Goal: Transaction & Acquisition: Obtain resource

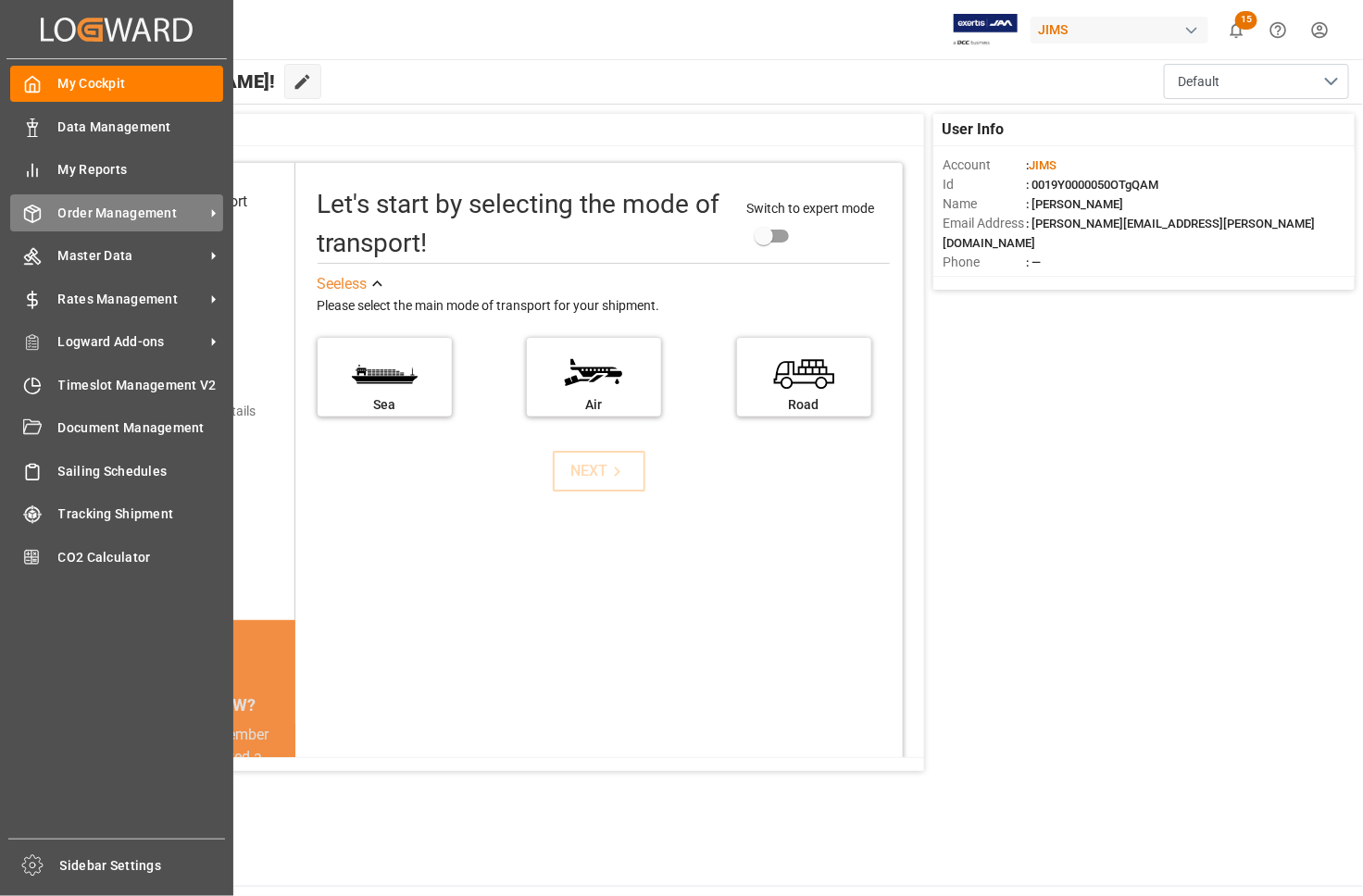
click at [155, 213] on span "Order Management" at bounding box center [131, 213] width 146 height 19
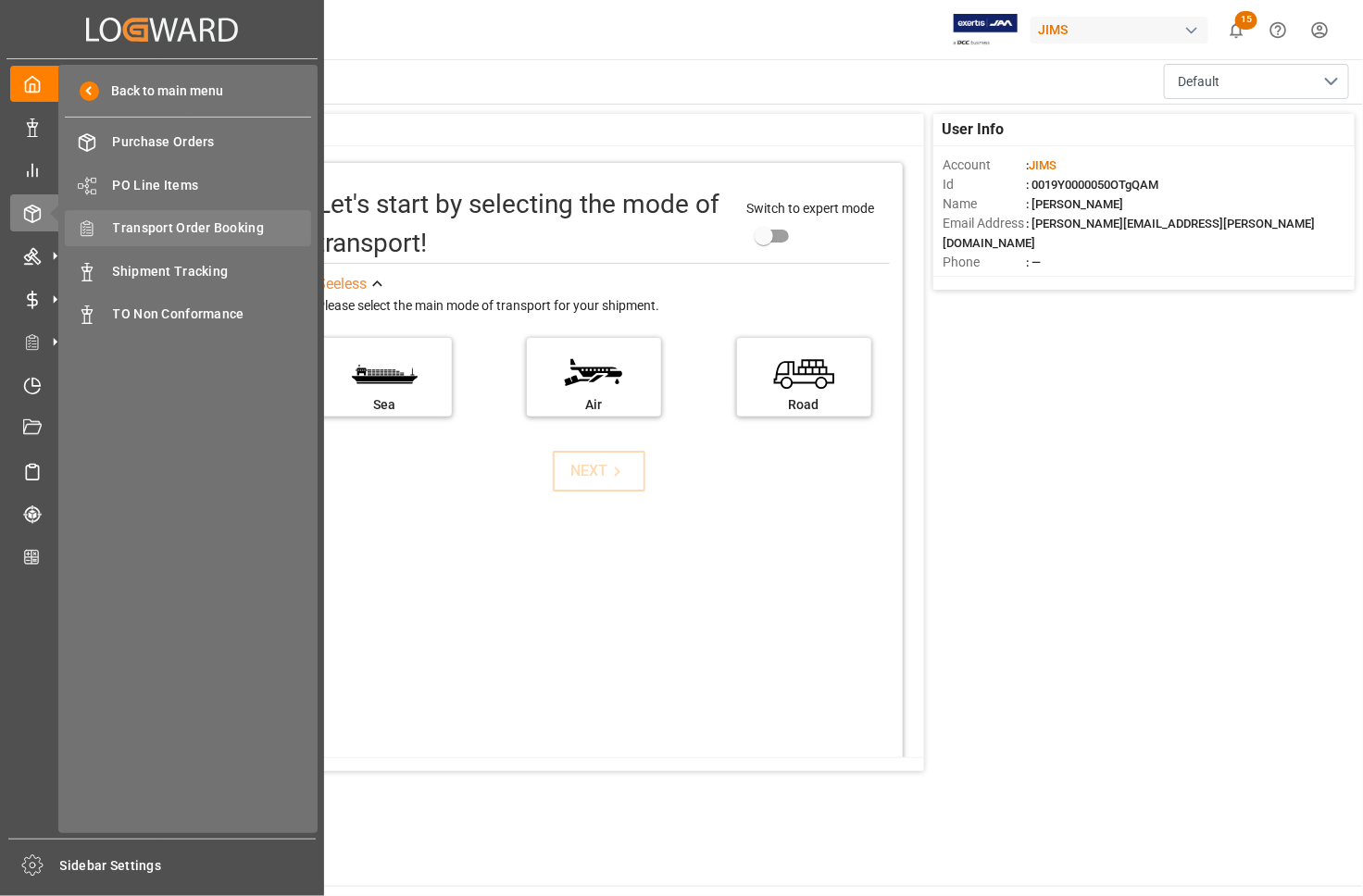
click at [168, 227] on span "Transport Order Booking" at bounding box center [212, 228] width 199 height 19
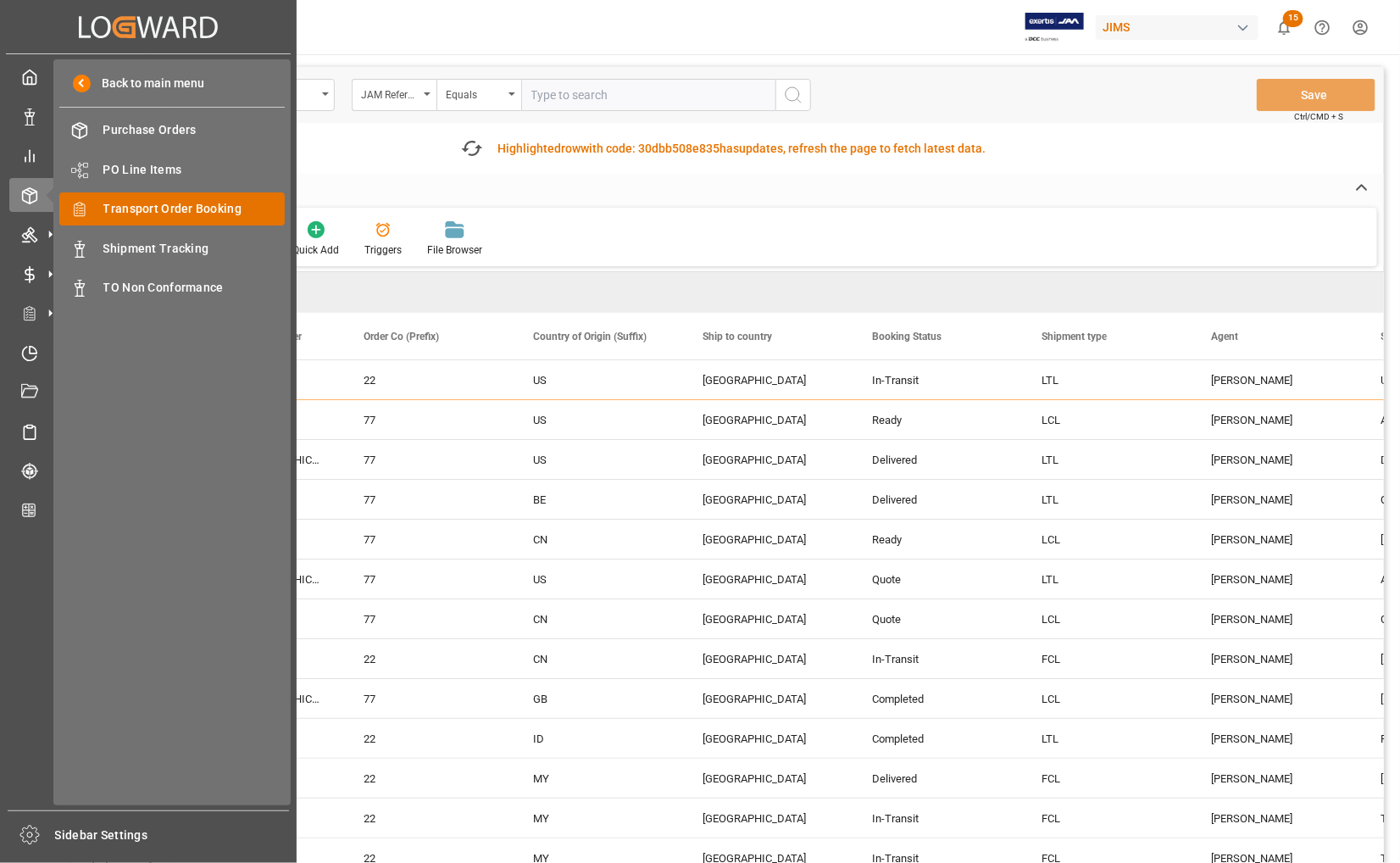
click at [158, 209] on span "Transport Order Booking" at bounding box center [194, 209] width 182 height 18
click at [159, 209] on span "Transport Order Booking" at bounding box center [194, 209] width 182 height 18
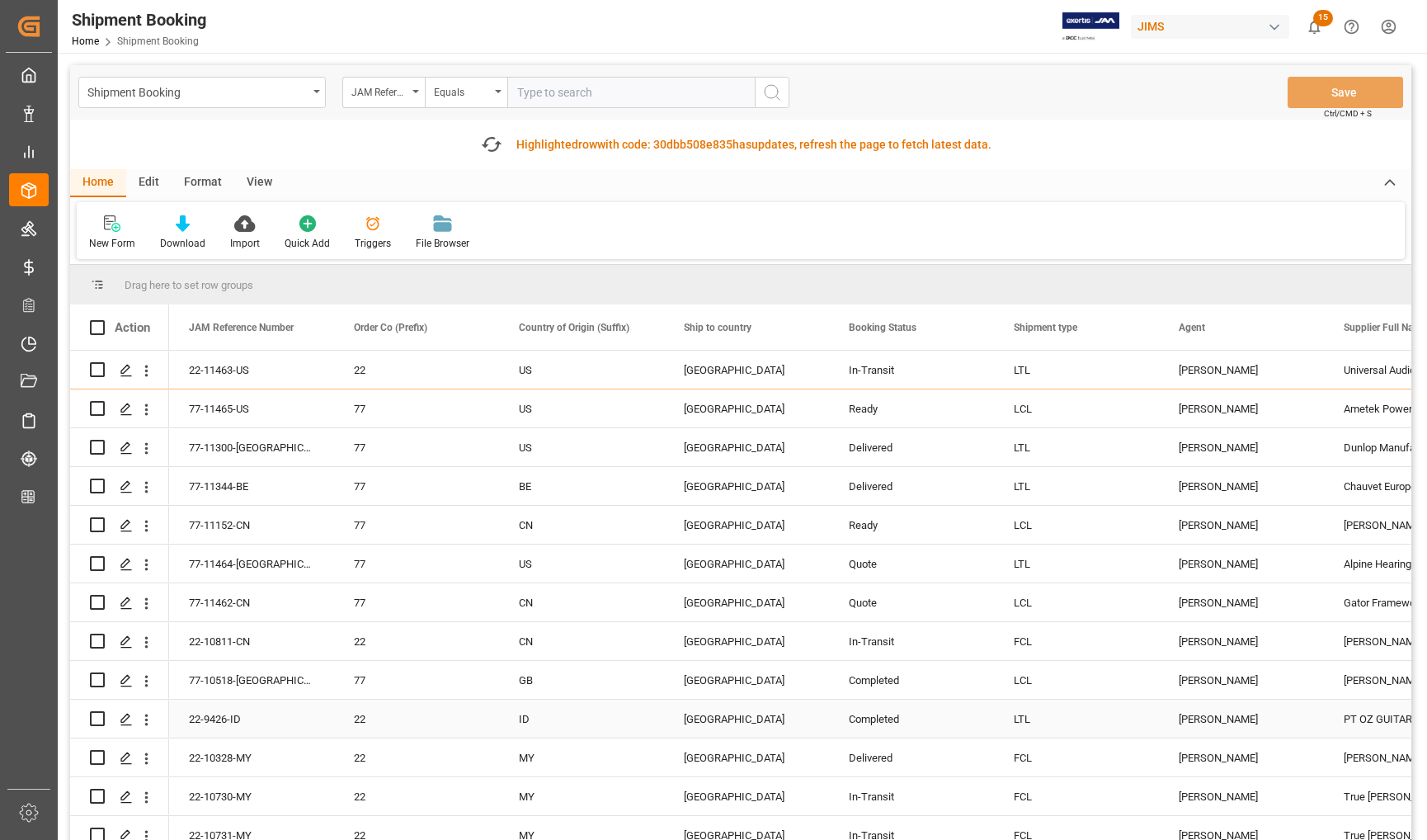
click at [1054, 719] on div "LTL" at bounding box center [1076, 719] width 125 height 38
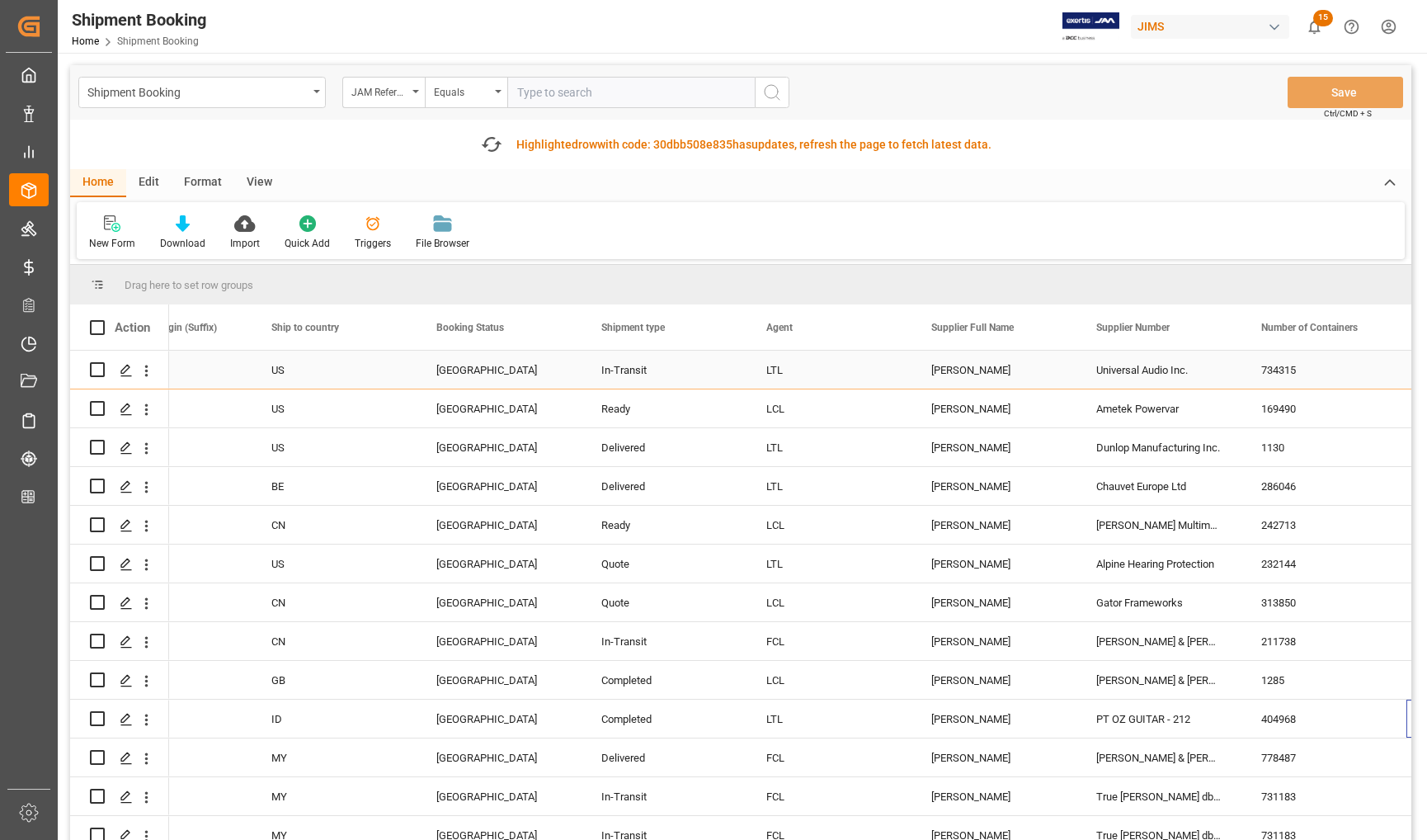
scroll to position [0, 413]
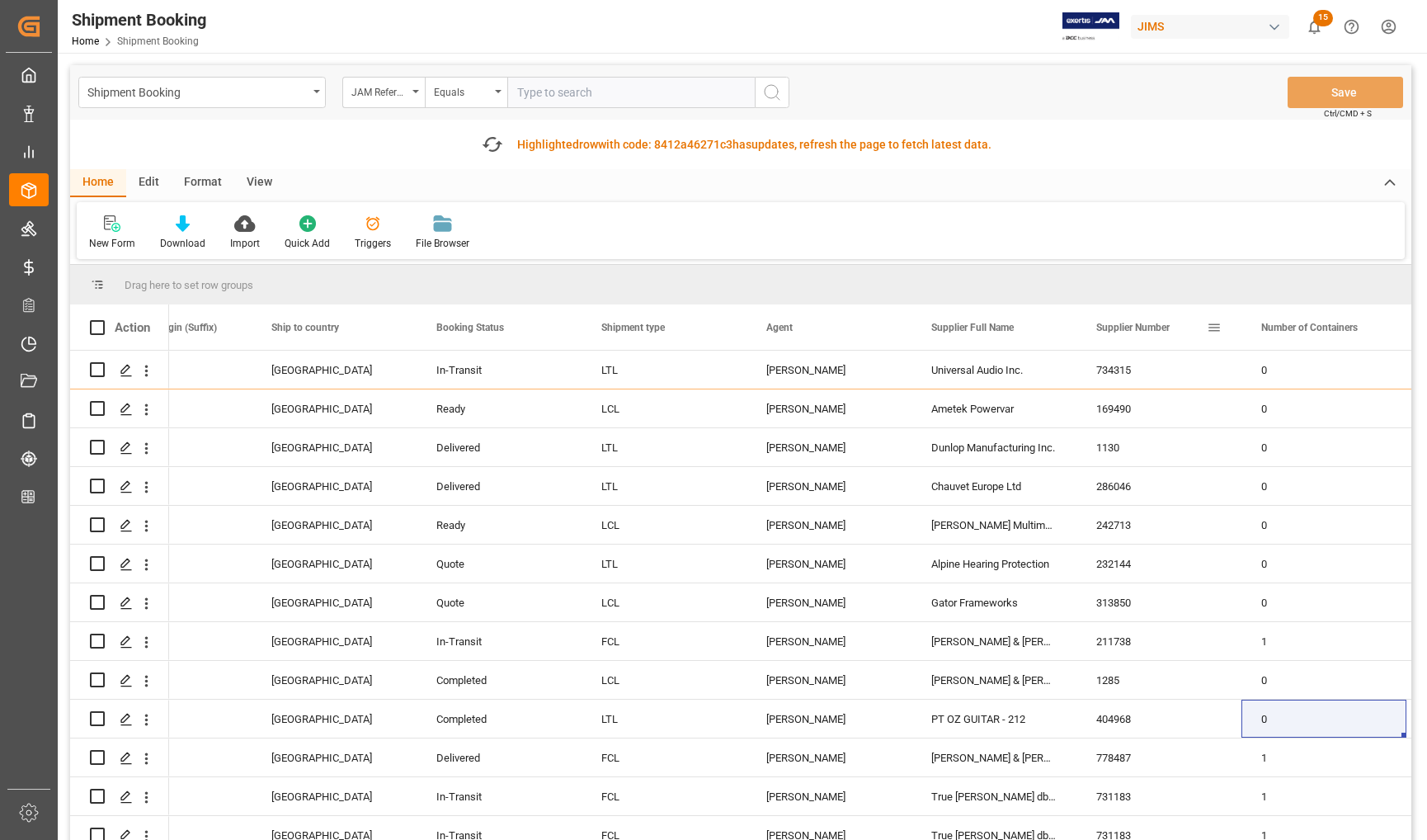
click at [1214, 330] on span at bounding box center [1214, 327] width 15 height 14
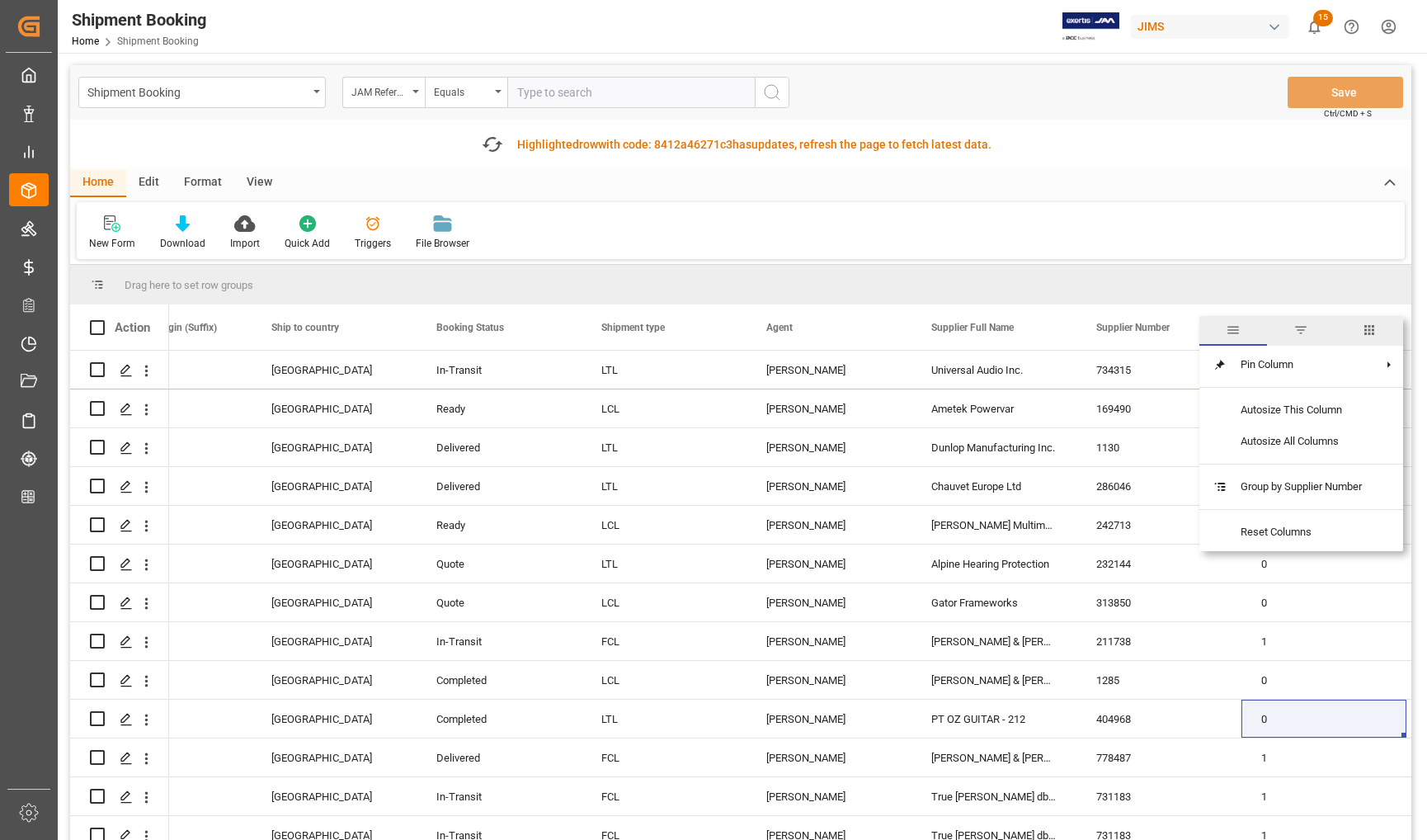
click at [1214, 328] on span "filter" at bounding box center [1301, 329] width 15 height 14
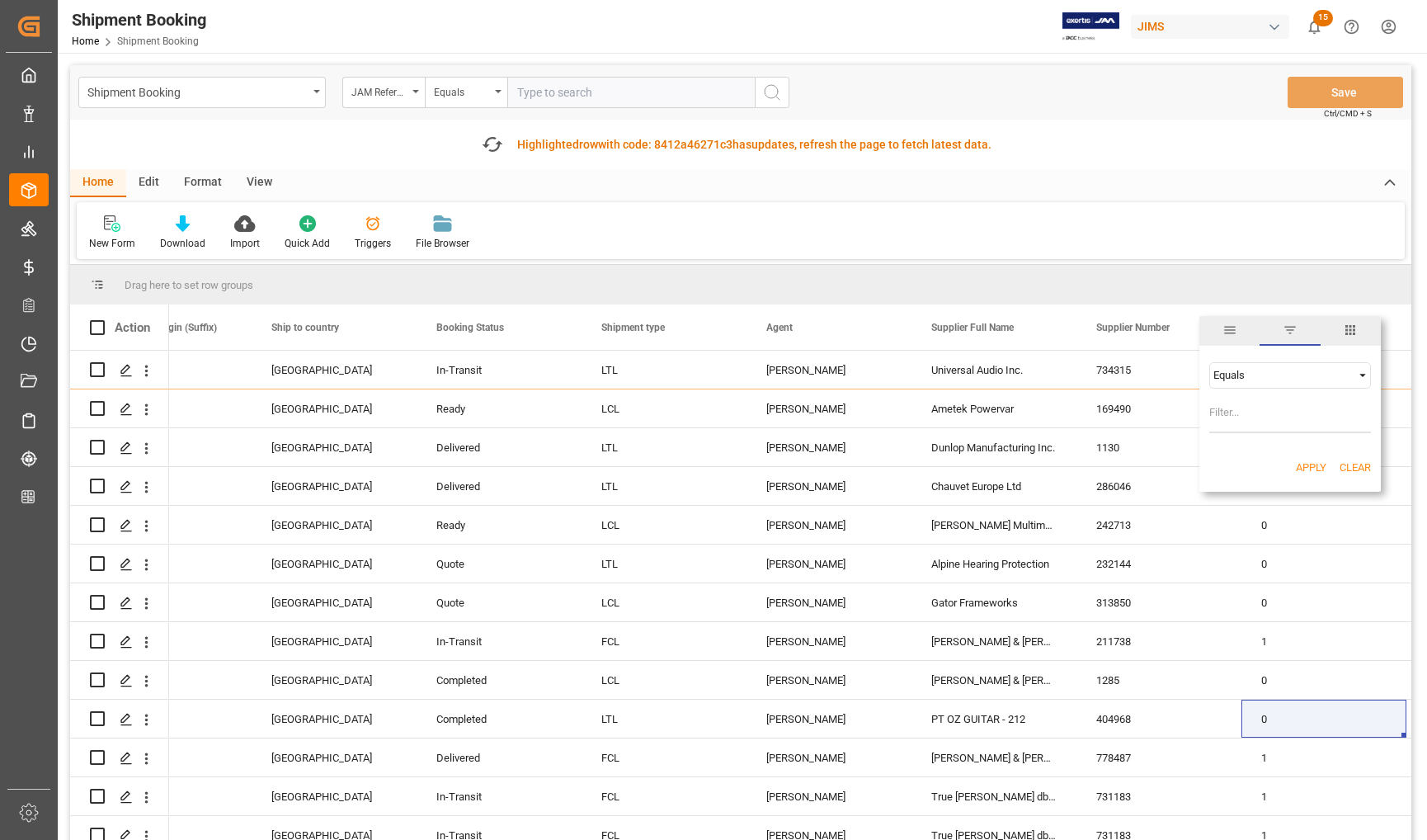
click at [1214, 411] on input "Filter Value" at bounding box center [1291, 416] width 162 height 33
type input "168204"
click at [1214, 463] on button "Apply" at bounding box center [1311, 467] width 31 height 16
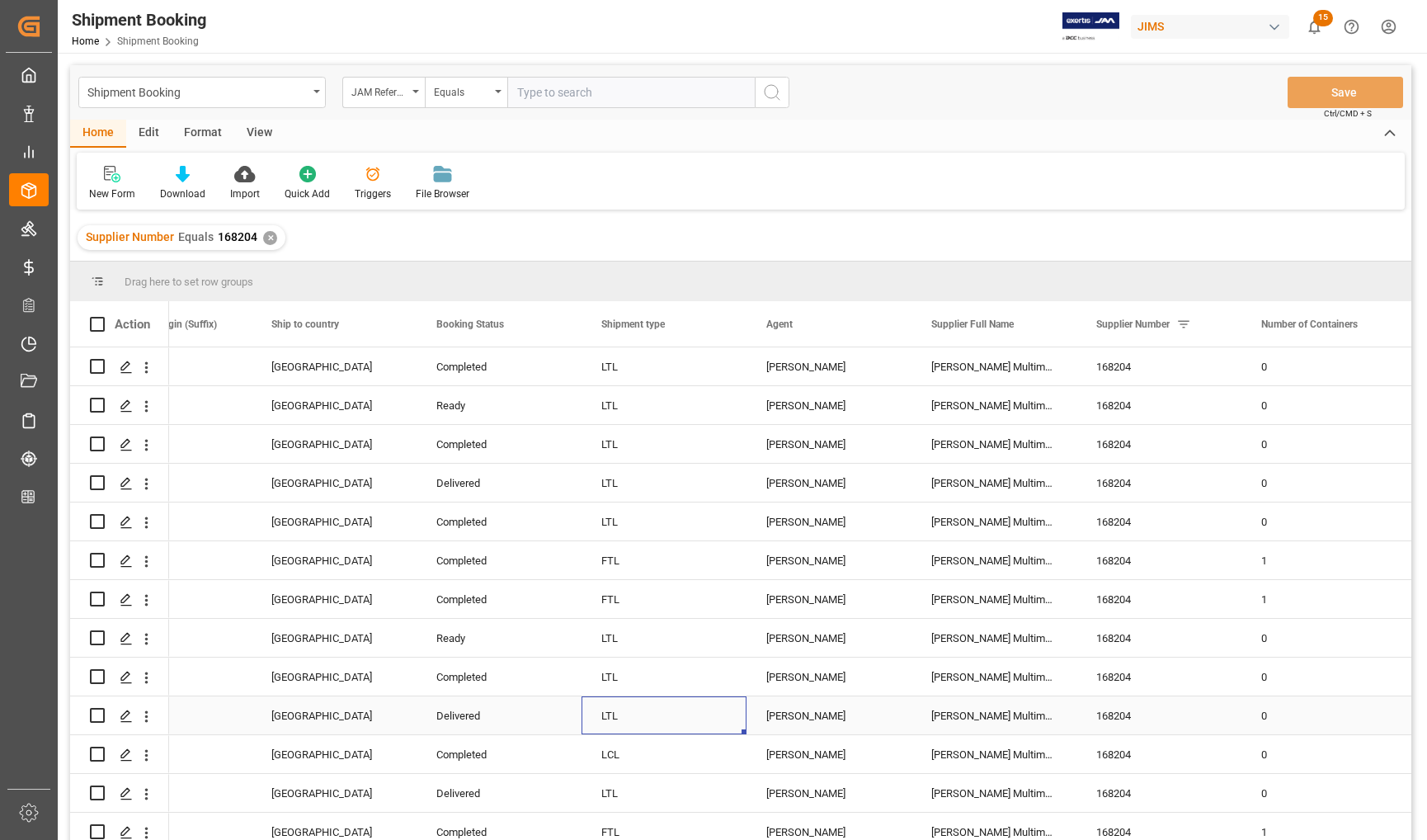
click at [691, 734] on div "LTL" at bounding box center [664, 715] width 125 height 38
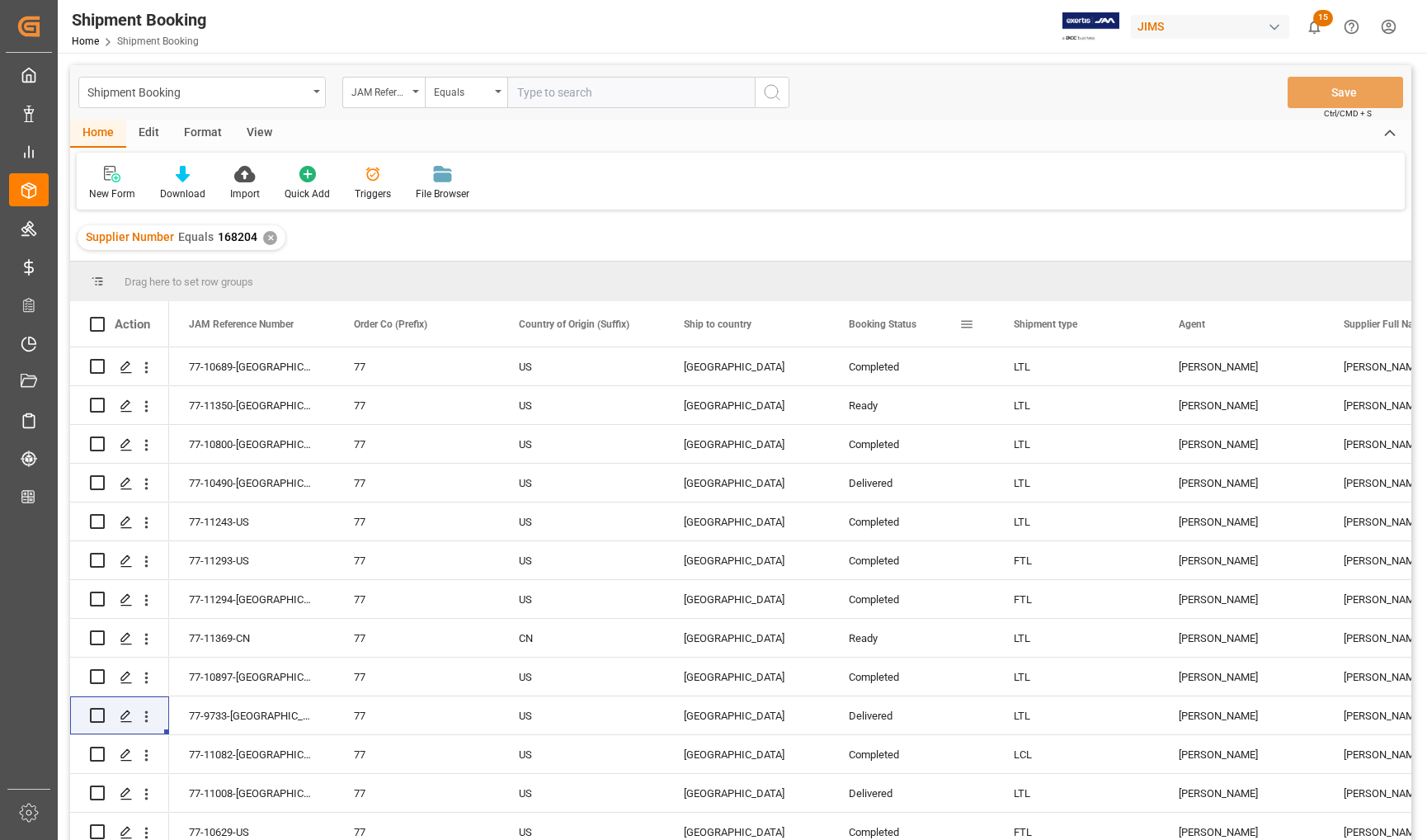
click at [938, 324] on div "Booking Status" at bounding box center [904, 323] width 111 height 45
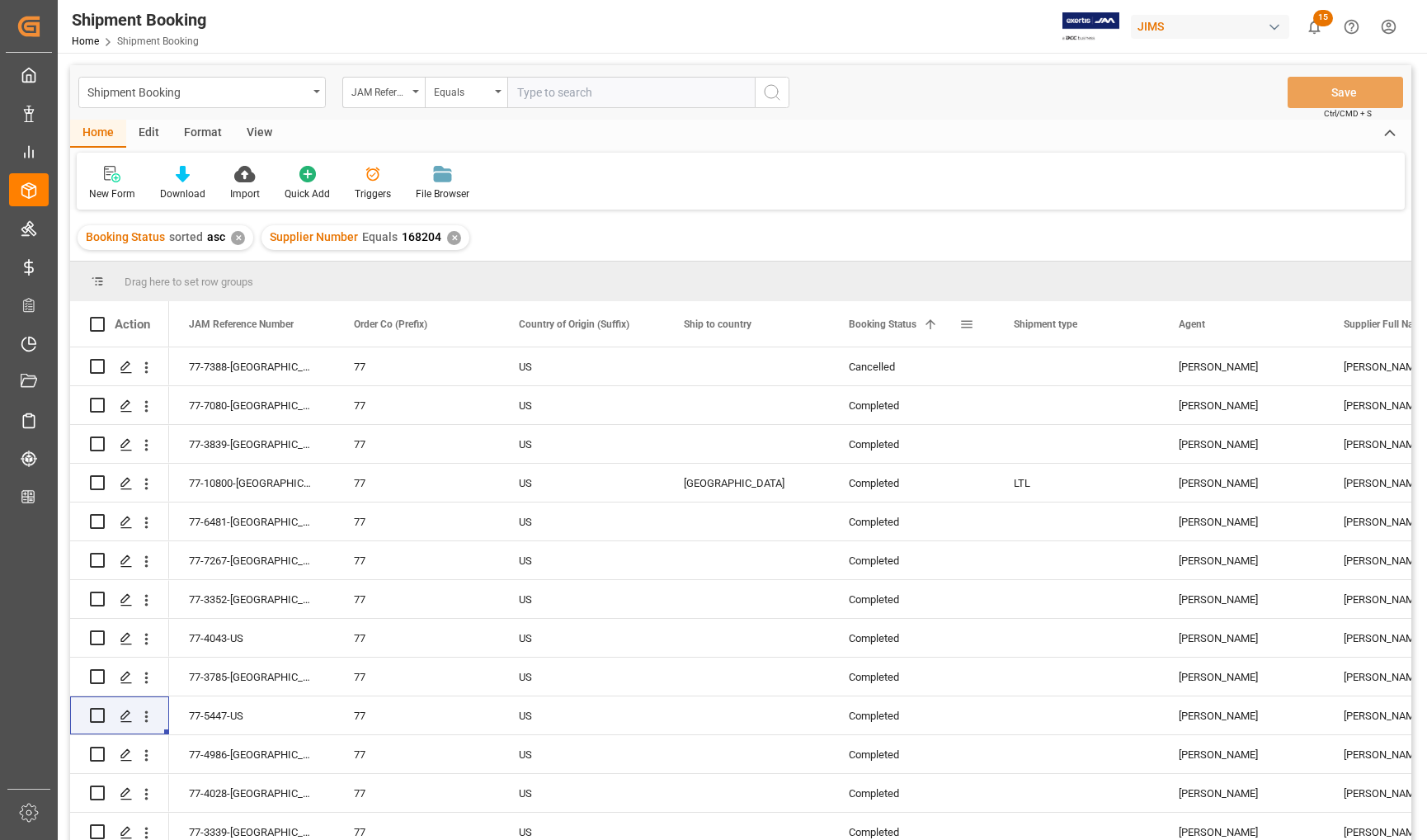
click at [935, 323] on span at bounding box center [930, 323] width 15 height 14
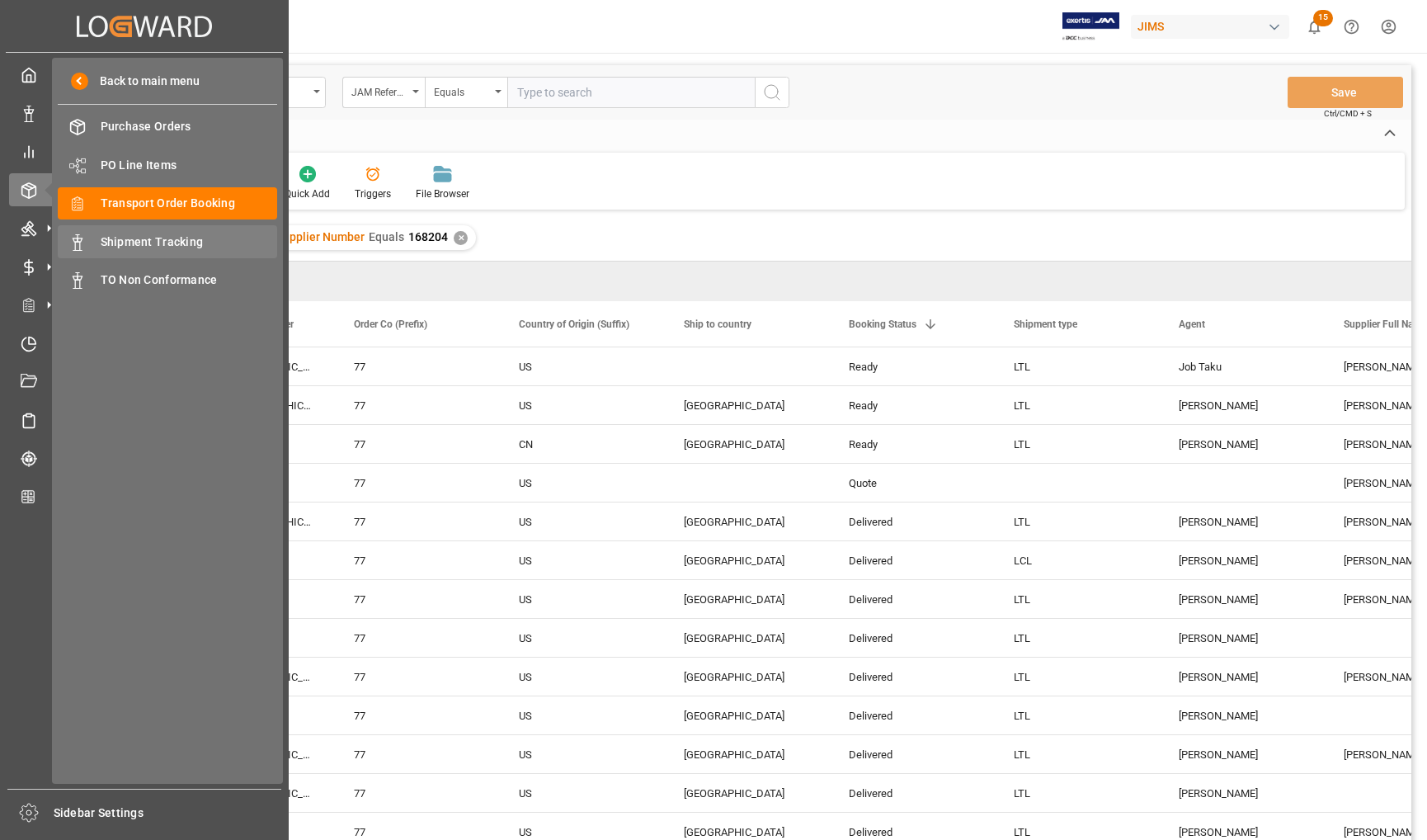
click at [138, 243] on span "Shipment Tracking" at bounding box center [189, 242] width 177 height 17
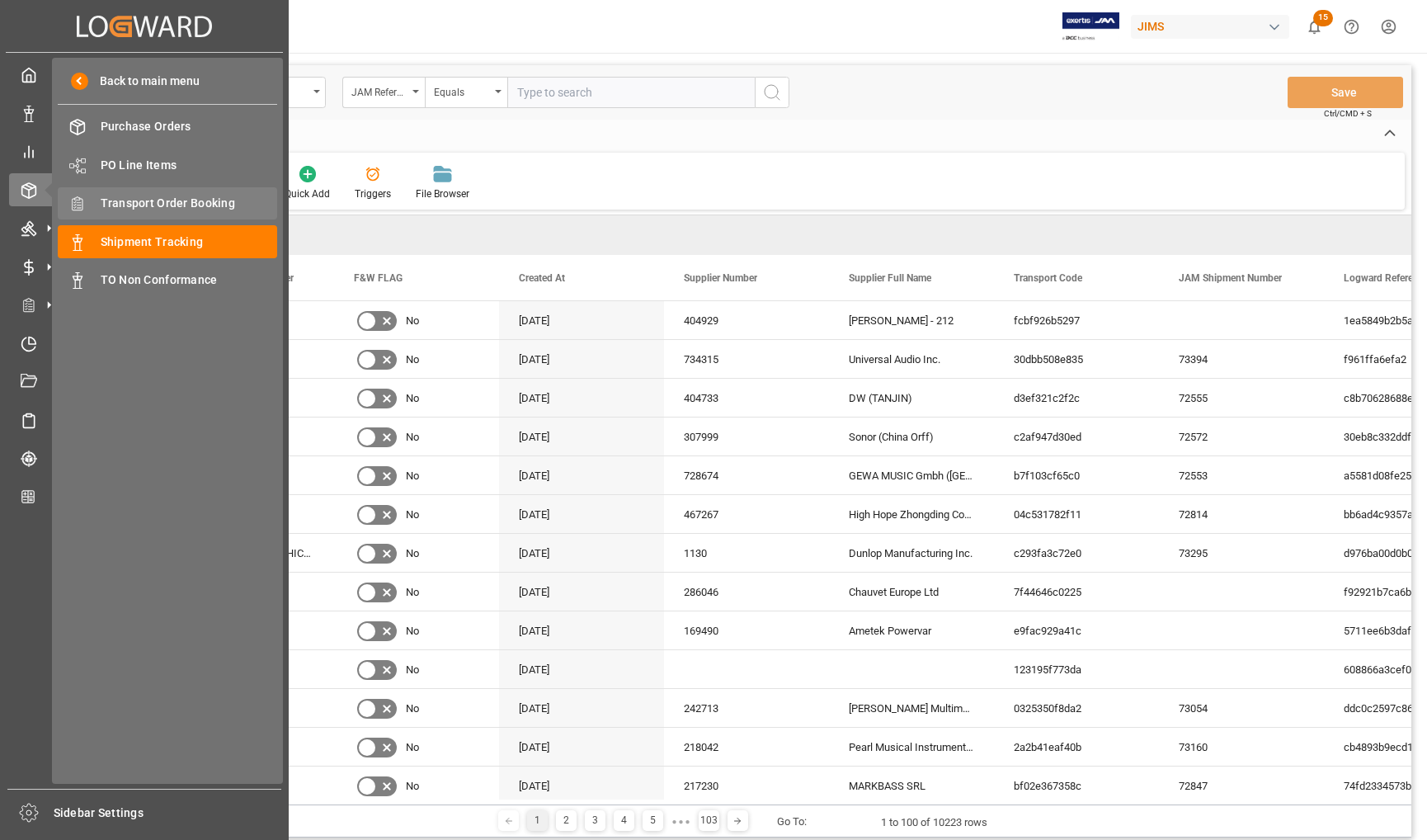
click at [130, 202] on span "Transport Order Booking" at bounding box center [189, 203] width 177 height 17
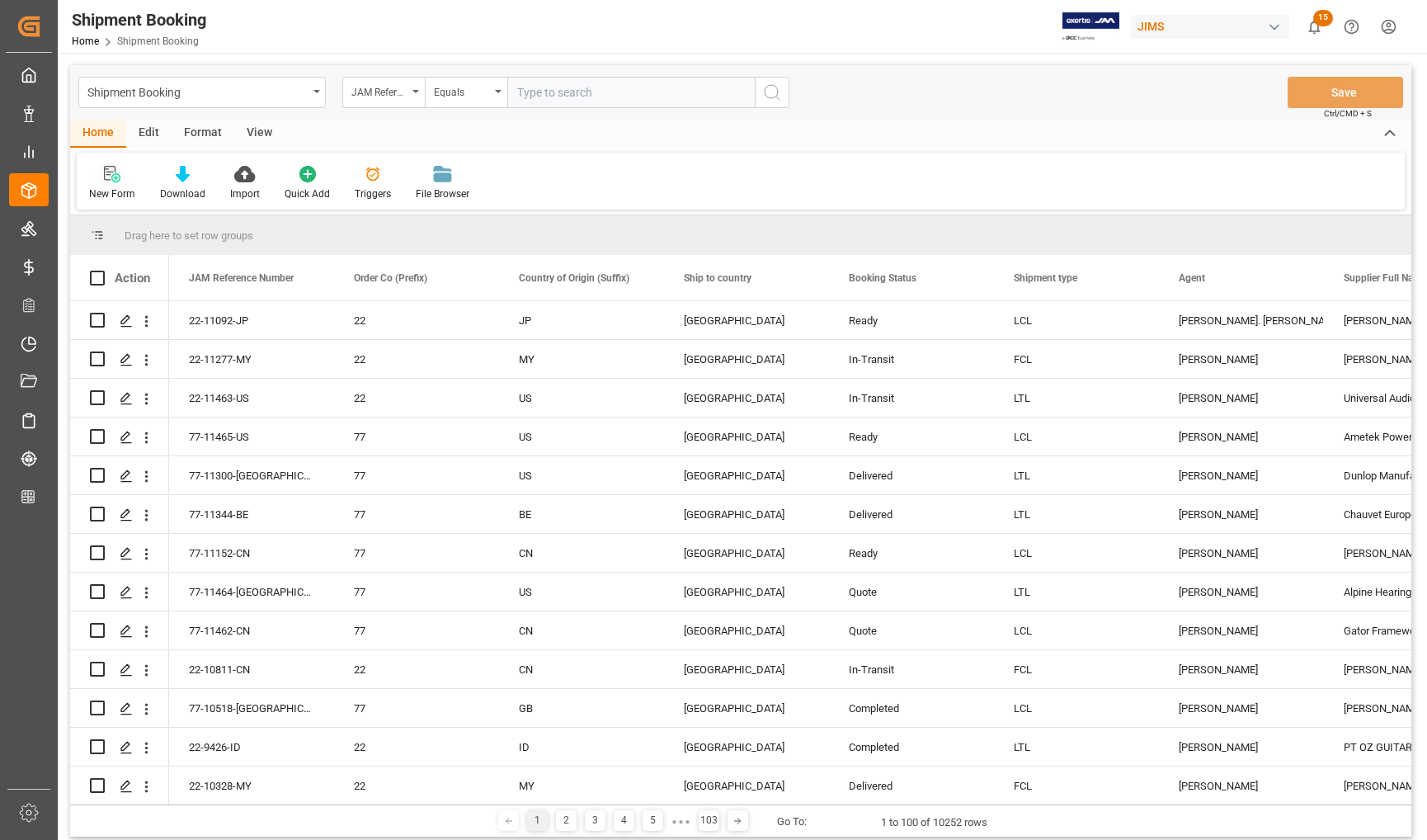
click at [107, 187] on div "New Form" at bounding box center [112, 194] width 46 height 14
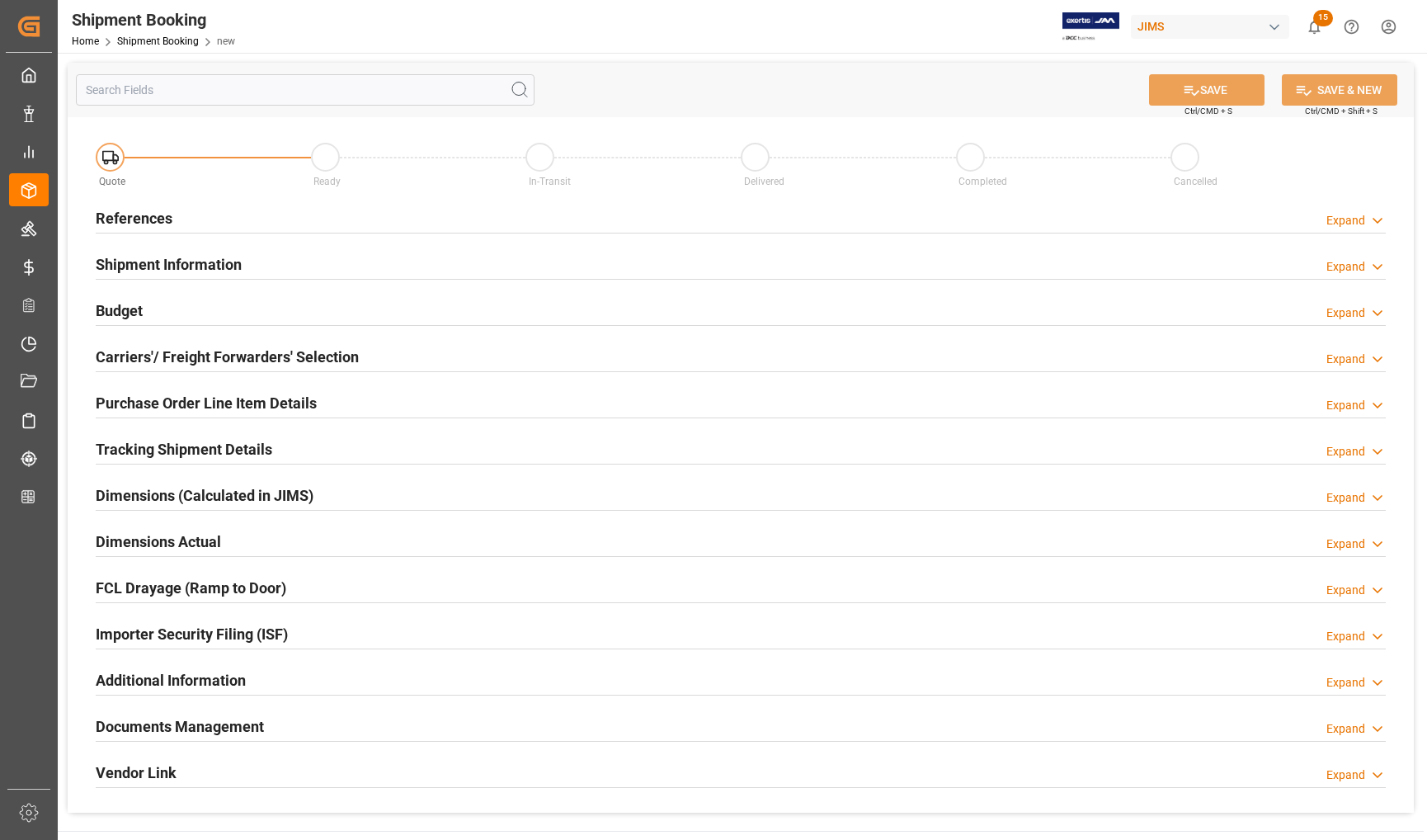
click at [137, 213] on h2 "References" at bounding box center [134, 218] width 77 height 22
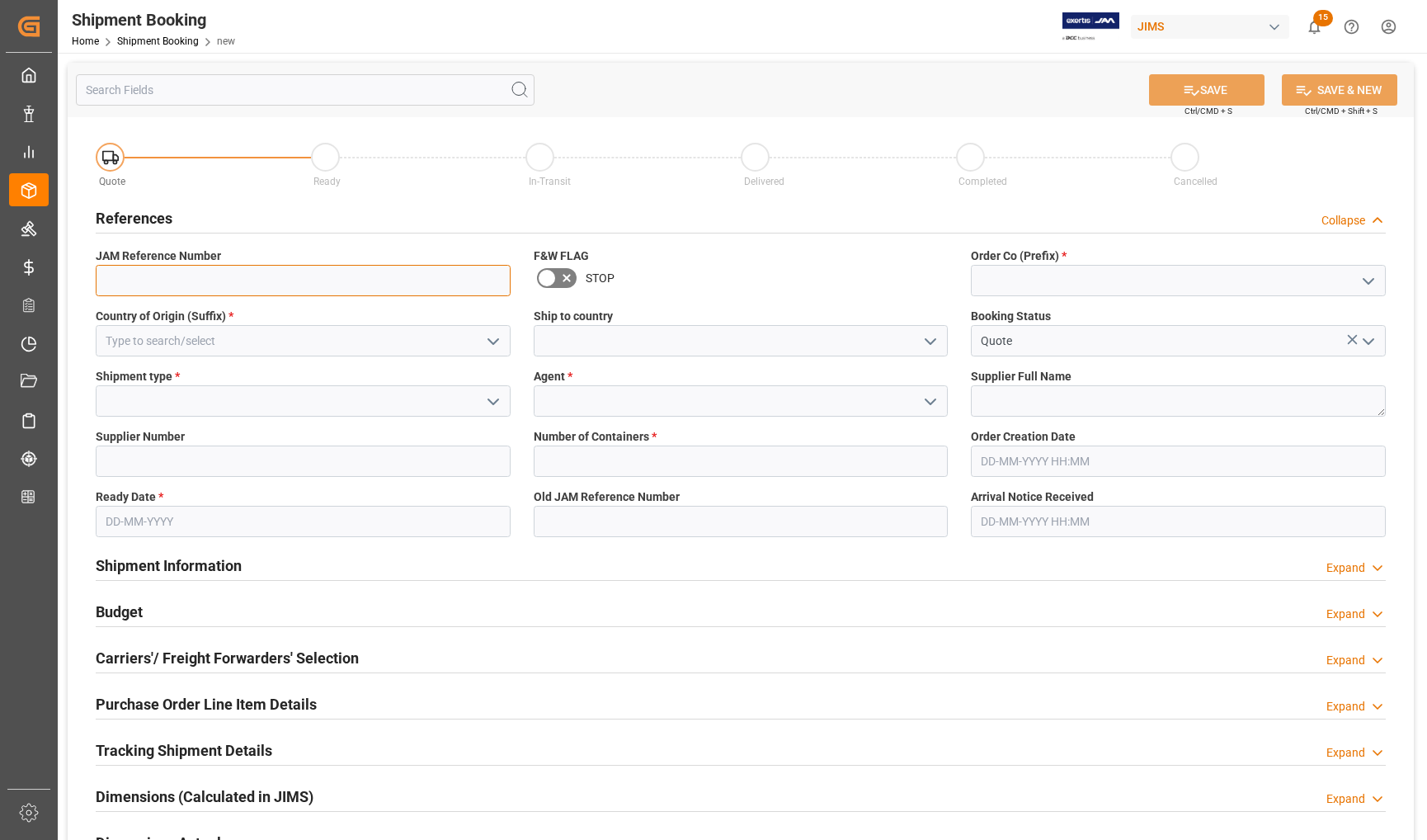
click at [144, 273] on input at bounding box center [303, 280] width 415 height 32
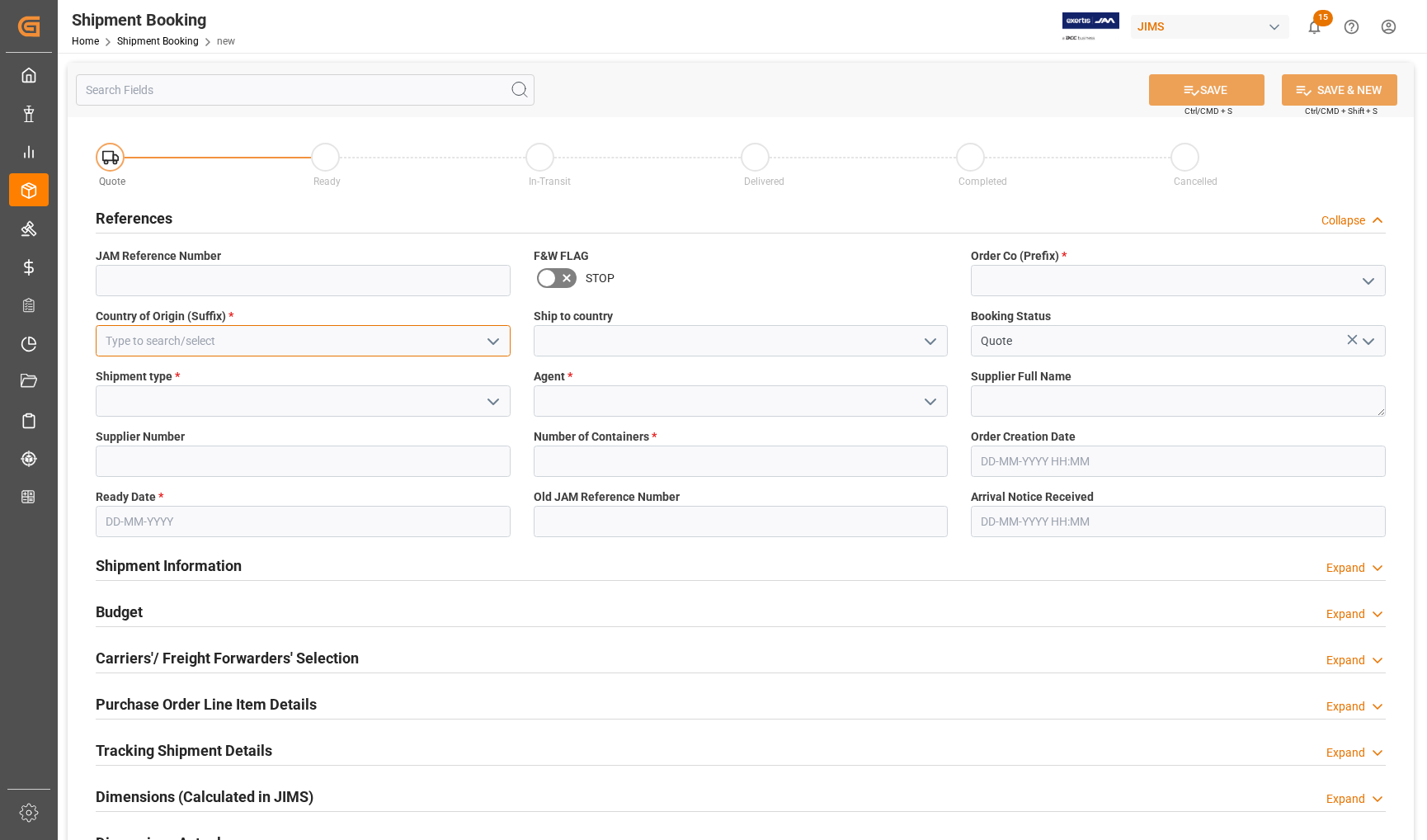
click at [112, 328] on input at bounding box center [303, 340] width 415 height 32
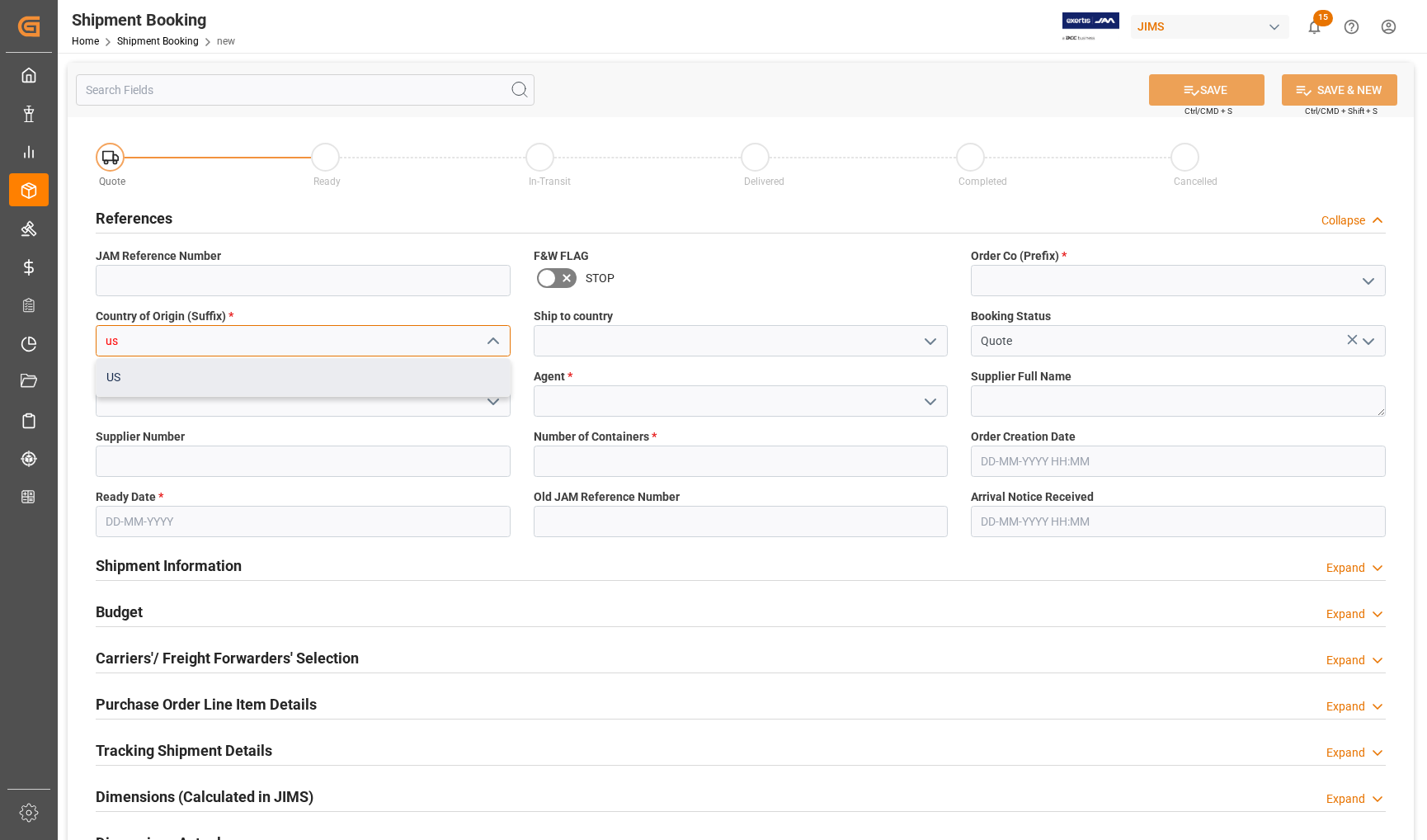
click at [140, 377] on div "US" at bounding box center [303, 378] width 414 height 38
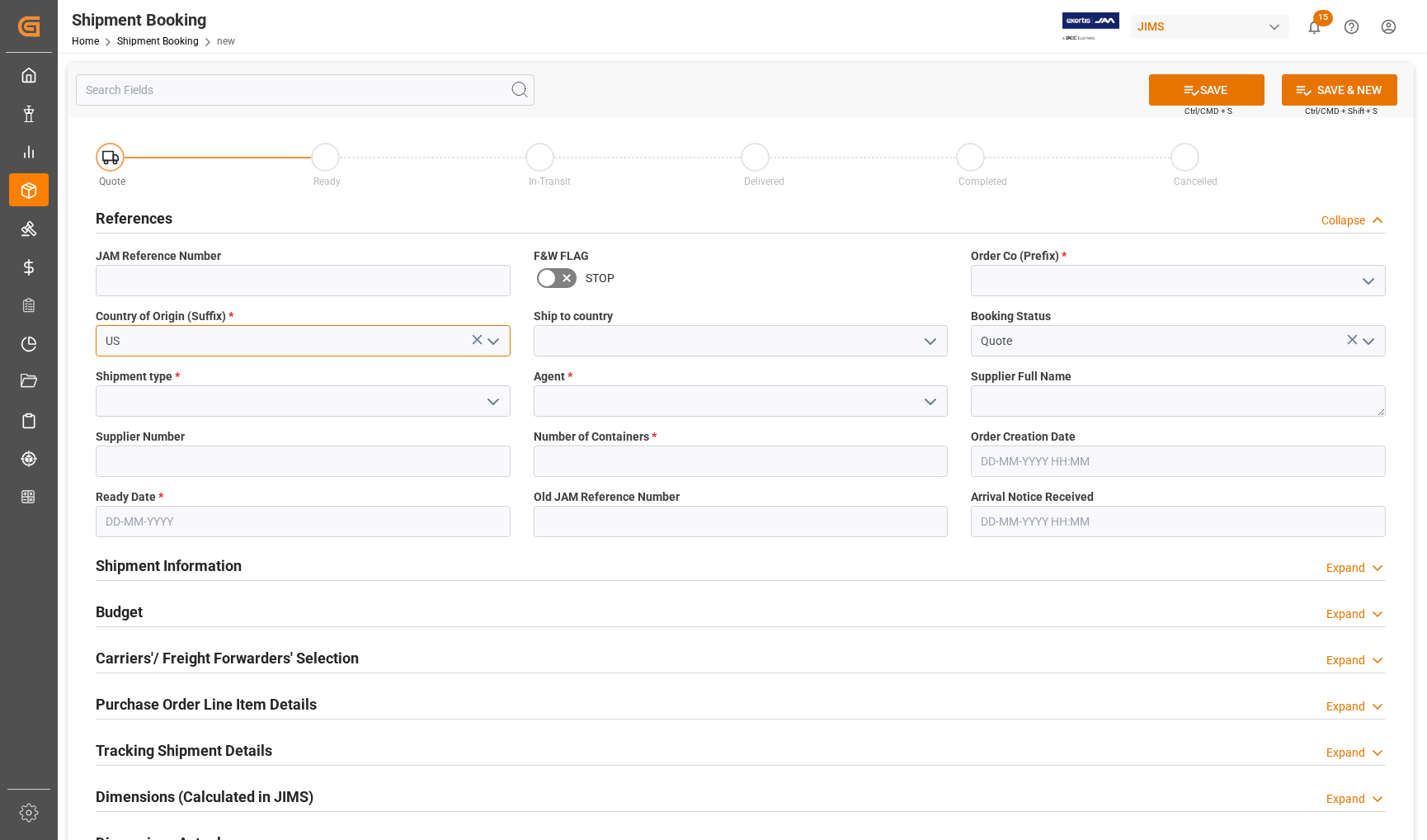
type input "US"
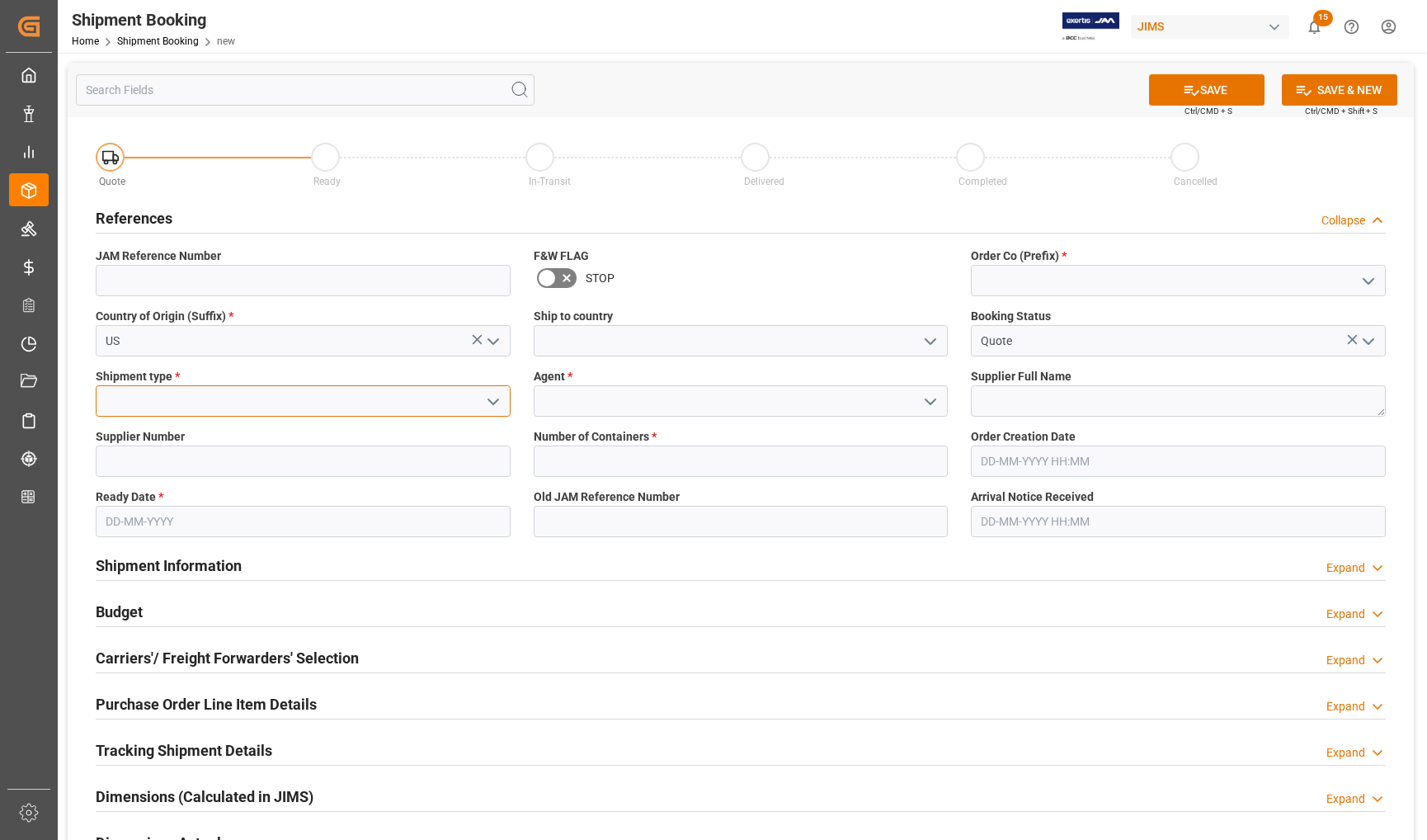
click at [146, 403] on input at bounding box center [303, 401] width 415 height 32
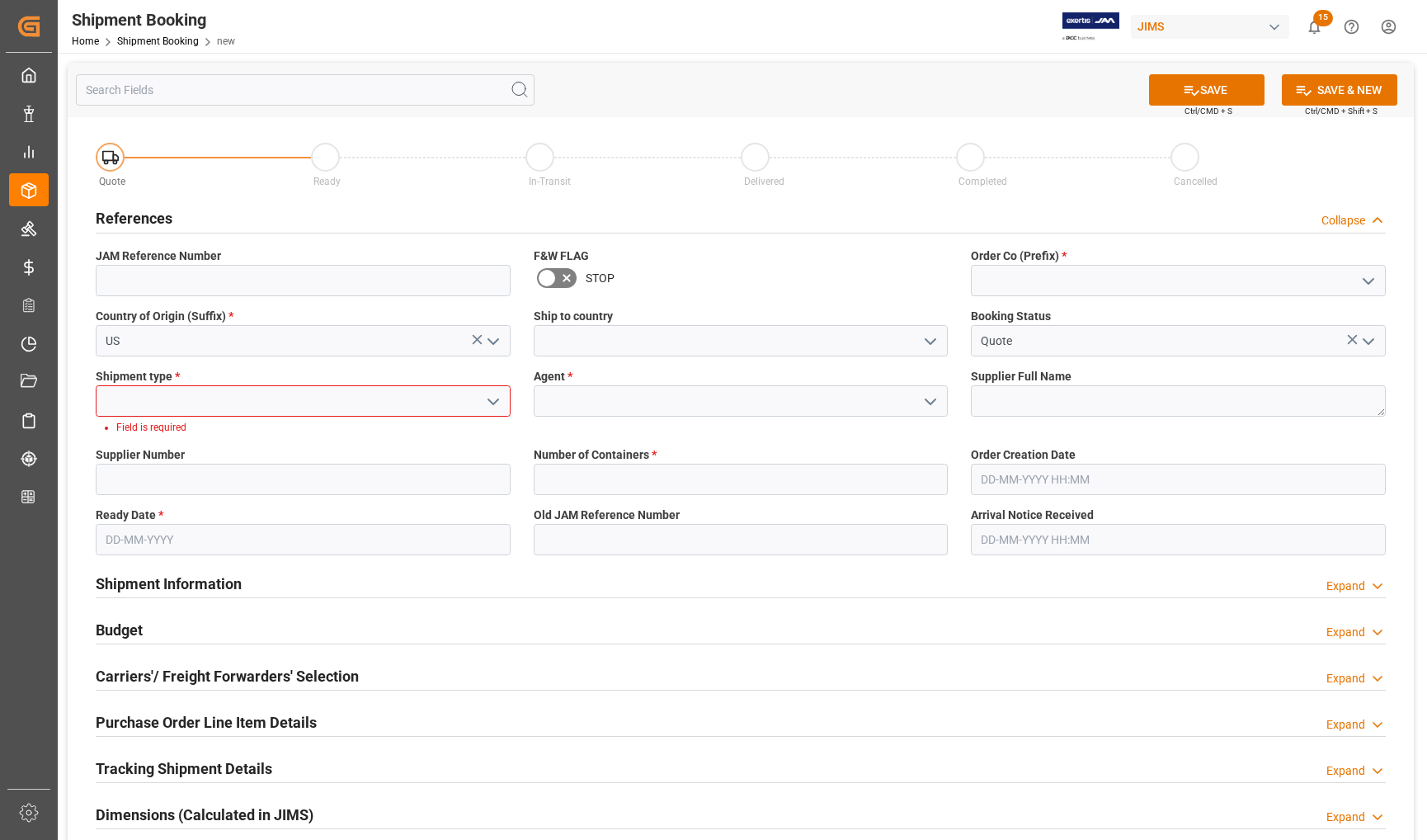
click at [490, 396] on icon "open menu" at bounding box center [493, 401] width 20 height 20
click at [189, 508] on div "LTL" at bounding box center [303, 512] width 414 height 38
type input "LTL"
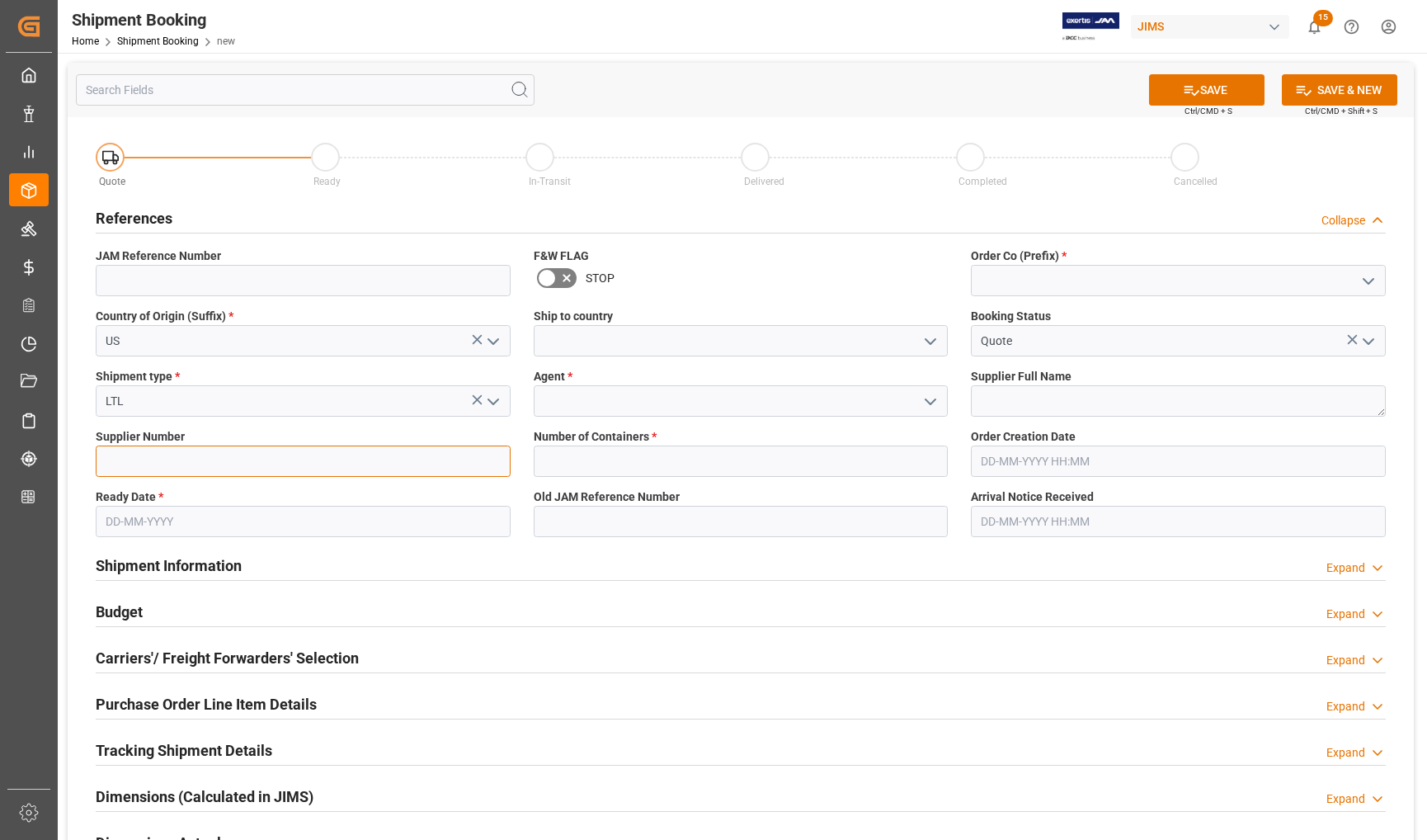
click at [162, 448] on input at bounding box center [303, 461] width 415 height 32
type input "168204"
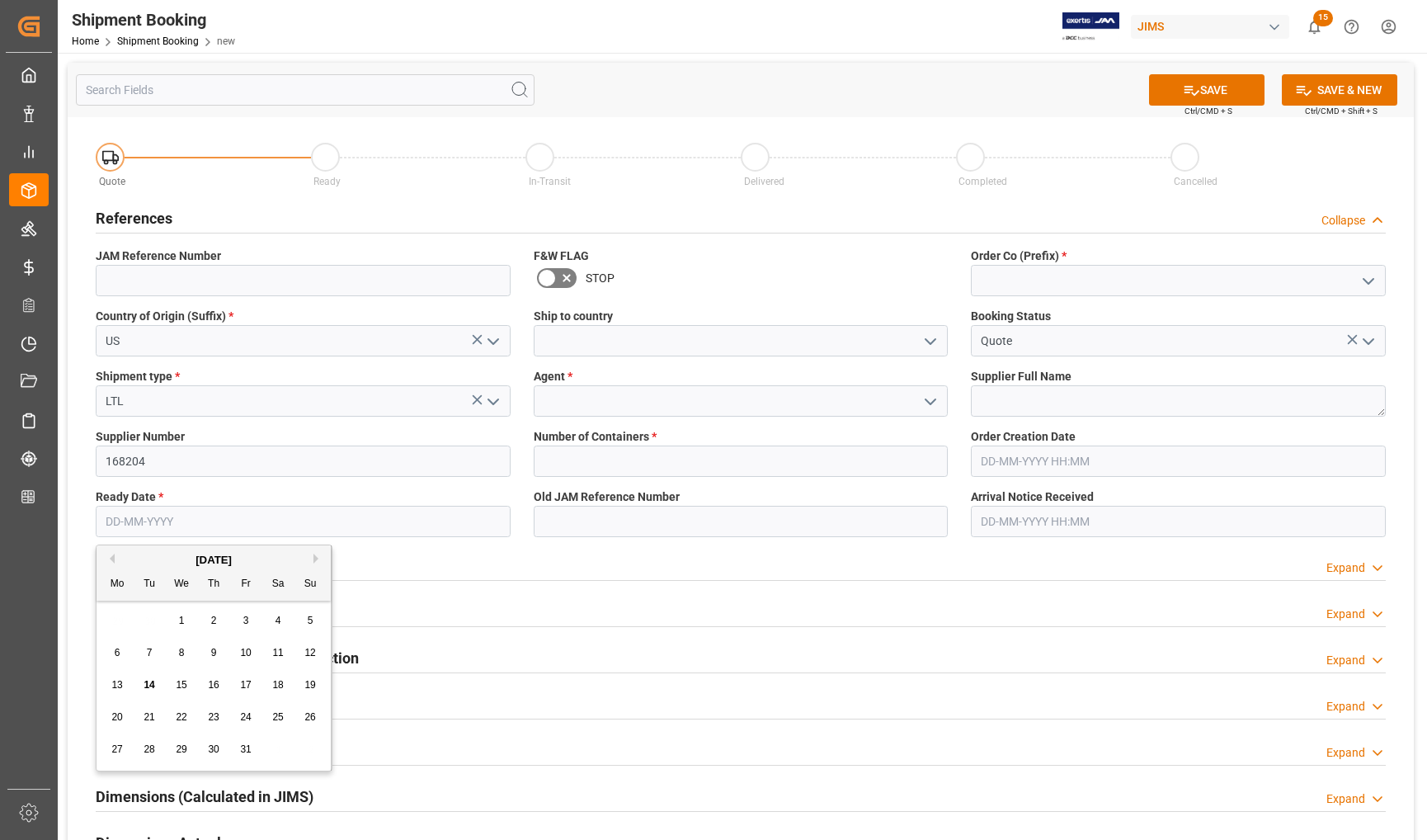
click at [157, 515] on input "text" at bounding box center [303, 521] width 415 height 32
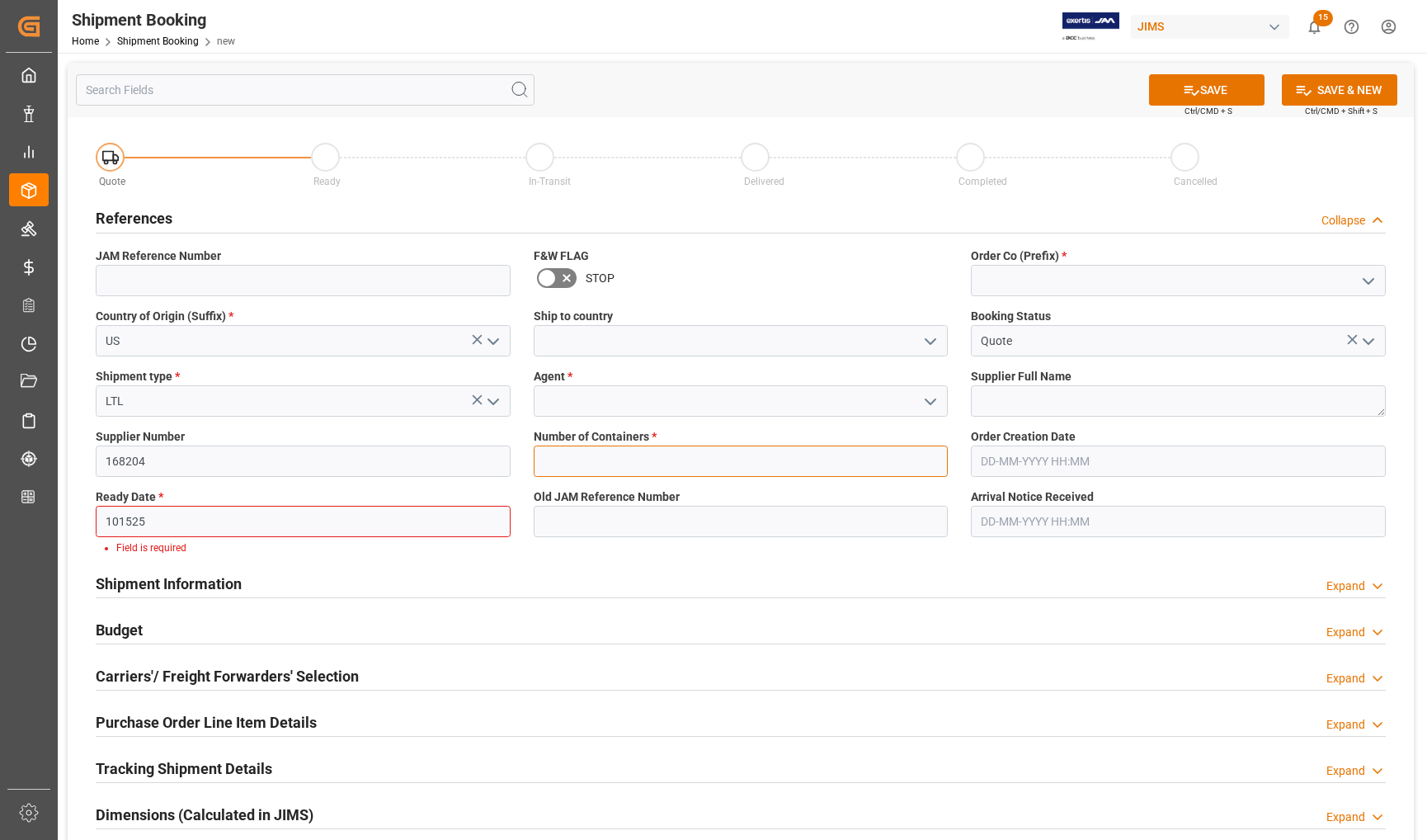
type input "01-01-101525"
click at [678, 460] on input "text" at bounding box center [741, 461] width 415 height 32
type input "0"
click at [649, 404] on input at bounding box center [741, 401] width 415 height 32
click at [929, 397] on icon "open menu" at bounding box center [930, 401] width 20 height 20
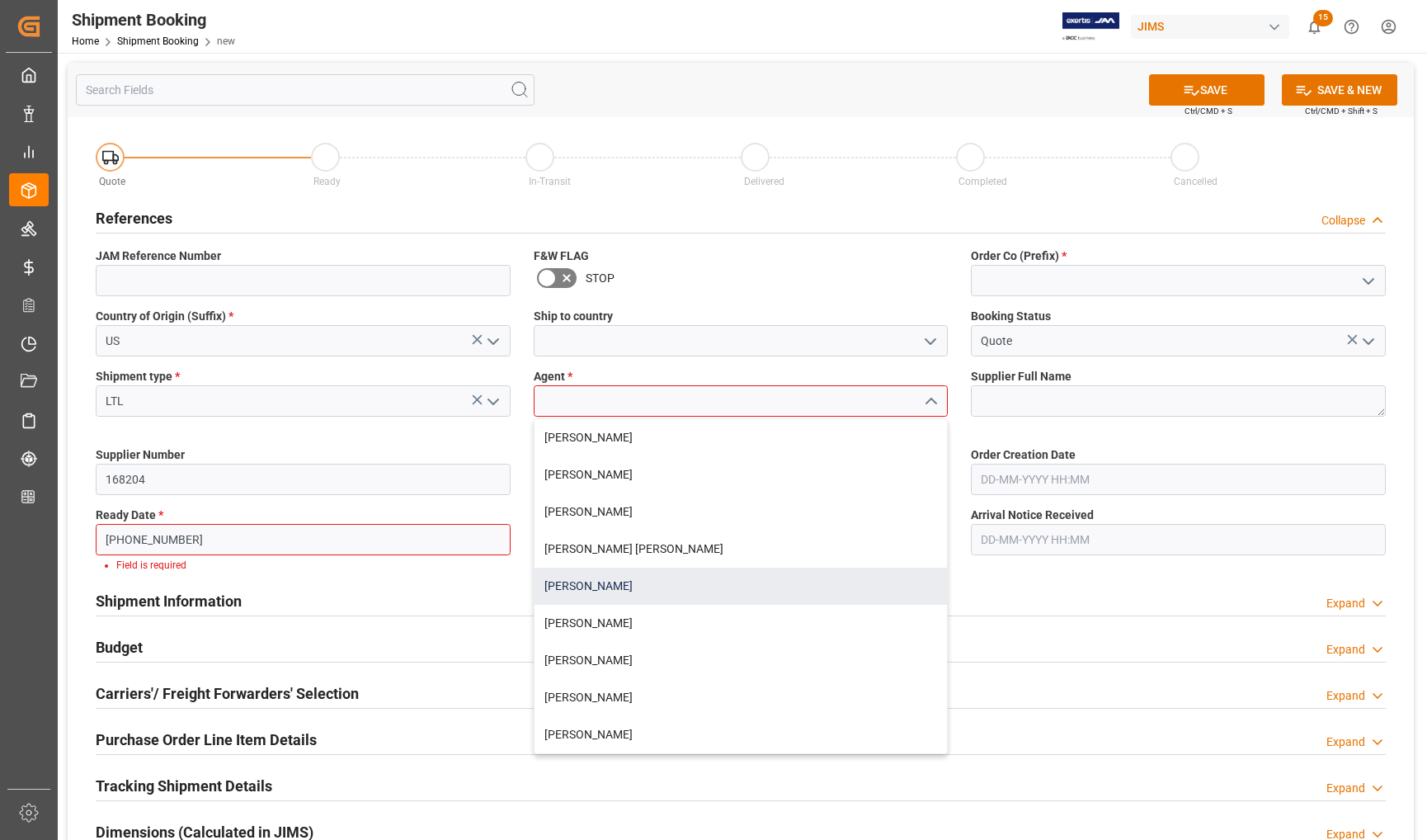
click at [640, 582] on div "[PERSON_NAME]" at bounding box center [741, 586] width 414 height 38
type input "[PERSON_NAME]"
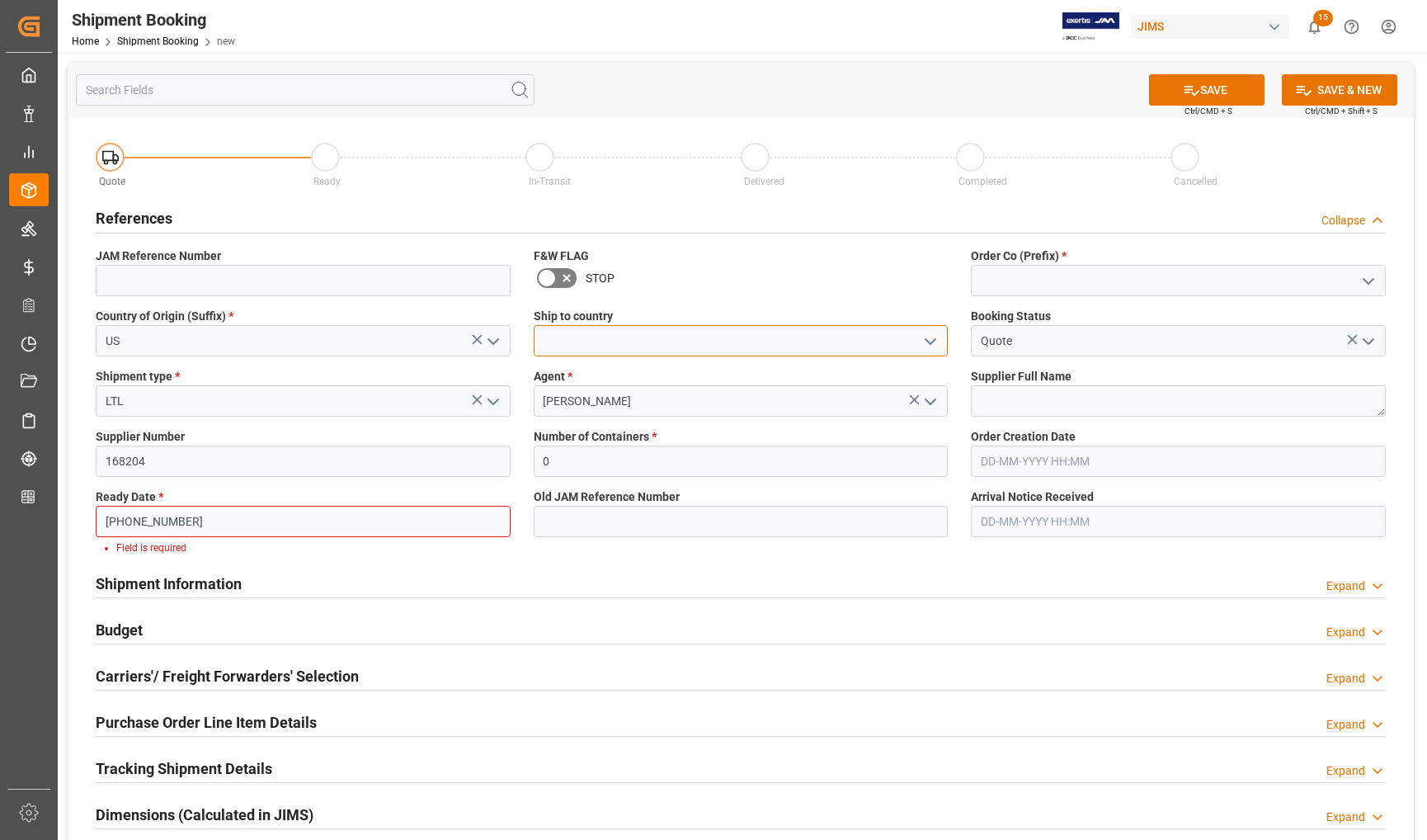
click at [722, 347] on input at bounding box center [741, 340] width 415 height 32
click at [933, 339] on icon "open menu" at bounding box center [930, 341] width 20 height 20
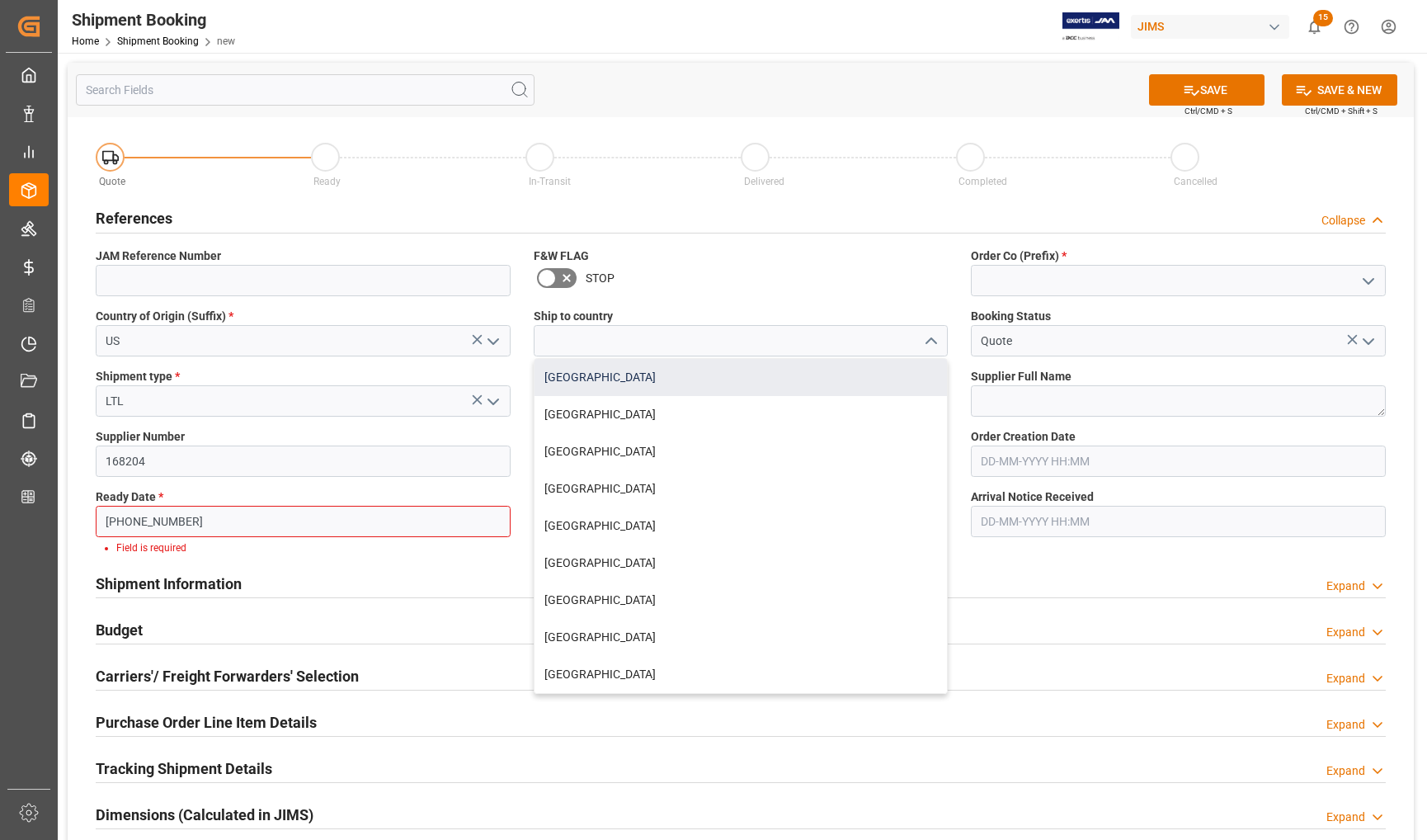
click at [782, 385] on div "[GEOGRAPHIC_DATA]" at bounding box center [741, 378] width 414 height 38
type input "[GEOGRAPHIC_DATA]"
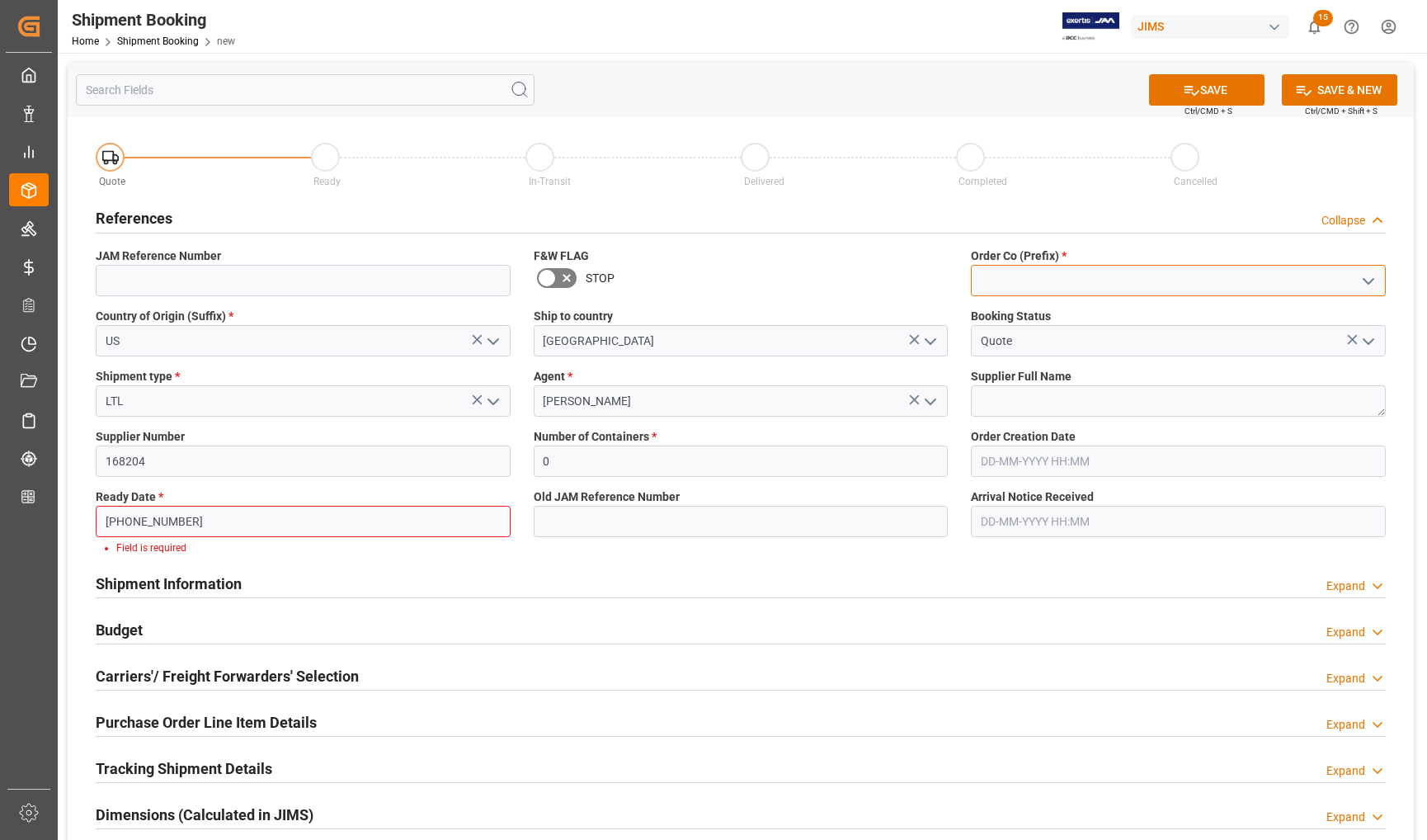
click at [1089, 277] on input at bounding box center [1178, 280] width 415 height 32
click at [1214, 278] on icon "open menu" at bounding box center [1368, 281] width 20 height 20
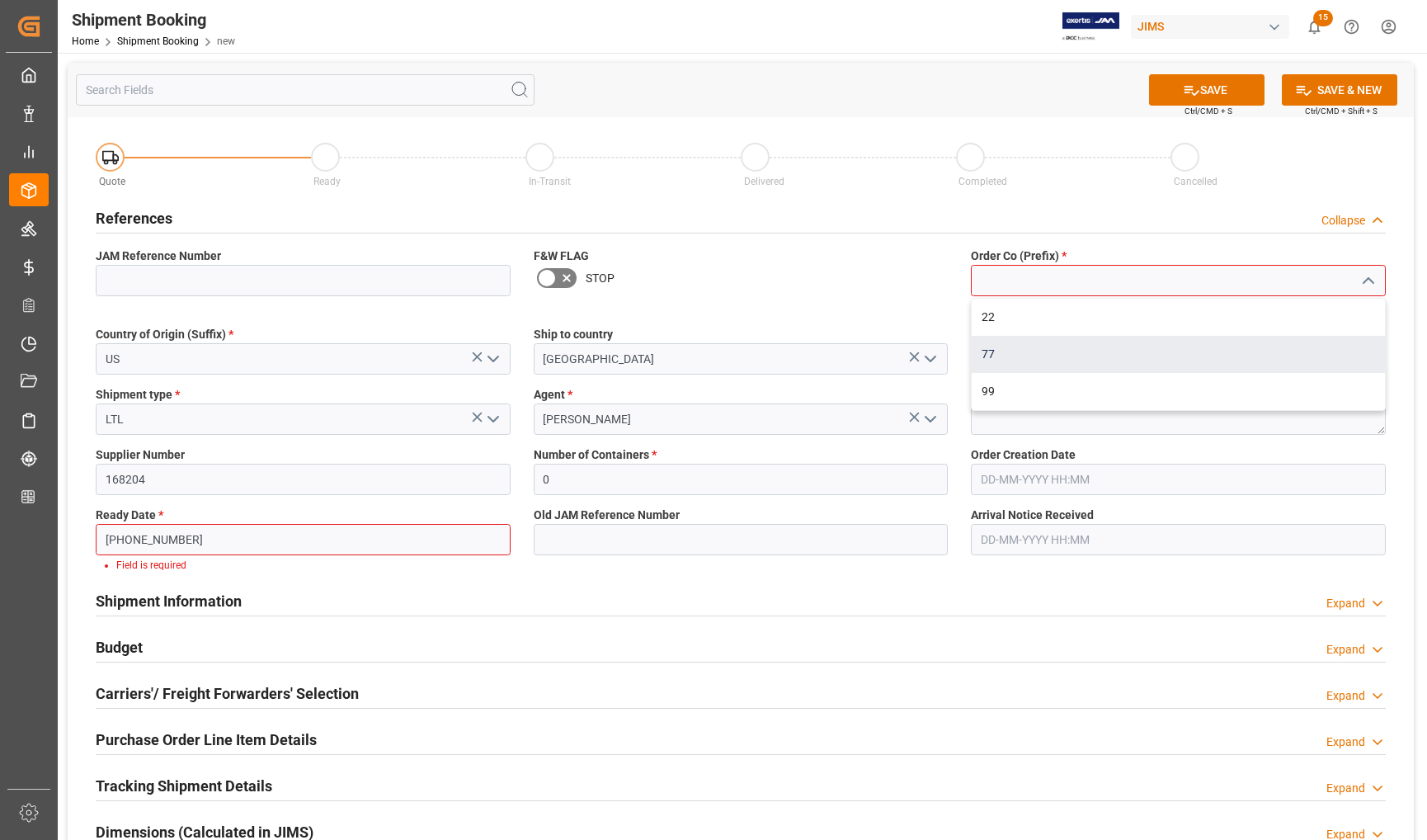
click at [1115, 355] on div "77" at bounding box center [1178, 355] width 414 height 38
type input "77"
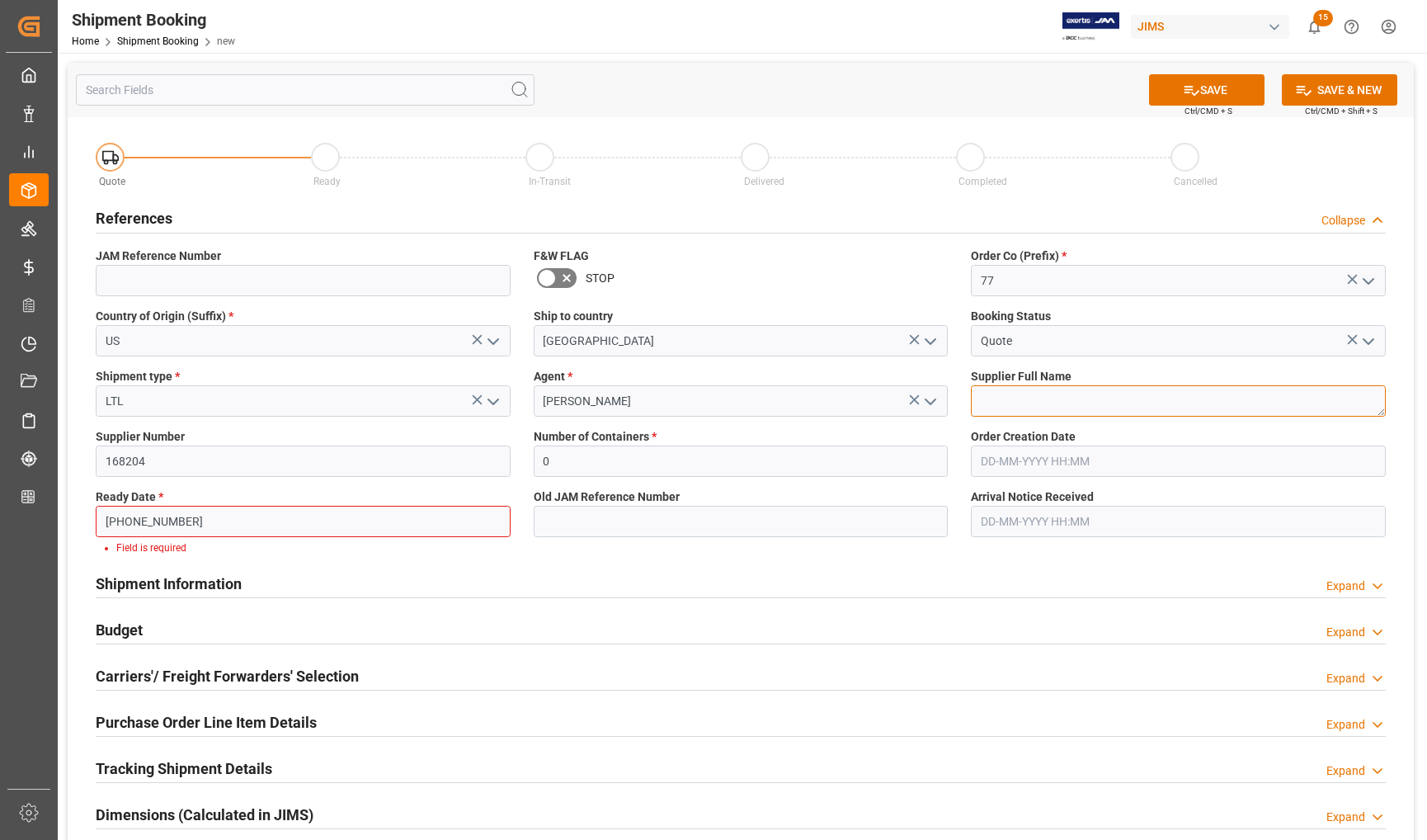
click at [1072, 393] on textarea at bounding box center [1178, 401] width 415 height 32
type textarea "[PERSON_NAME] Multimedia"
click at [1214, 88] on button "SAVE" at bounding box center [1206, 90] width 115 height 32
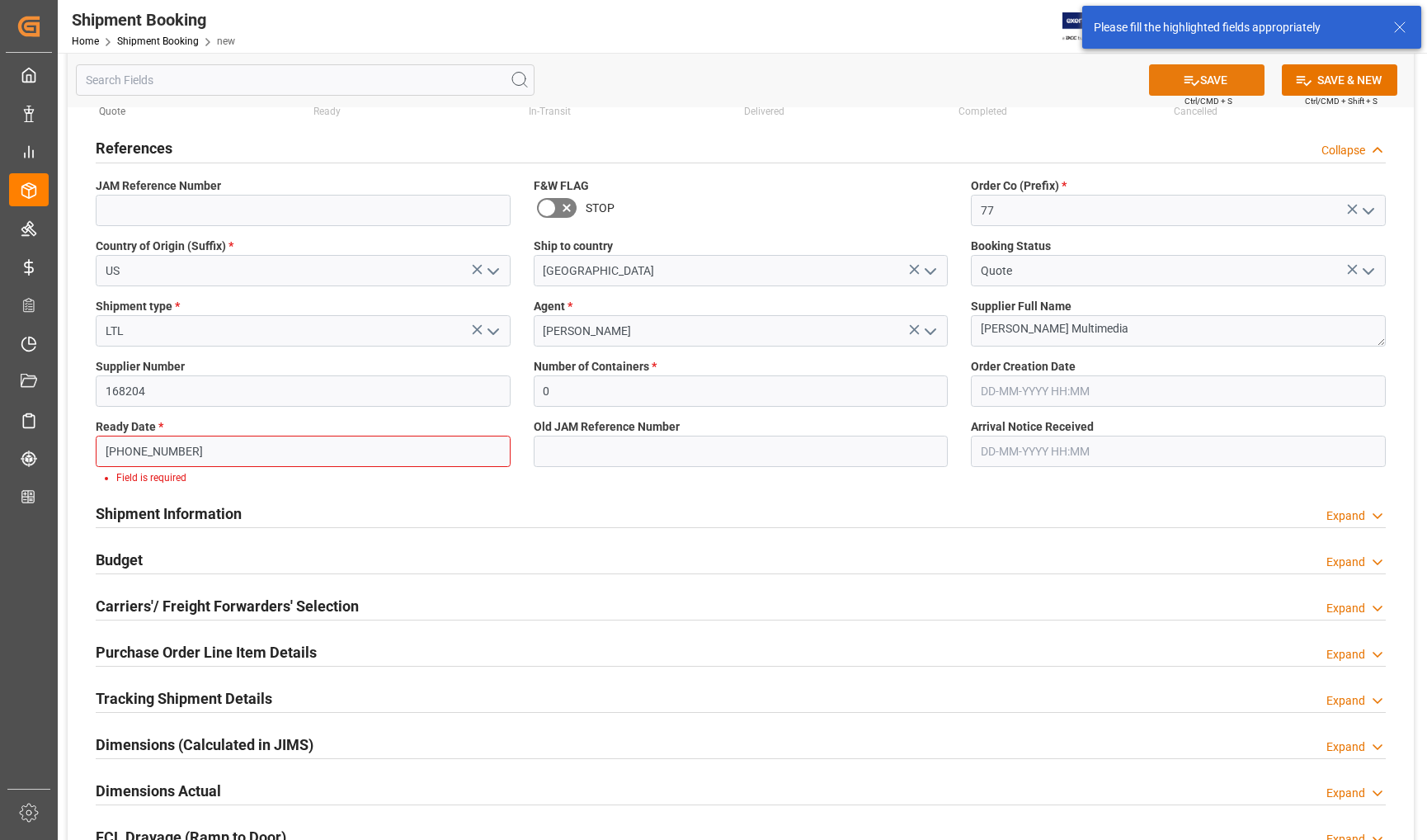
scroll to position [74, 0]
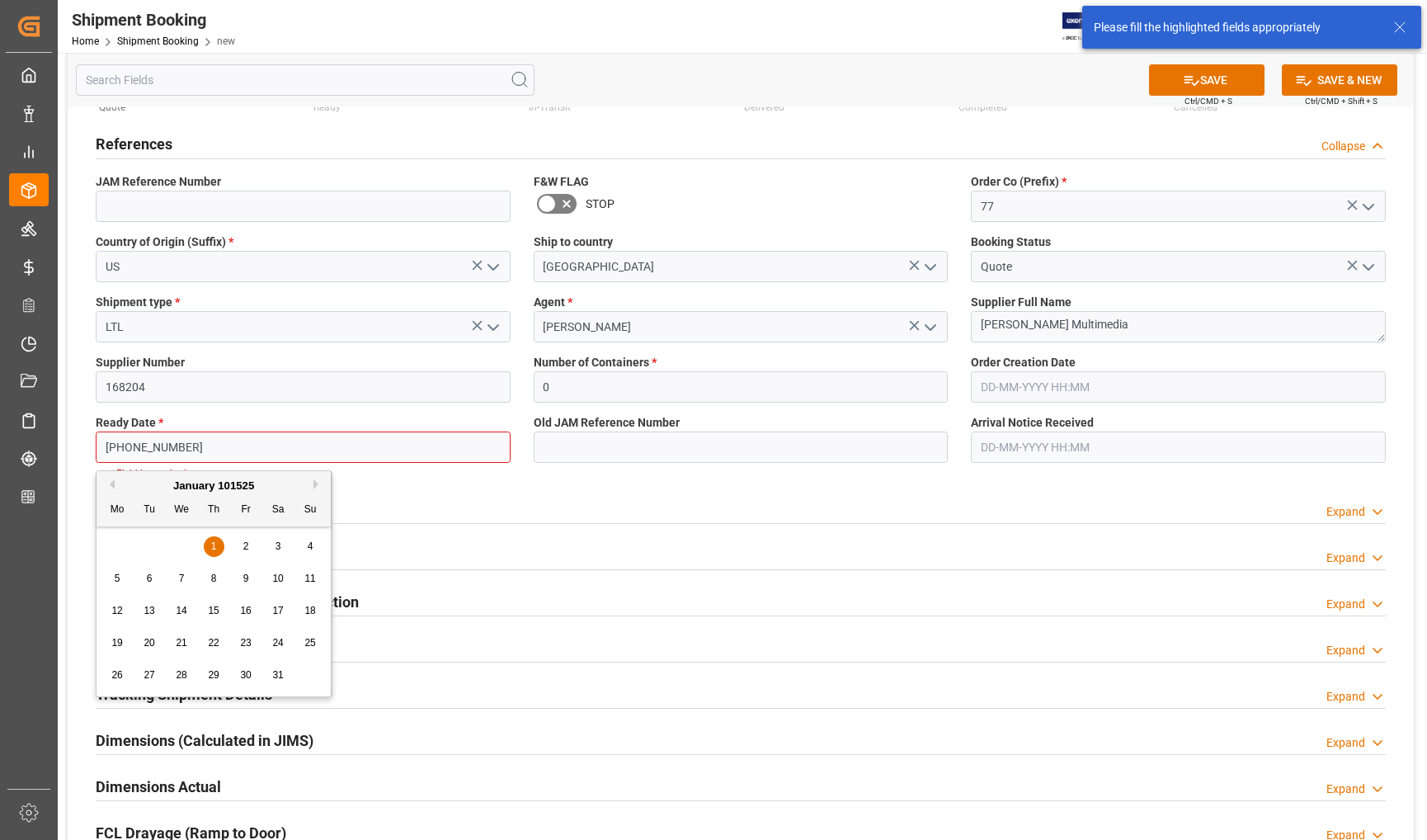
click at [240, 438] on input "01-01-101525" at bounding box center [303, 447] width 415 height 32
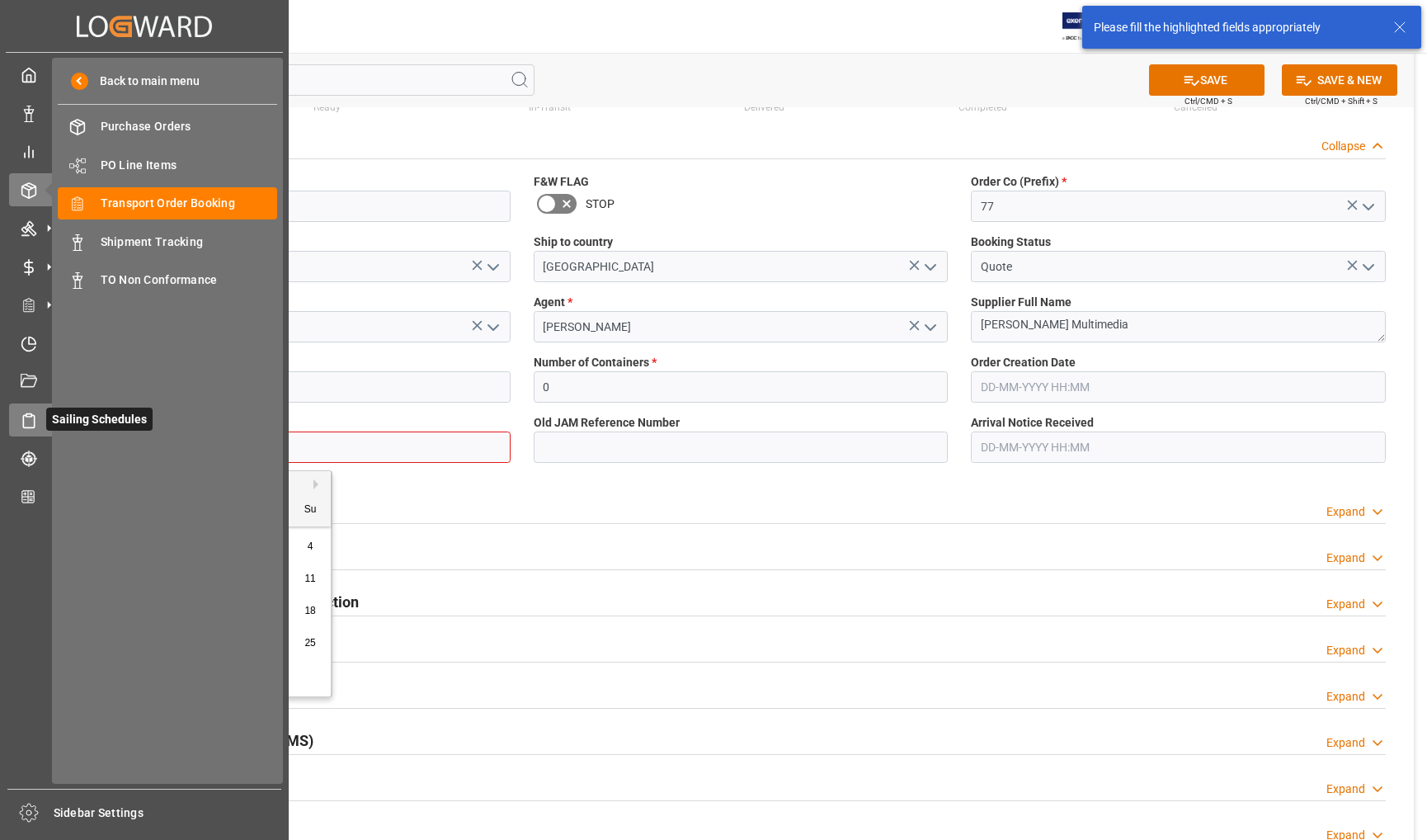
drag, startPoint x: 189, startPoint y: 443, endPoint x: 30, endPoint y: 429, distance: 159.6
click at [30, 429] on div "Created by potrace 1.15, written by Peter Selinger 2001-2017 Created by potrace…" at bounding box center [713, 420] width 1427 height 840
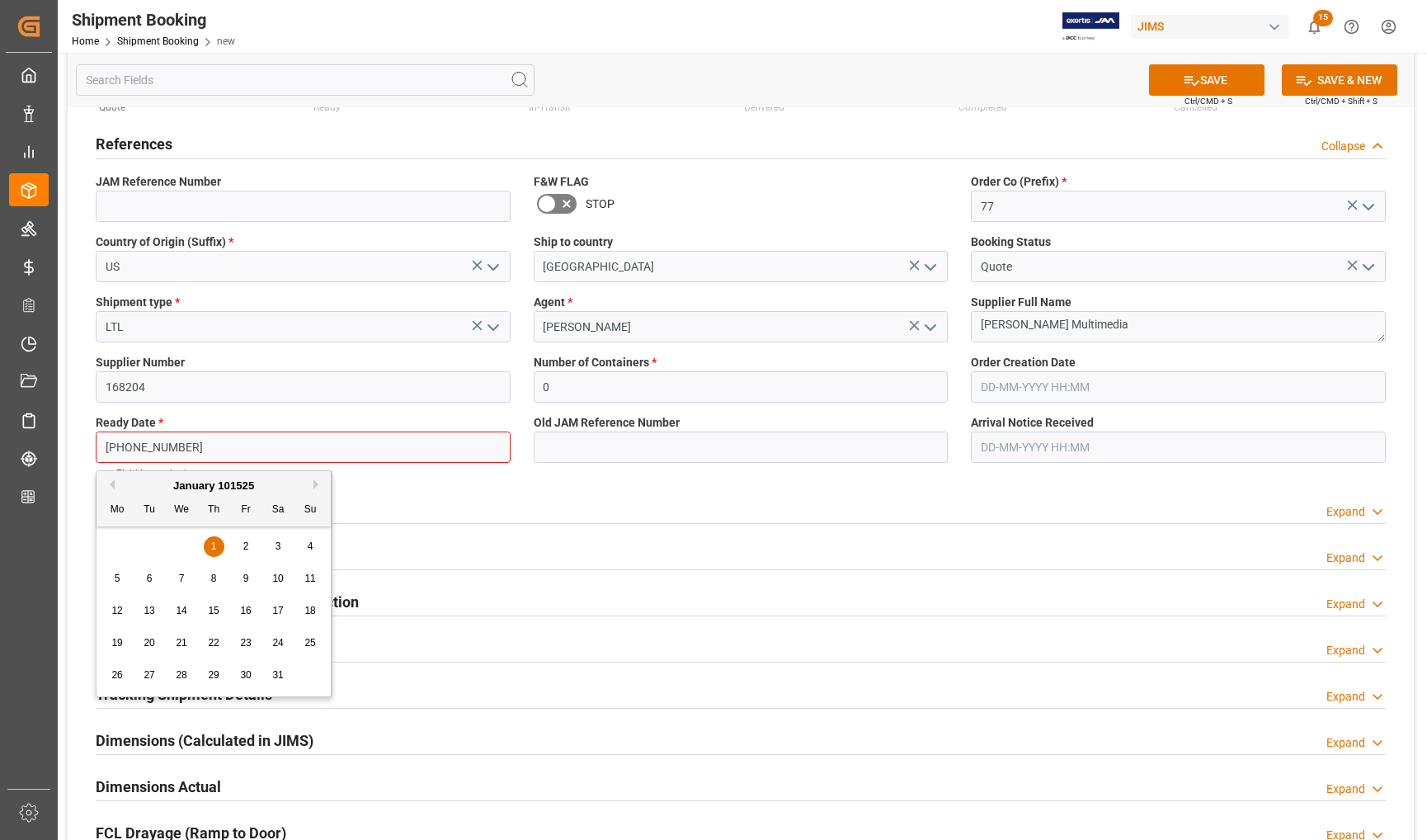
click at [328, 442] on input "01-01-101525" at bounding box center [303, 447] width 415 height 32
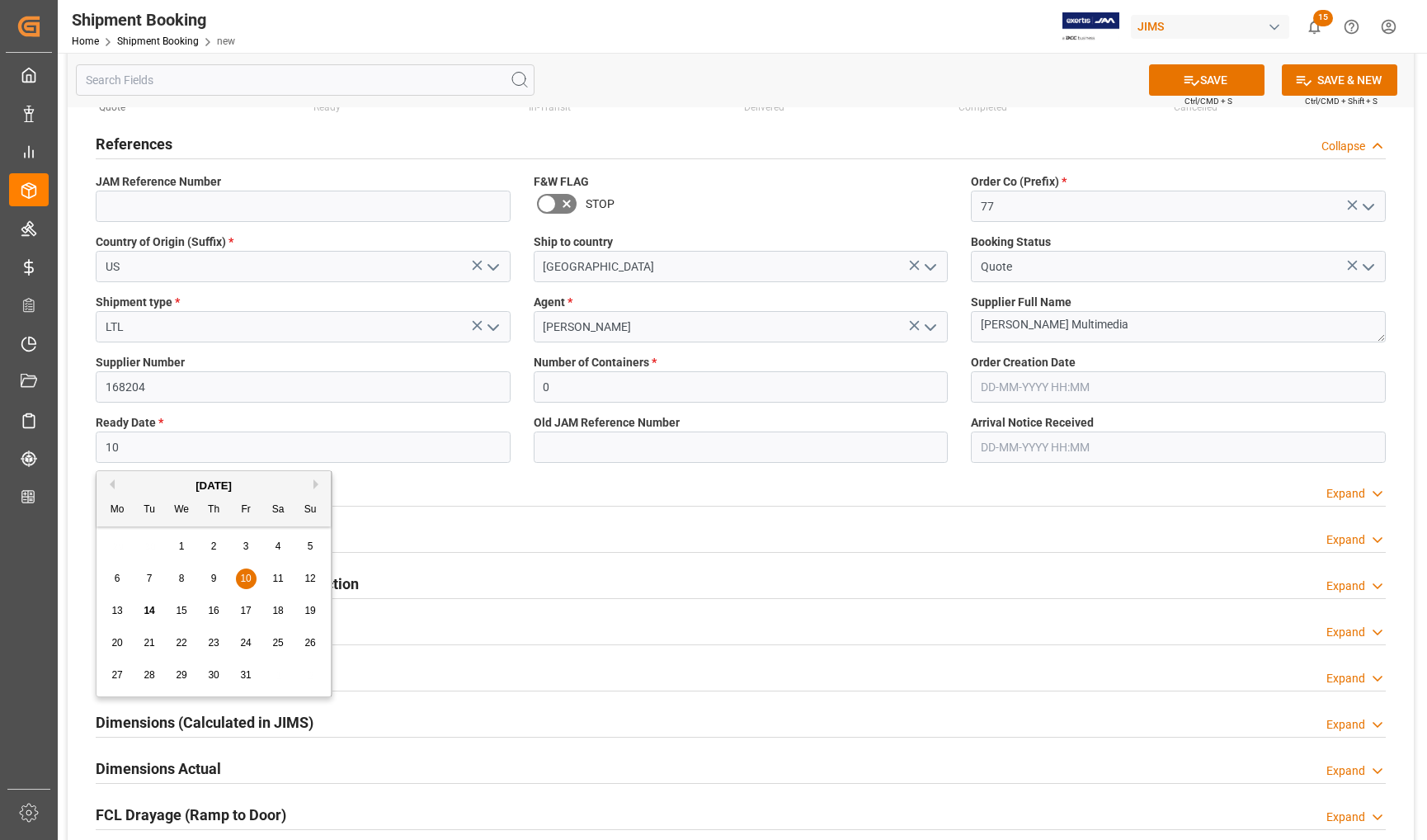
click at [118, 631] on div "20 21 22 23 24 25 26" at bounding box center [214, 643] width 225 height 32
click at [176, 611] on span "15" at bounding box center [181, 611] width 11 height 12
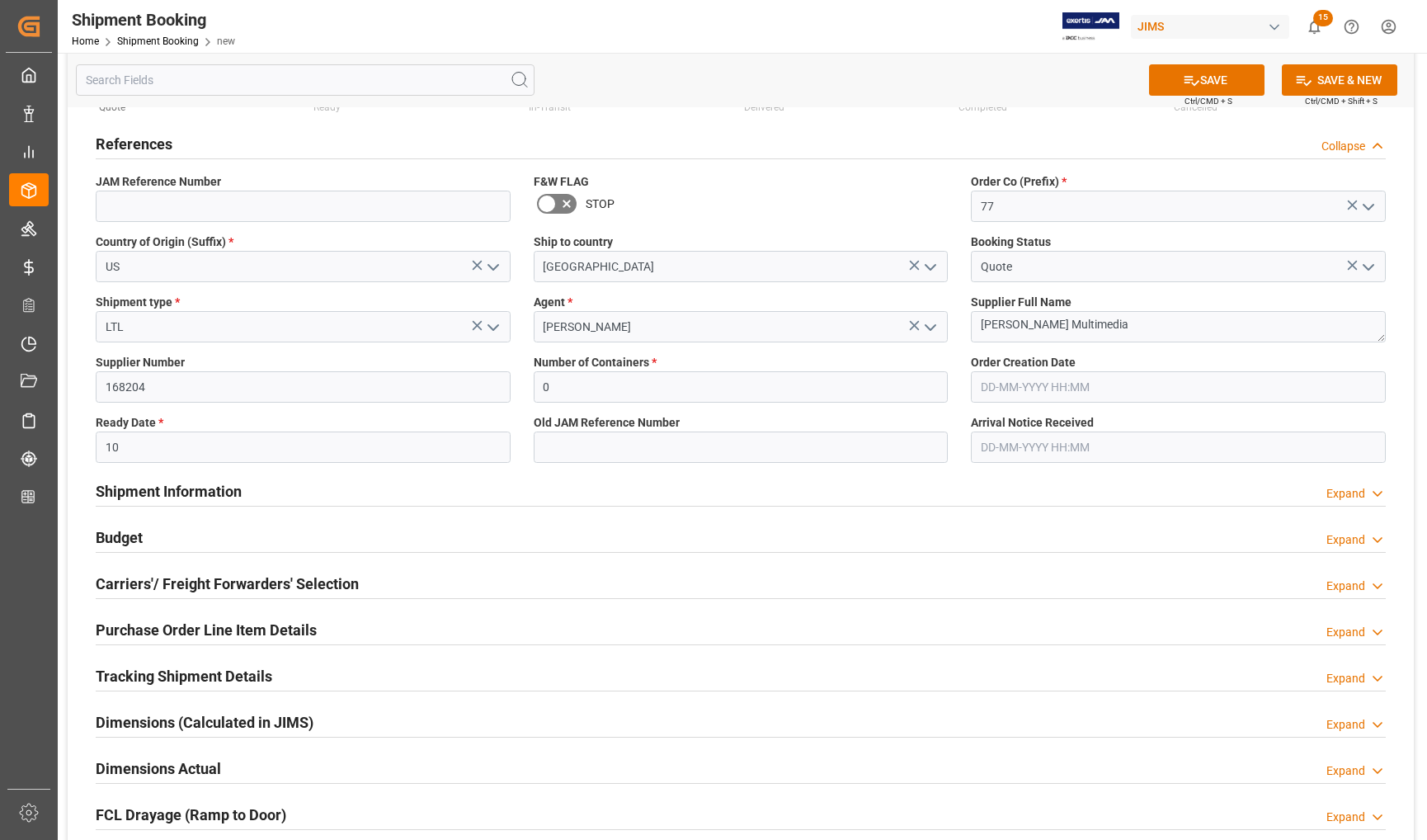
type input "[DATE]"
click at [1214, 84] on button "SAVE" at bounding box center [1206, 79] width 115 height 32
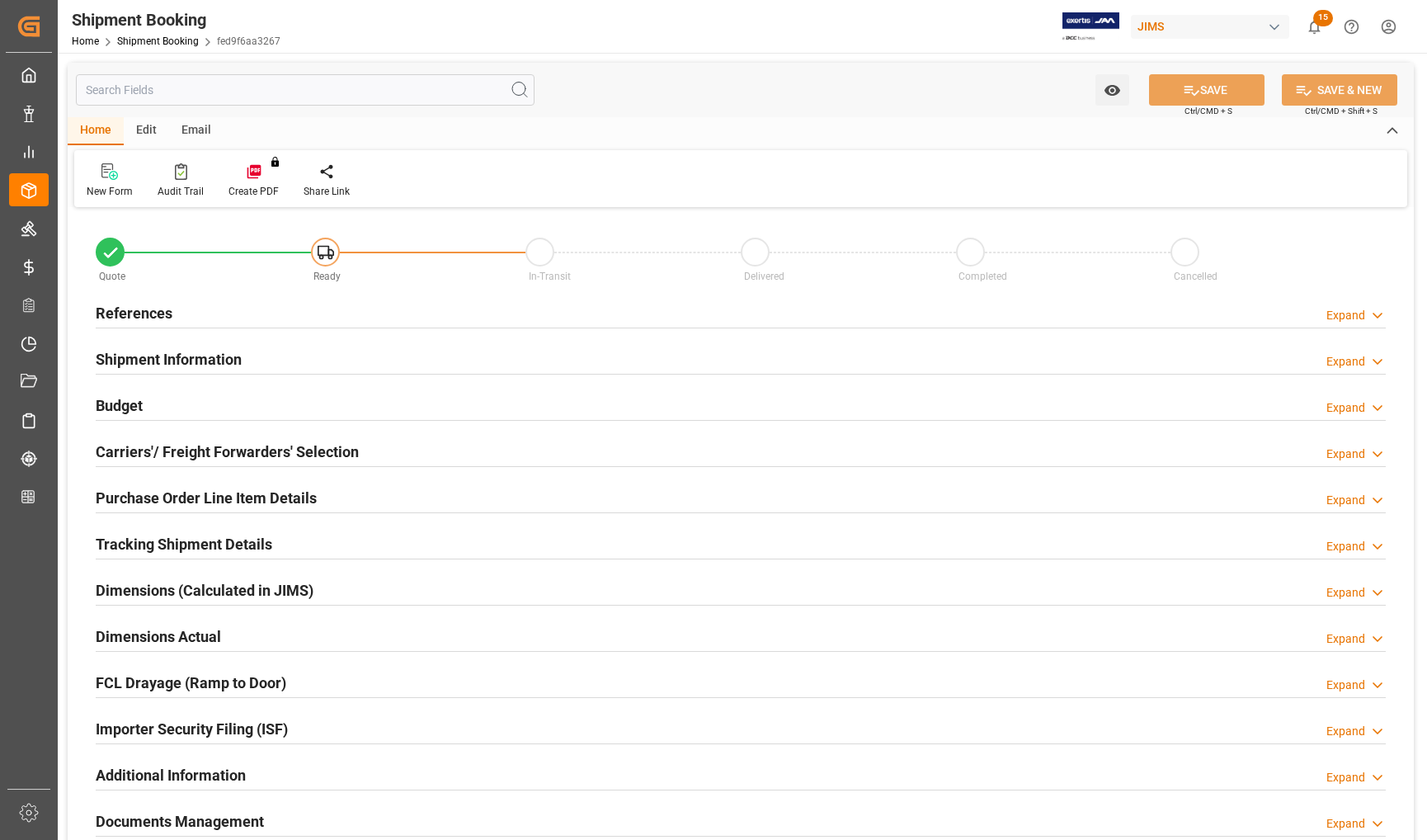
type input "0"
type input "[DATE]"
click at [128, 308] on h2 "References" at bounding box center [134, 313] width 77 height 22
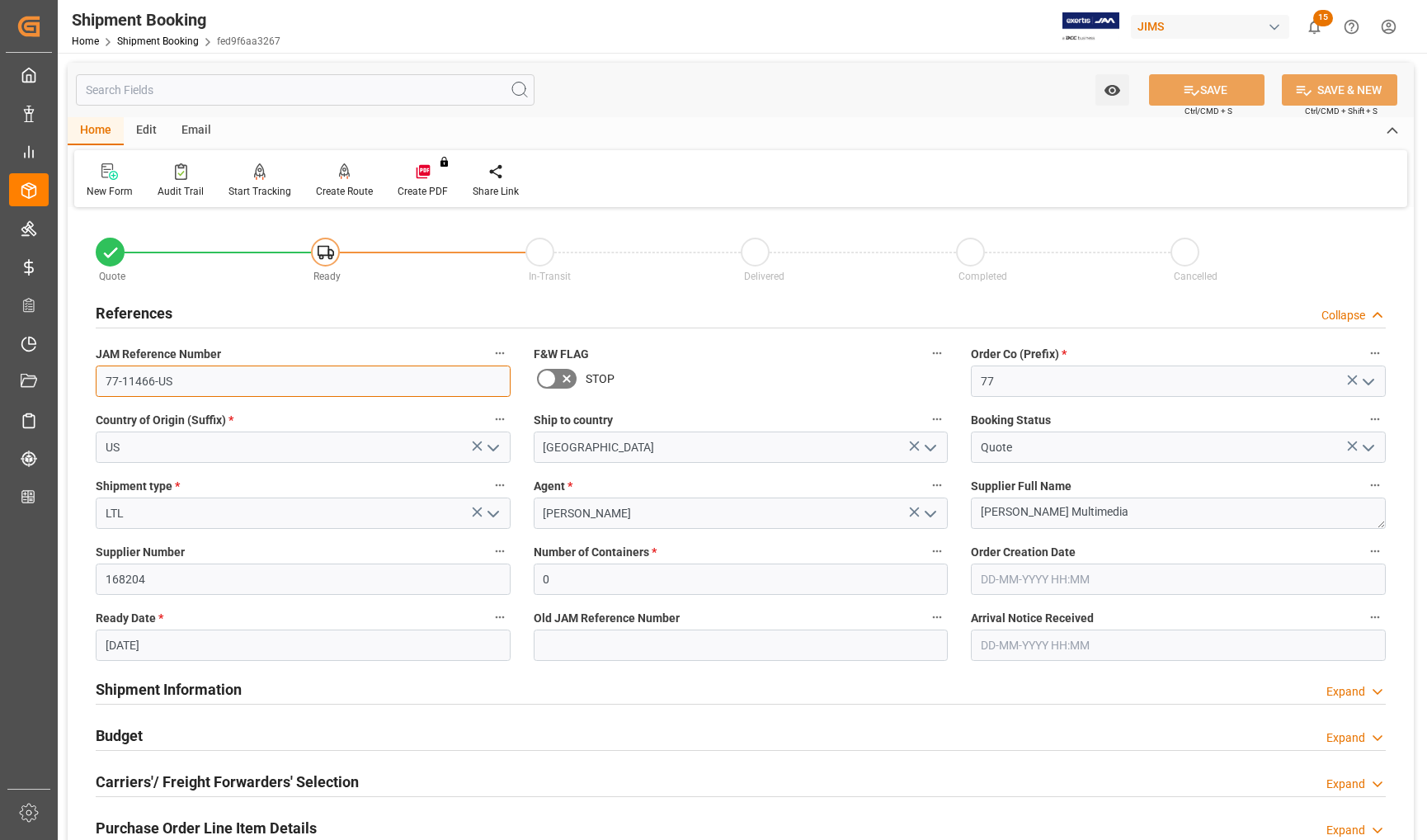
drag, startPoint x: 175, startPoint y: 385, endPoint x: 88, endPoint y: 377, distance: 87.4
click at [88, 377] on div "JAM Reference Number 77-11466-US" at bounding box center [304, 369] width 438 height 66
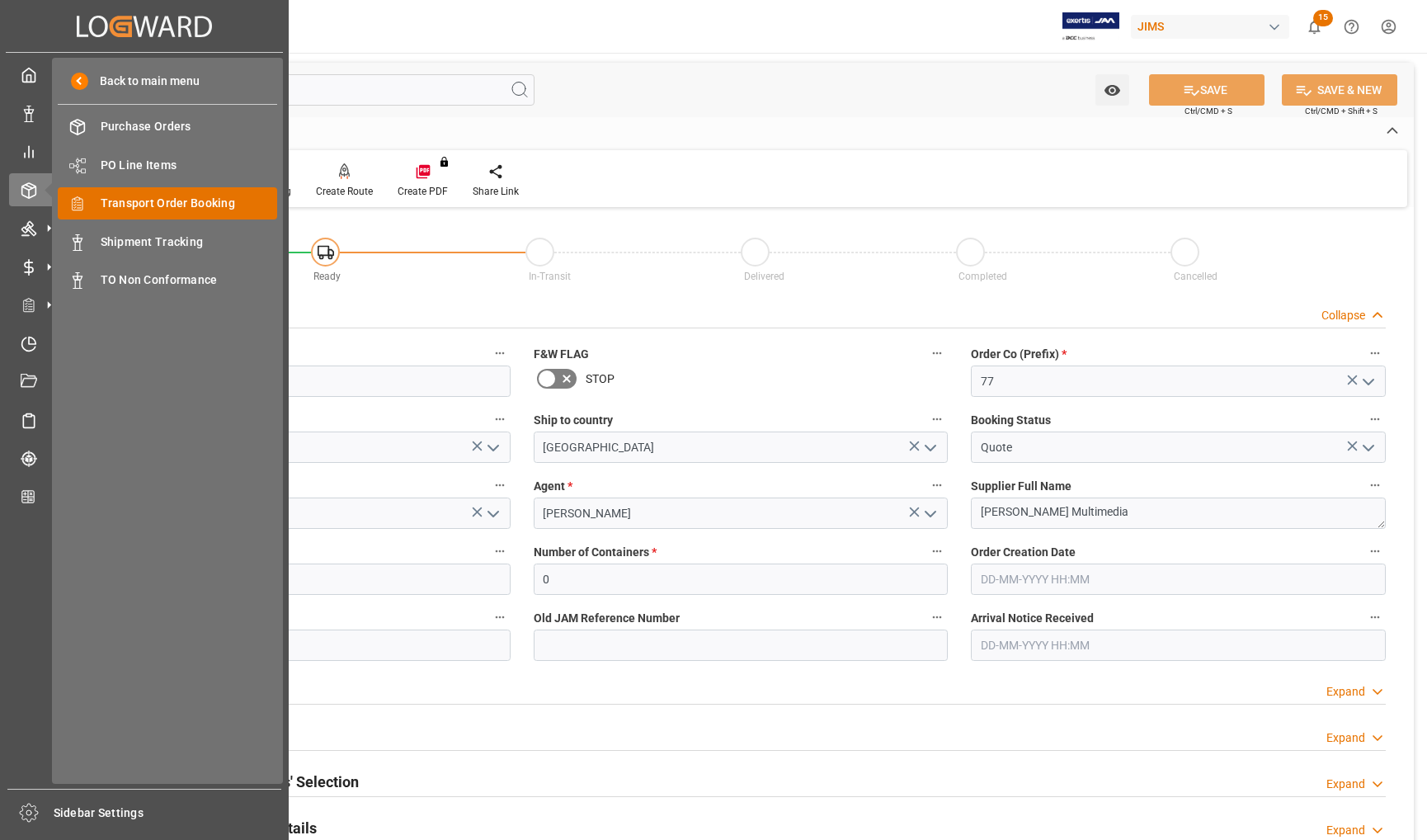
click at [125, 206] on span "Transport Order Booking" at bounding box center [189, 203] width 177 height 17
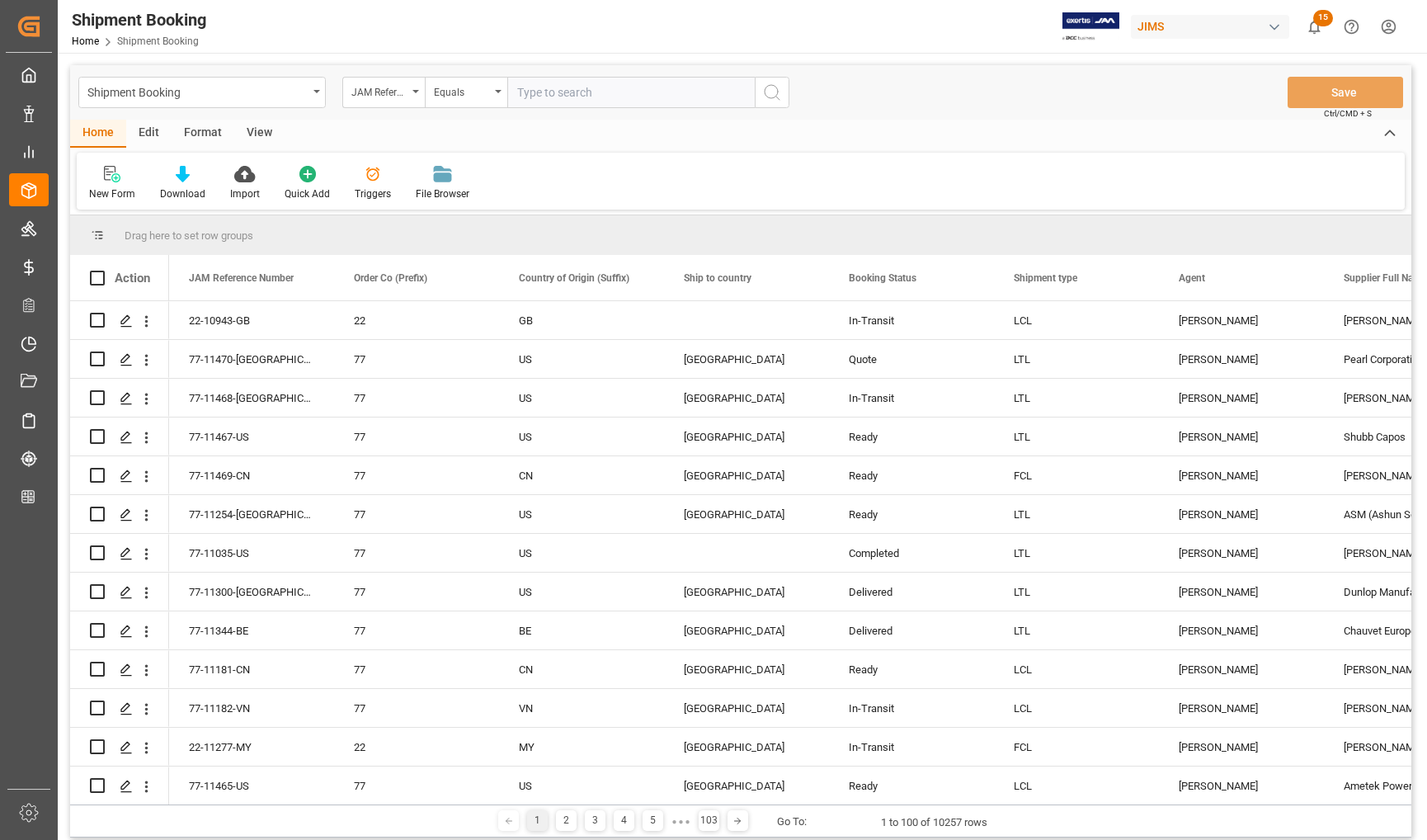
click at [546, 88] on input "text" at bounding box center [631, 92] width 247 height 32
type input "77-11350-[GEOGRAPHIC_DATA]"
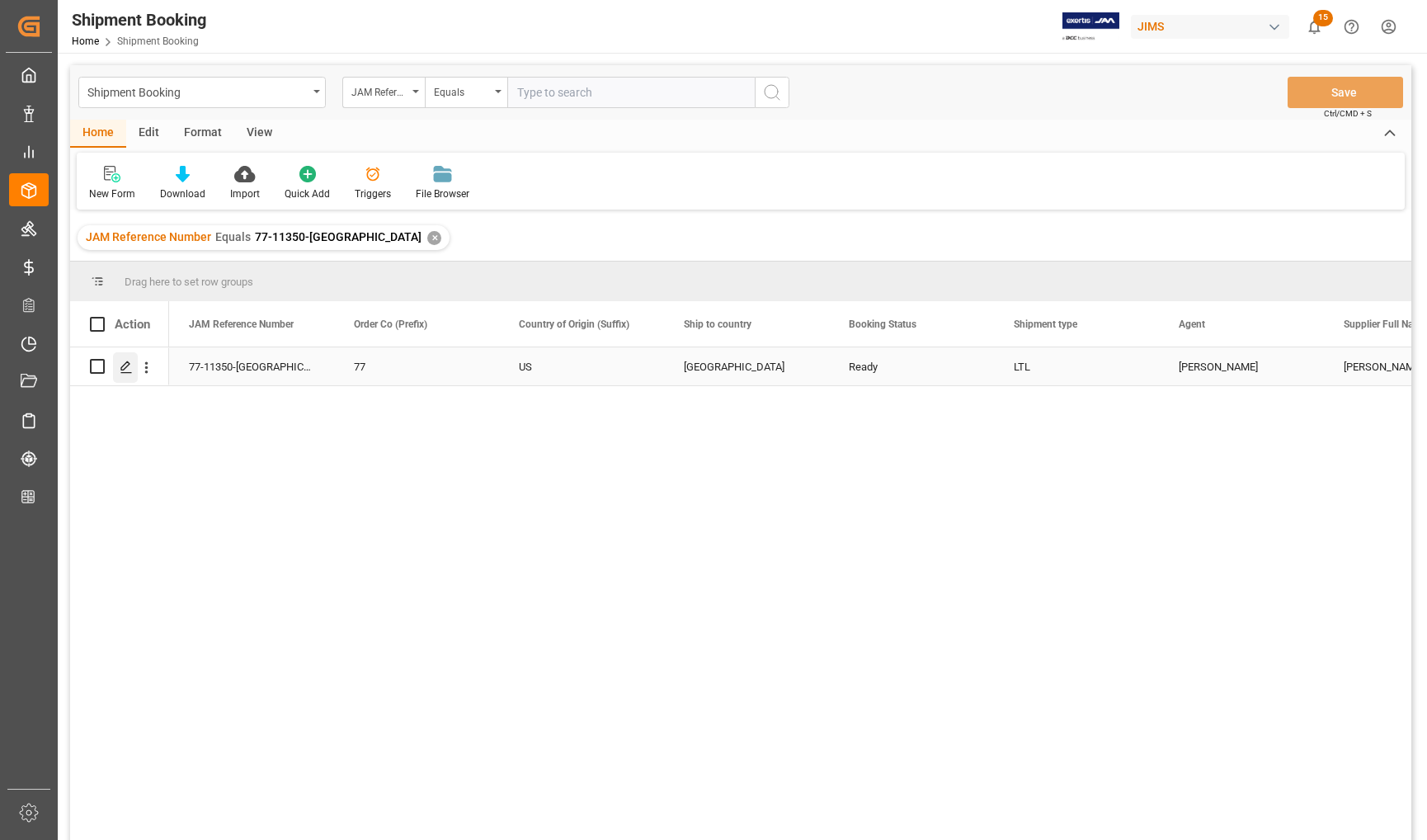
click at [125, 363] on polygon "Press SPACE to select this row." at bounding box center [125, 366] width 9 height 9
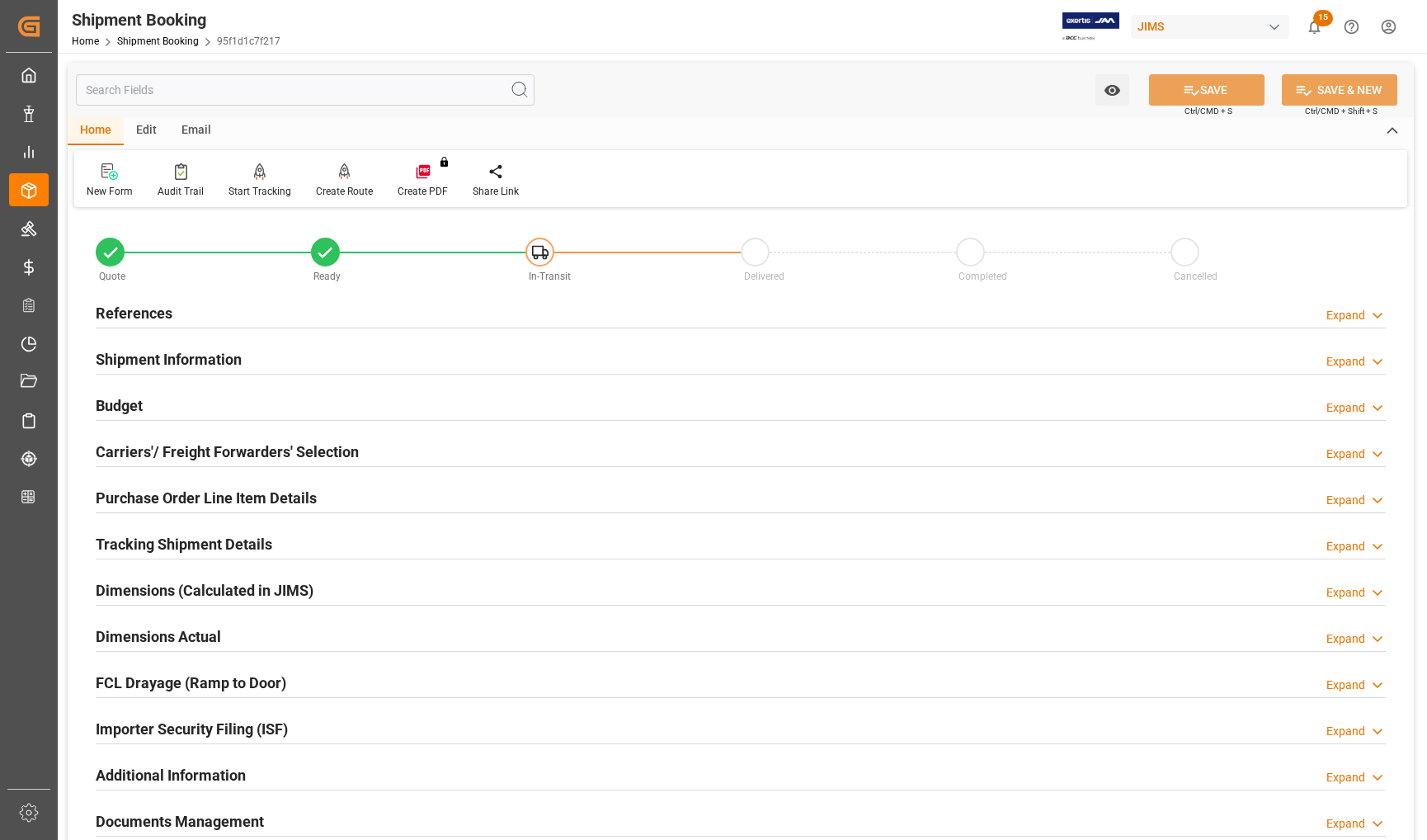
click at [118, 406] on h2 "Budget" at bounding box center [119, 405] width 47 height 22
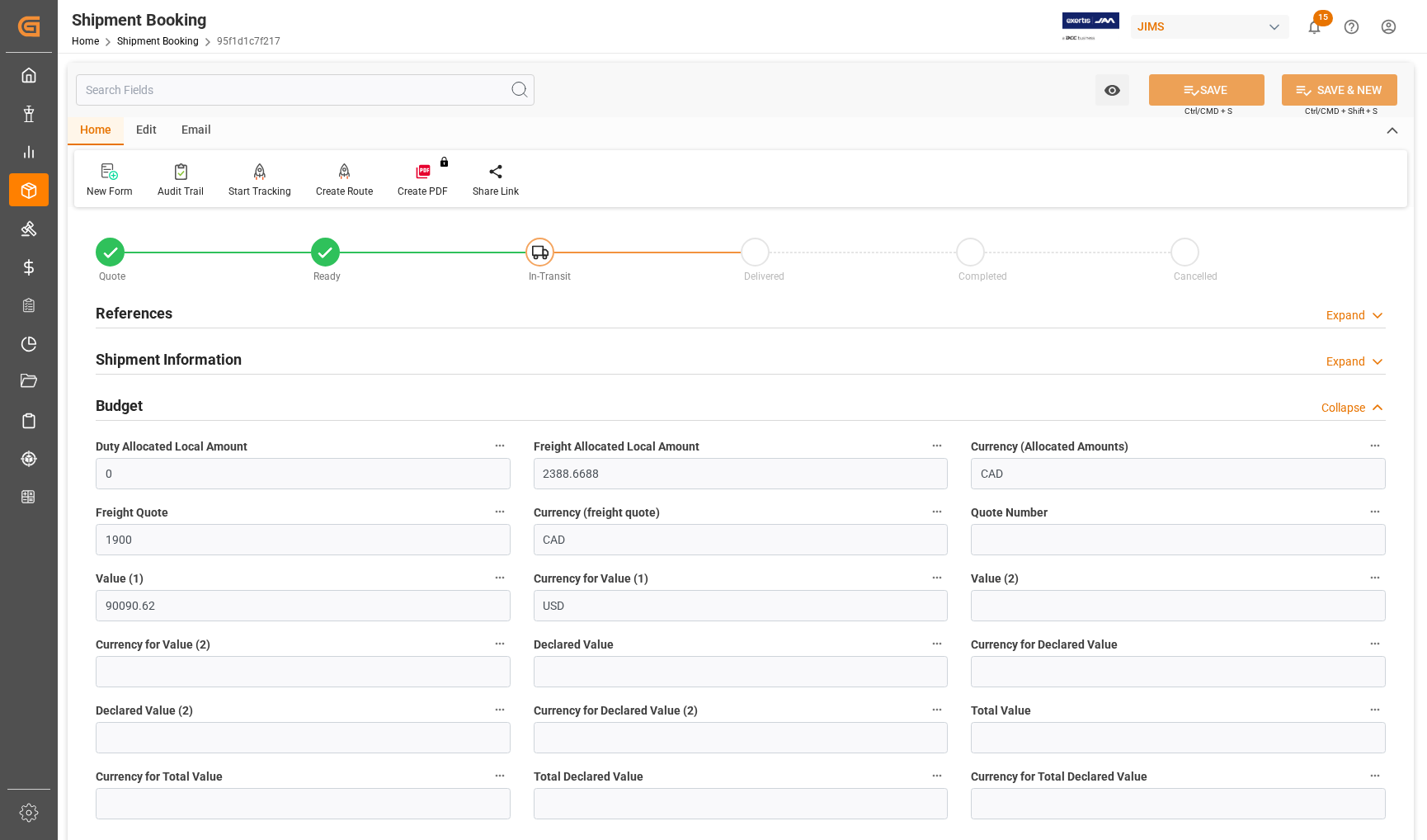
click at [118, 404] on h2 "Budget" at bounding box center [119, 405] width 47 height 22
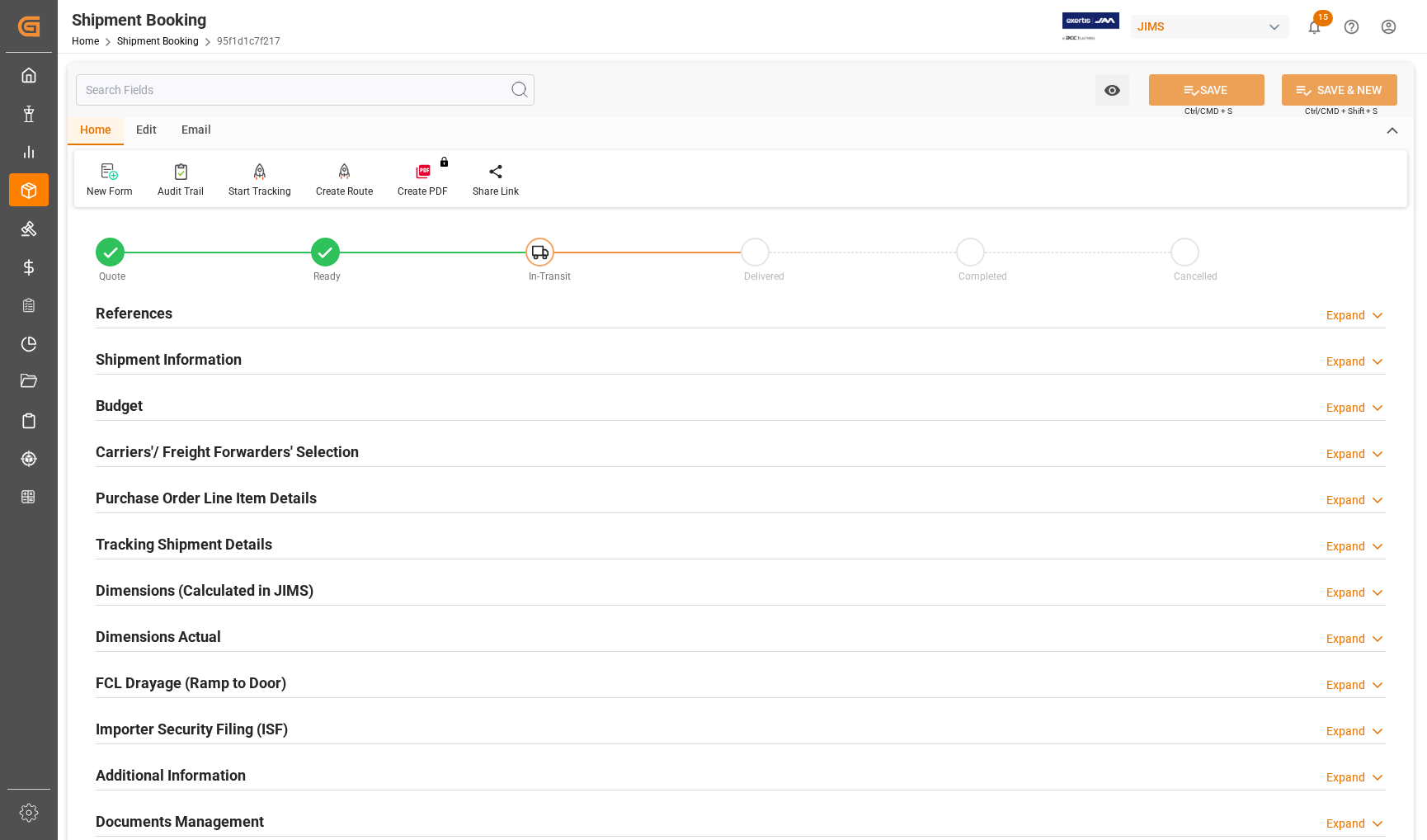
click at [125, 448] on h2 "Carriers'/ Freight Forwarders' Selection" at bounding box center [227, 451] width 264 height 22
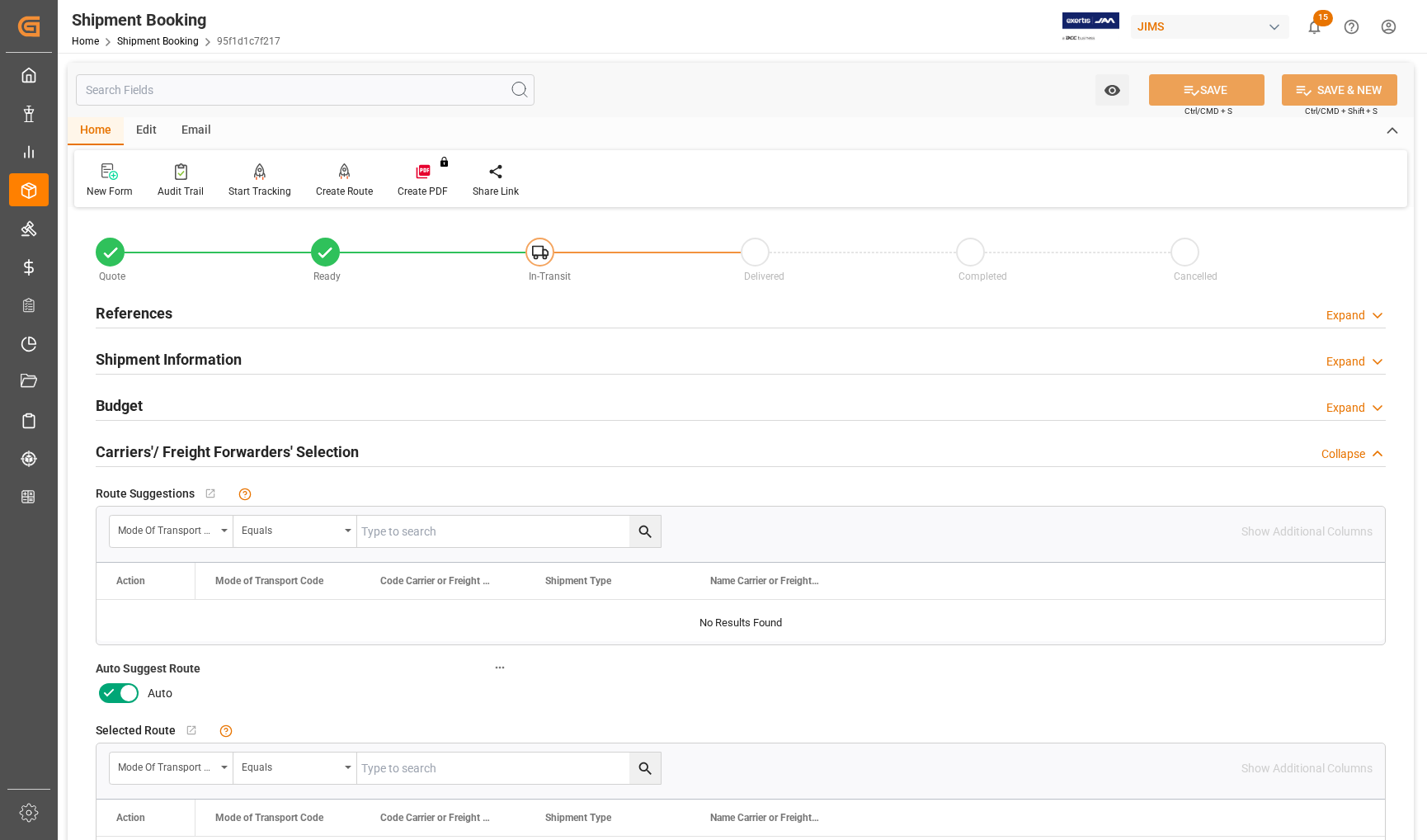
click at [125, 691] on icon at bounding box center [129, 694] width 9 height 9
click at [0, 0] on input "checkbox" at bounding box center [0, 0] width 0 height 0
click at [1186, 84] on icon at bounding box center [1192, 90] width 17 height 17
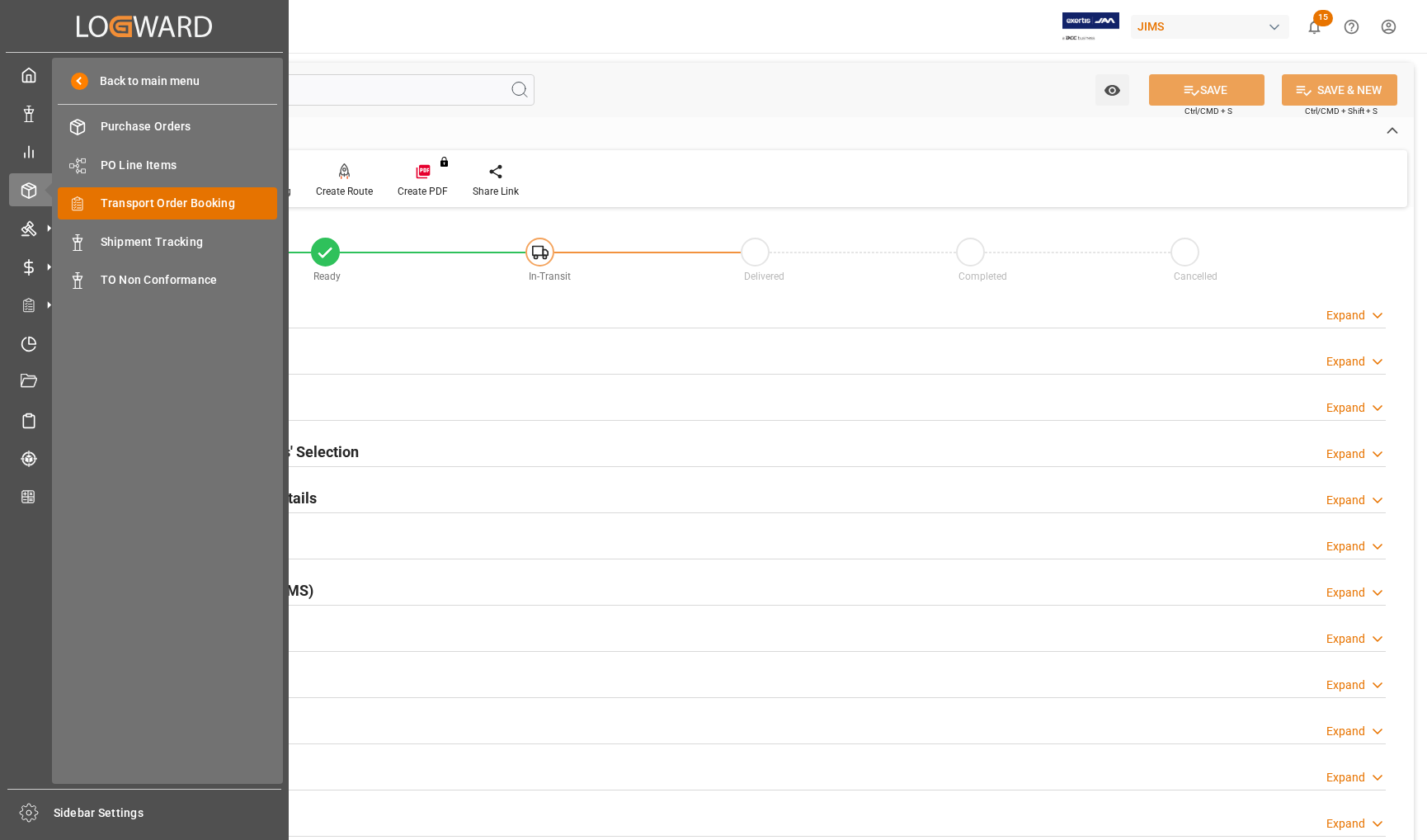
click at [101, 205] on span "Transport Order Booking" at bounding box center [189, 203] width 177 height 17
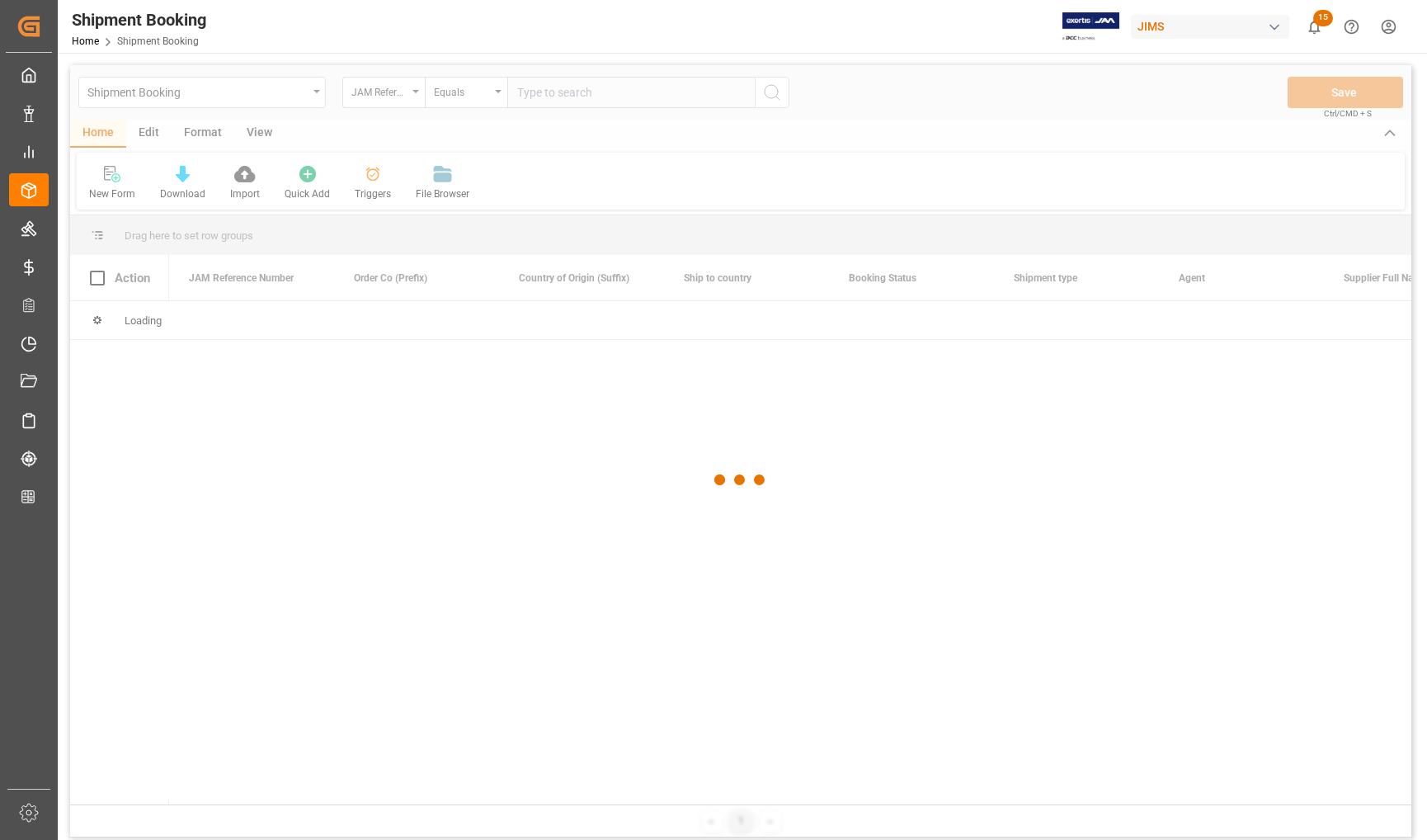
click at [627, 88] on div at bounding box center [740, 479] width 1342 height 830
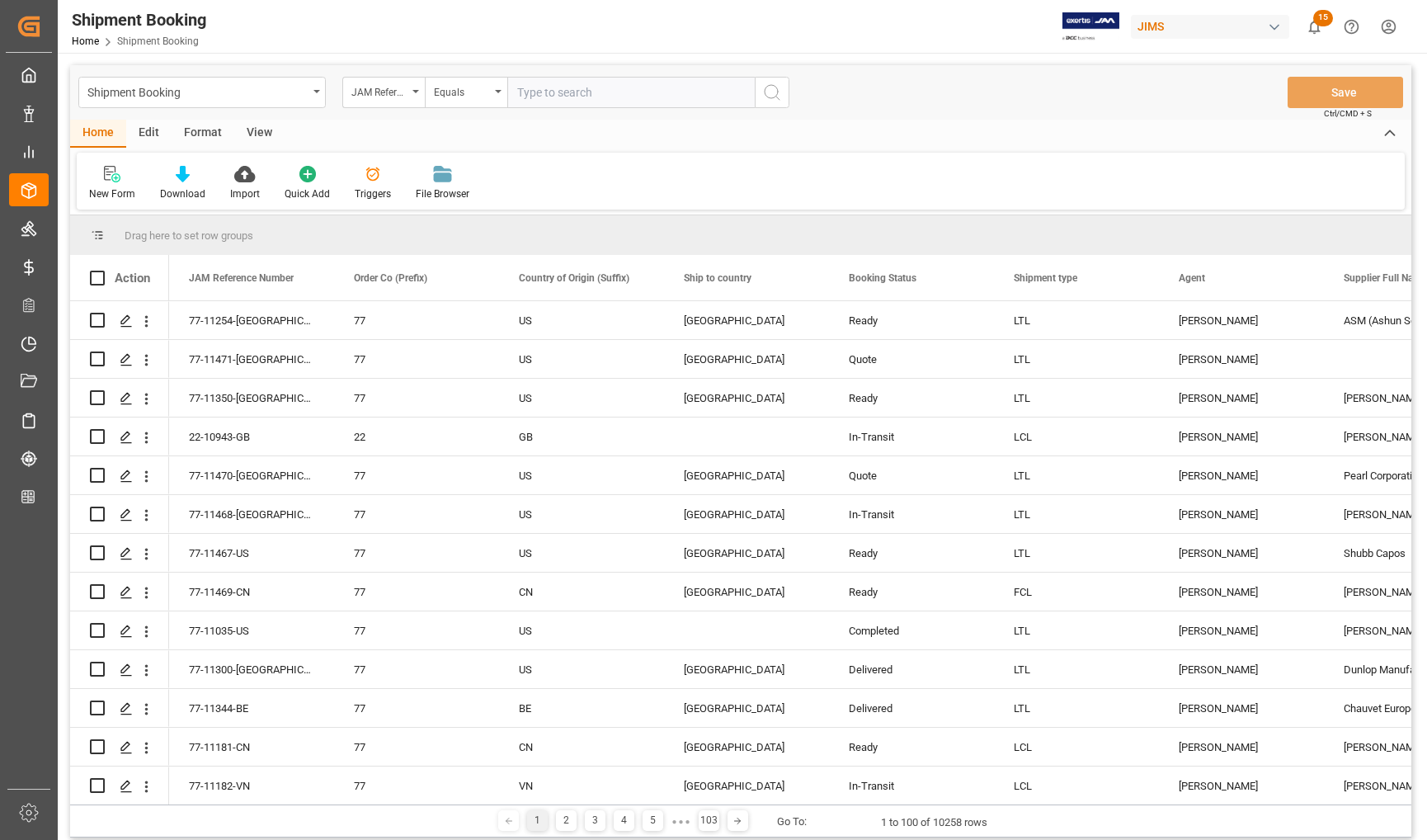
click at [618, 92] on input "text" at bounding box center [631, 92] width 247 height 32
type input "77-10809-CN"
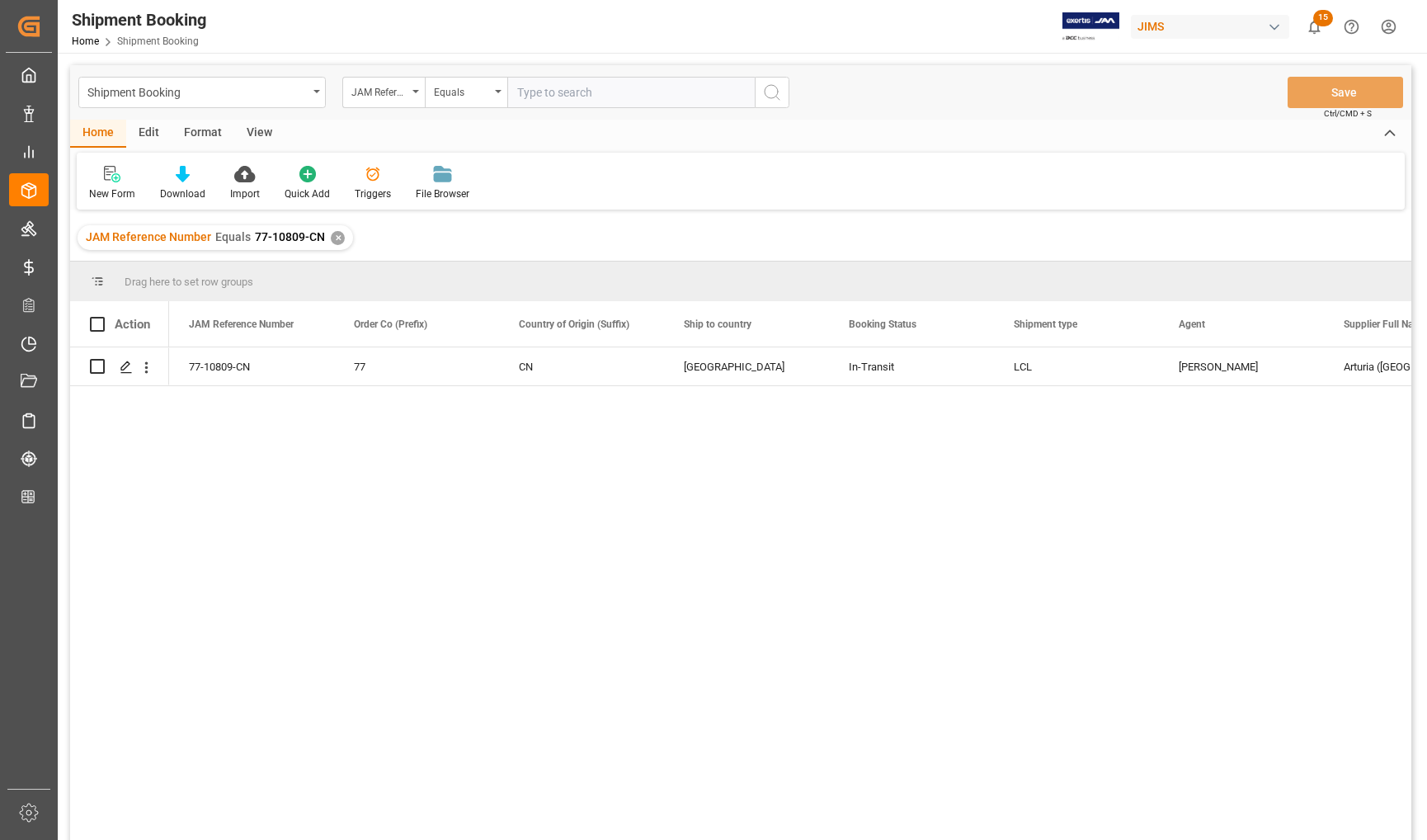
click at [546, 90] on input "text" at bounding box center [631, 92] width 247 height 32
type input "77-10797-NL"
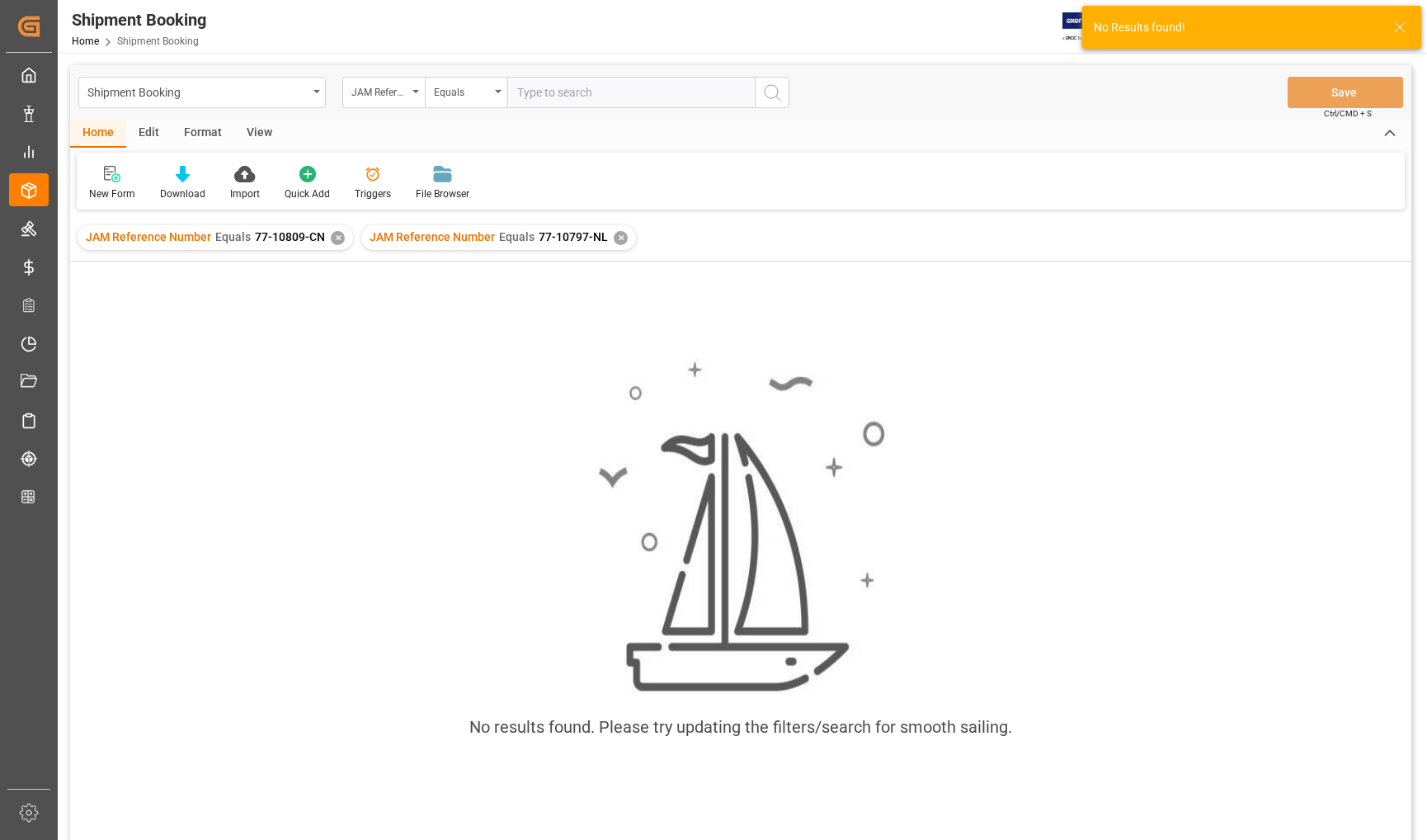
click at [337, 235] on div "✕" at bounding box center [338, 238] width 14 height 14
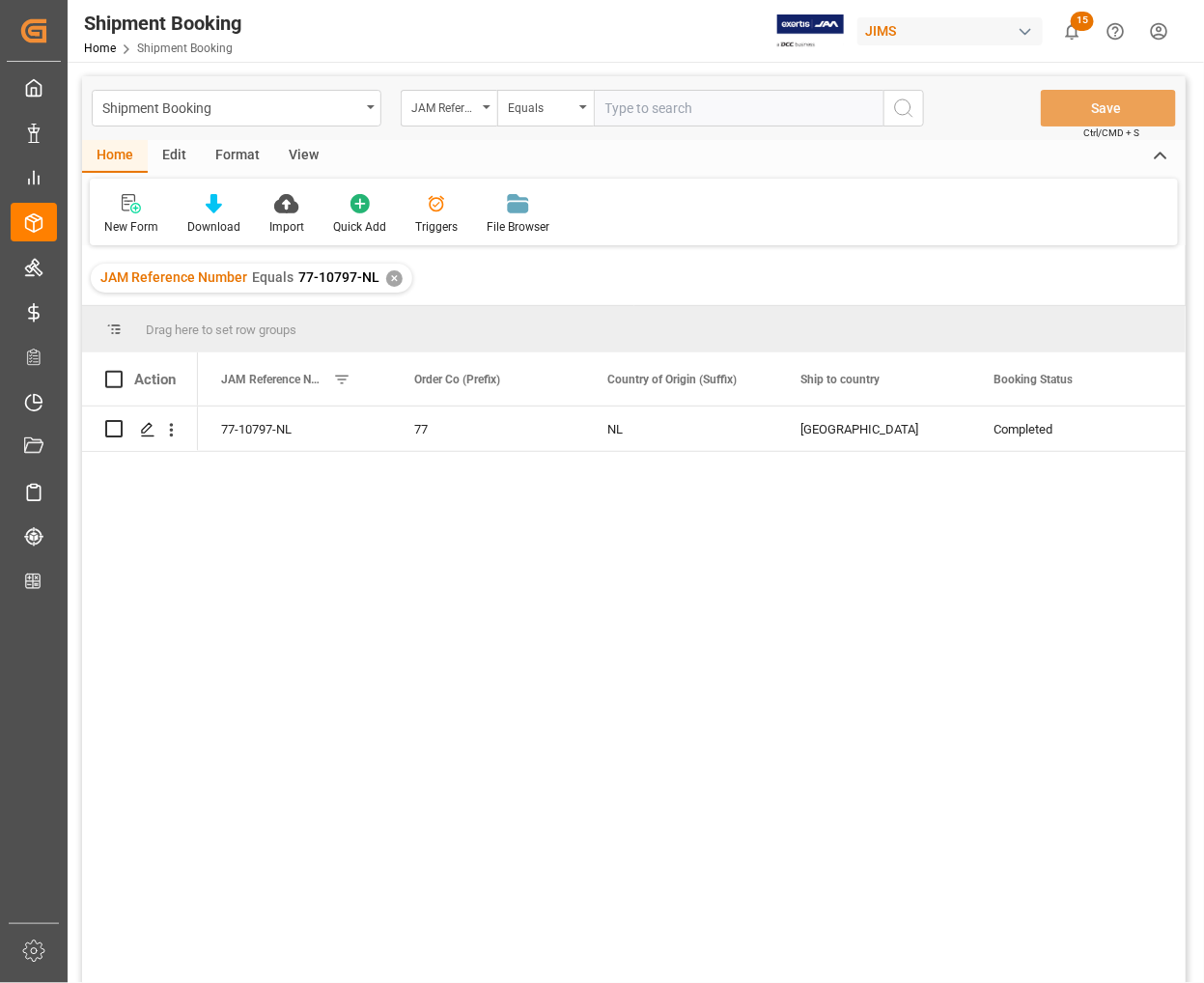
click at [654, 99] on input "text" at bounding box center [739, 108] width 290 height 37
type input "77-10350-[GEOGRAPHIC_DATA]"
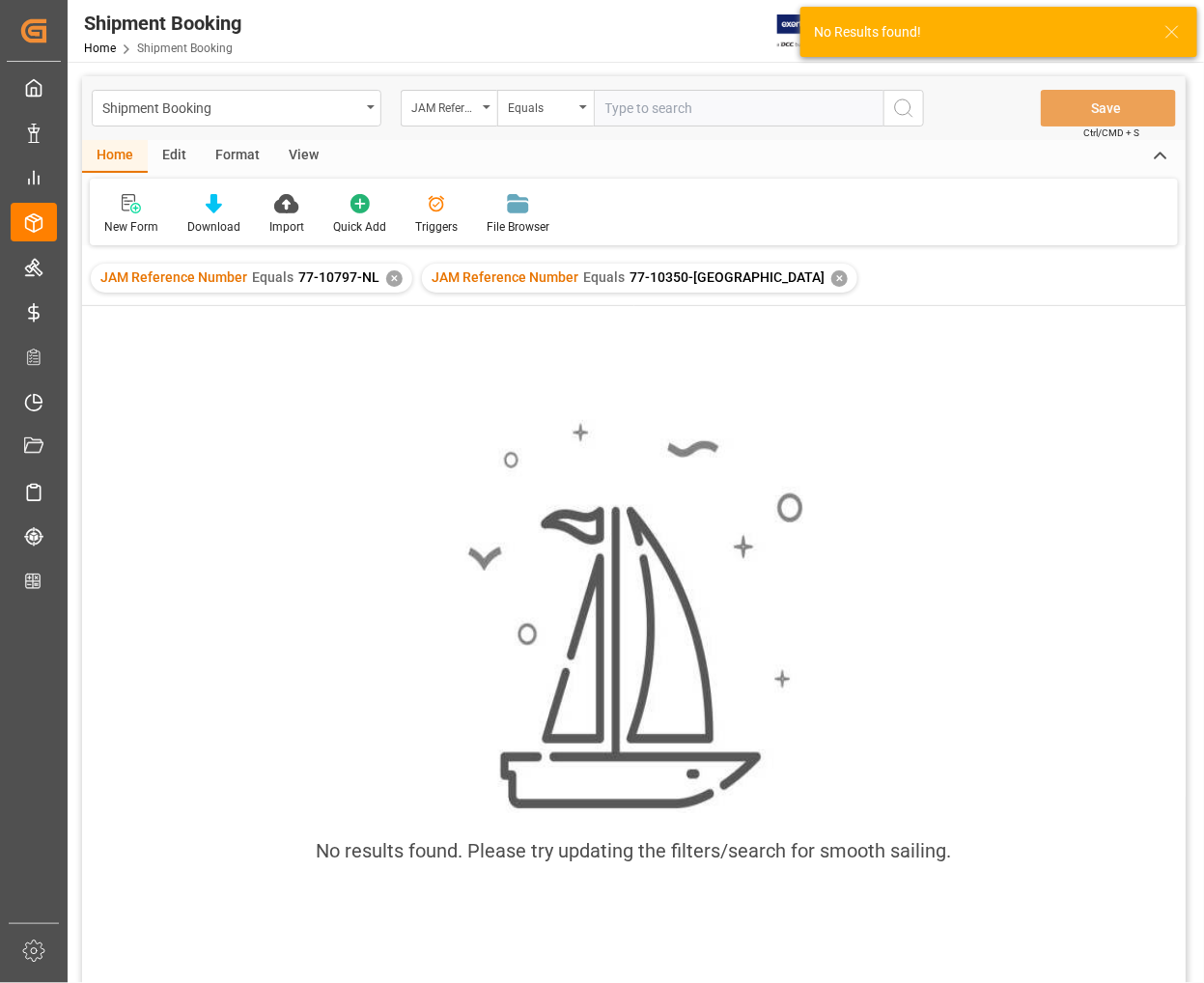
click at [388, 281] on div "✕" at bounding box center [394, 278] width 16 height 16
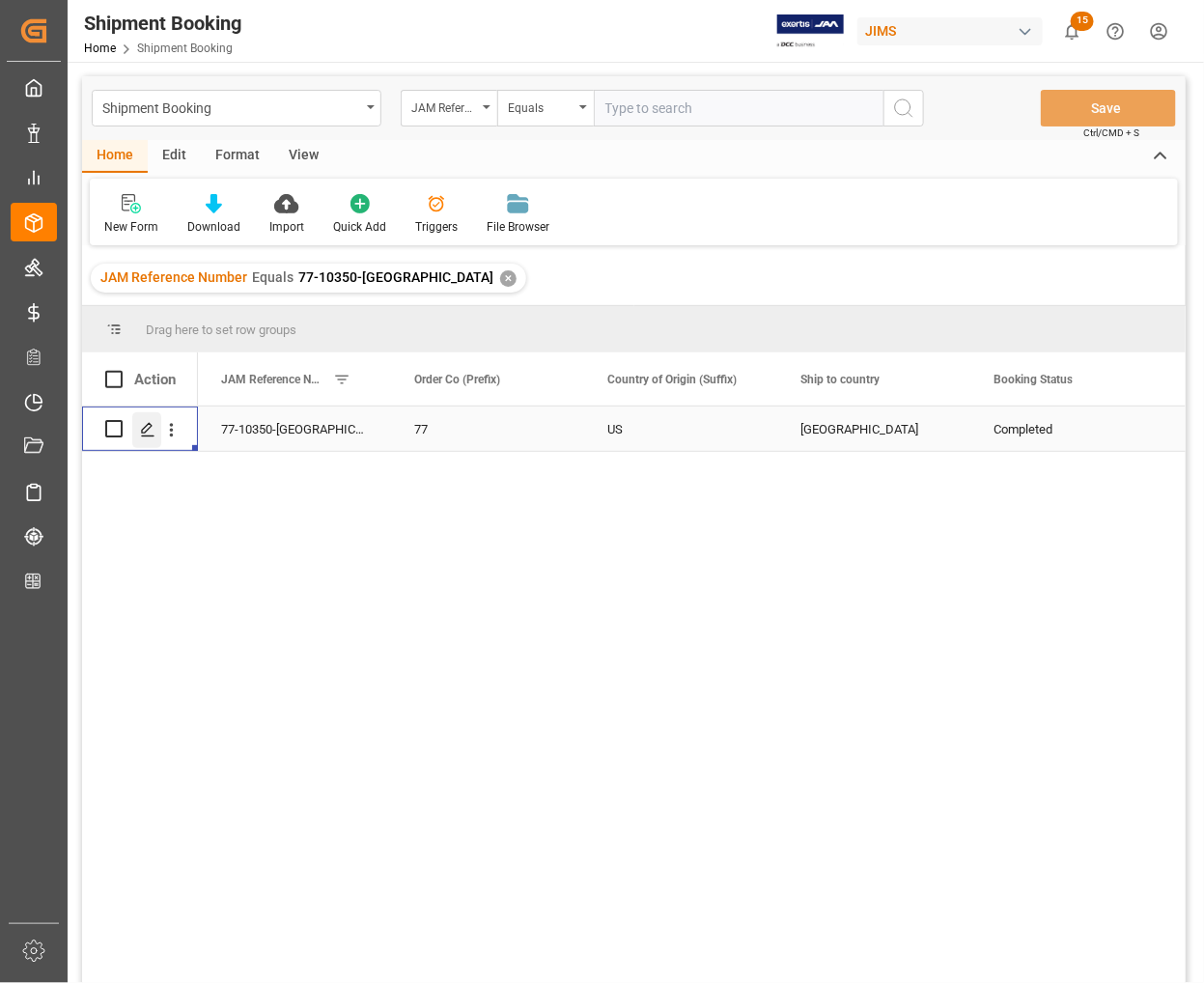
click at [142, 432] on polygon "Press SPACE to select this row." at bounding box center [147, 428] width 10 height 10
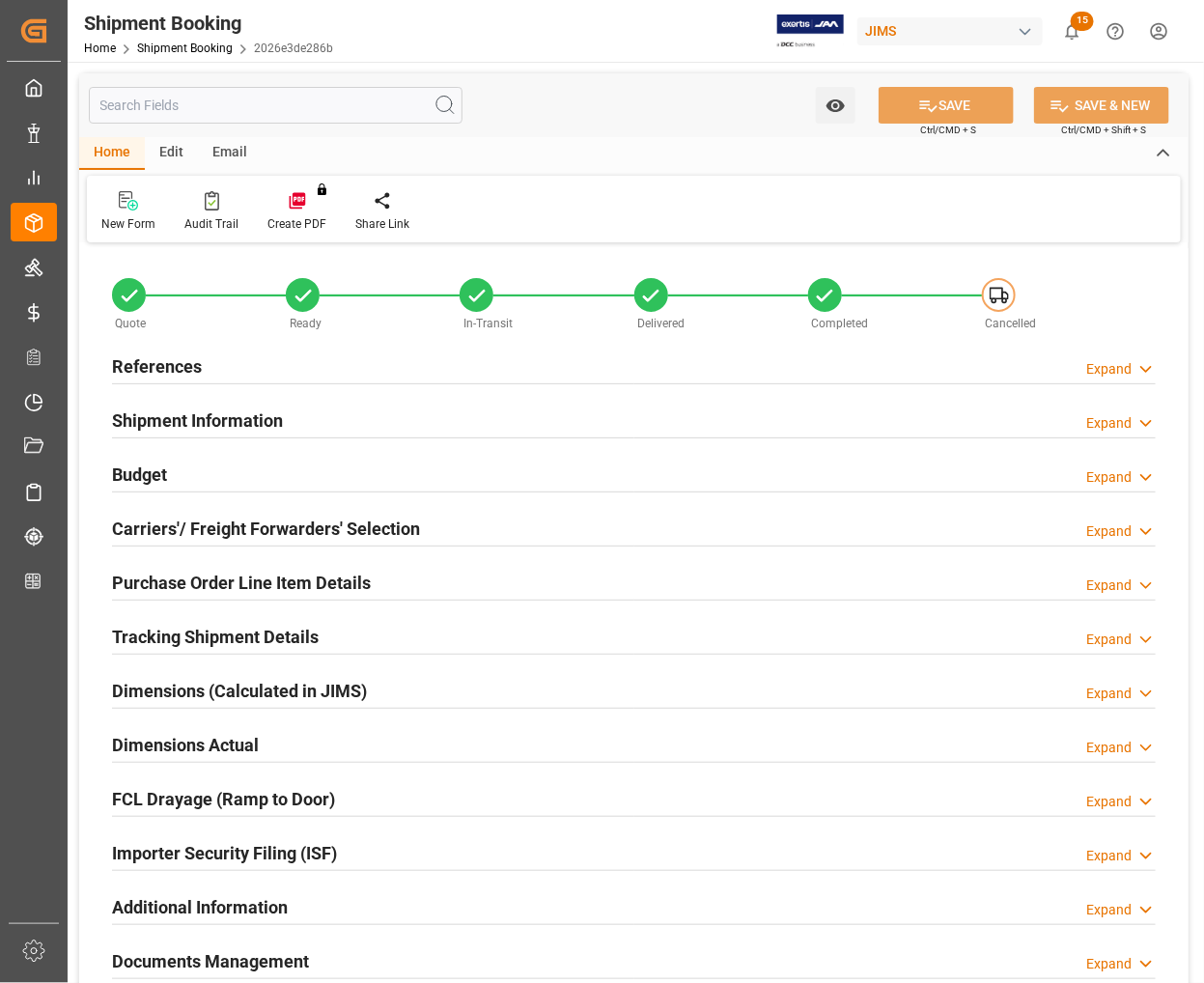
type input "217.8512"
type input "411.6282"
type input "395"
type input "5944.58"
click at [131, 474] on h2 "Budget" at bounding box center [139, 474] width 55 height 26
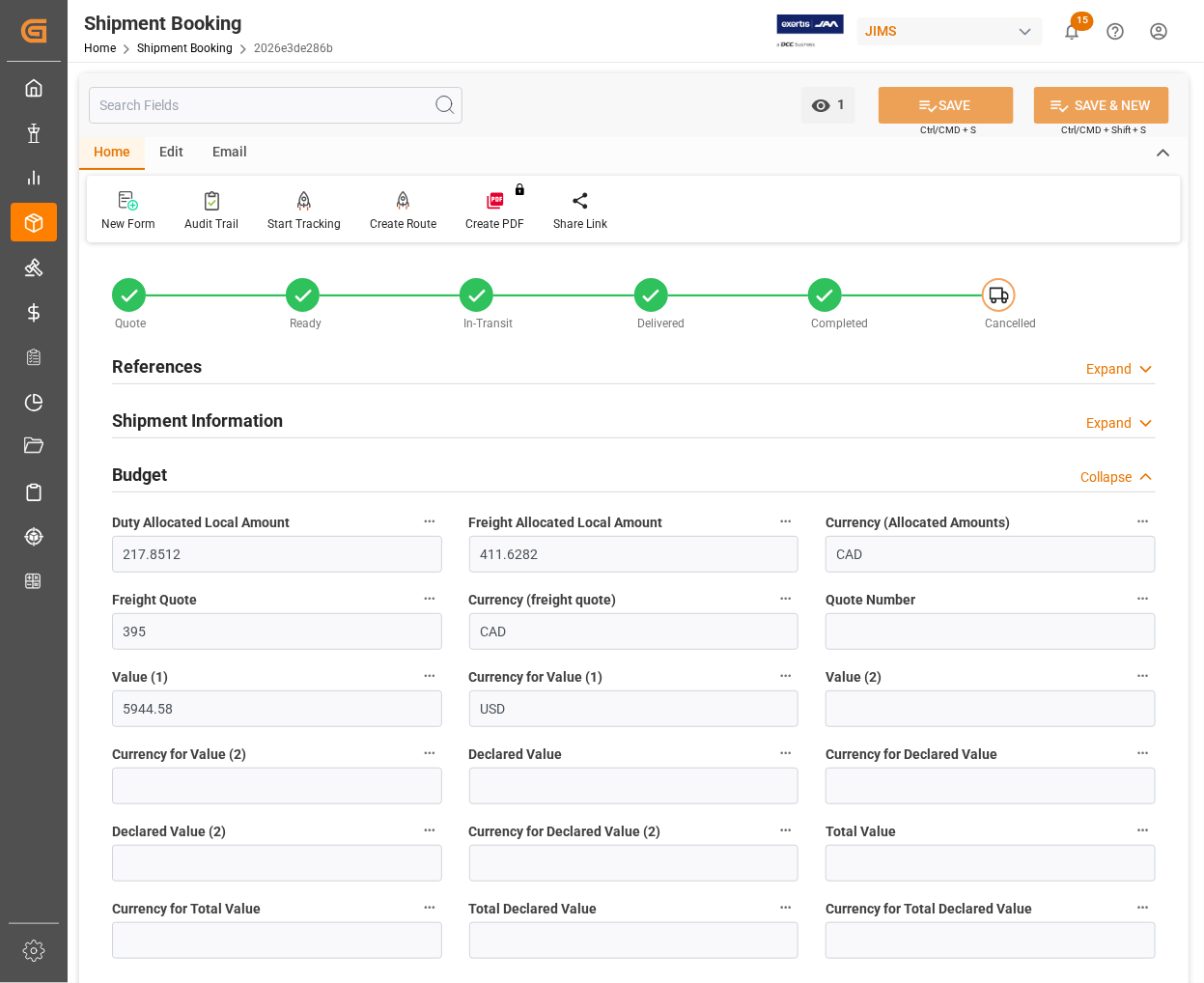
click at [142, 363] on h2 "References" at bounding box center [157, 366] width 90 height 26
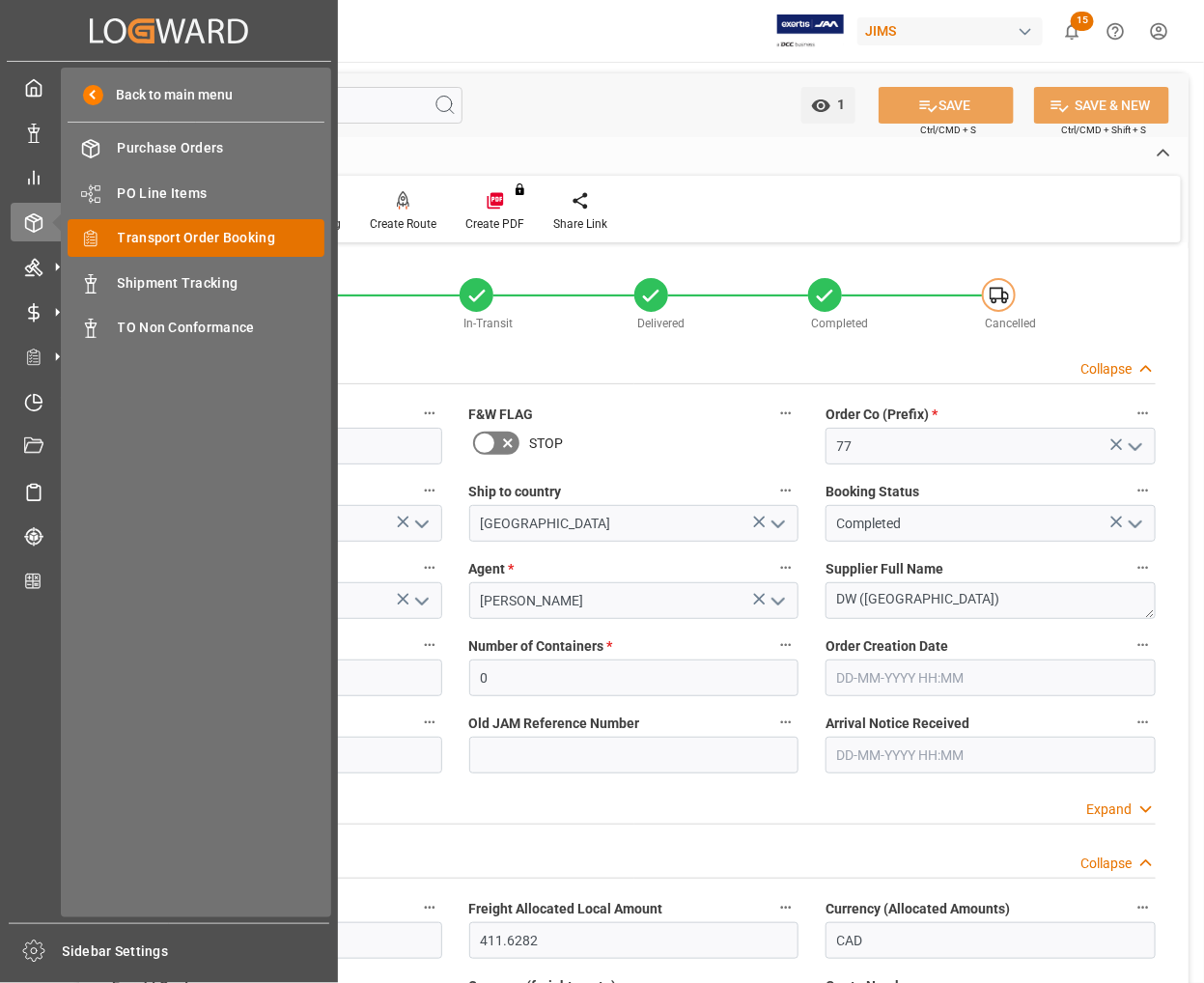
click at [148, 229] on span "Transport Order Booking" at bounding box center [222, 238] width 208 height 20
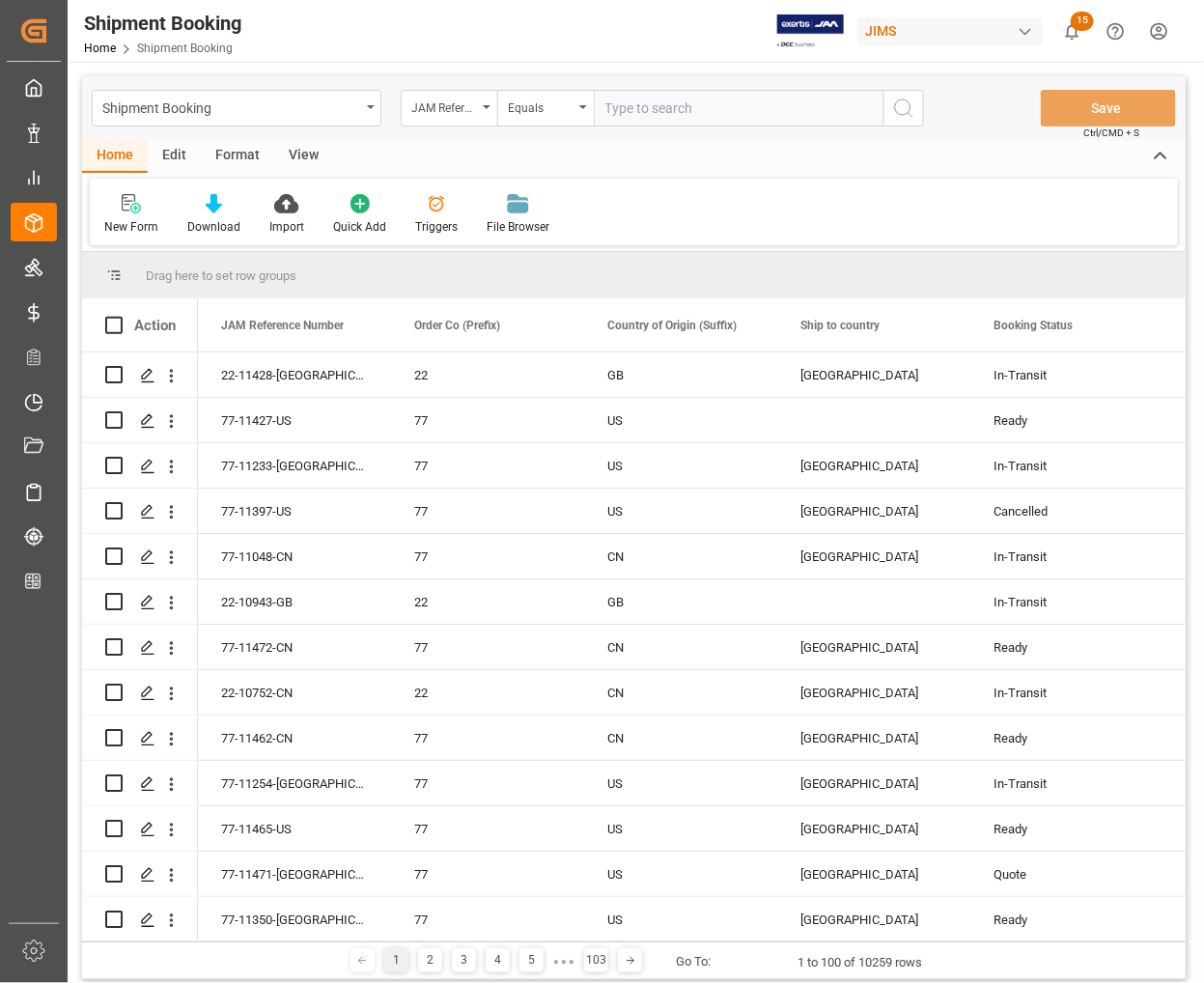
click at [691, 114] on input "text" at bounding box center [739, 108] width 290 height 37
type input "77-1150-US"
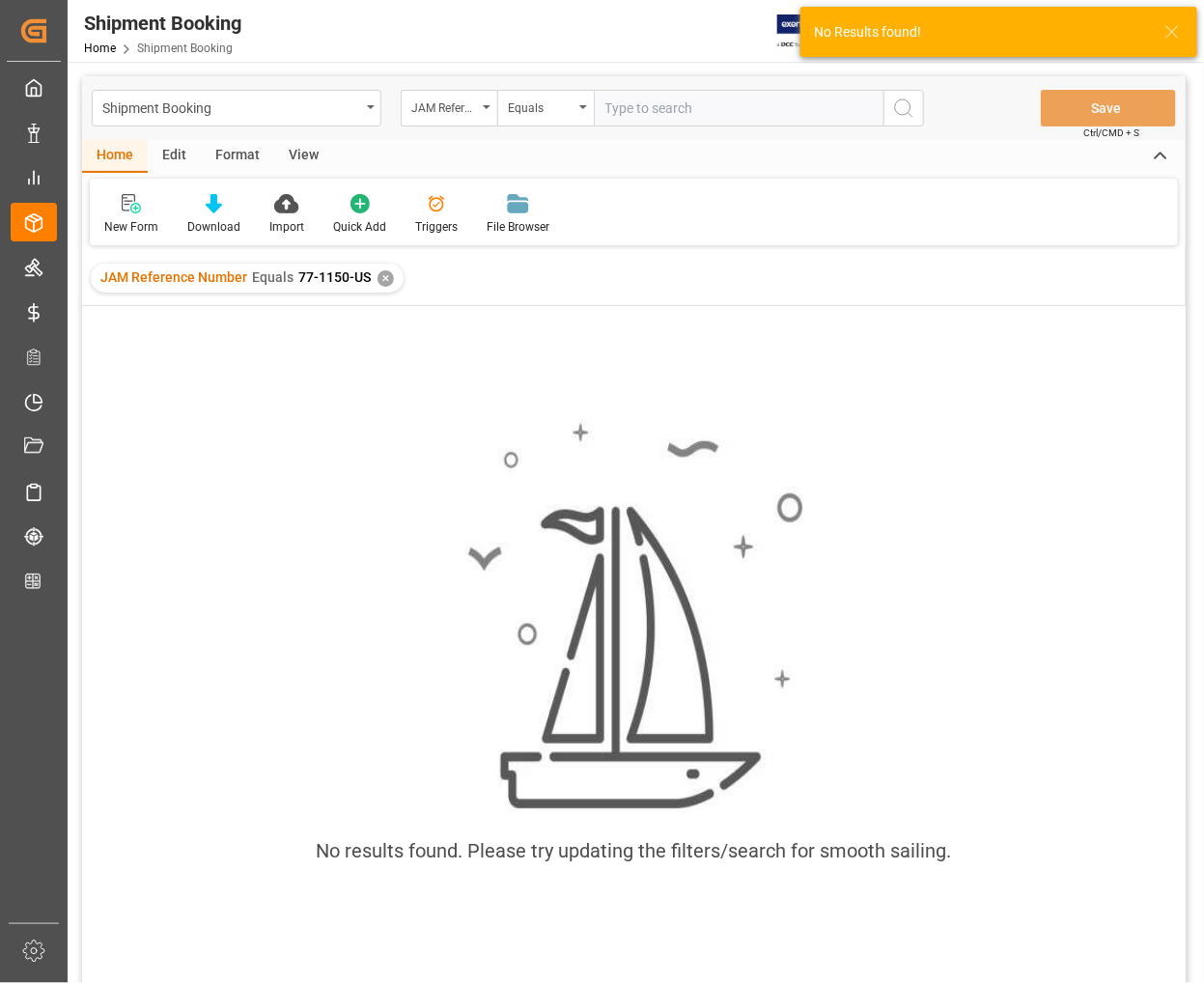
click at [378, 278] on div "✕" at bounding box center [385, 278] width 16 height 16
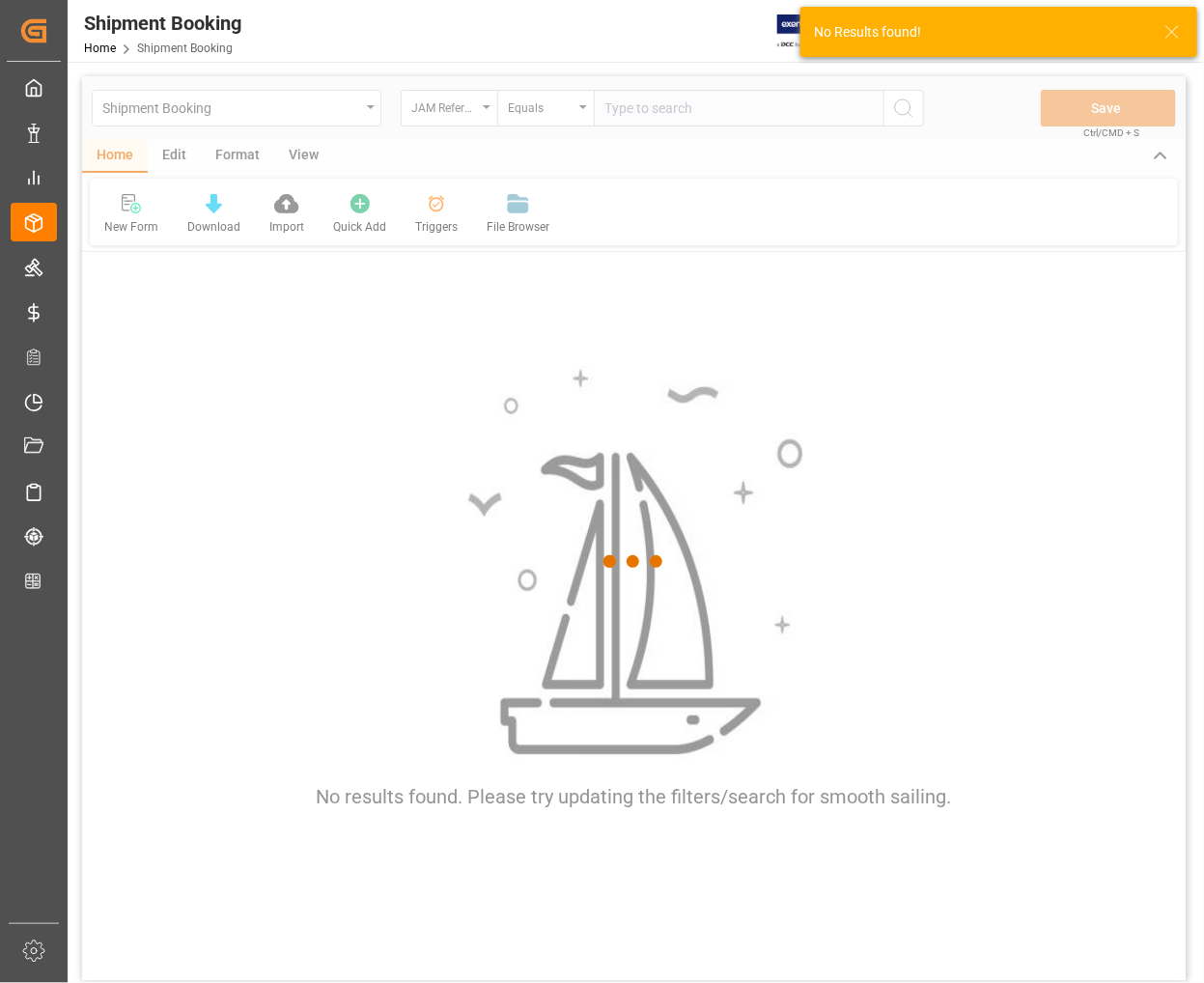
click at [664, 106] on div at bounding box center [633, 561] width 1103 height 971
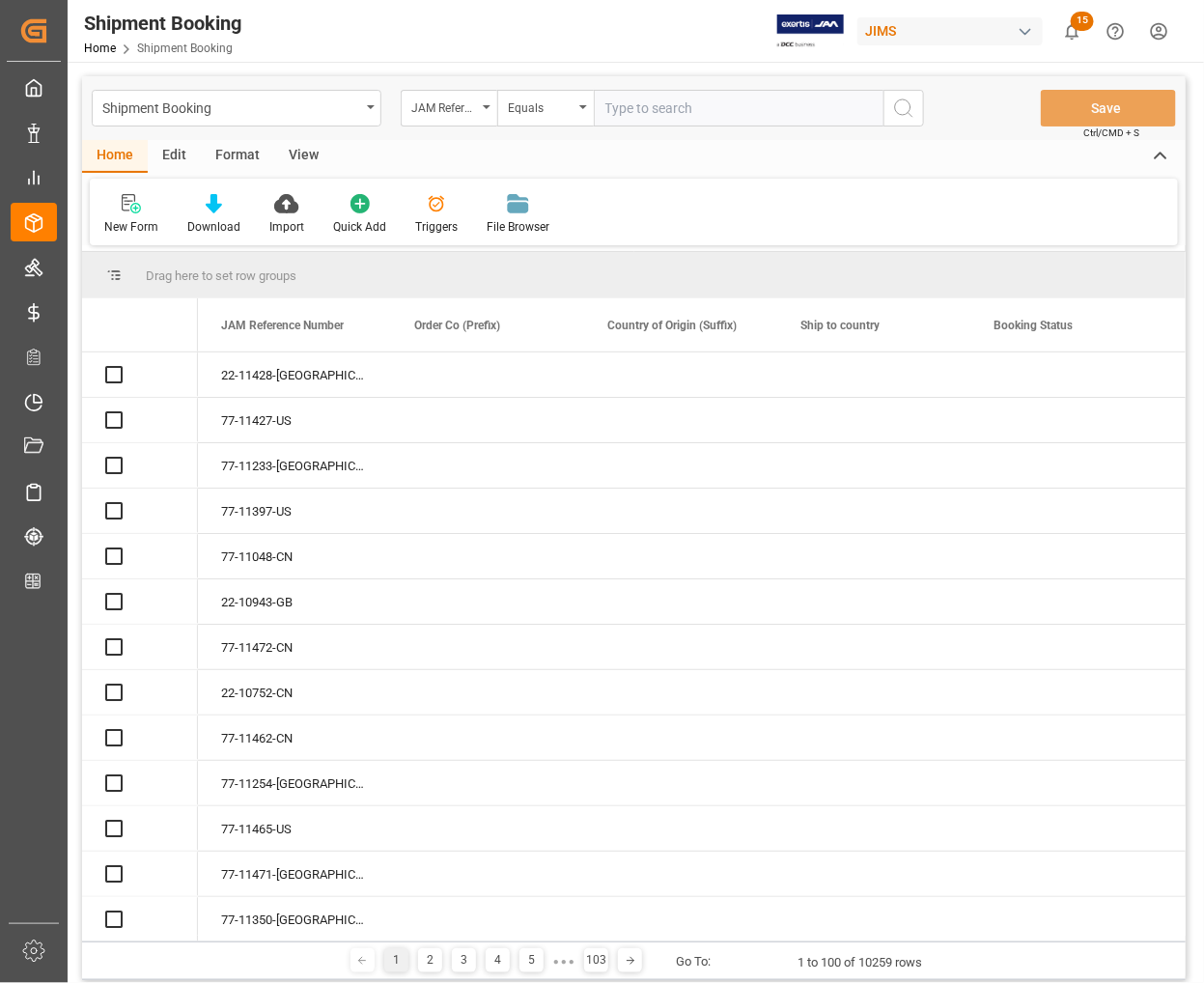
click at [652, 109] on input "text" at bounding box center [739, 108] width 290 height 37
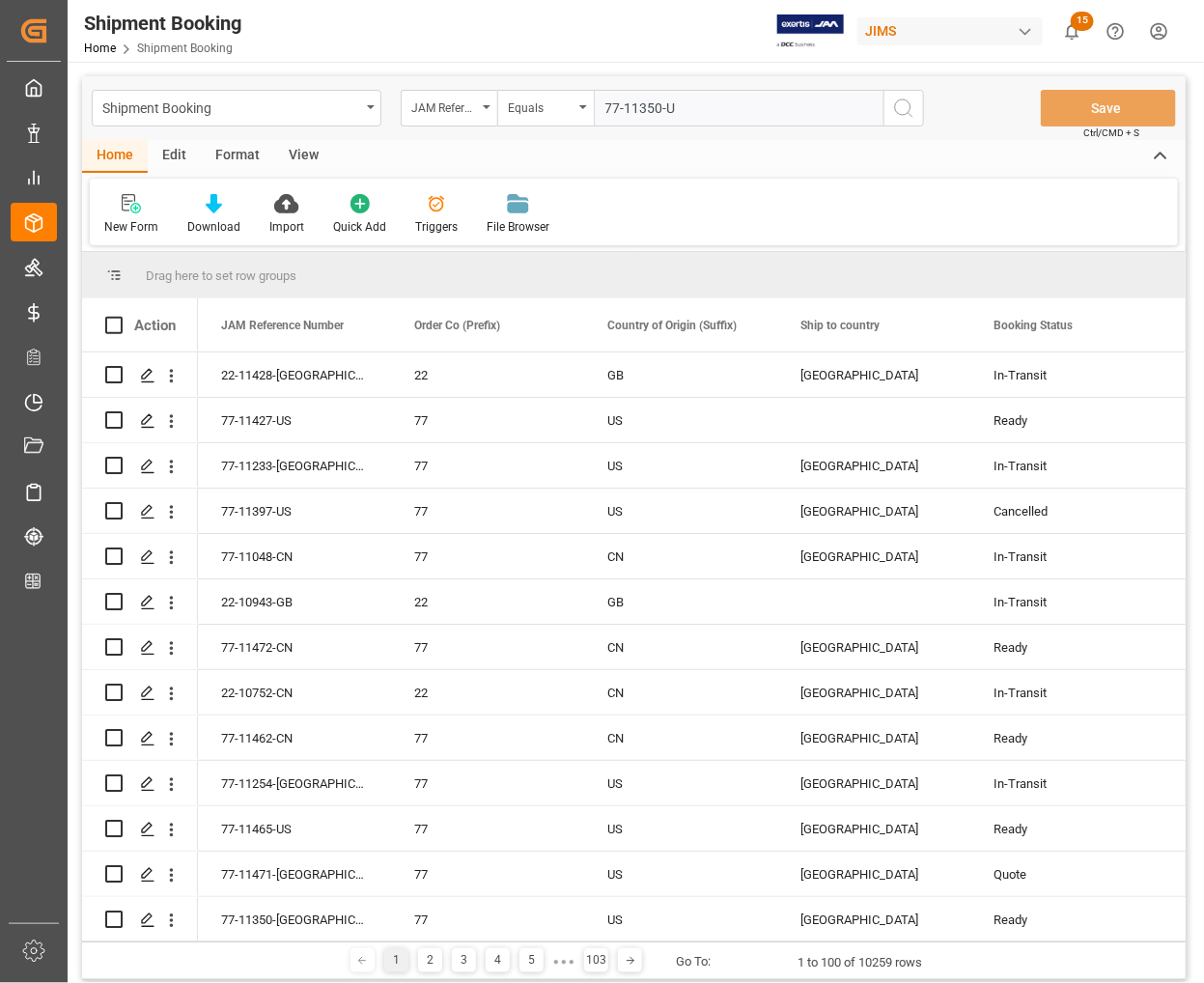
type input "77-11350-[GEOGRAPHIC_DATA]"
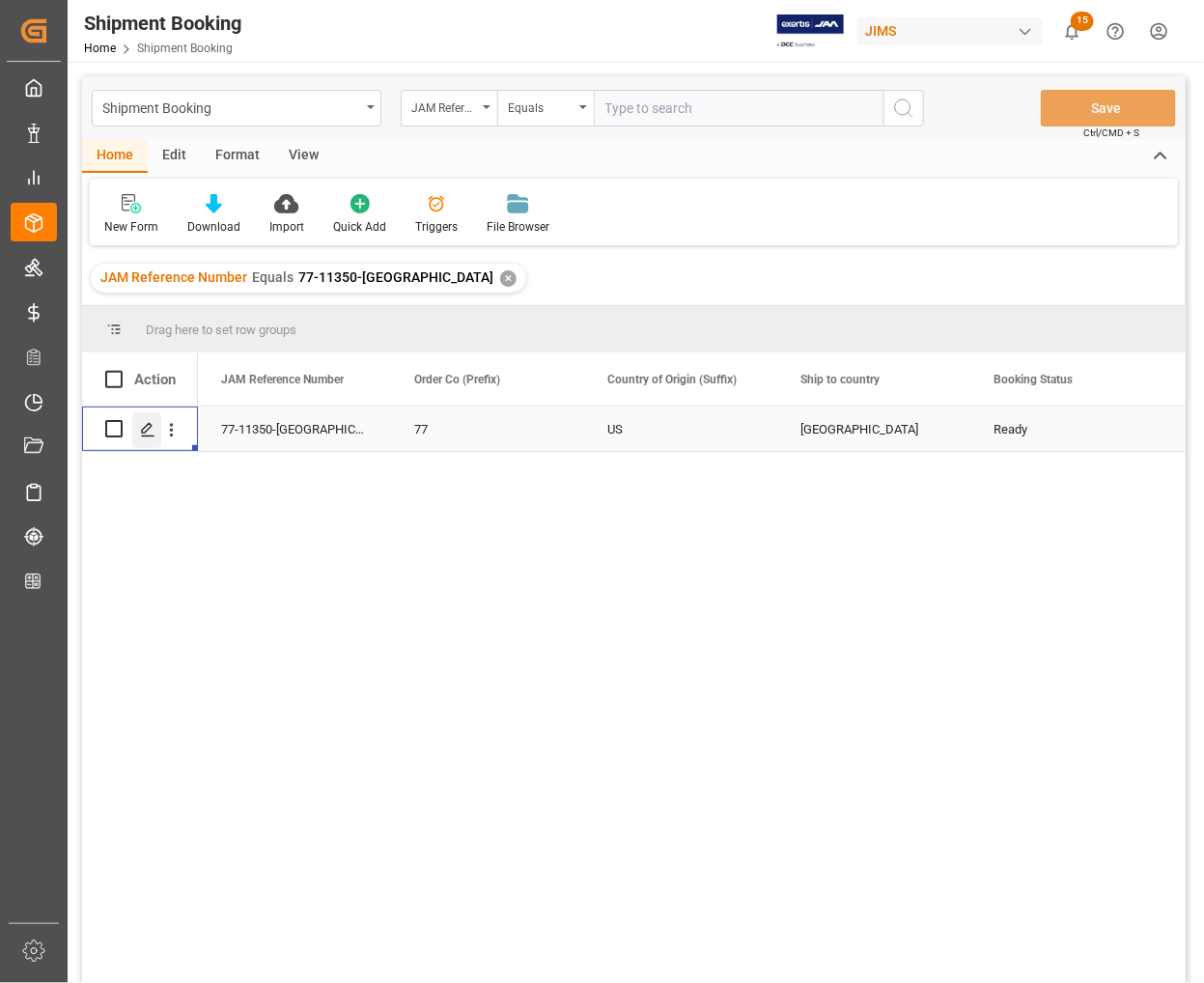
click at [143, 440] on div "Press SPACE to select this row." at bounding box center [147, 430] width 29 height 36
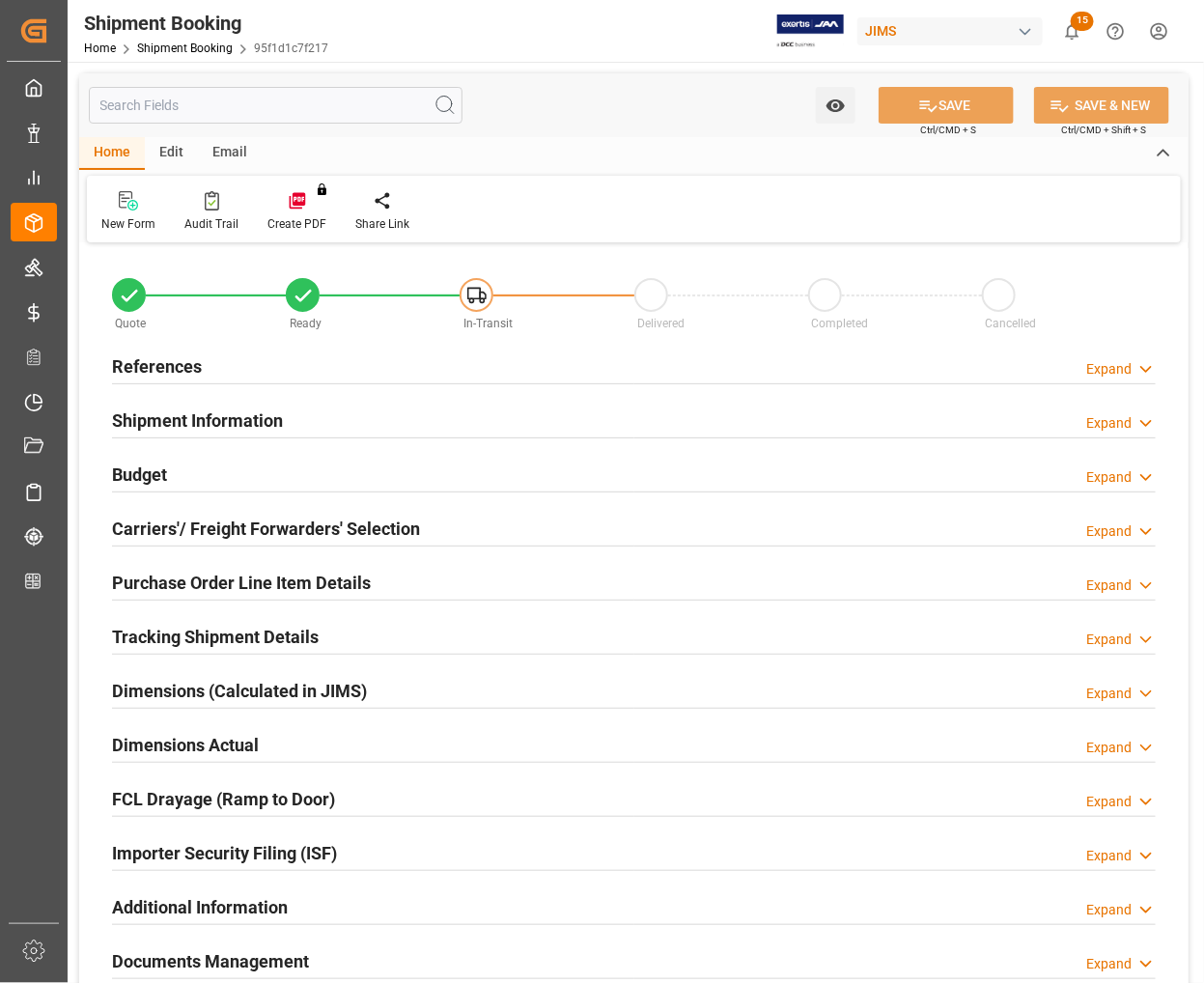
type input "0"
type input "2388.6687"
type input "1900"
type input "90090.62"
click at [141, 471] on h2 "Budget" at bounding box center [139, 474] width 55 height 26
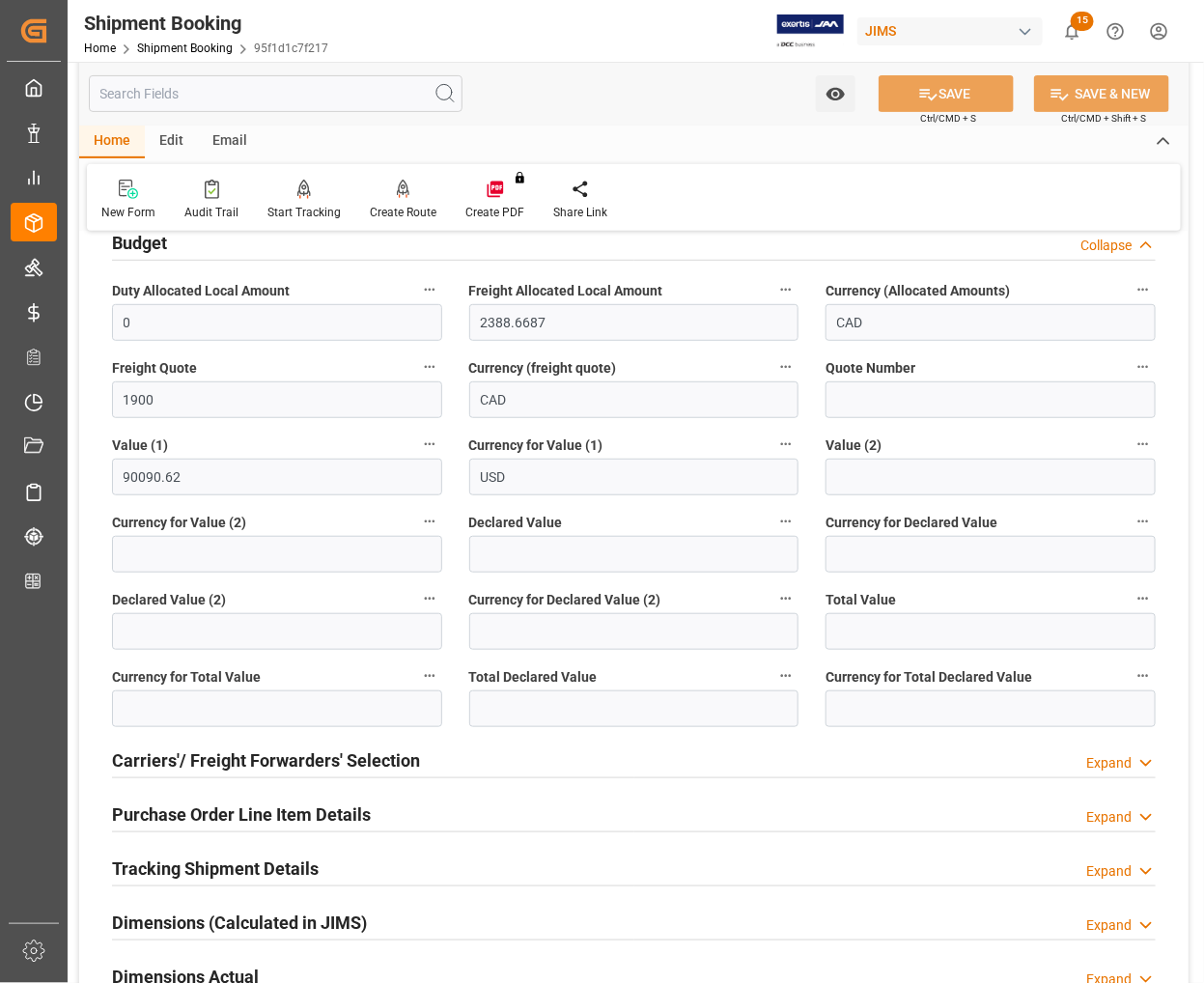
scroll to position [242, 0]
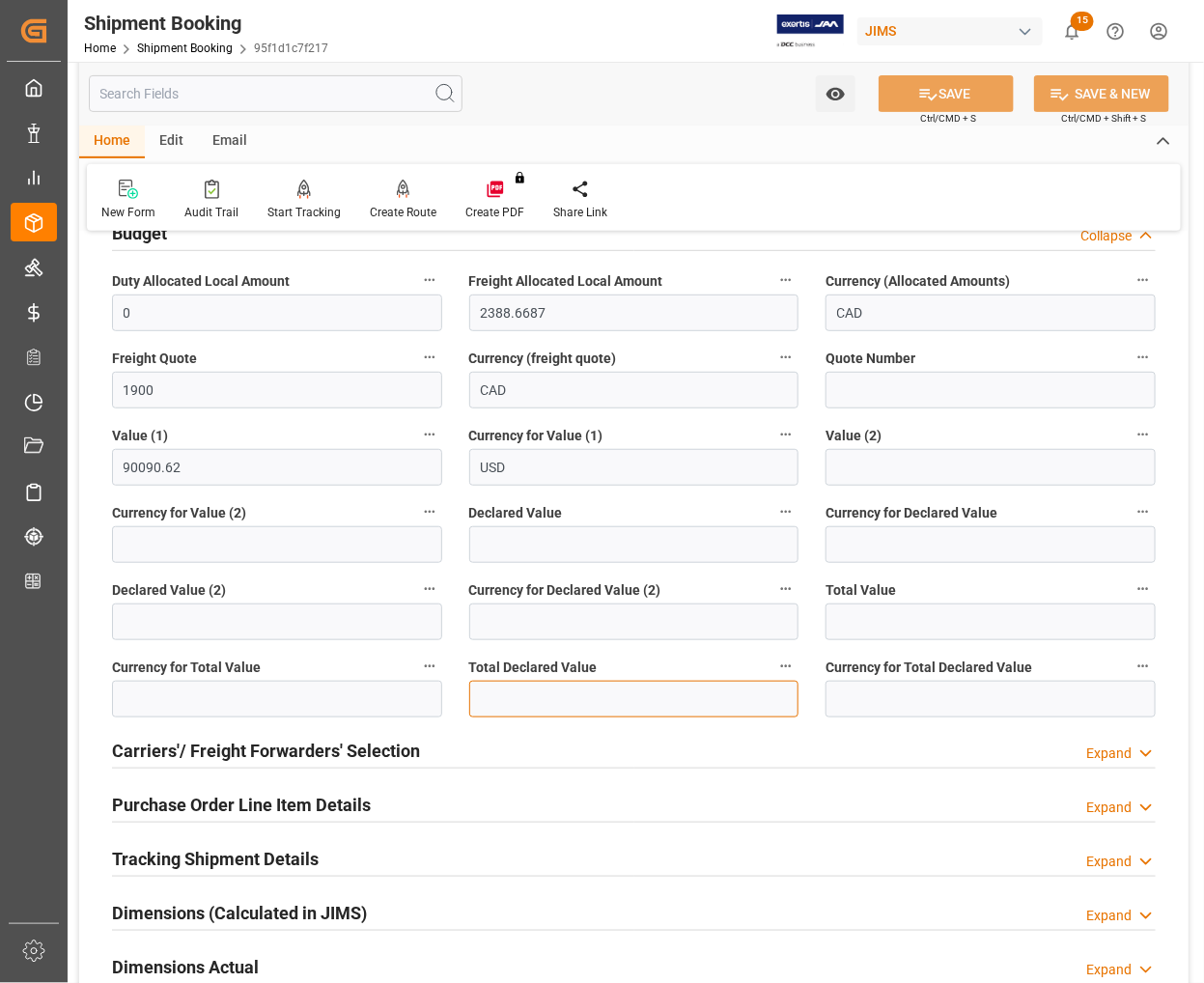
click at [522, 692] on input "text" at bounding box center [634, 699] width 330 height 37
type input "94423.78"
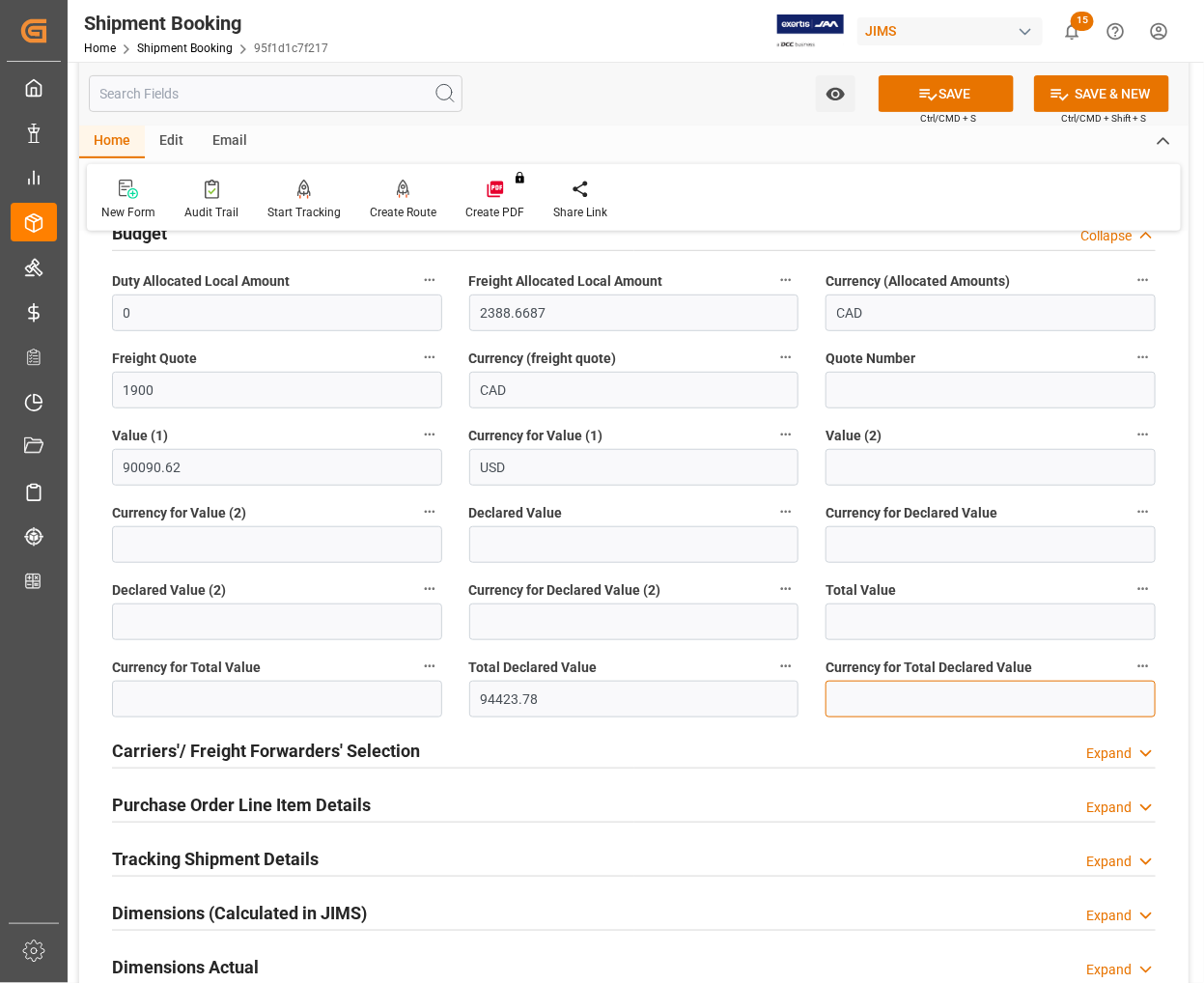
click at [898, 689] on input at bounding box center [990, 699] width 330 height 37
type input "USD"
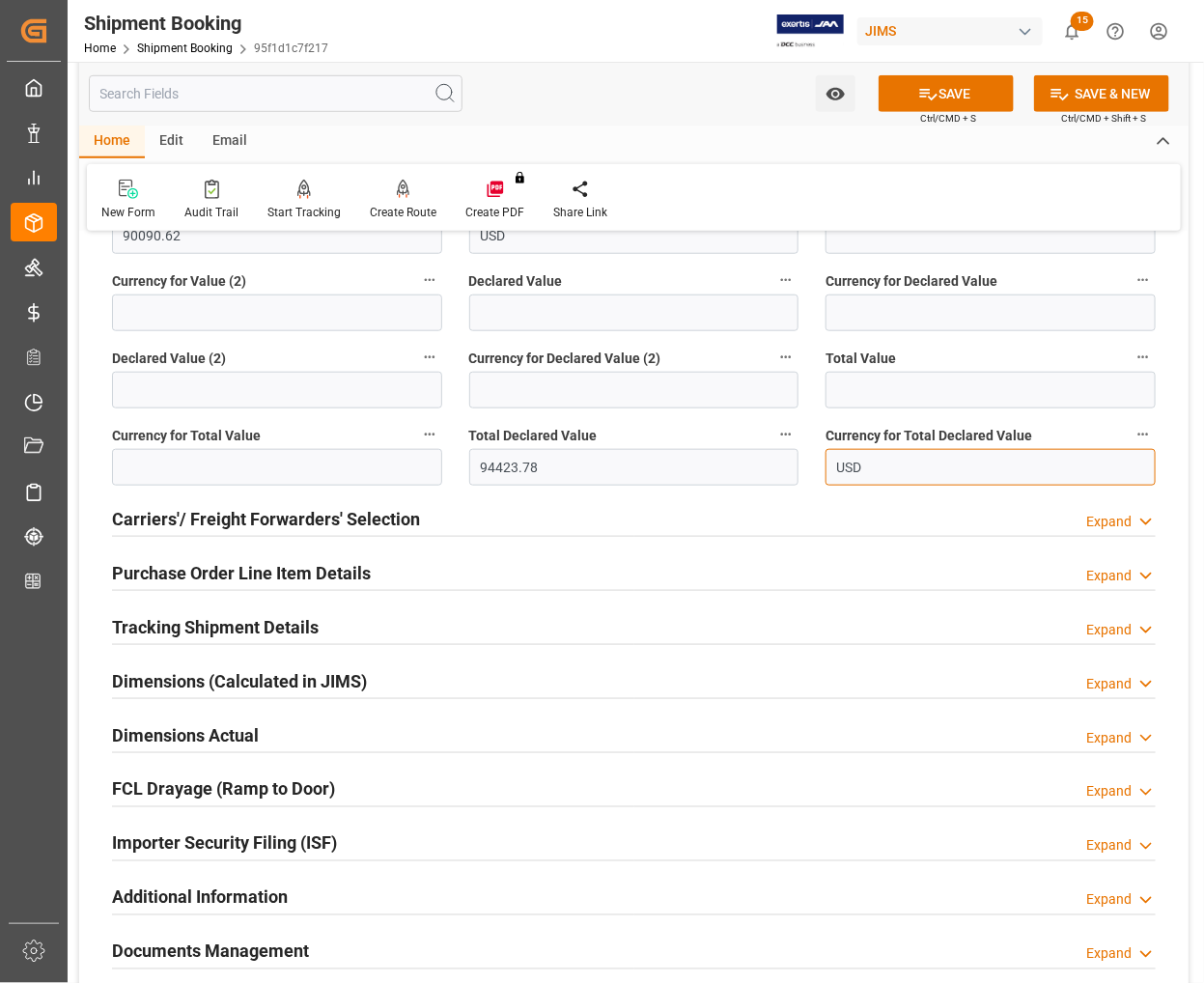
scroll to position [483, 0]
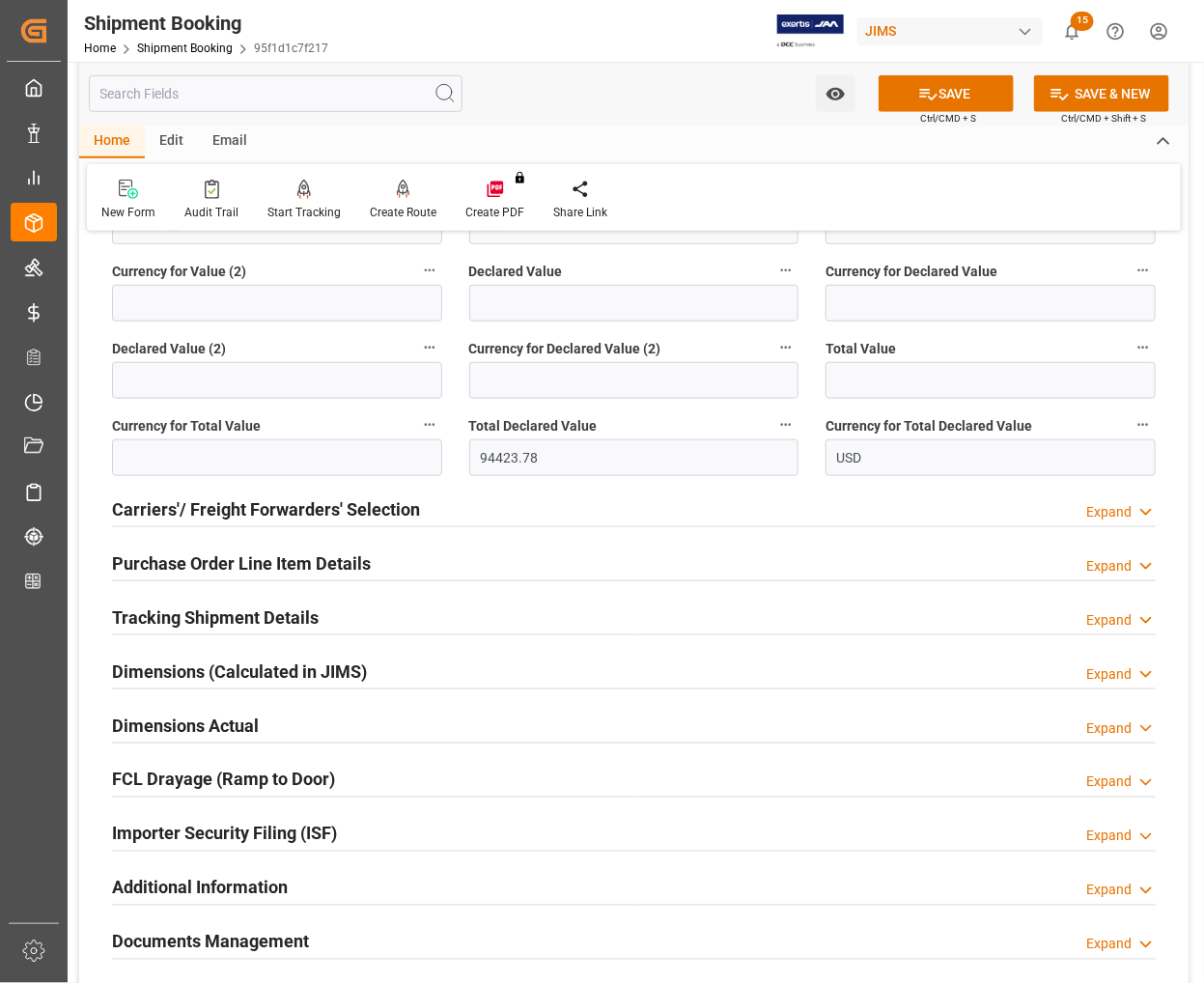
click at [174, 515] on h2 "Carriers'/ Freight Forwarders' Selection" at bounding box center [266, 509] width 308 height 26
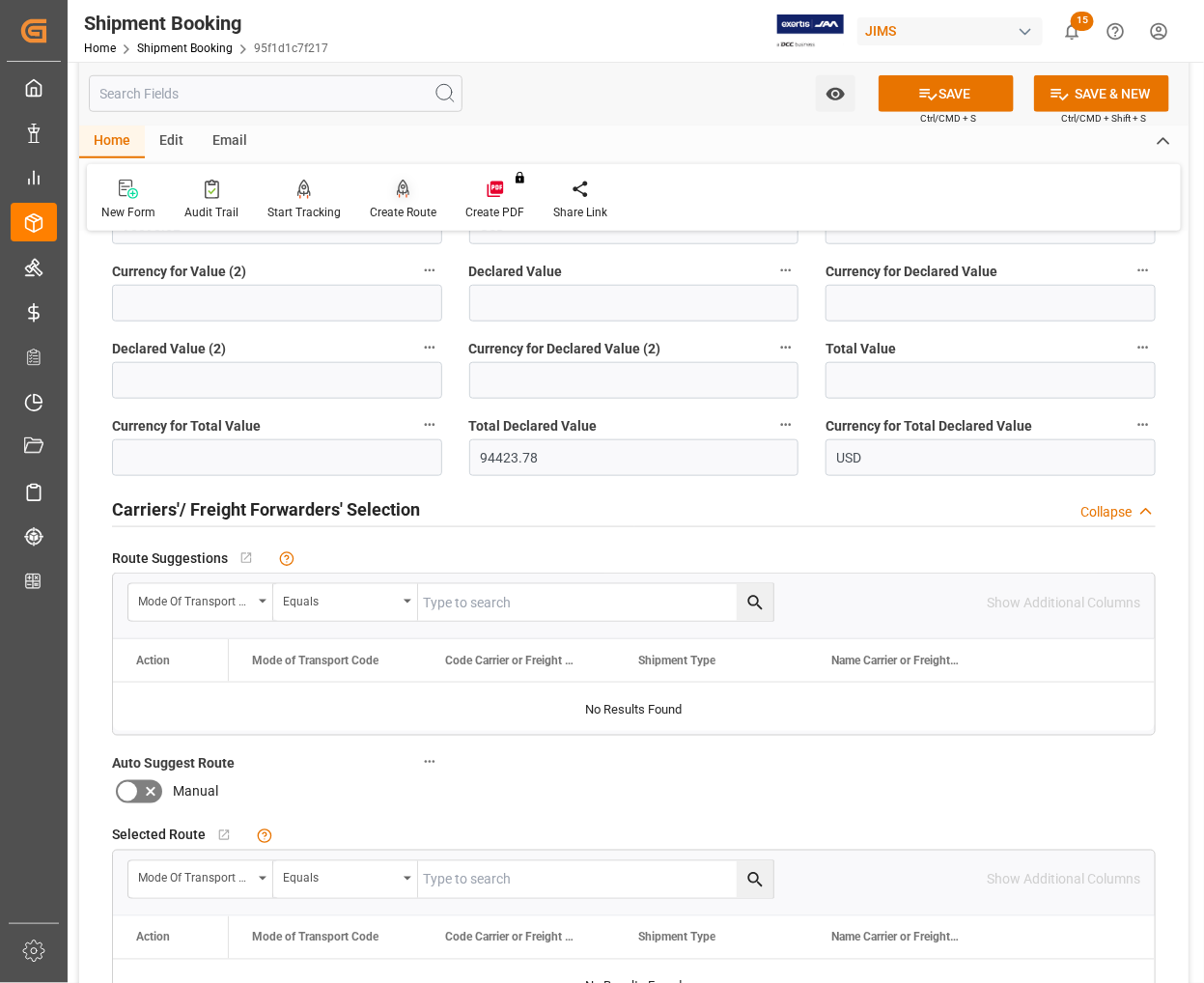
click at [396, 206] on div "Create Route" at bounding box center [402, 212] width 67 height 17
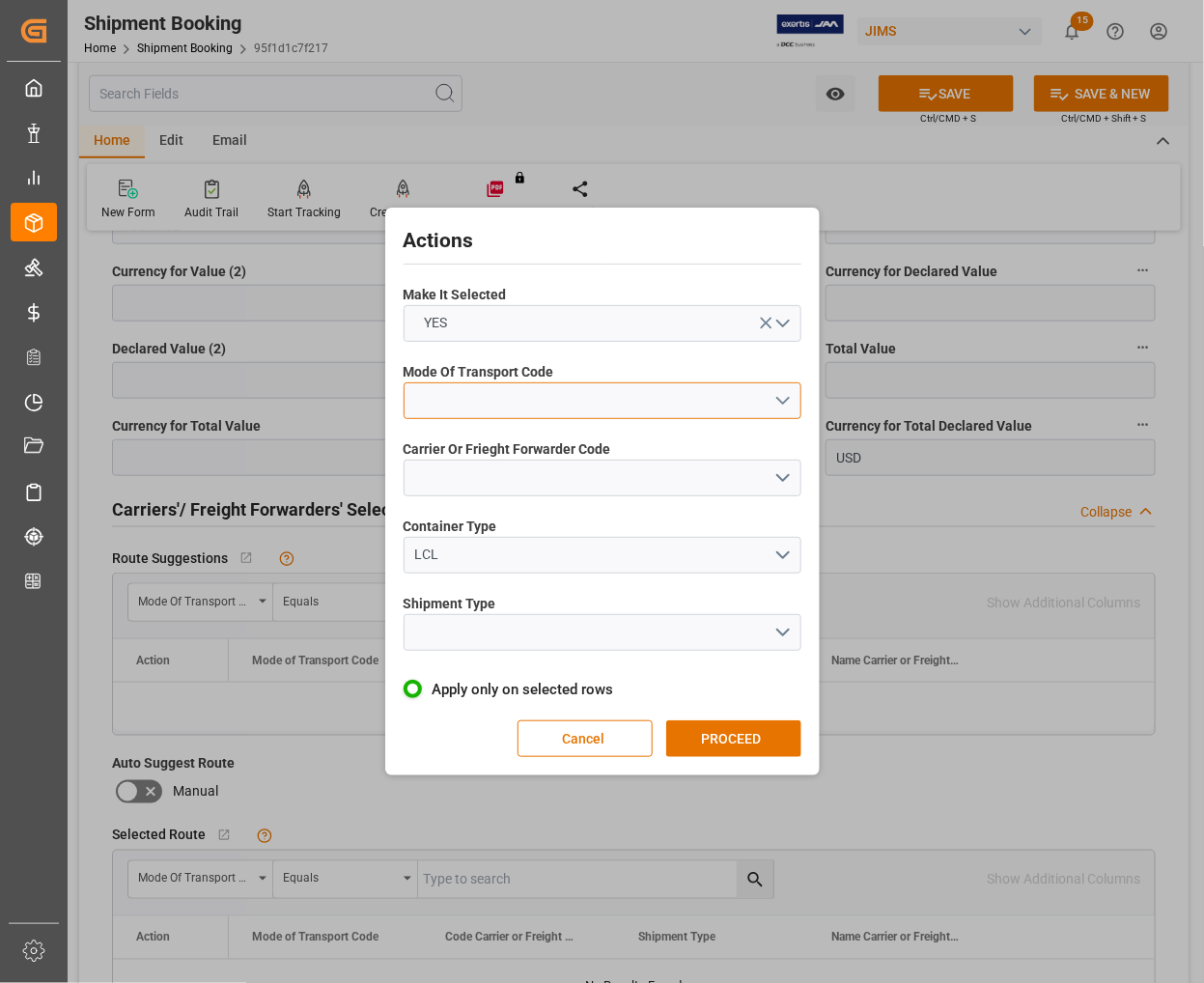
click at [471, 393] on button "open menu" at bounding box center [602, 400] width 397 height 37
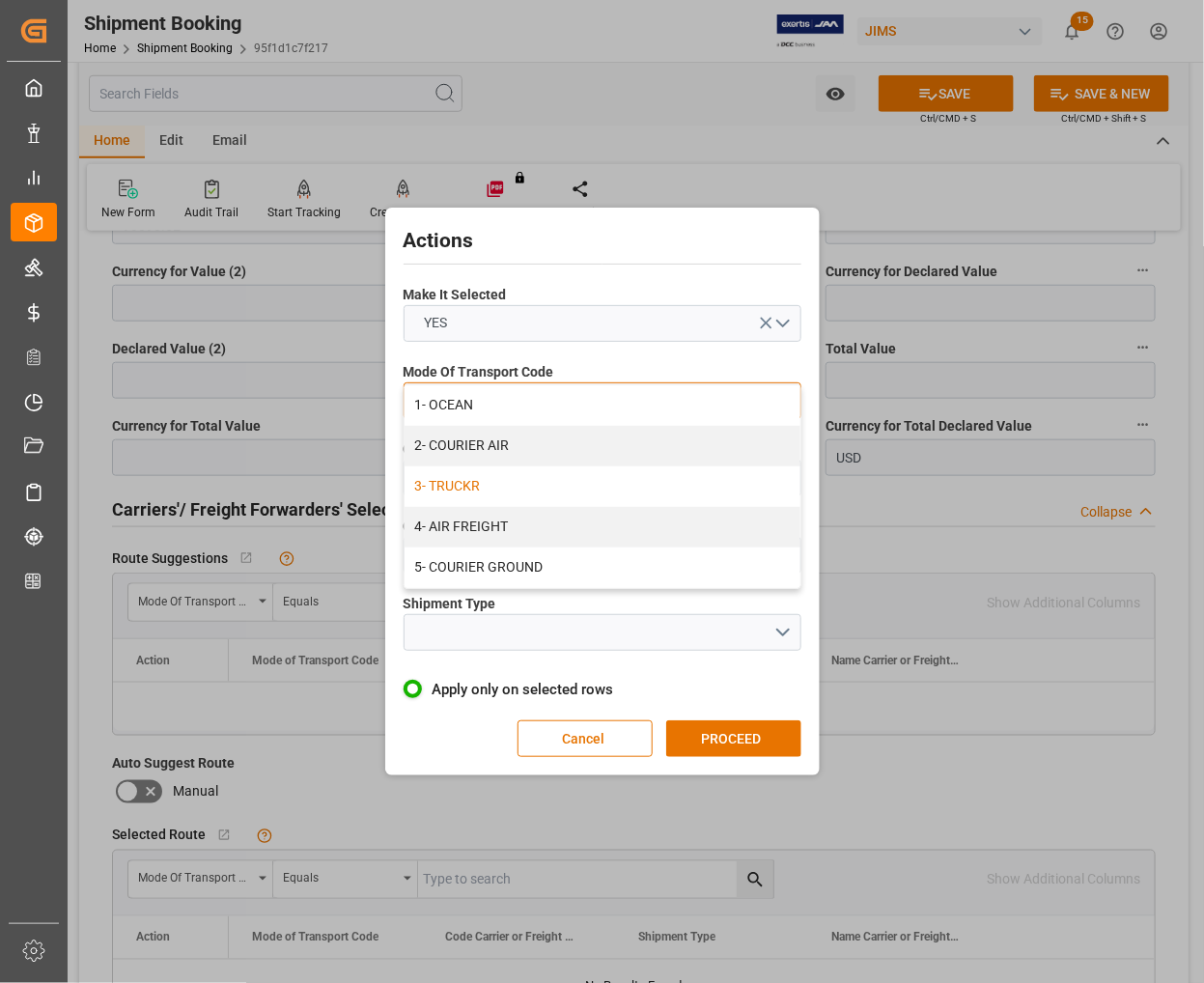
click at [474, 489] on div "3- TRUCKR" at bounding box center [602, 486] width 396 height 41
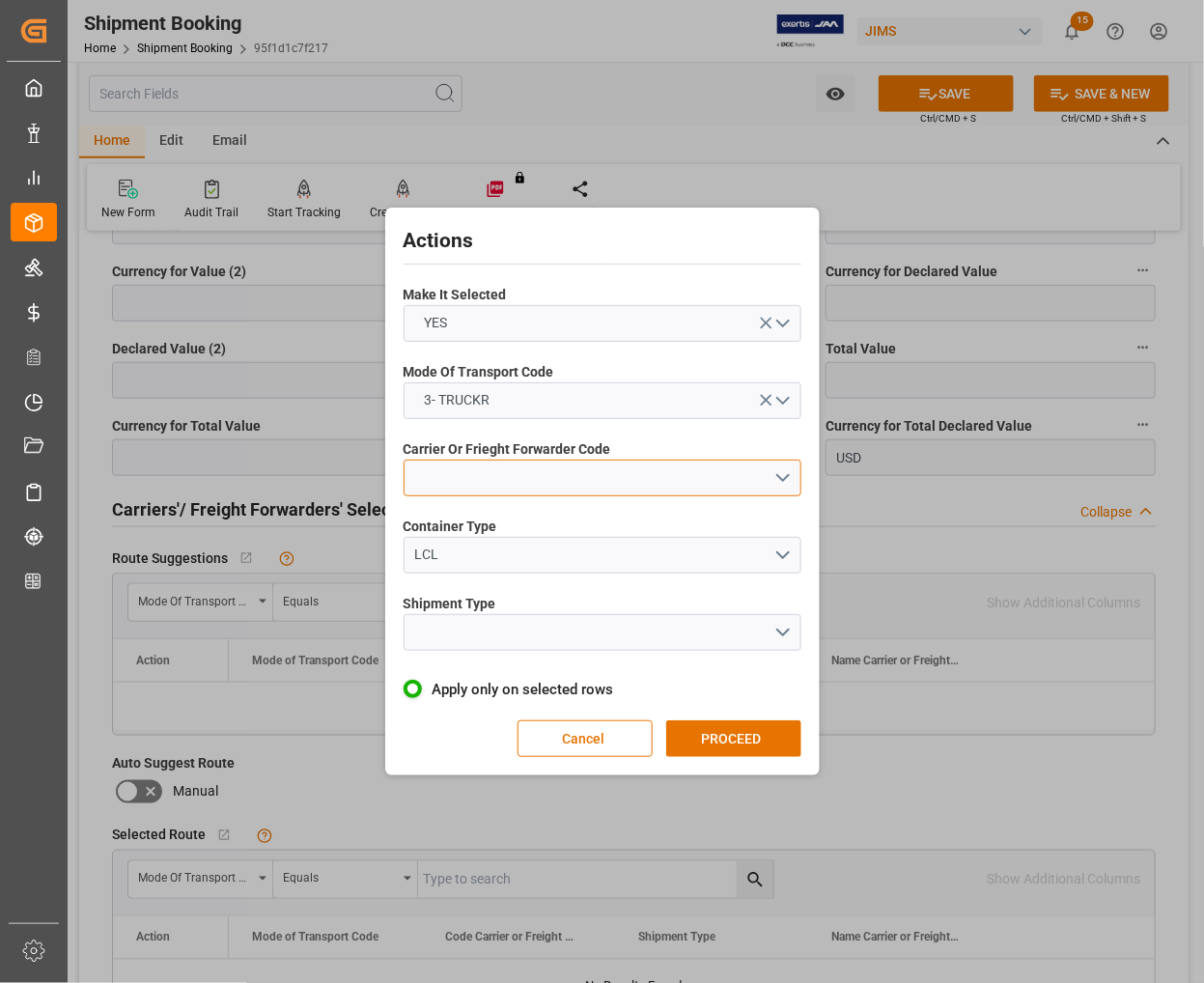
click at [474, 484] on button "open menu" at bounding box center [602, 477] width 397 height 37
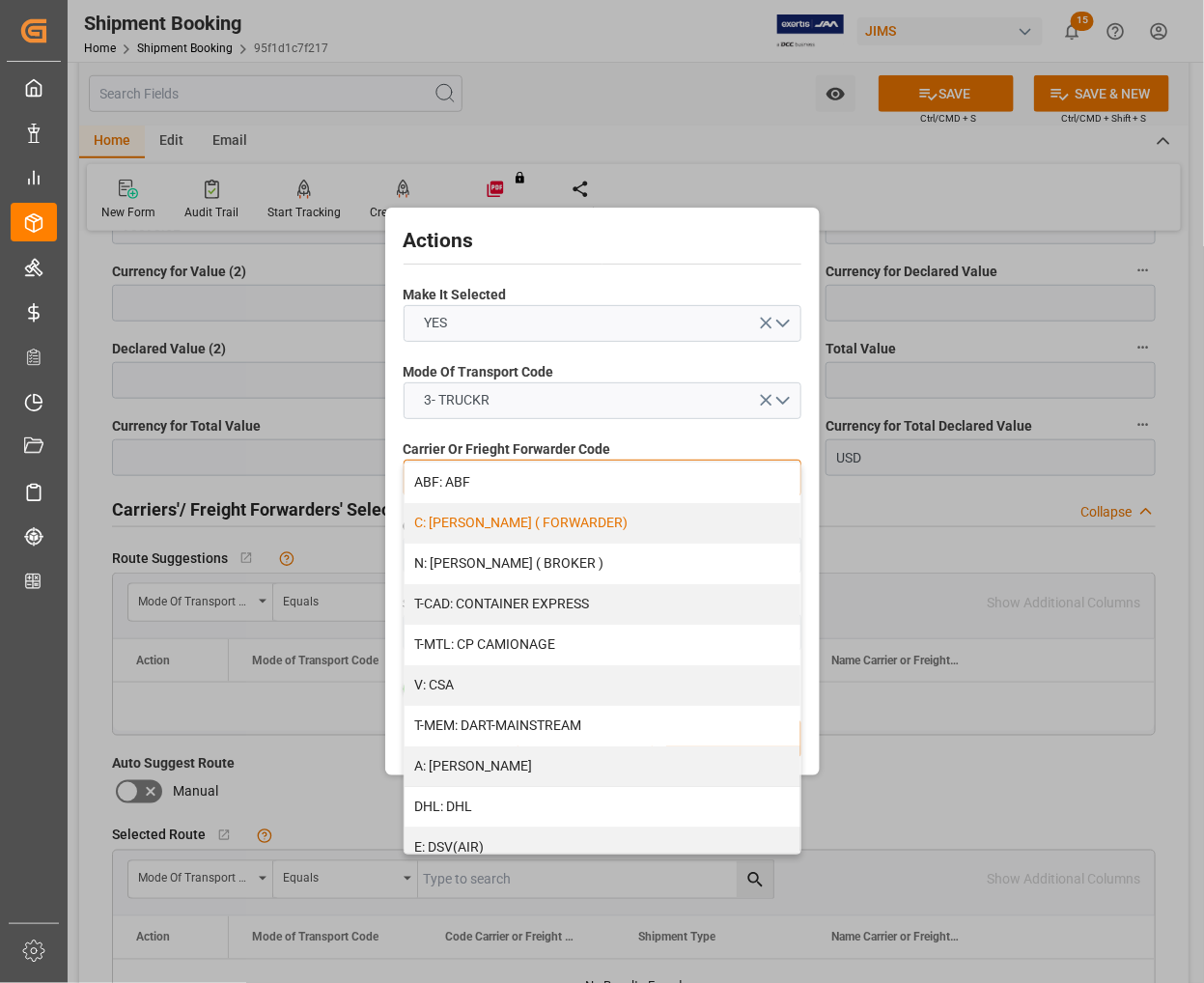
click at [474, 524] on div "C: [PERSON_NAME] ( FORWARDER)" at bounding box center [602, 523] width 396 height 41
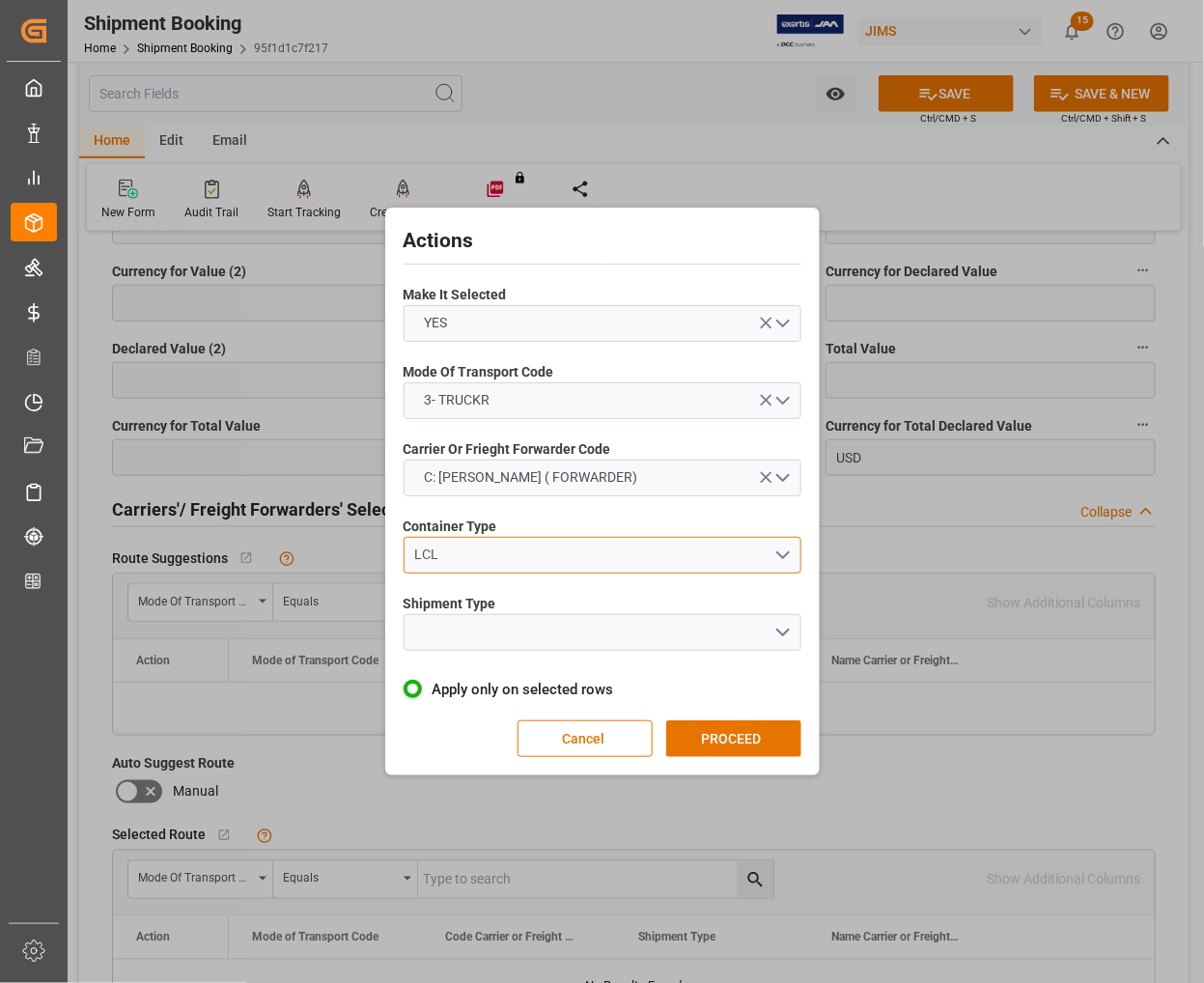
click at [470, 555] on div "LCL" at bounding box center [594, 554] width 359 height 20
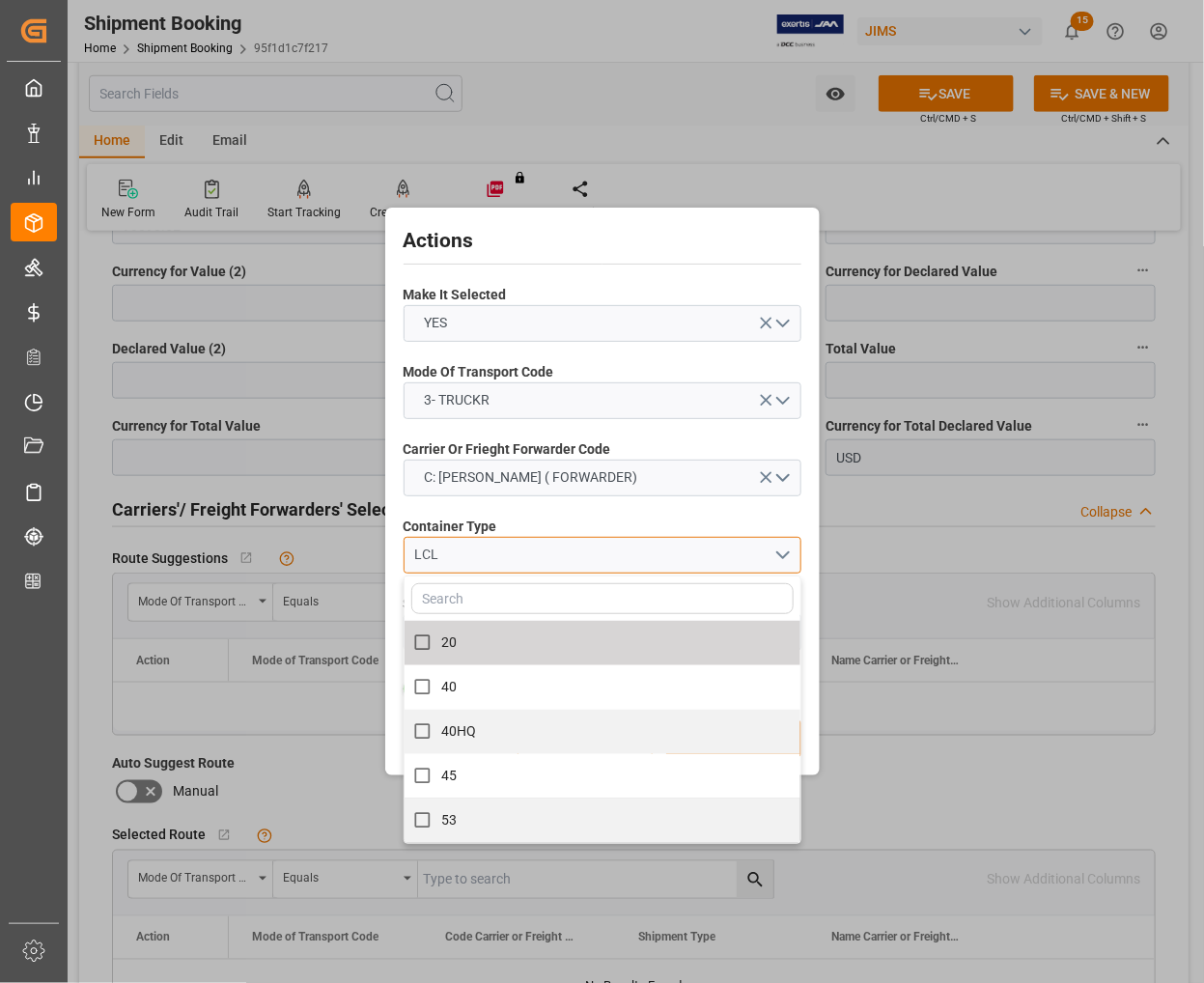
click at [459, 556] on div "LCL" at bounding box center [594, 554] width 359 height 20
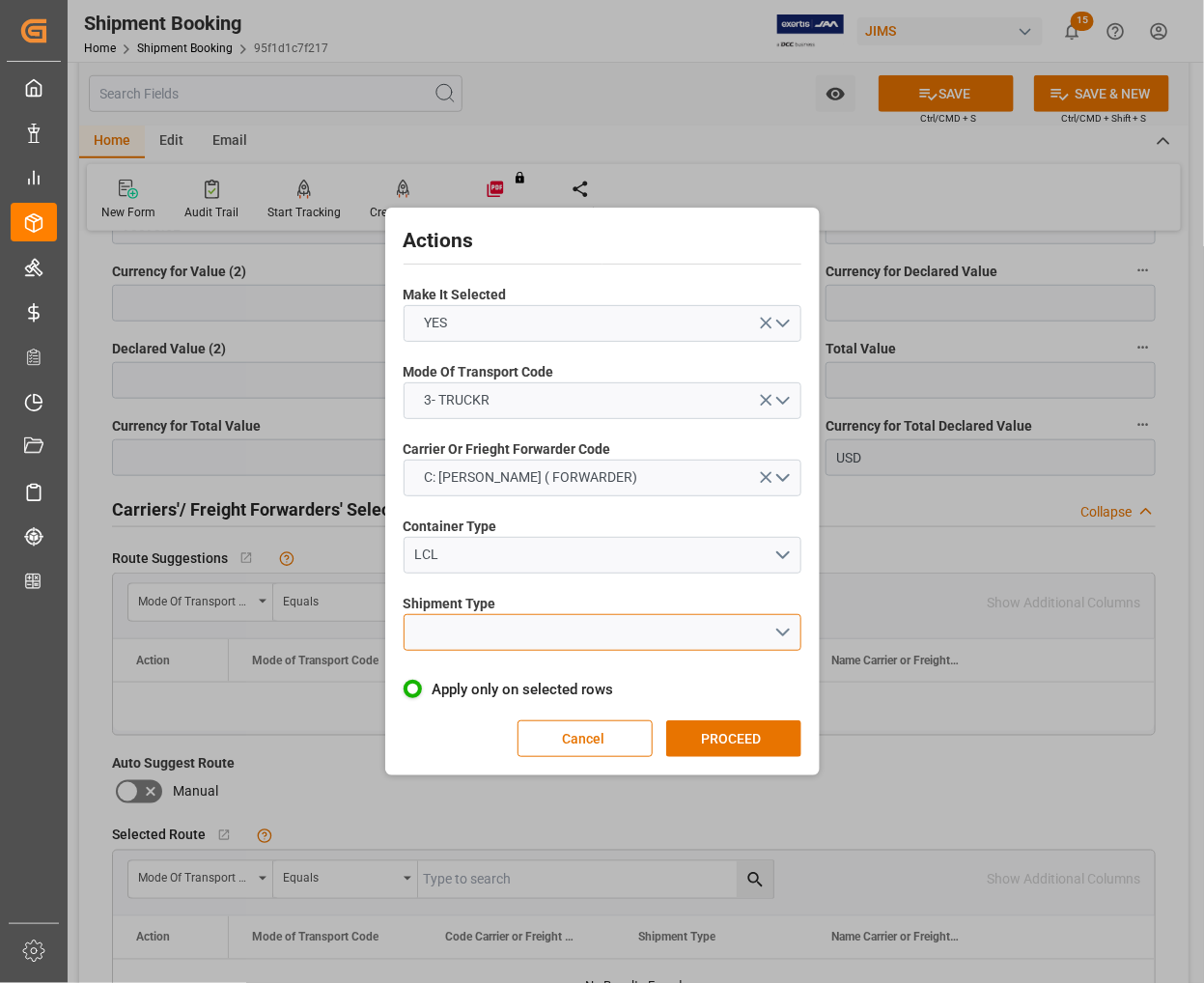
click at [555, 638] on button "open menu" at bounding box center [602, 632] width 397 height 37
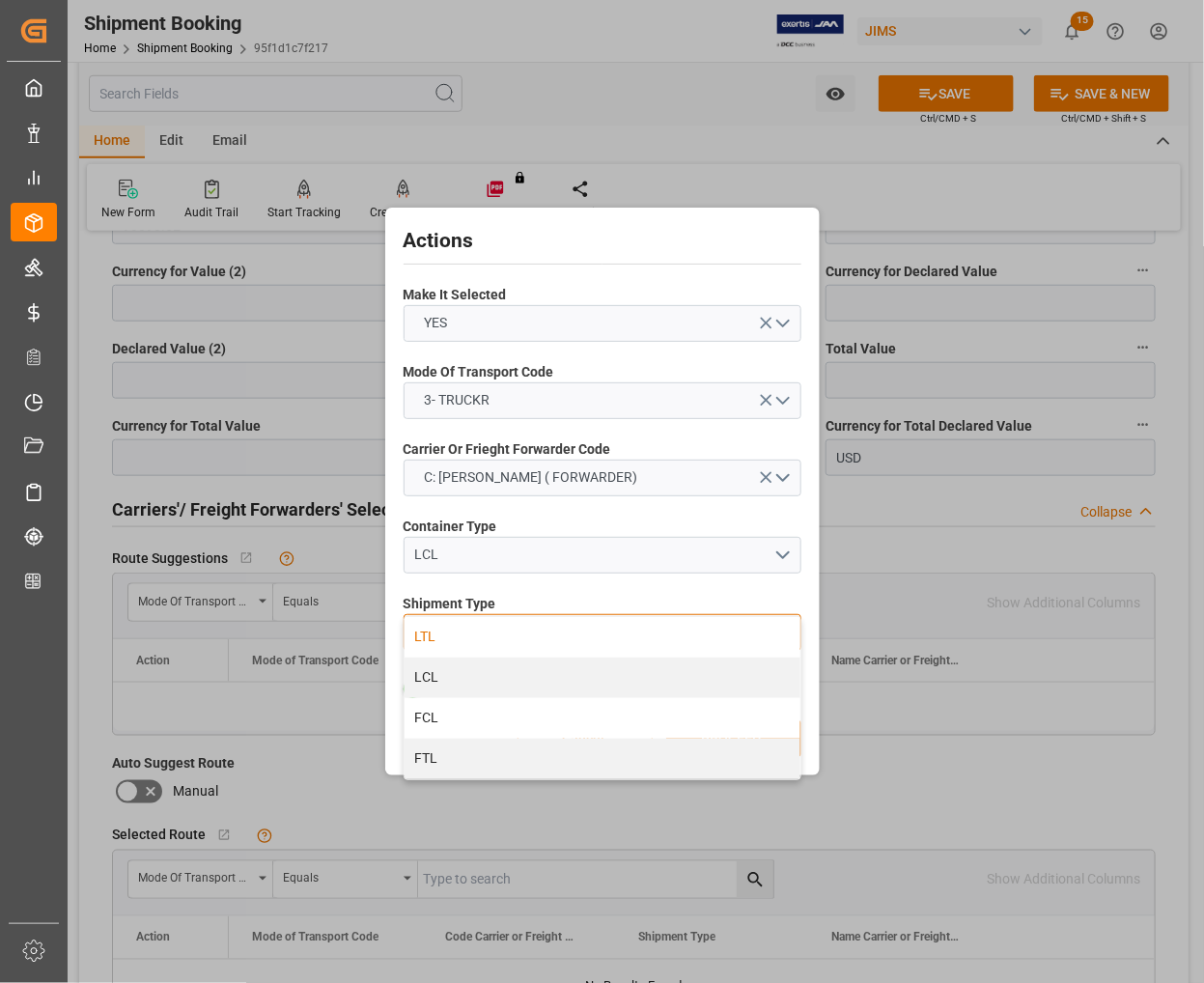
click at [456, 640] on div "LTL" at bounding box center [602, 637] width 396 height 41
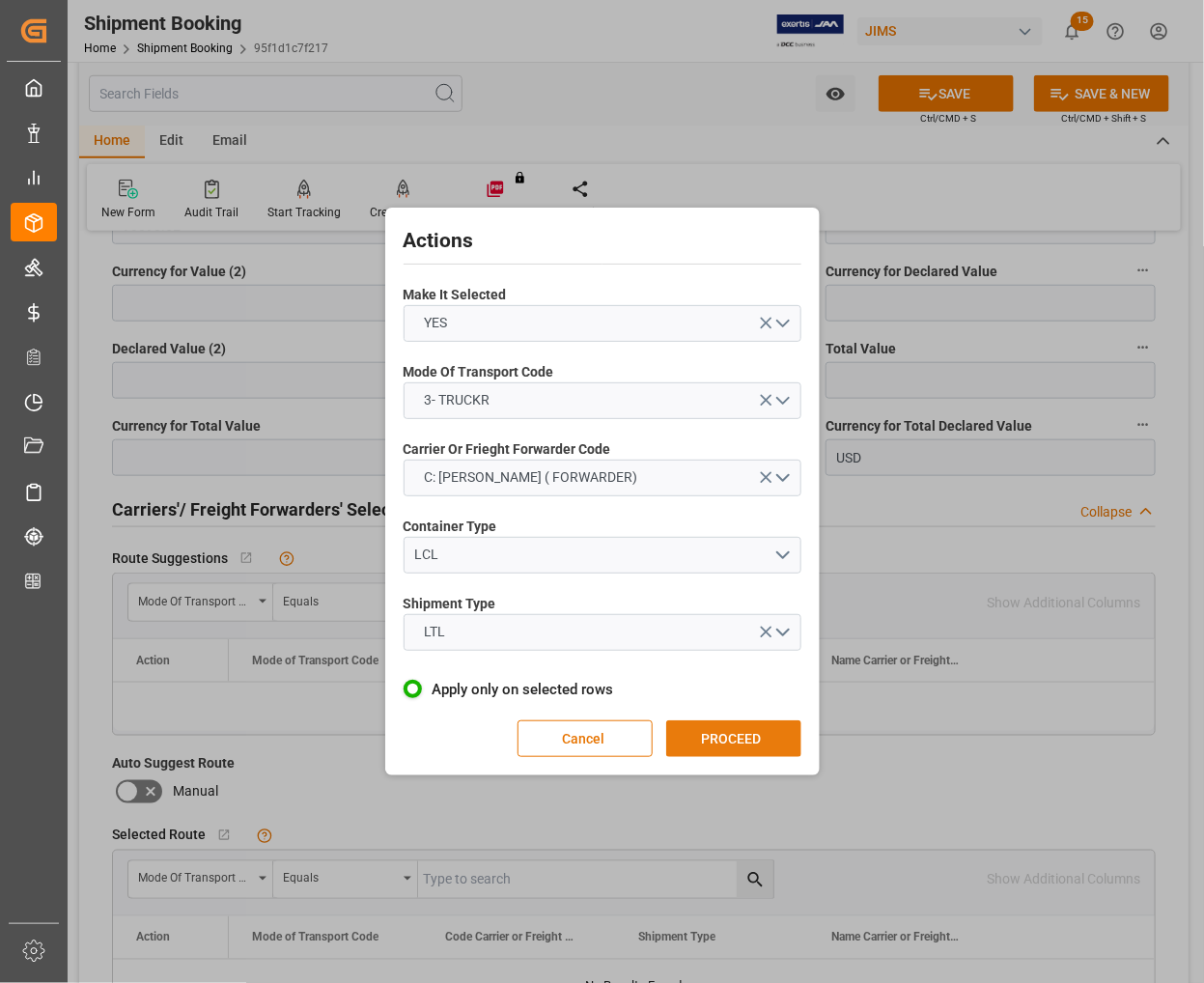
click at [716, 732] on button "PROCEED" at bounding box center [733, 738] width 135 height 37
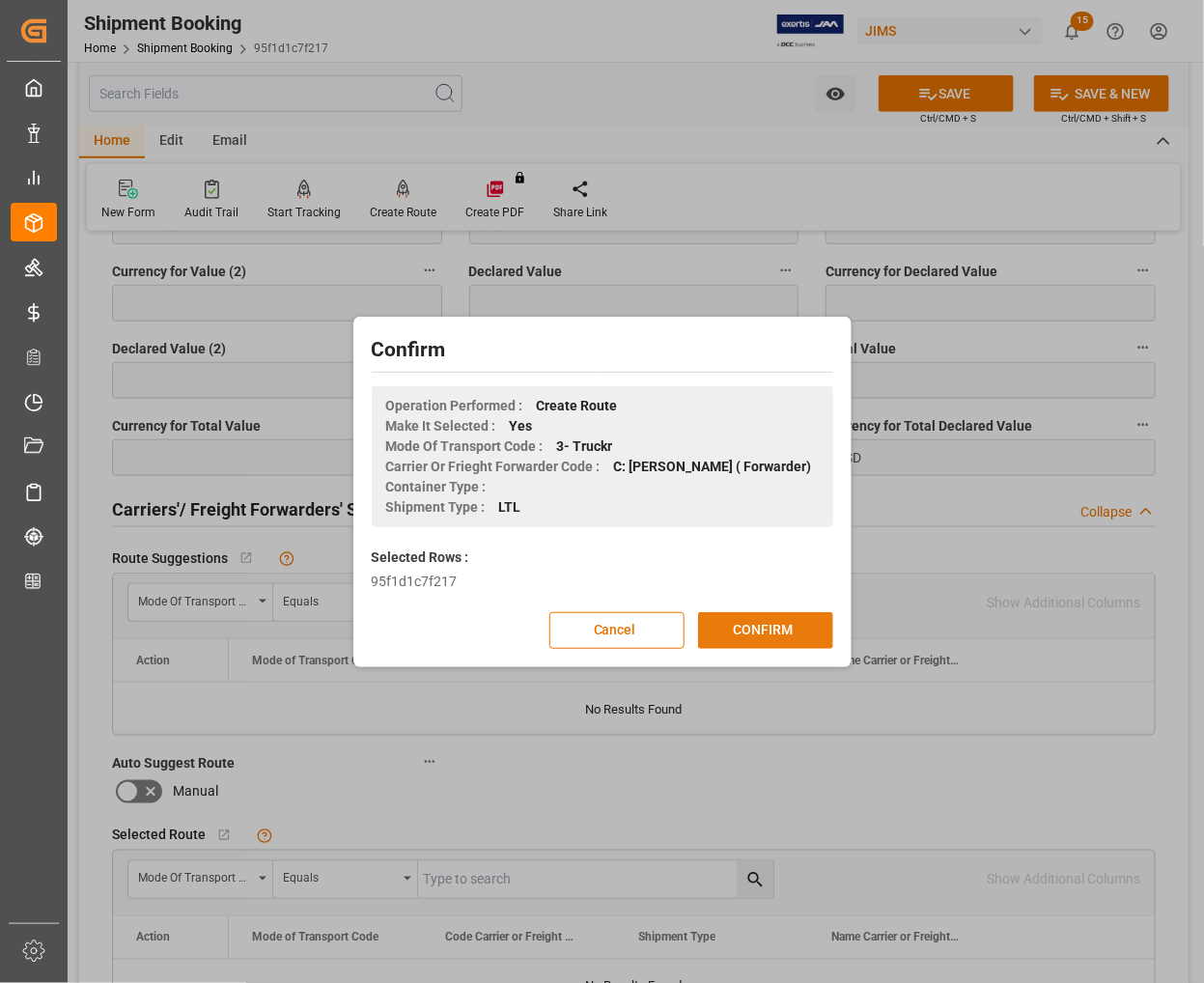
click at [769, 626] on button "CONFIRM" at bounding box center [765, 630] width 135 height 37
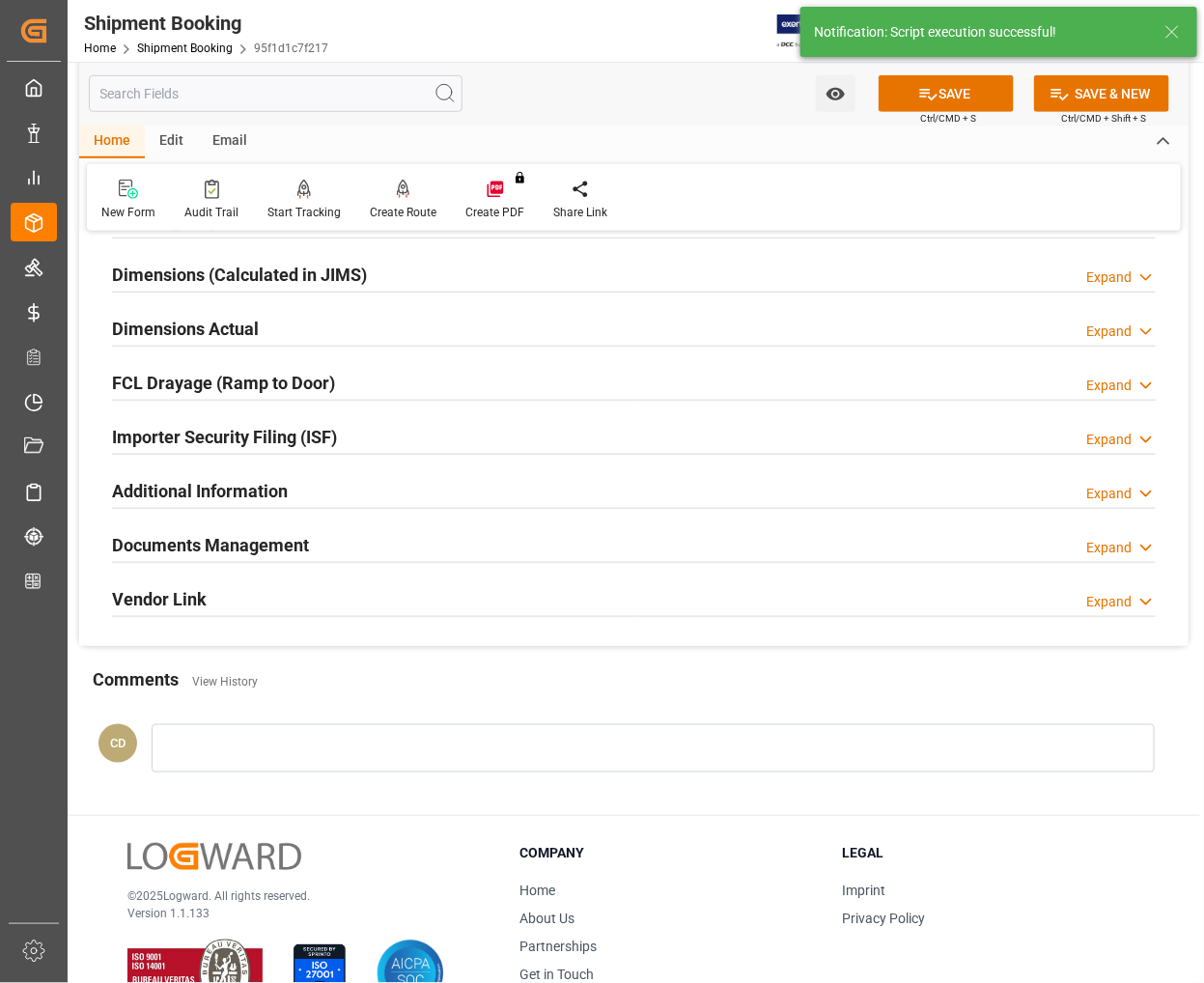
scroll to position [242, 0]
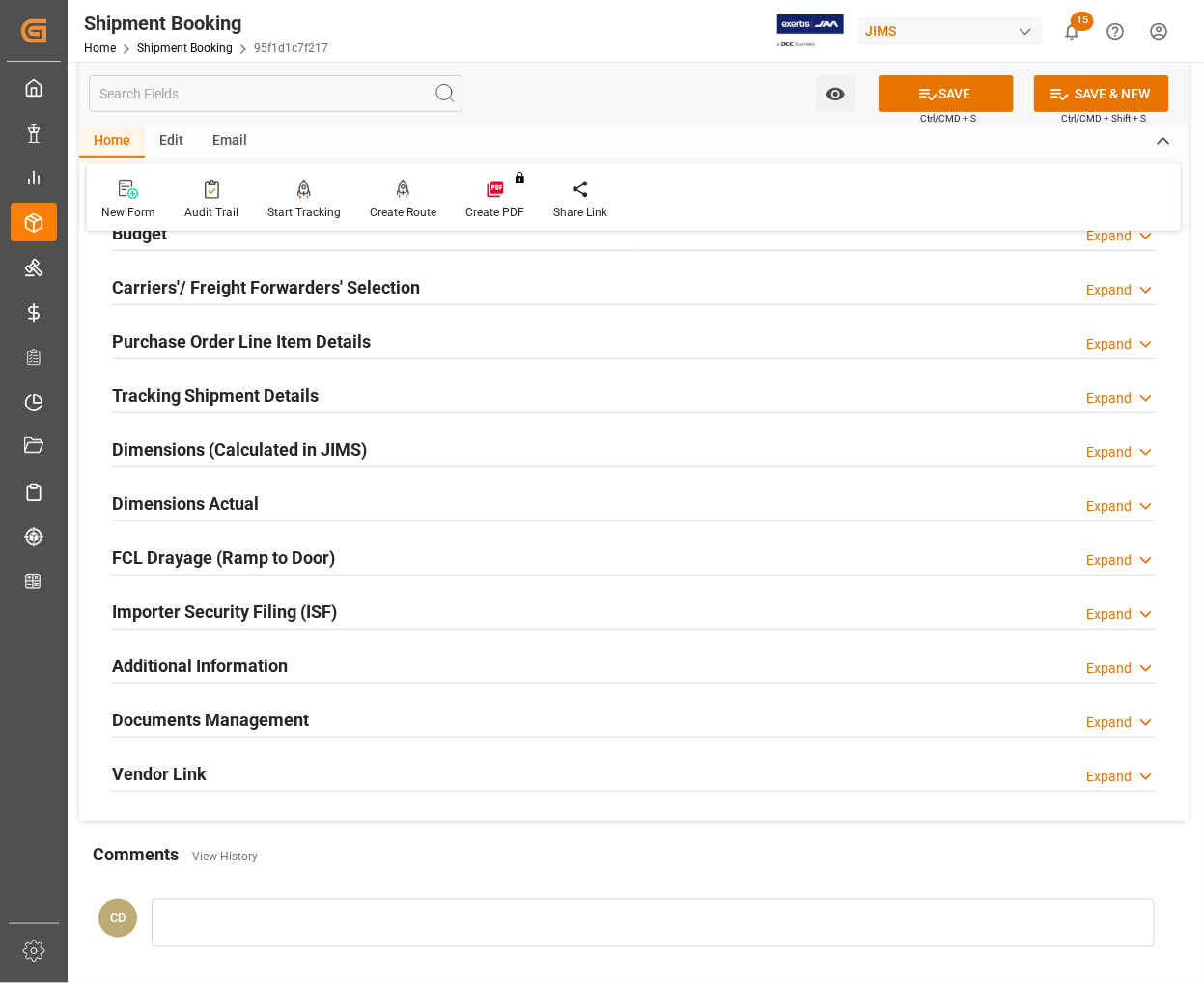
click at [160, 282] on h2 "Carriers'/ Freight Forwarders' Selection" at bounding box center [266, 287] width 308 height 26
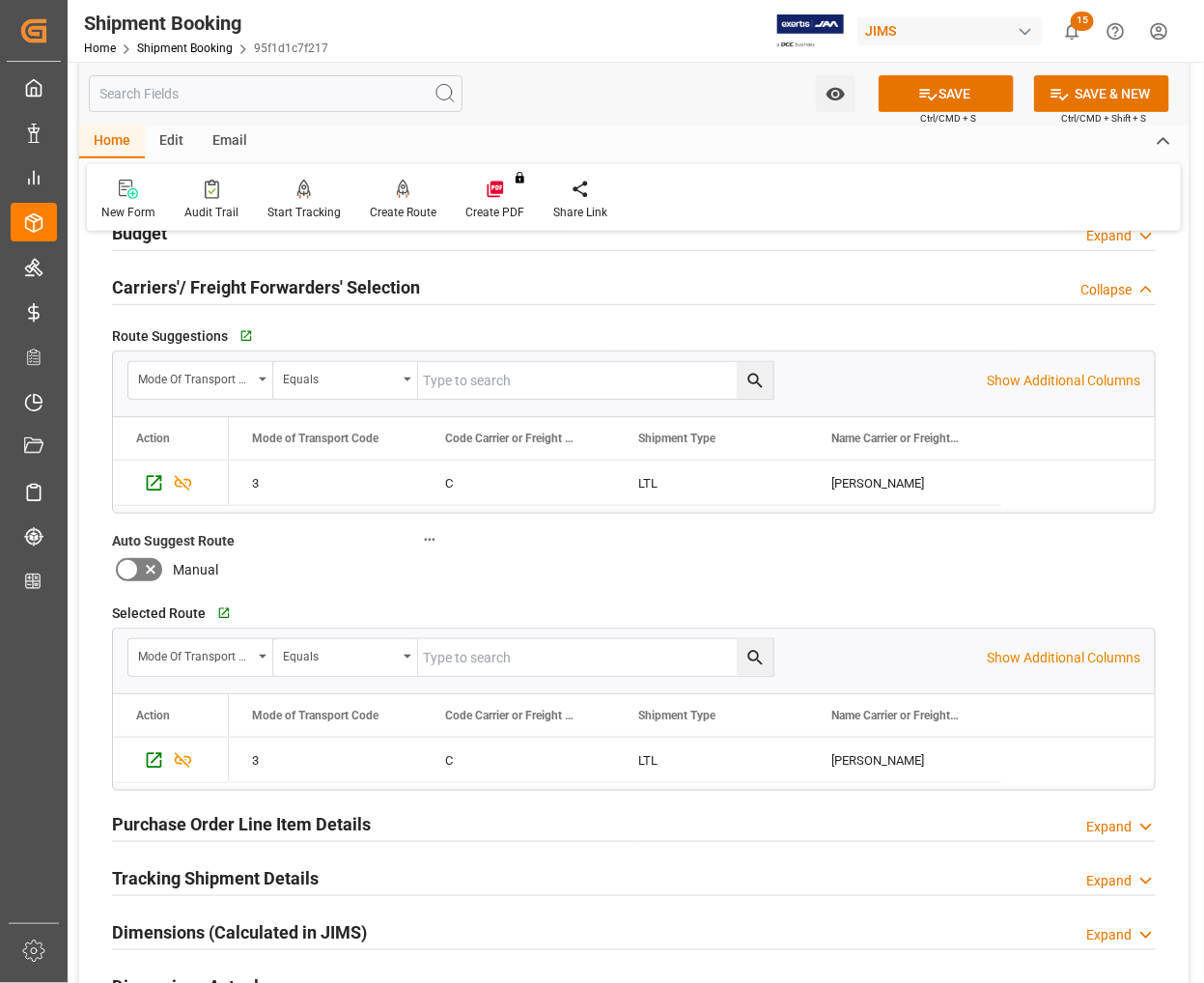
click at [160, 282] on h2 "Carriers'/ Freight Forwarders' Selection" at bounding box center [266, 287] width 308 height 26
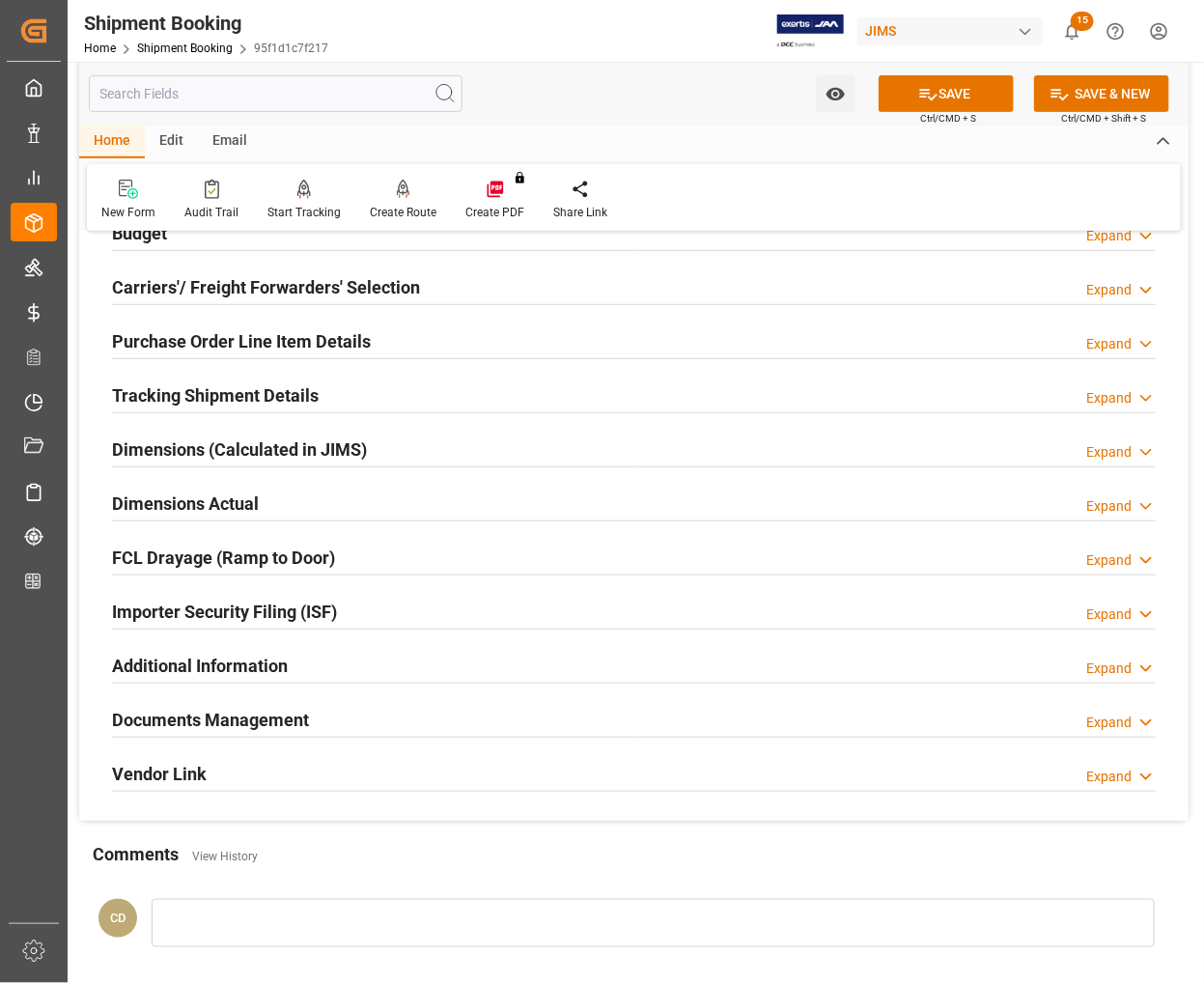
click at [162, 345] on h2 "Purchase Order Line Item Details" at bounding box center [241, 341] width 259 height 26
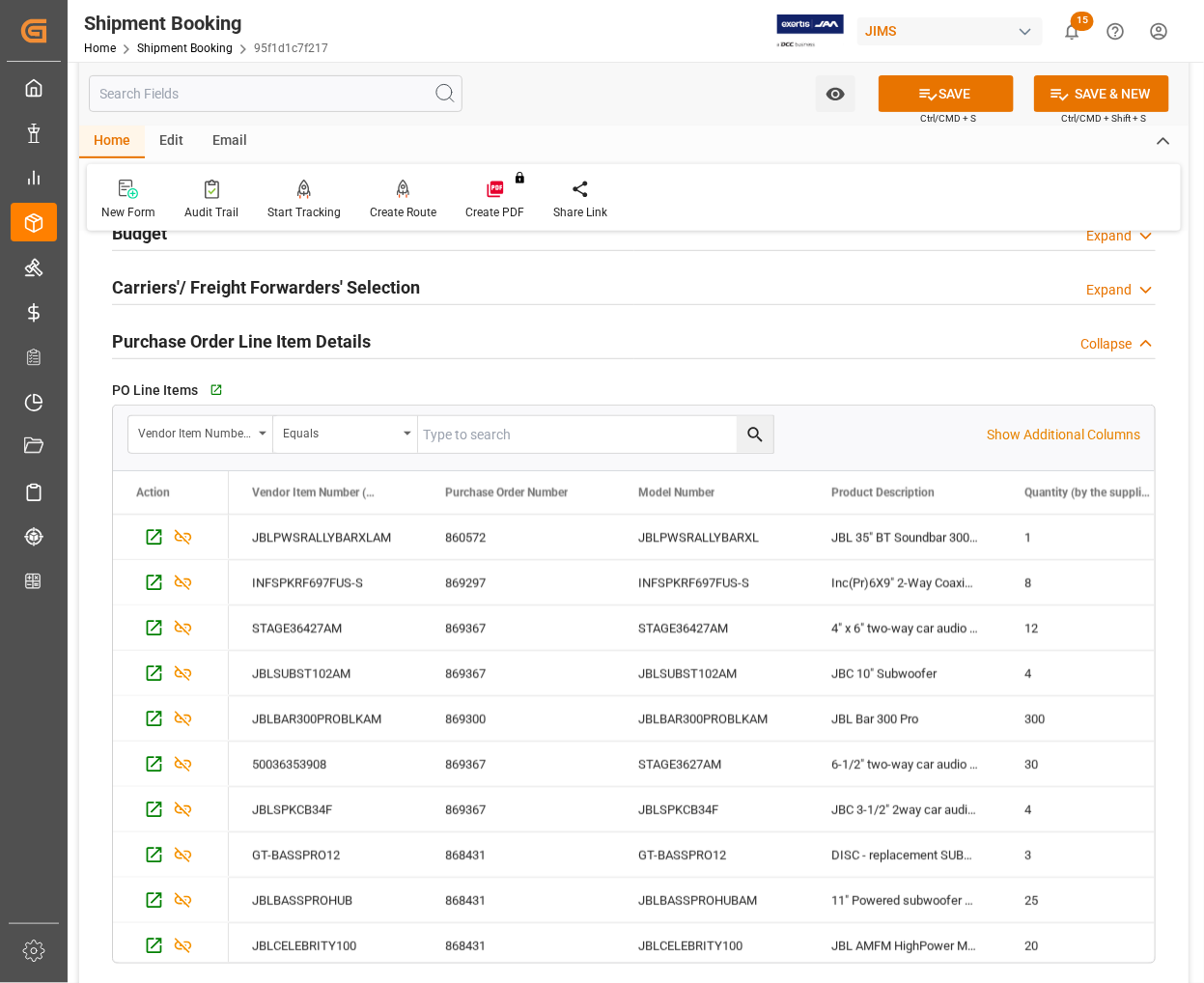
click at [162, 345] on h2 "Purchase Order Line Item Details" at bounding box center [241, 341] width 259 height 26
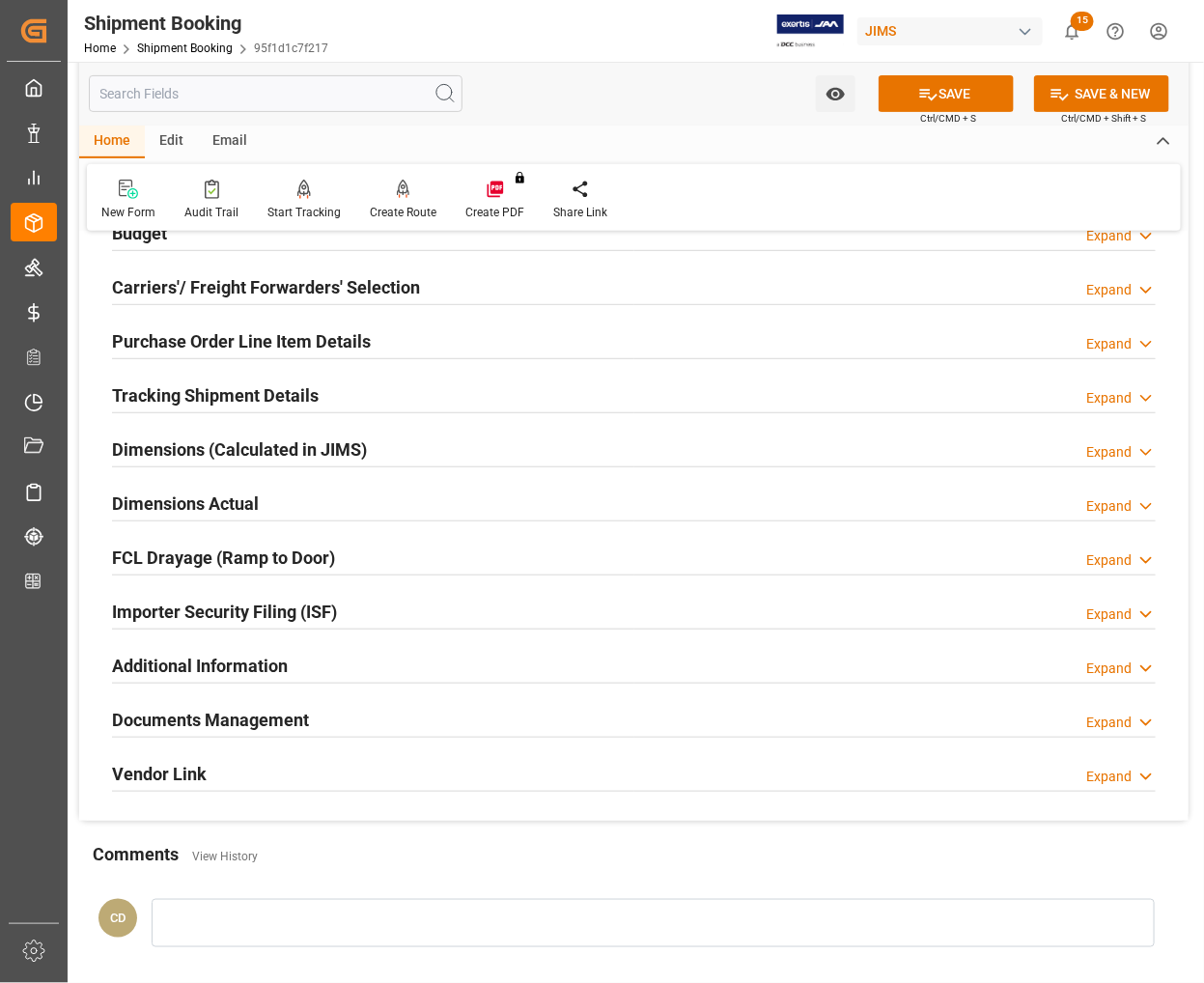
click at [138, 507] on h2 "Dimensions Actual" at bounding box center [185, 503] width 147 height 26
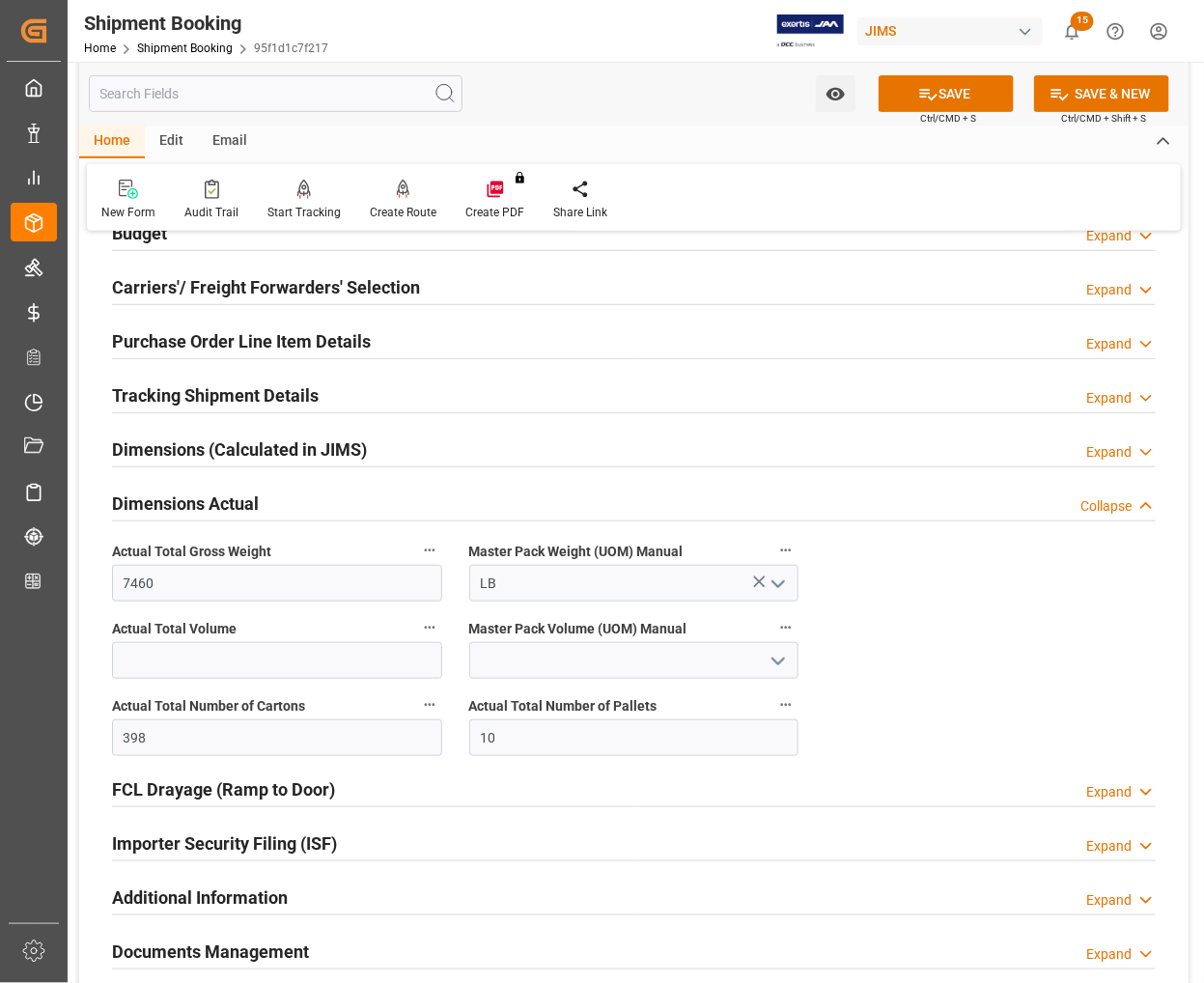
click at [135, 497] on h2 "Dimensions Actual" at bounding box center [185, 503] width 147 height 26
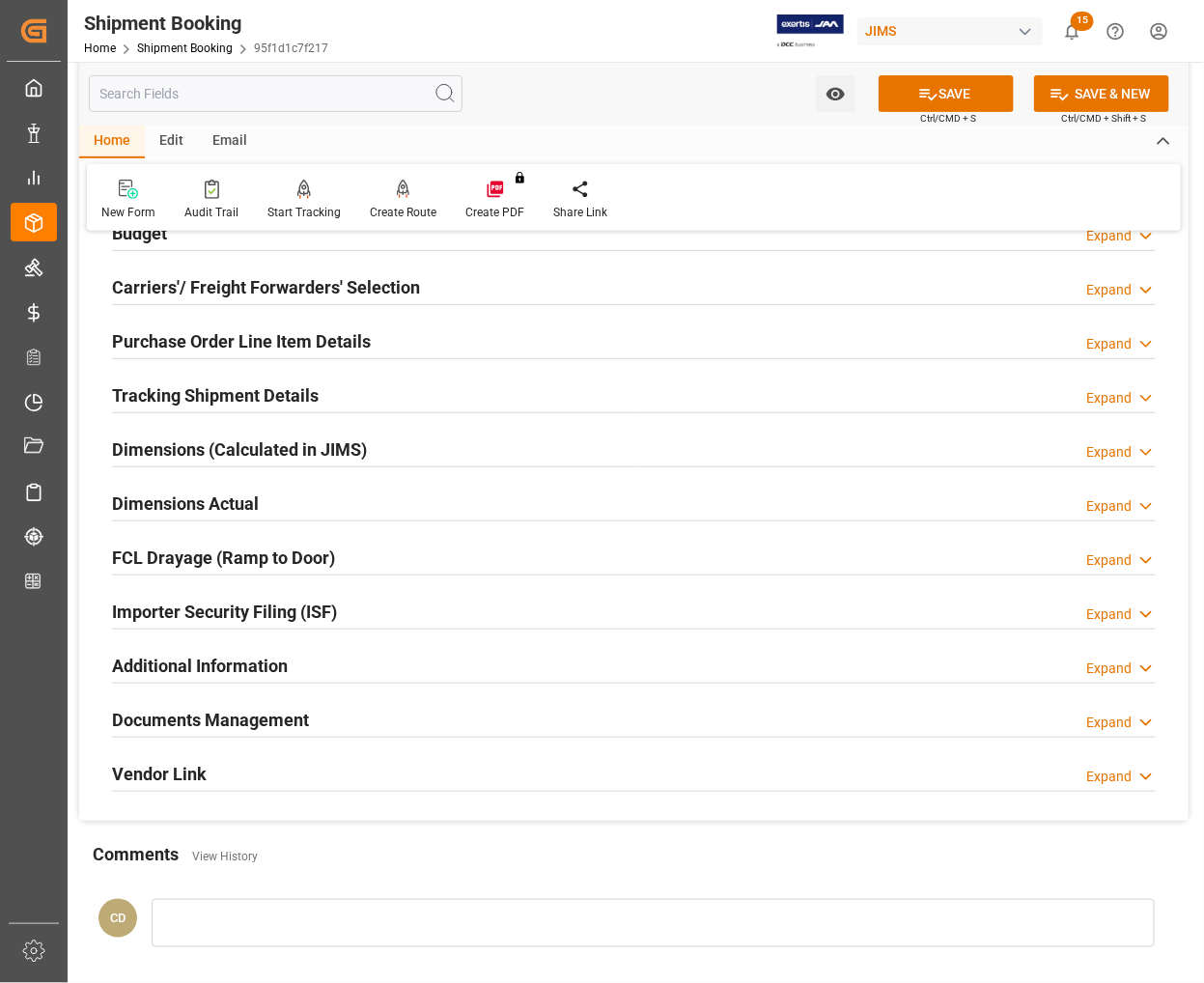
click at [143, 724] on h2 "Documents Management" at bounding box center [210, 720] width 197 height 26
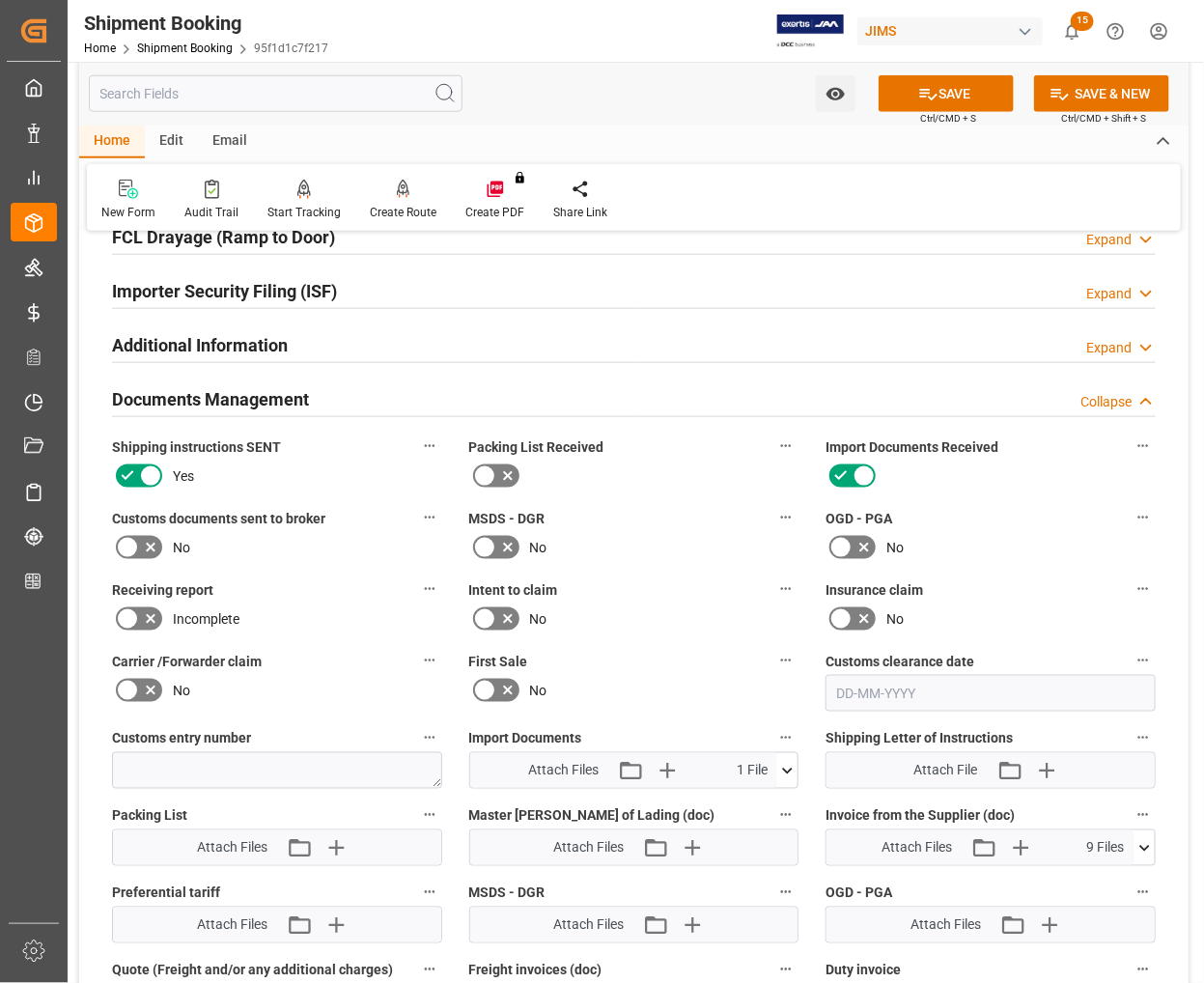
scroll to position [603, 0]
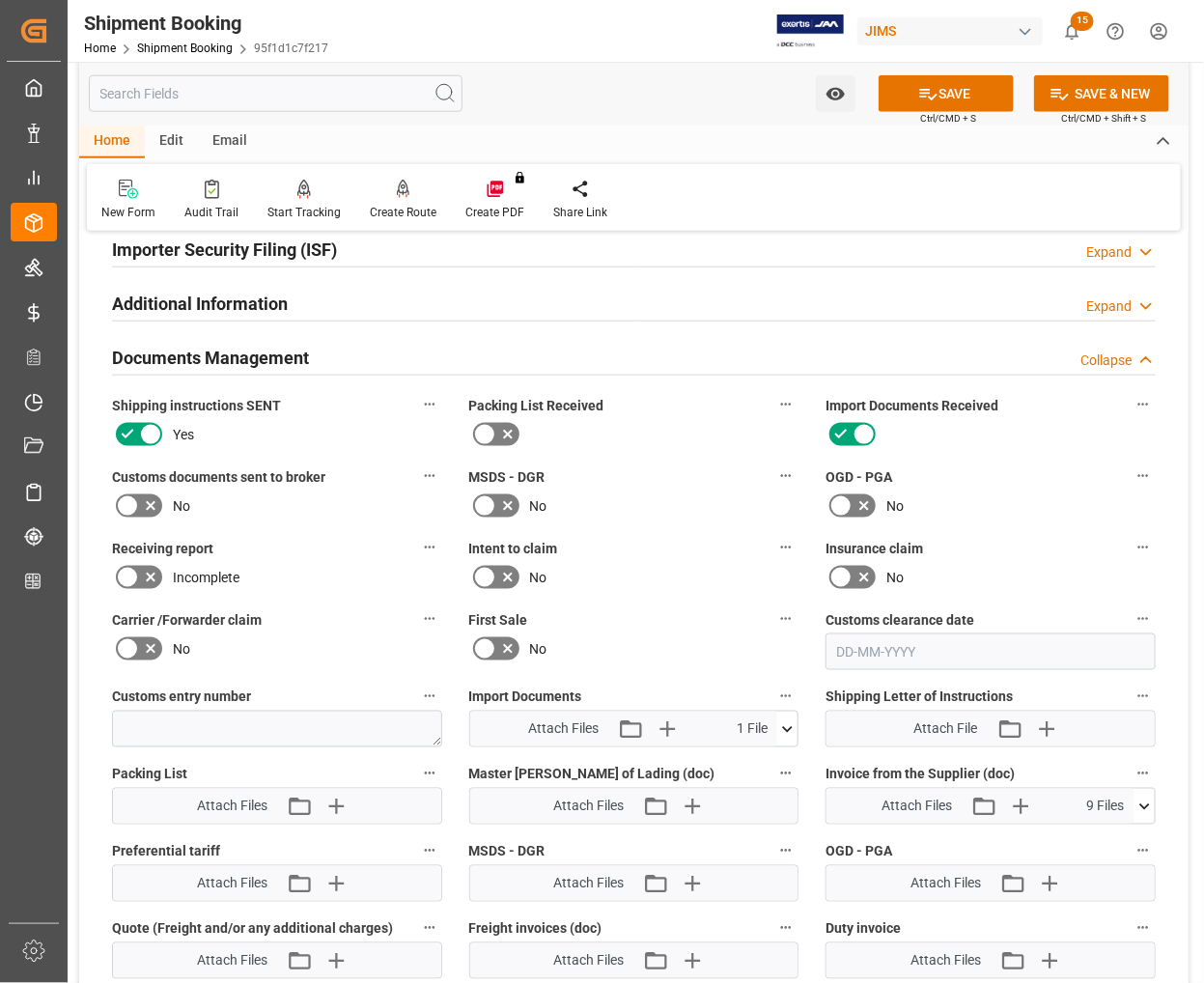
click at [784, 721] on icon at bounding box center [788, 730] width 20 height 20
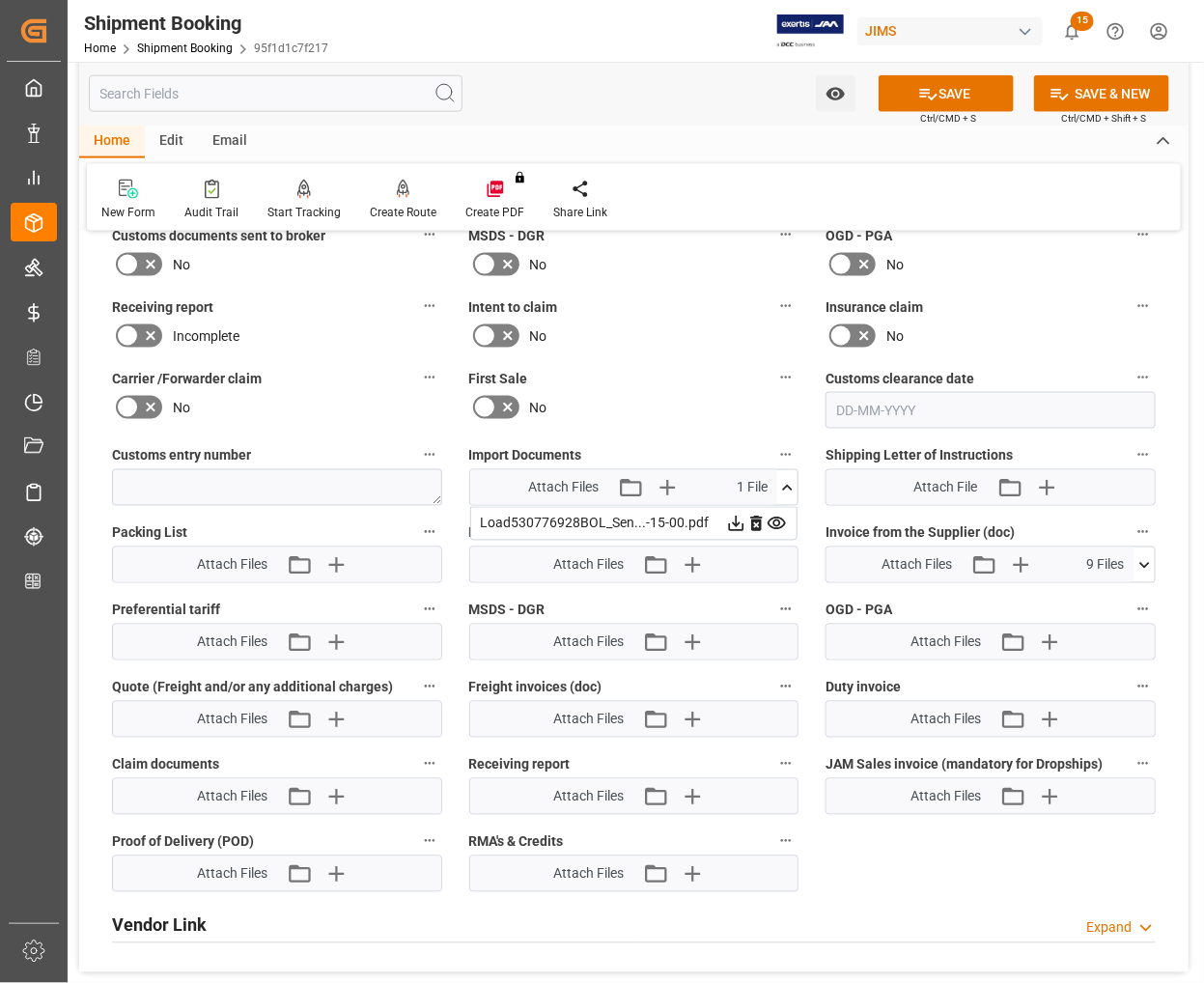
scroll to position [724, 0]
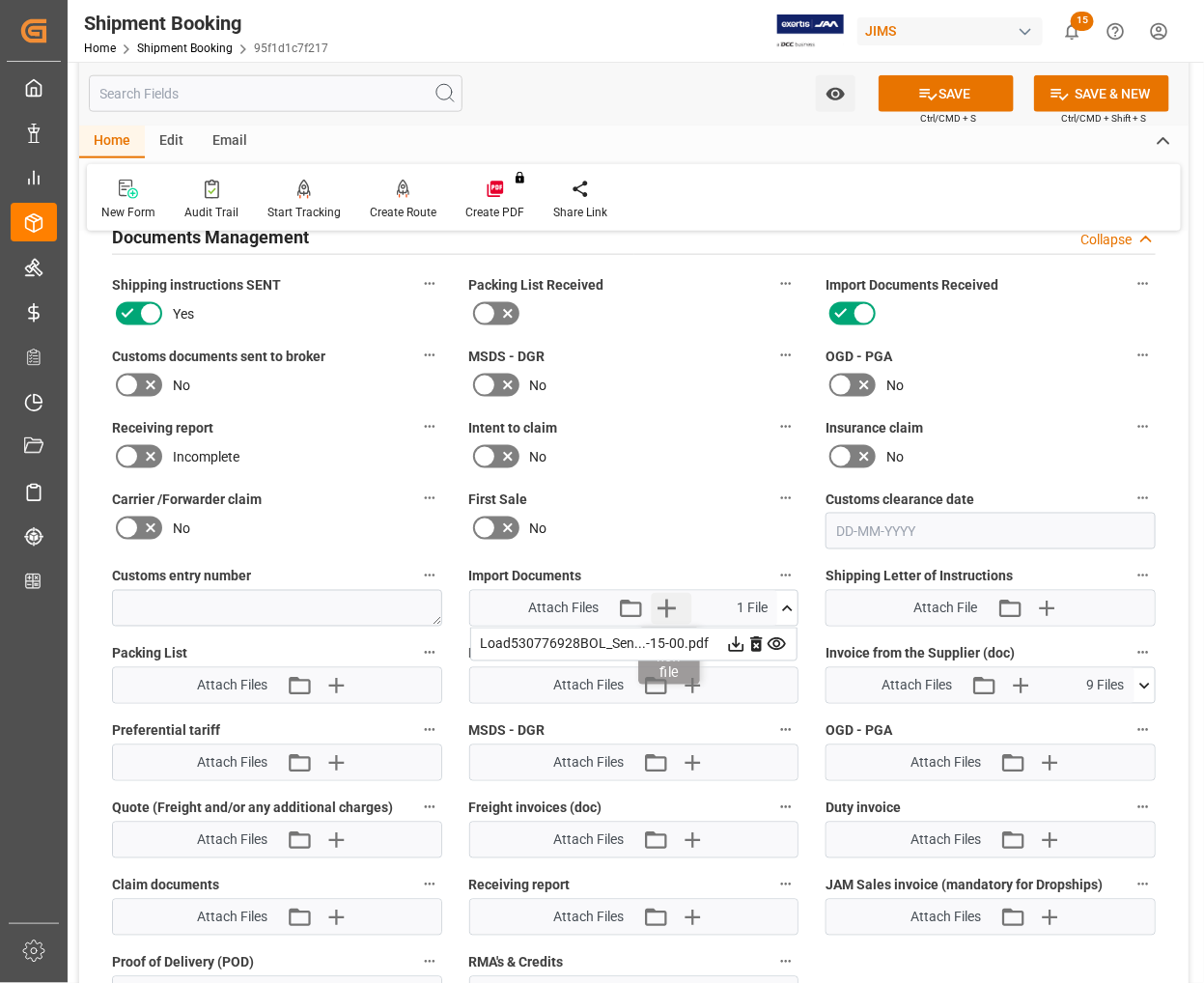
click at [664, 602] on icon "button" at bounding box center [666, 608] width 31 height 31
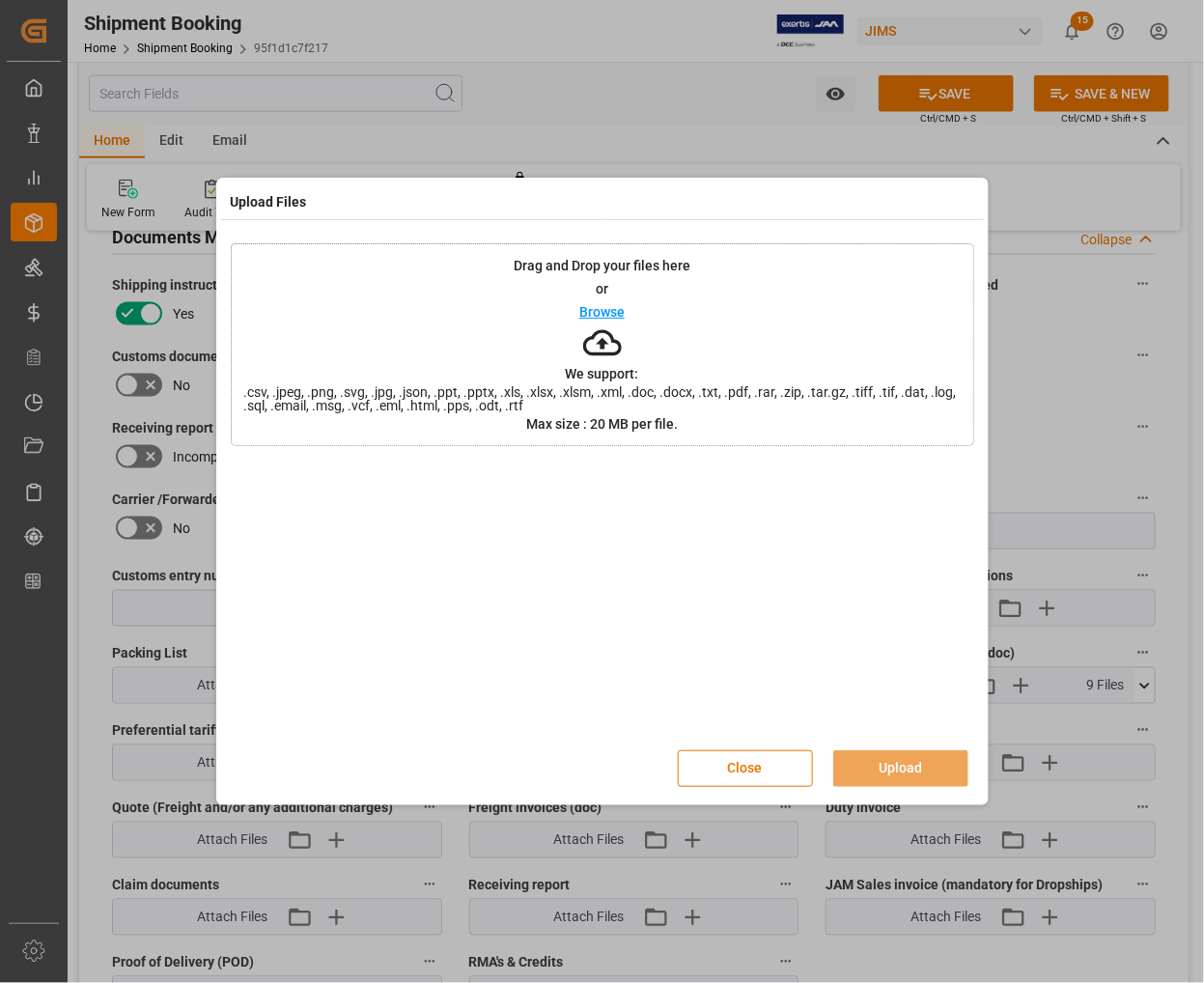
click at [468, 314] on div "Drag and Drop your files here or Browse We support: .csv, .jpeg, .png, .svg, .j…" at bounding box center [602, 344] width 744 height 203
click at [434, 318] on div "Drag and Drop your files here or Browse We support: .csv, .jpeg, .png, .svg, .j…" at bounding box center [602, 344] width 744 height 203
click at [451, 343] on div "Drag and Drop your files here or Browse We support: .csv, .jpeg, .png, .svg, .j…" at bounding box center [602, 344] width 744 height 203
click at [740, 765] on button "Close" at bounding box center [745, 767] width 135 height 37
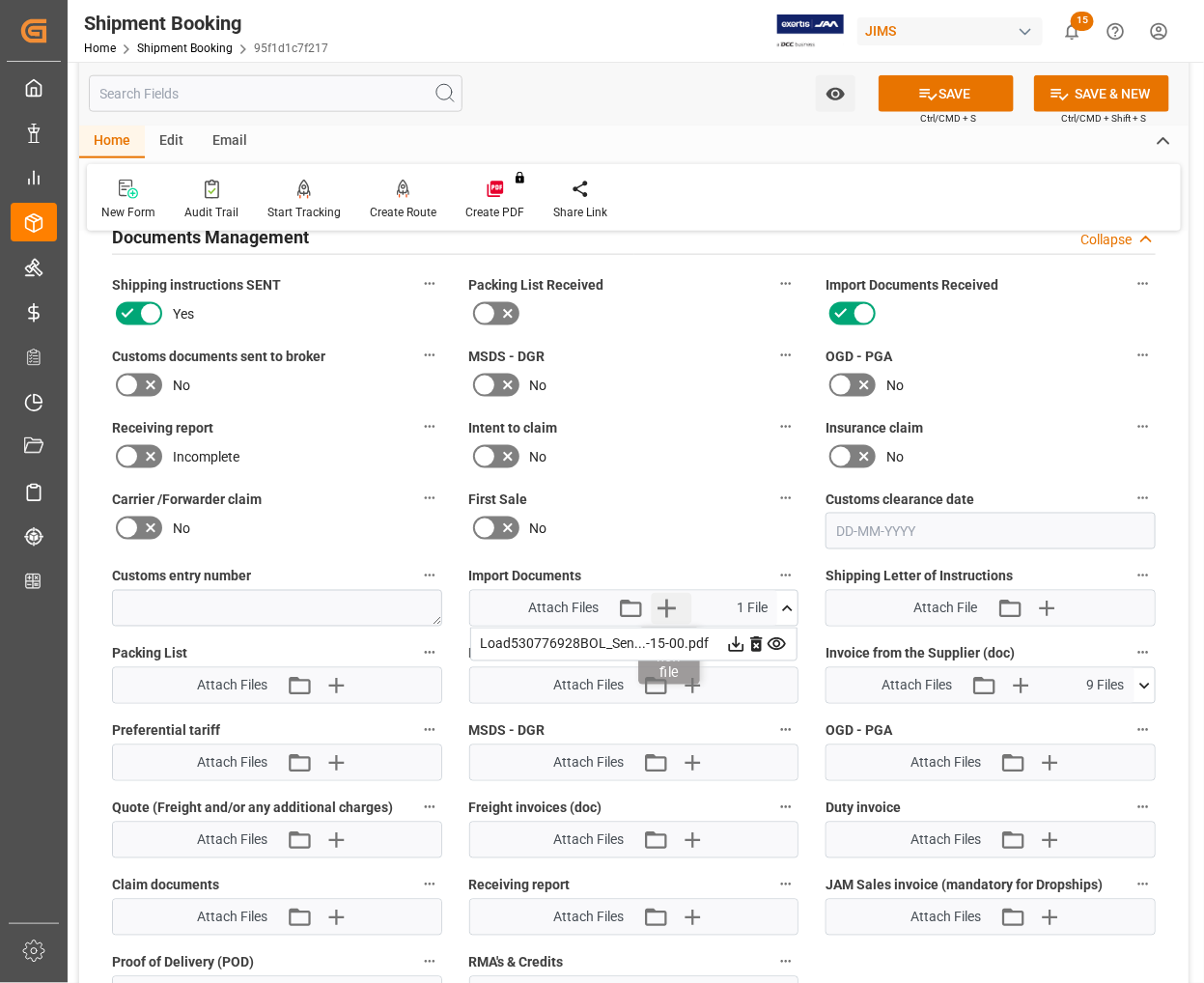
click at [664, 604] on icon "button" at bounding box center [667, 609] width 18 height 18
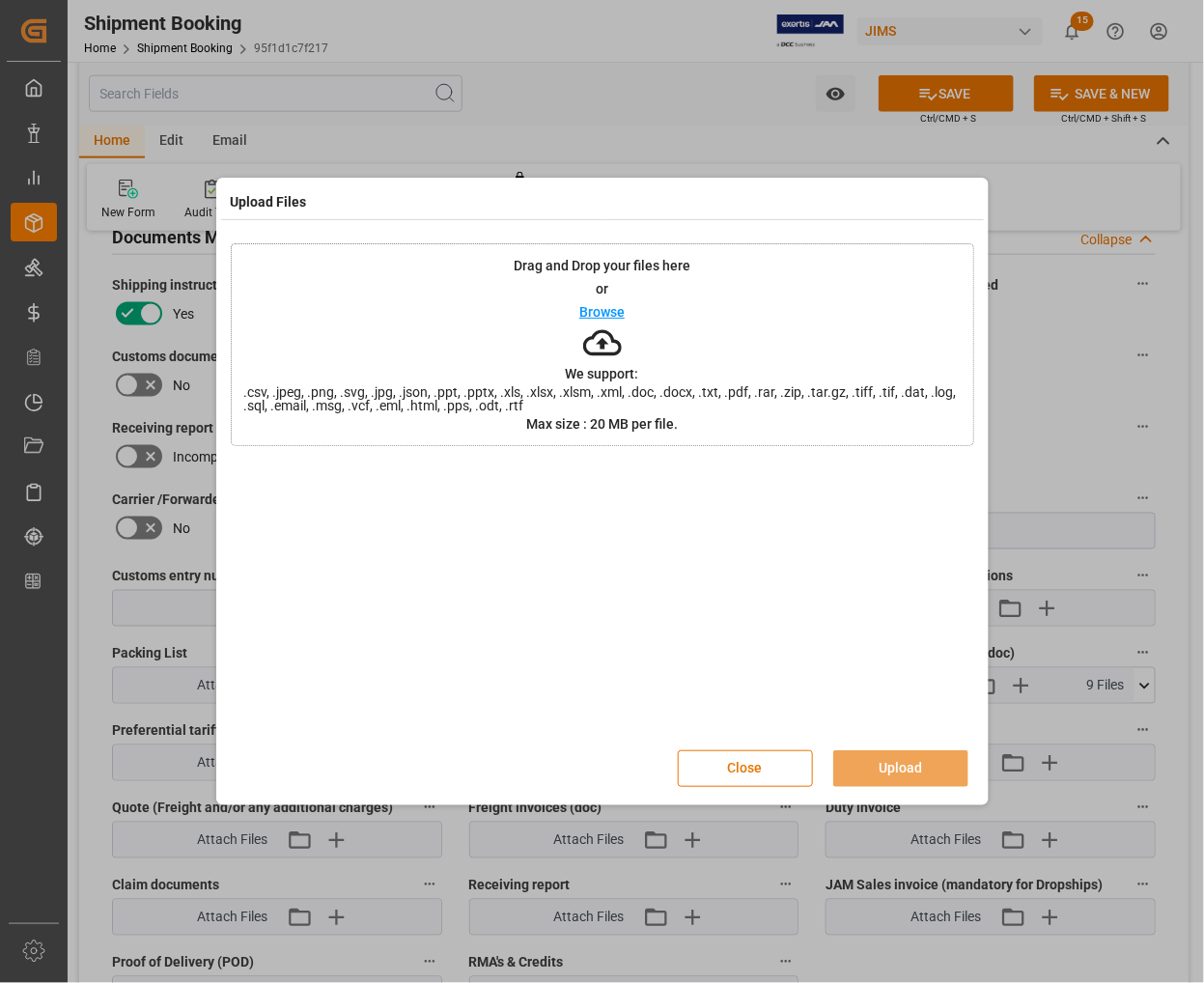
click at [335, 307] on div "Drag and Drop your files here or Browse We support: .csv, .jpeg, .png, .svg, .j…" at bounding box center [602, 344] width 744 height 203
click at [913, 760] on button "Upload" at bounding box center [901, 767] width 135 height 37
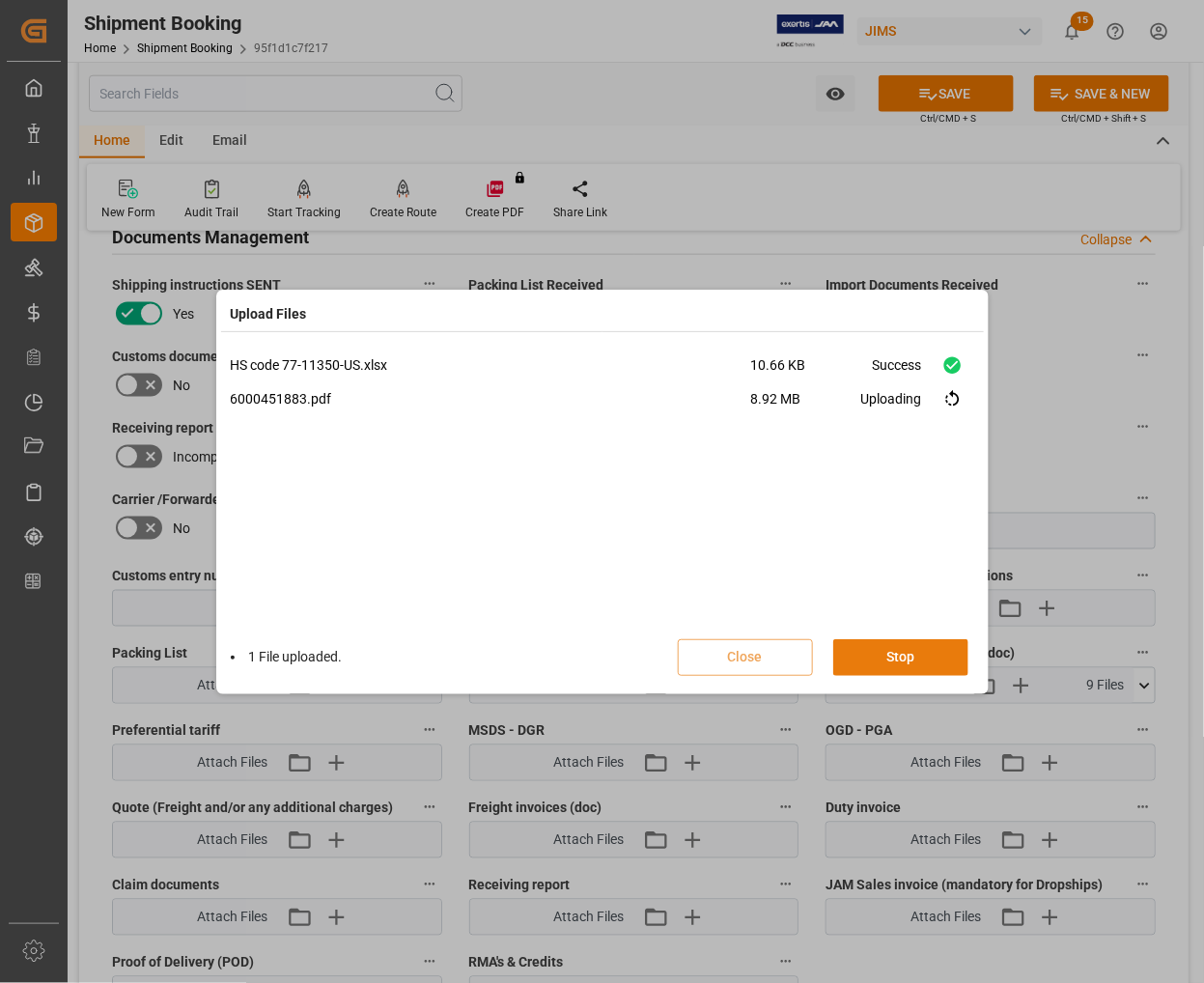
click at [903, 659] on button "Stop" at bounding box center [901, 657] width 135 height 37
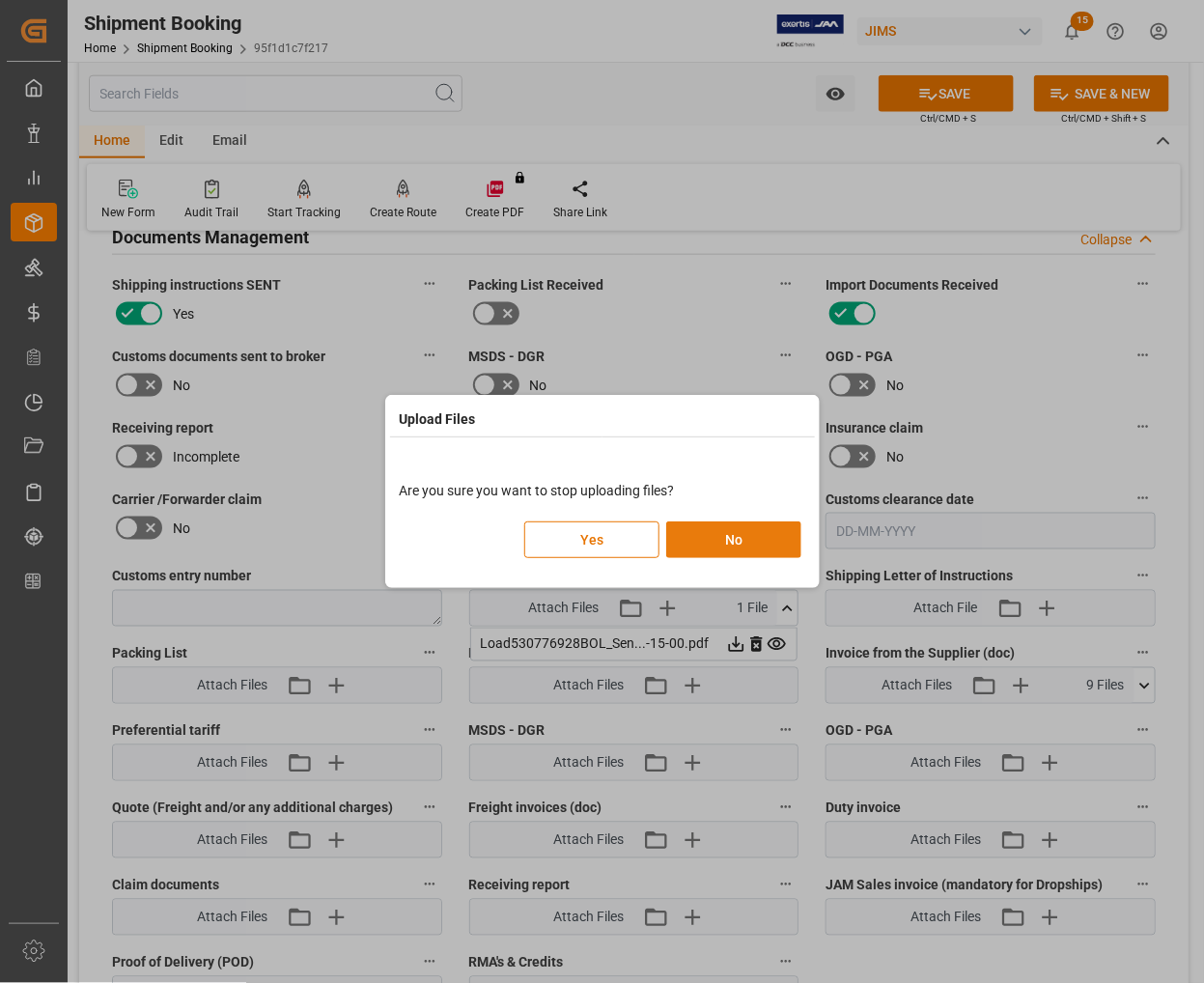
click at [703, 538] on button "No" at bounding box center [733, 539] width 135 height 37
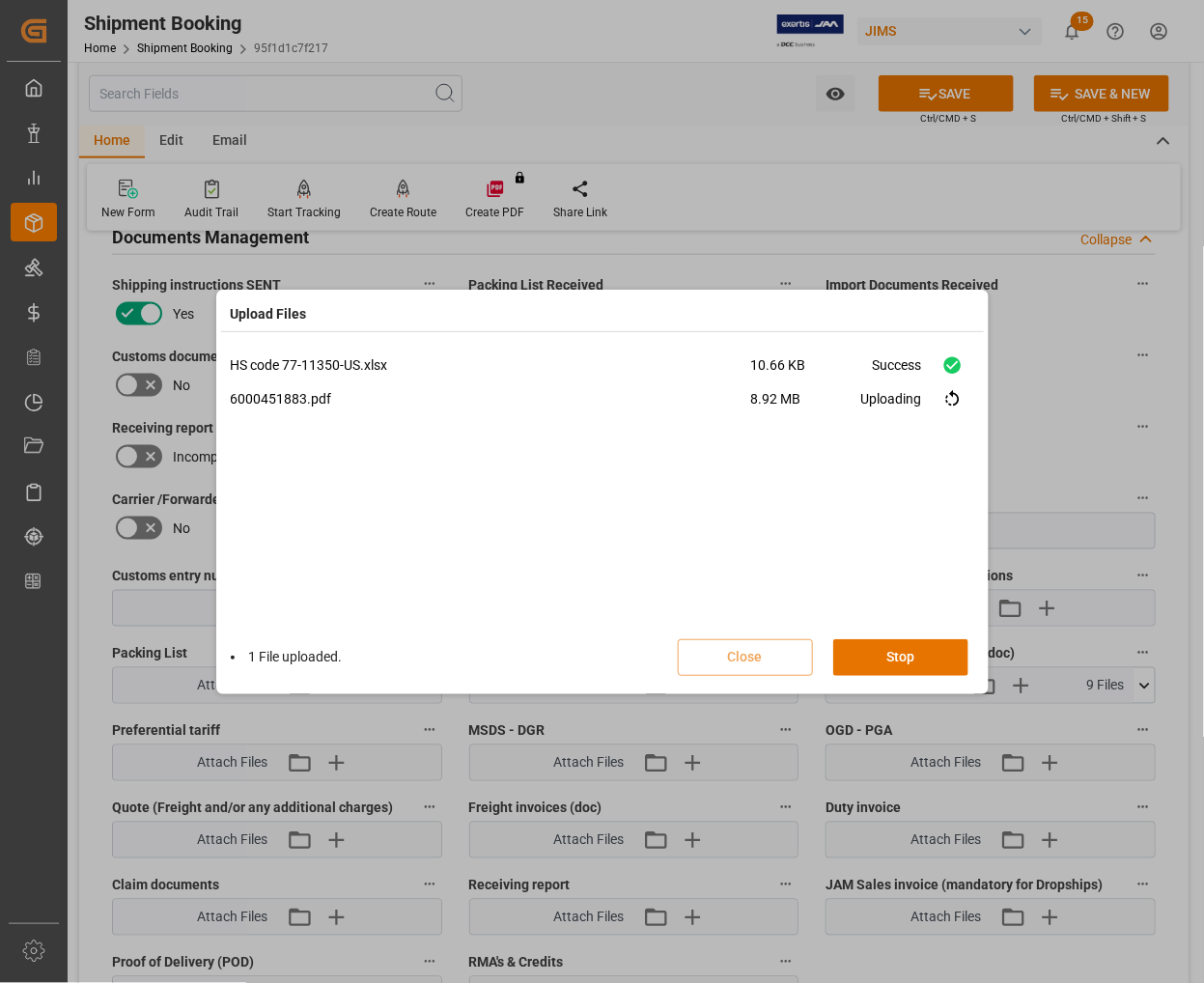
click at [764, 518] on div "HS code 77-11350-US.xlsx 10.66 KB Success 6000451883.pdf 8.92 MB Uploading" at bounding box center [602, 490] width 744 height 270
click at [655, 362] on p "HS code 77-11350-US.xlsx" at bounding box center [490, 365] width 520 height 20
click at [754, 403] on span "8.92 MB" at bounding box center [806, 406] width 110 height 34
click at [904, 659] on button "Stop" at bounding box center [901, 657] width 135 height 37
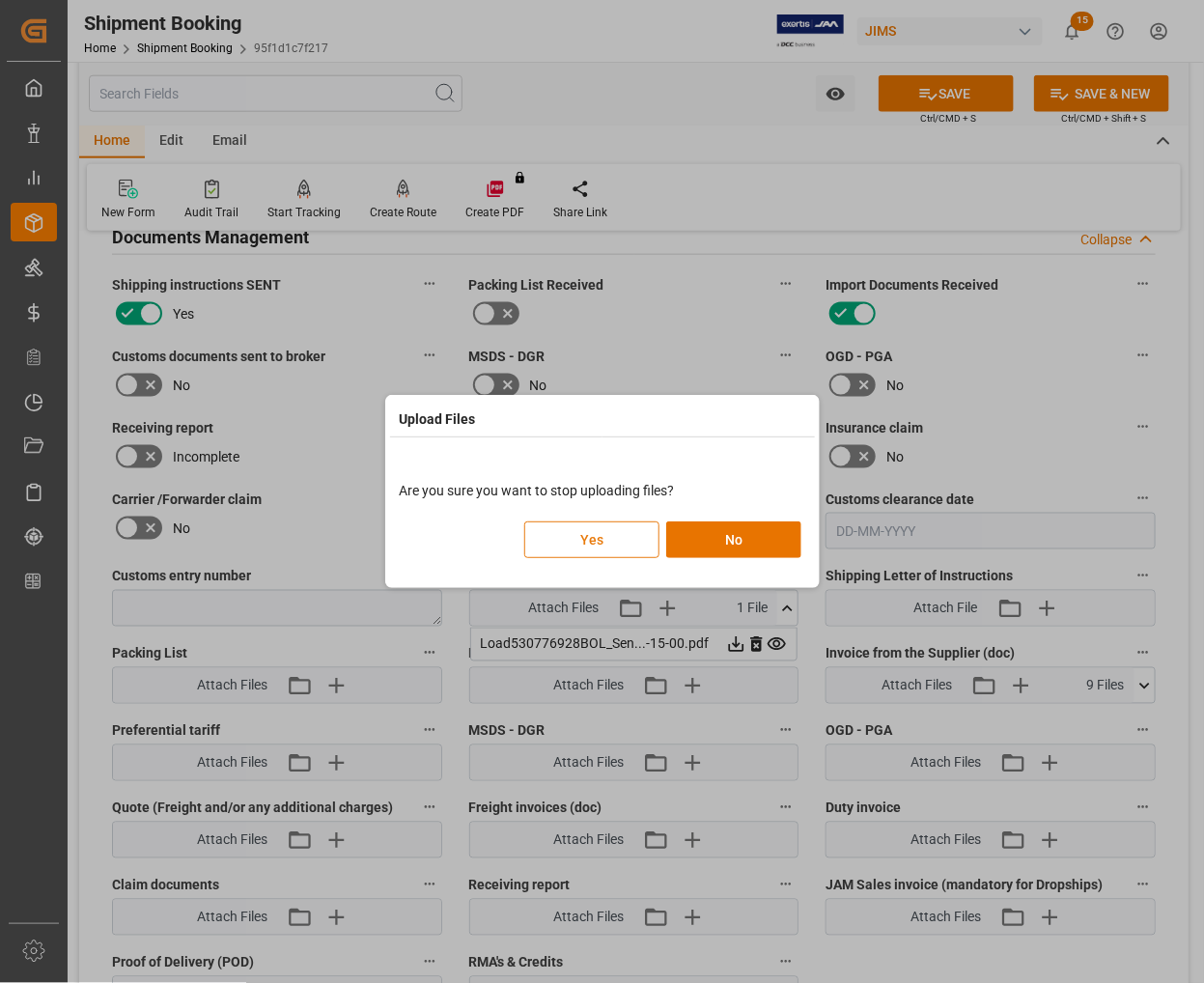
click at [603, 543] on button "Yes" at bounding box center [591, 539] width 135 height 37
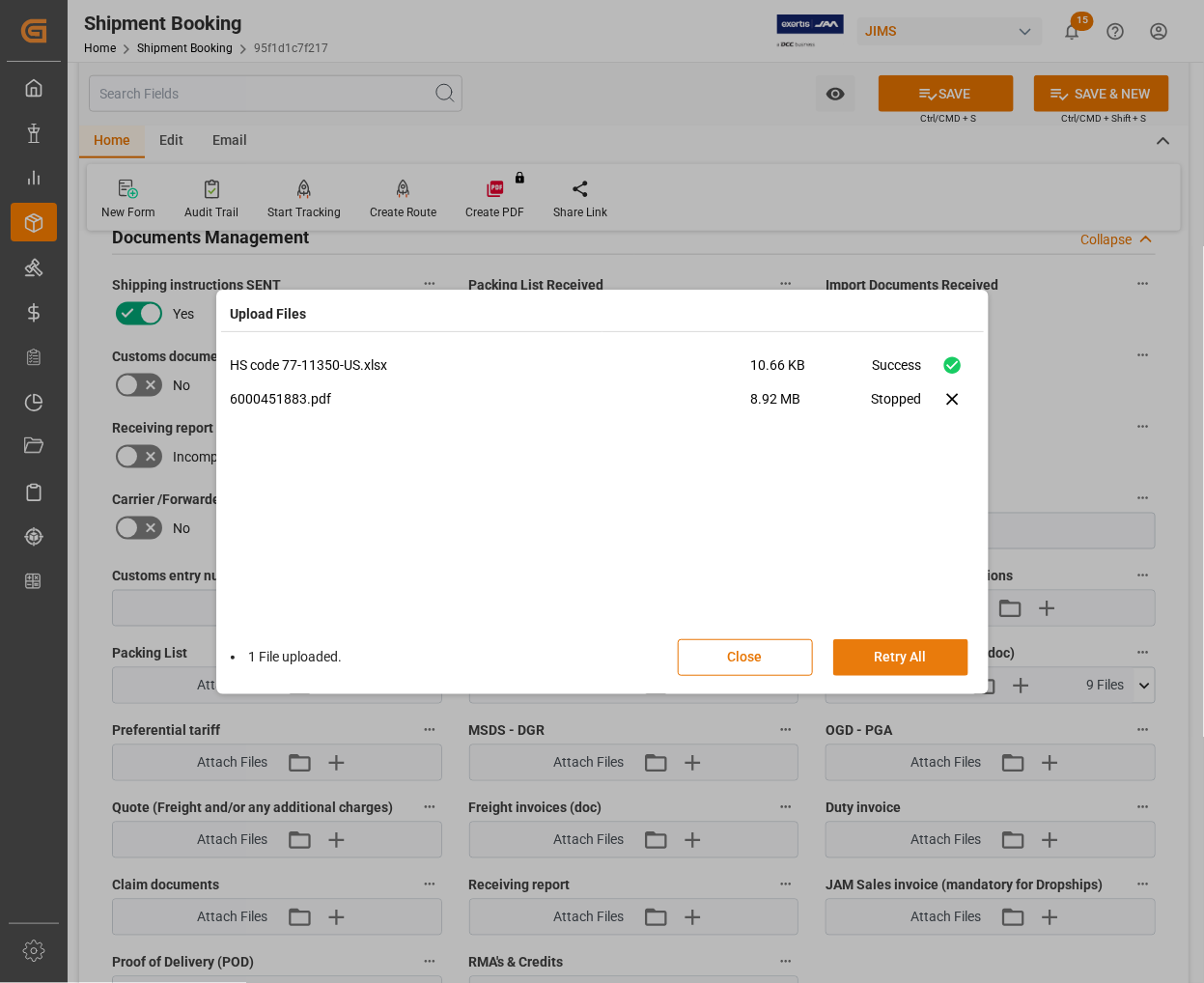
click at [903, 653] on button "Retry All" at bounding box center [901, 657] width 135 height 37
click at [894, 653] on button "Stop" at bounding box center [901, 657] width 135 height 37
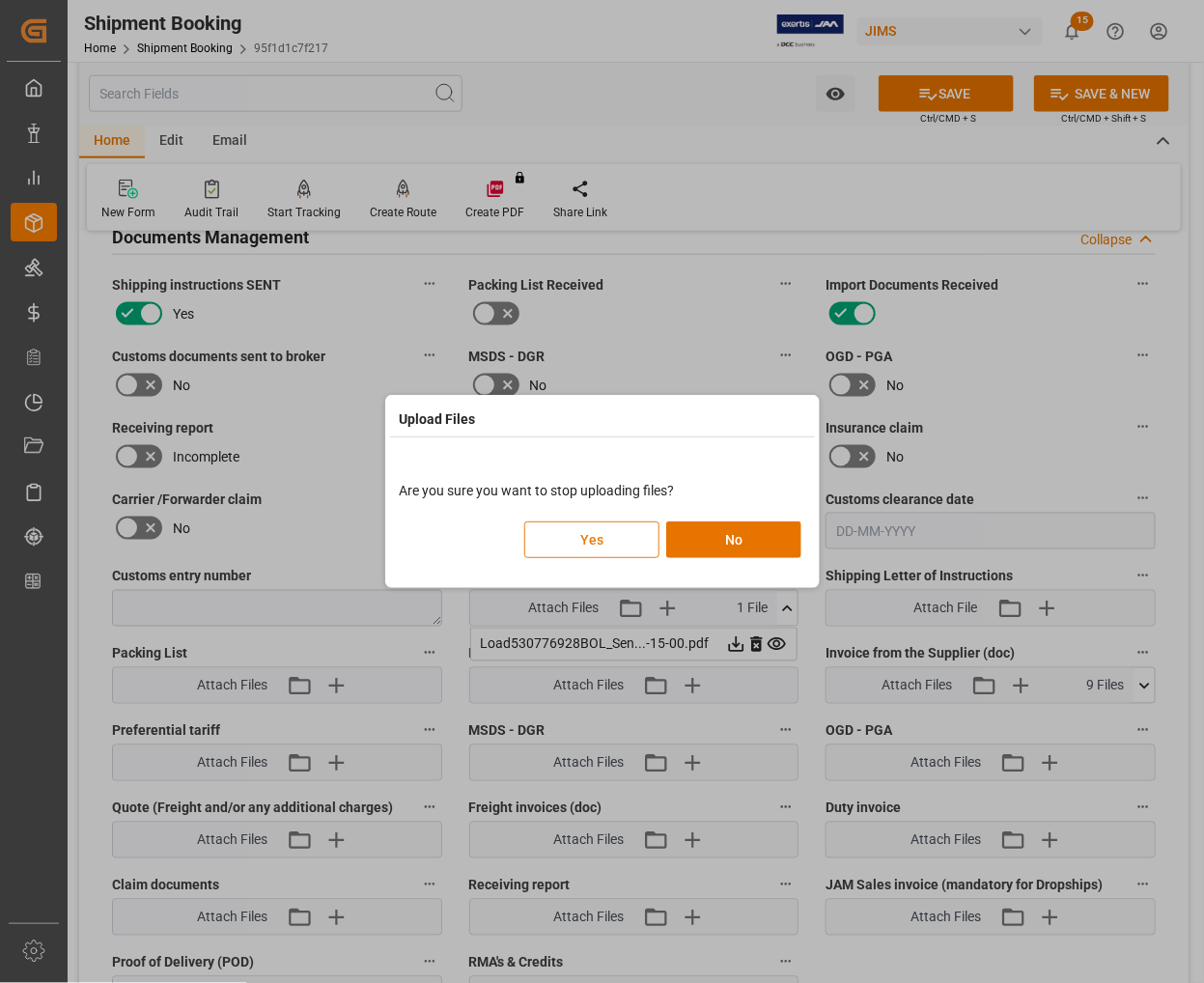
click at [599, 543] on button "Yes" at bounding box center [591, 539] width 135 height 37
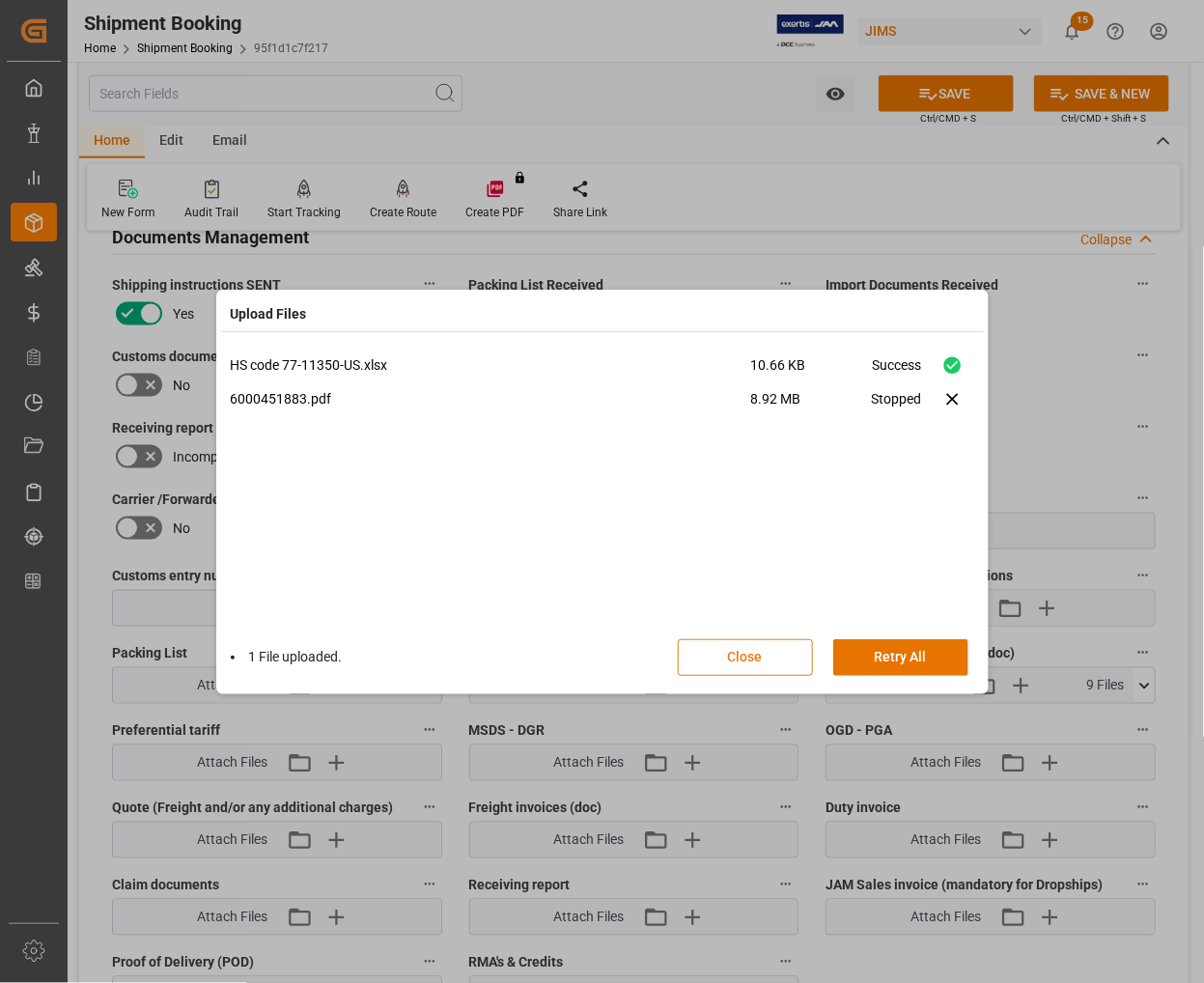
click at [740, 657] on button "Close" at bounding box center [745, 657] width 135 height 37
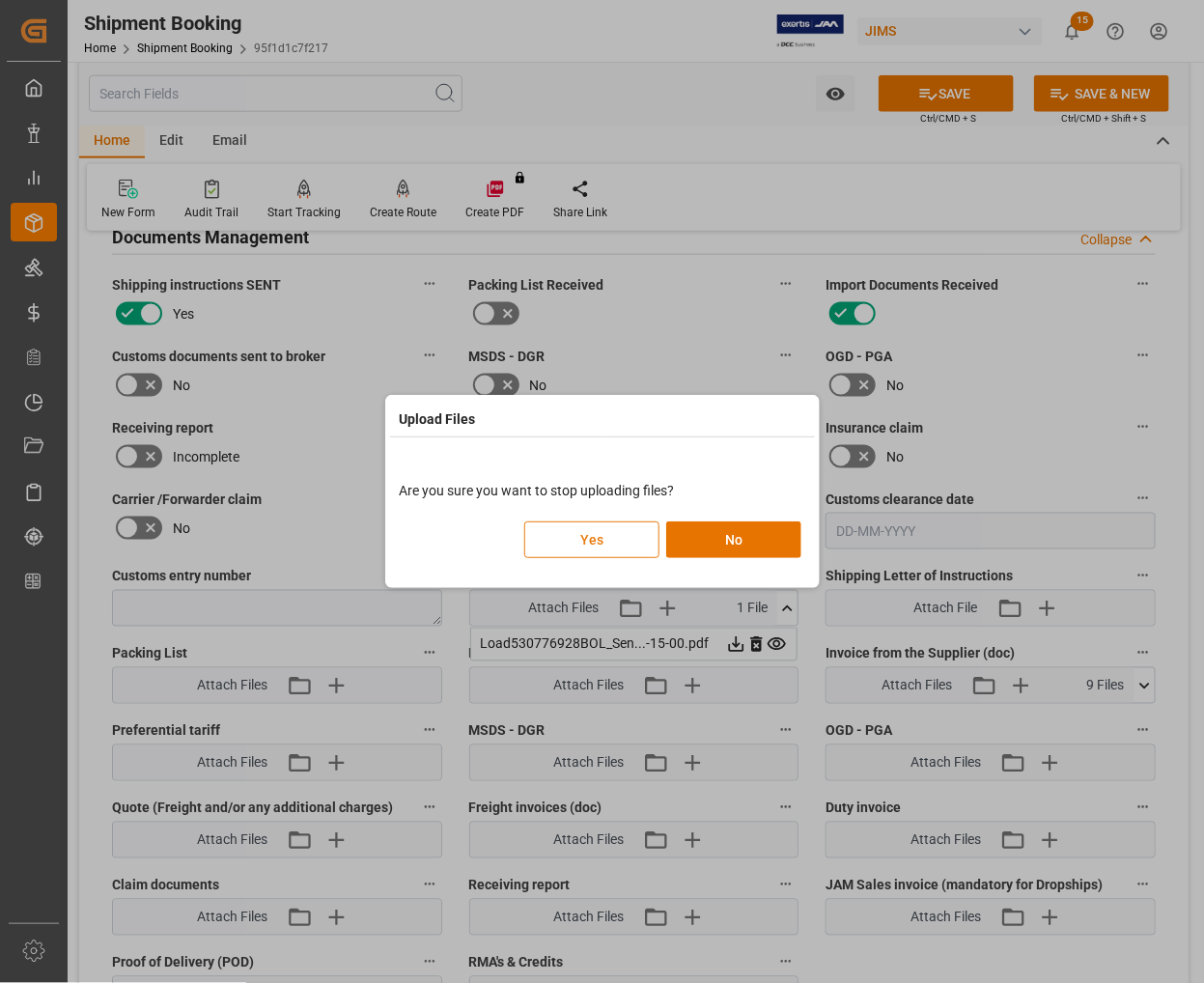
click at [565, 541] on button "Yes" at bounding box center [591, 539] width 135 height 37
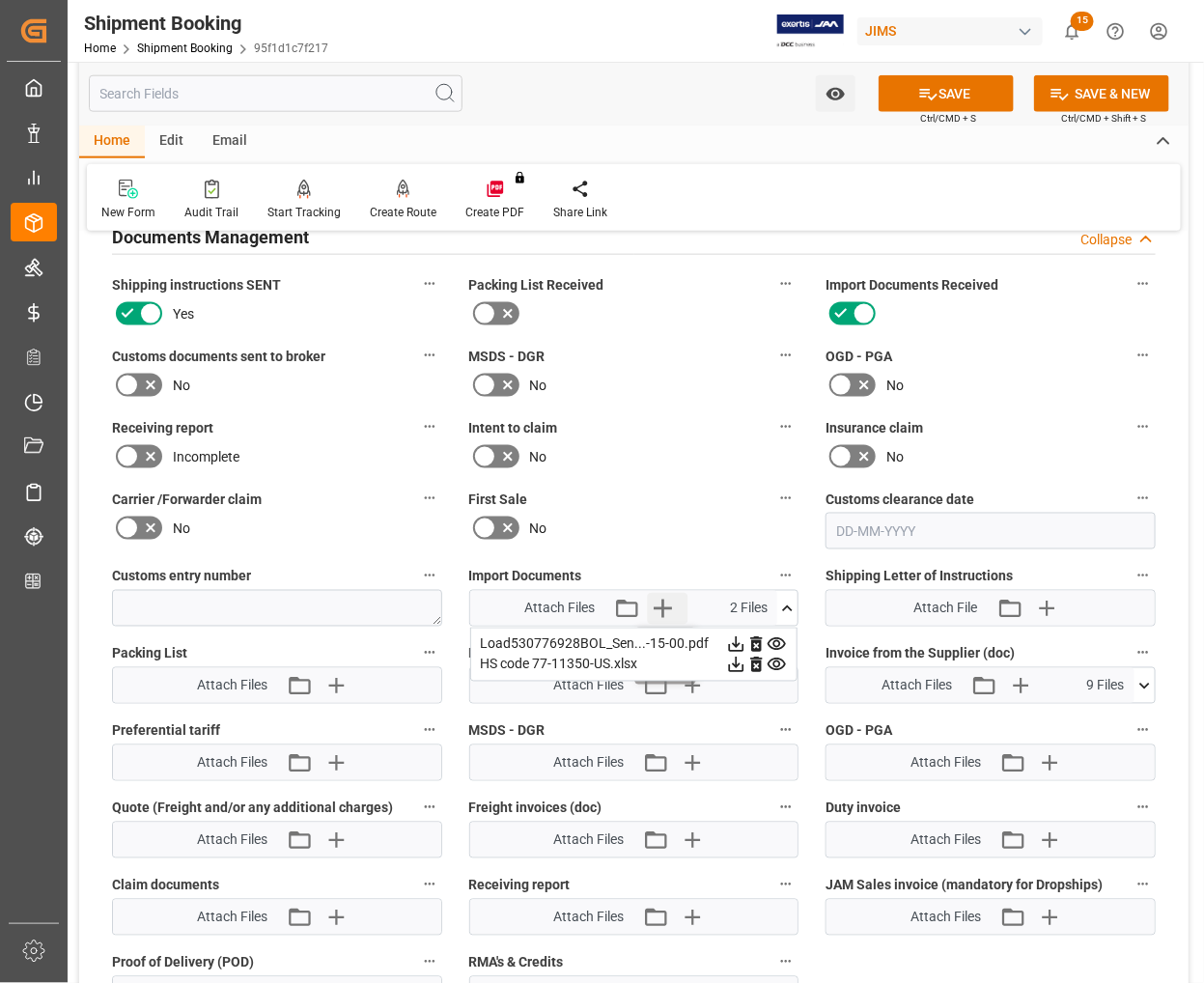
click at [662, 606] on icon "button" at bounding box center [663, 608] width 31 height 31
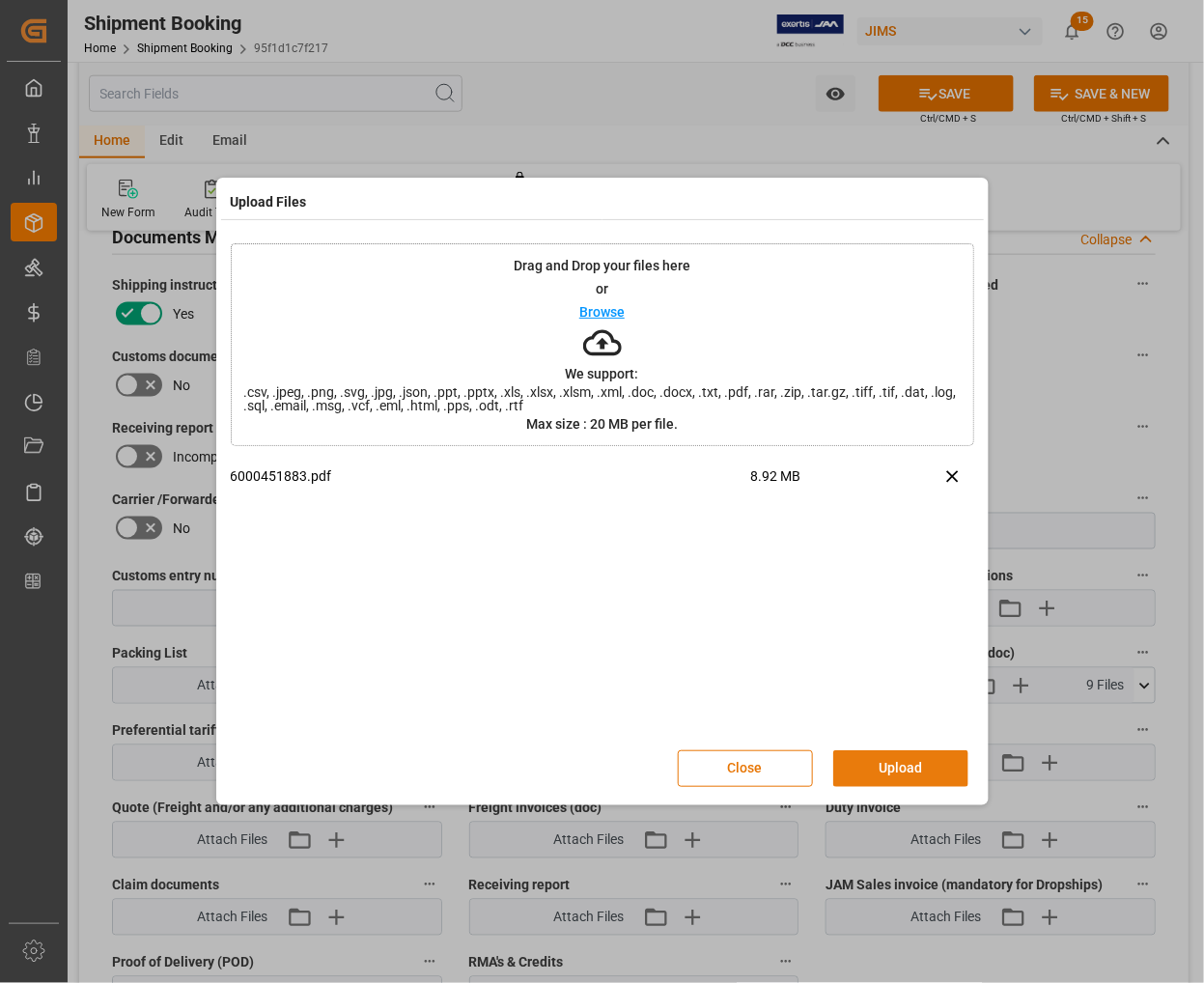
click at [909, 765] on button "Upload" at bounding box center [901, 767] width 135 height 37
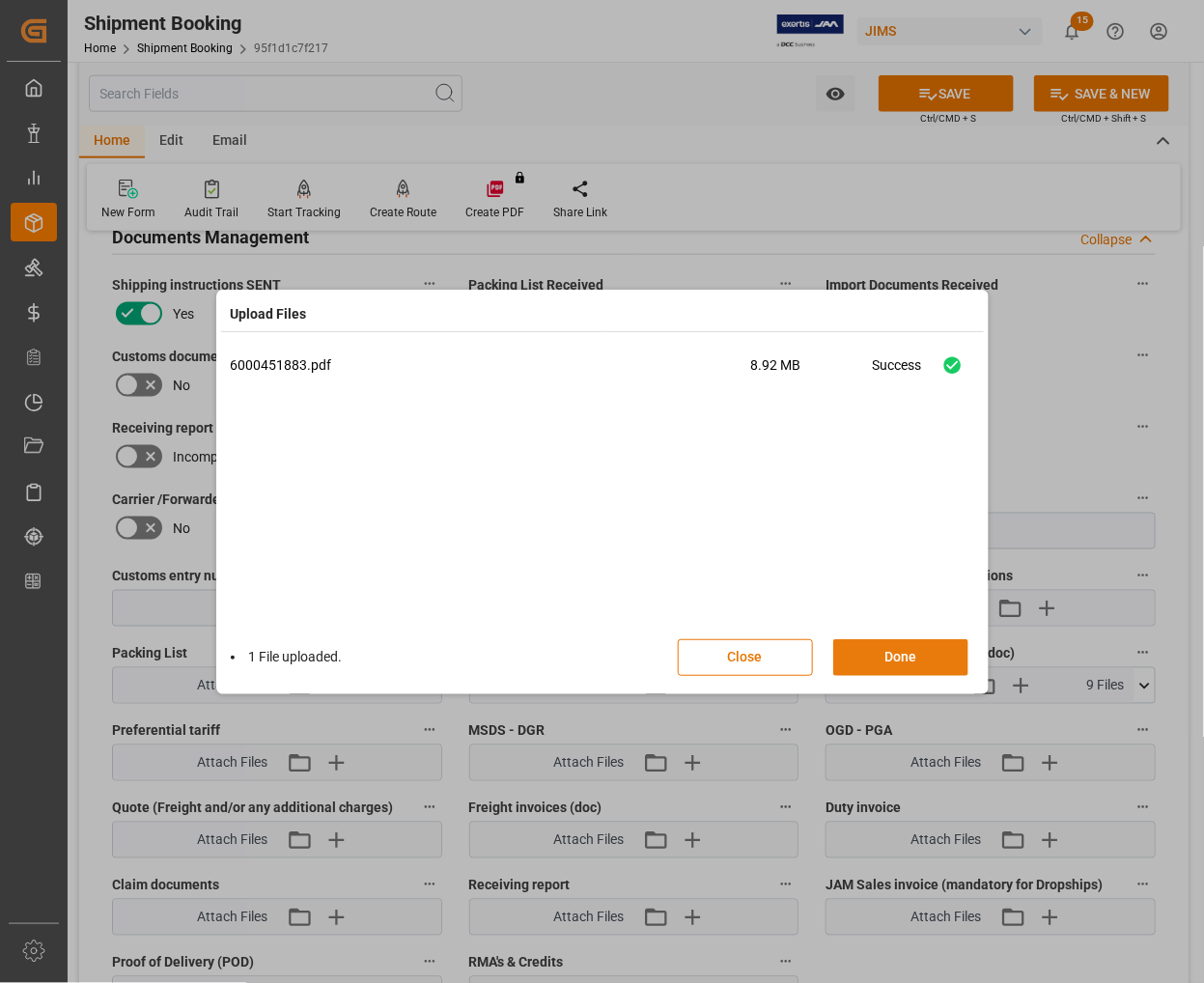
click at [900, 653] on button "Done" at bounding box center [901, 657] width 135 height 37
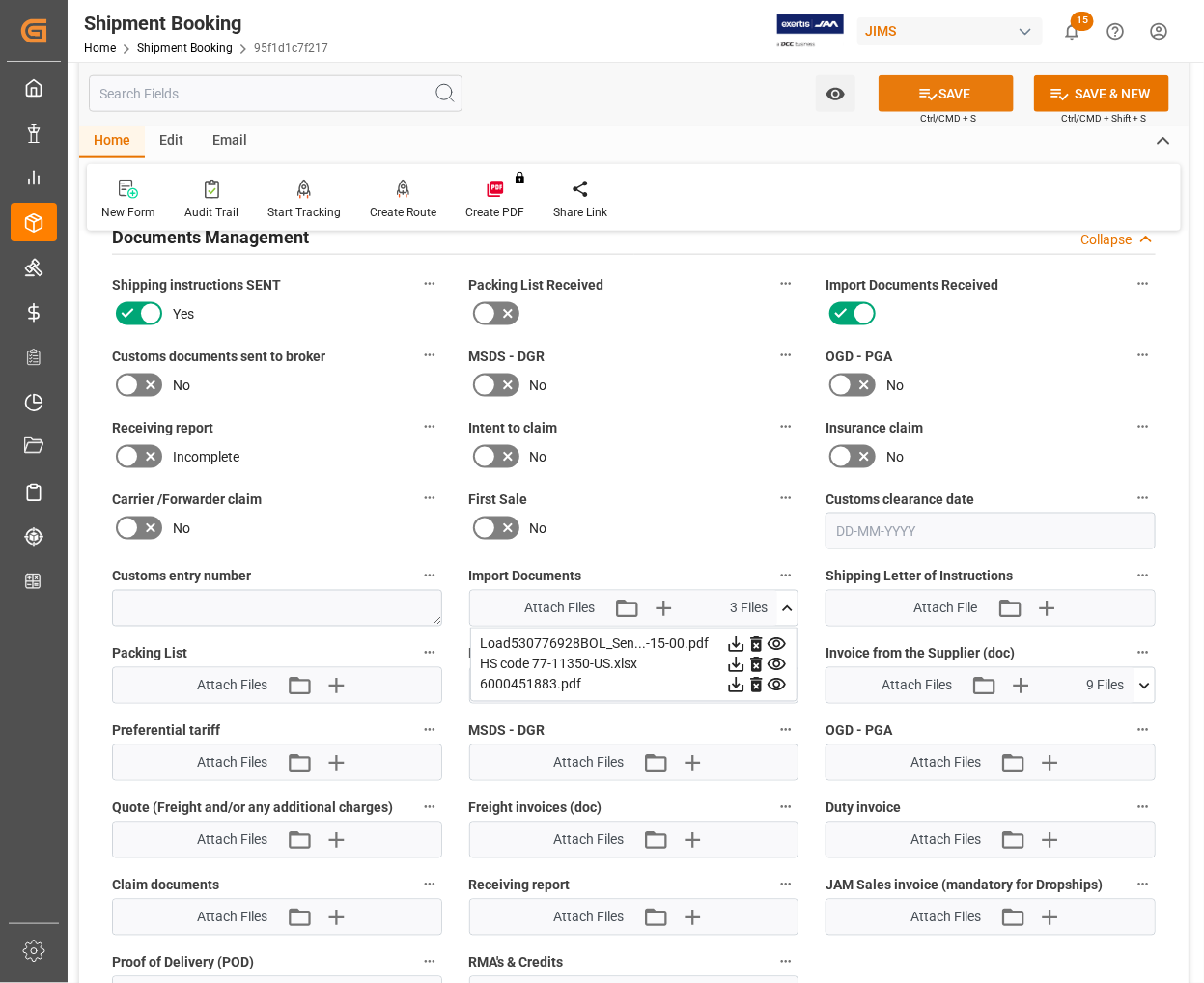
click at [966, 94] on button "SAVE" at bounding box center [945, 93] width 135 height 37
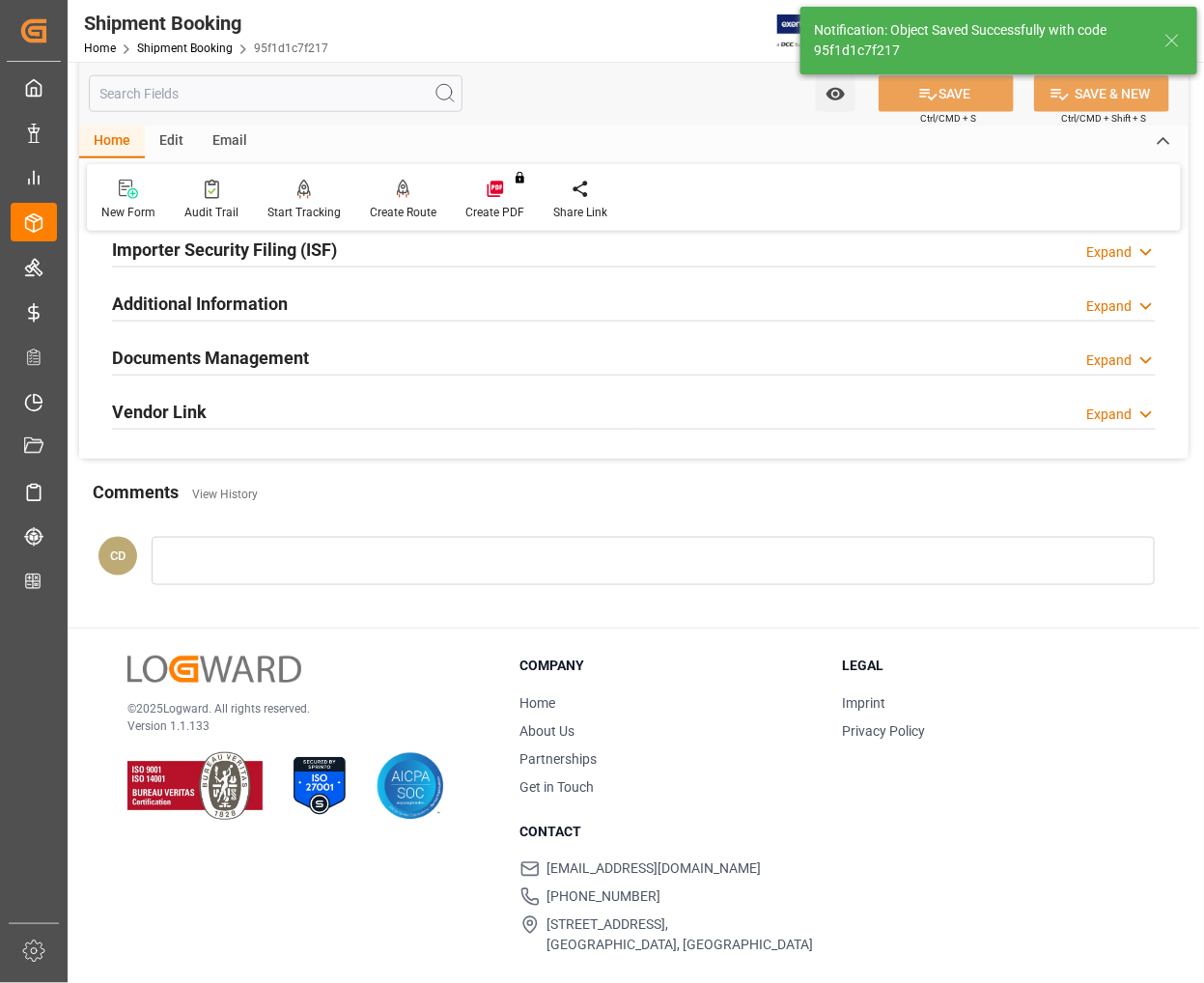
scroll to position [604, 0]
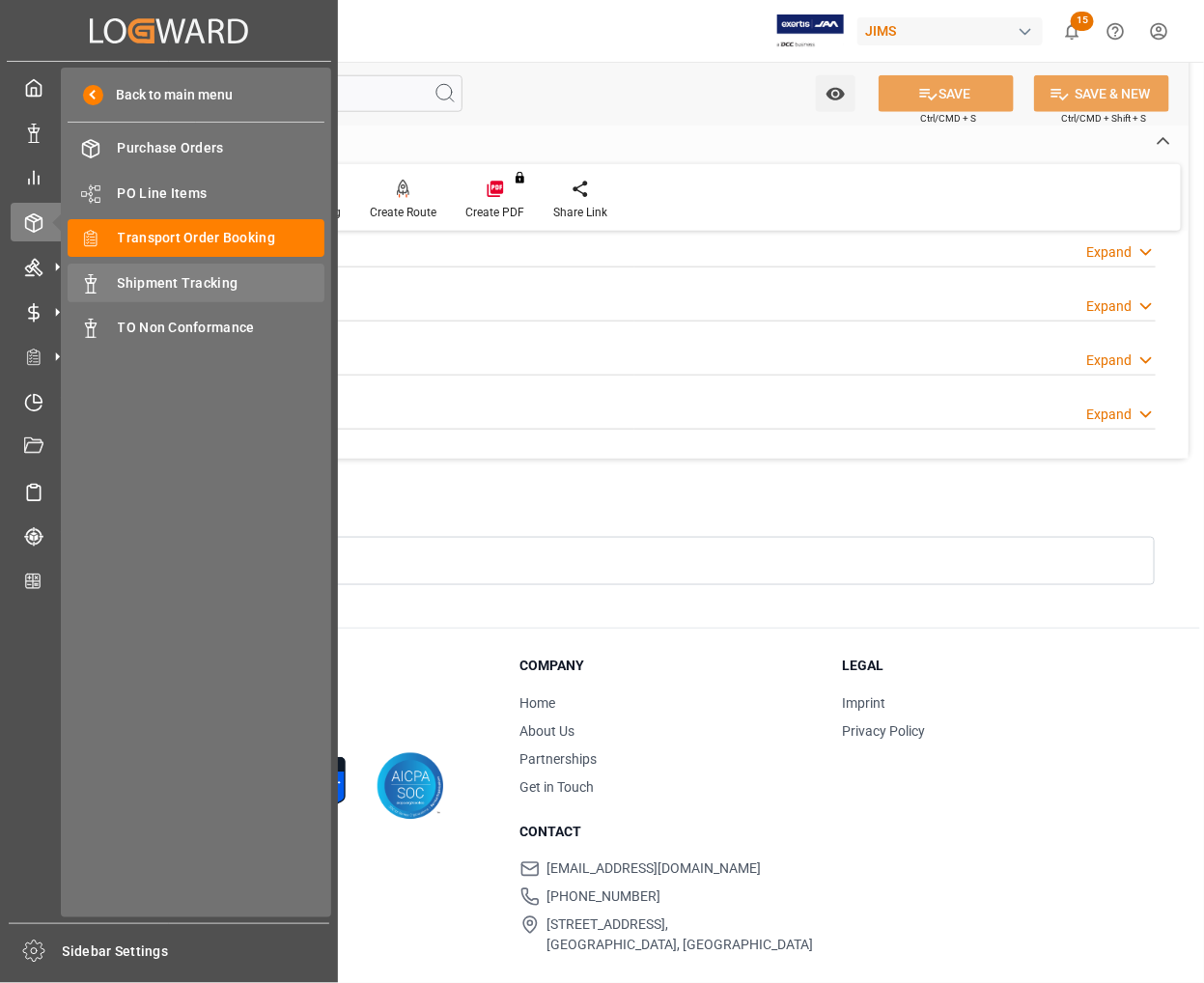
click at [165, 285] on span "Shipment Tracking" at bounding box center [222, 283] width 208 height 20
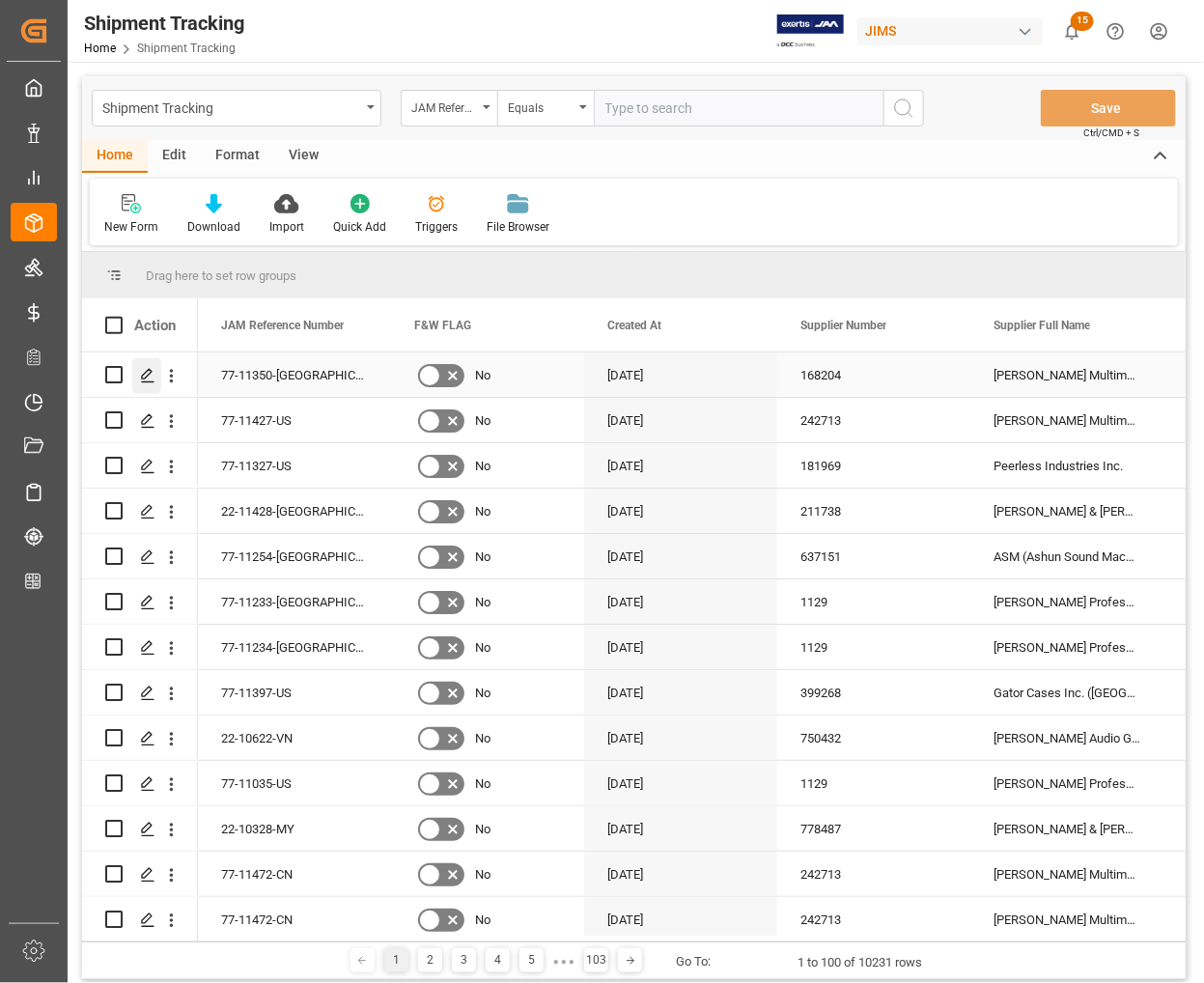
click at [142, 373] on icon "Press SPACE to select this row." at bounding box center [147, 374] width 15 height 15
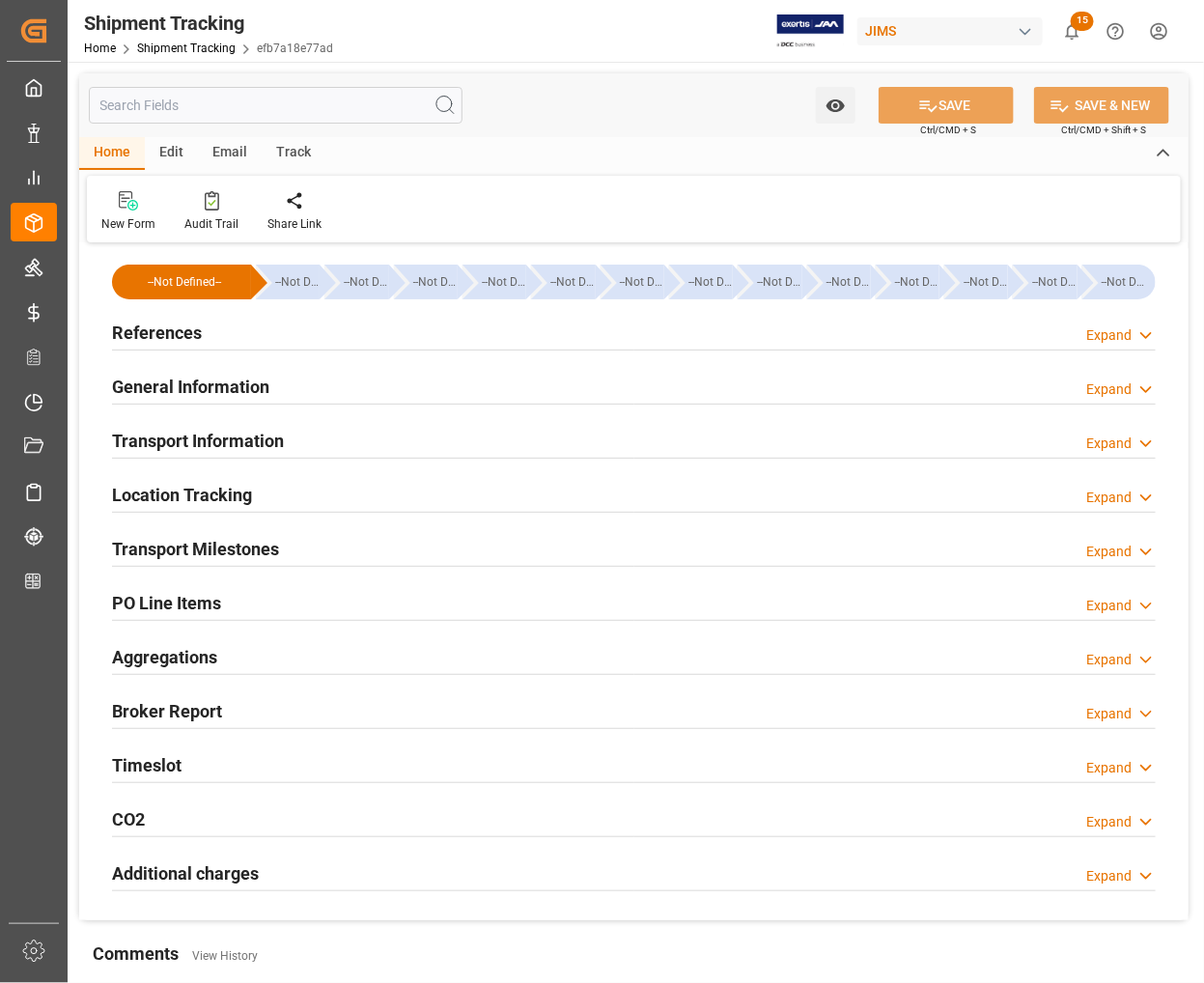
type input "[DATE]"
click at [164, 336] on h2 "References" at bounding box center [157, 332] width 90 height 26
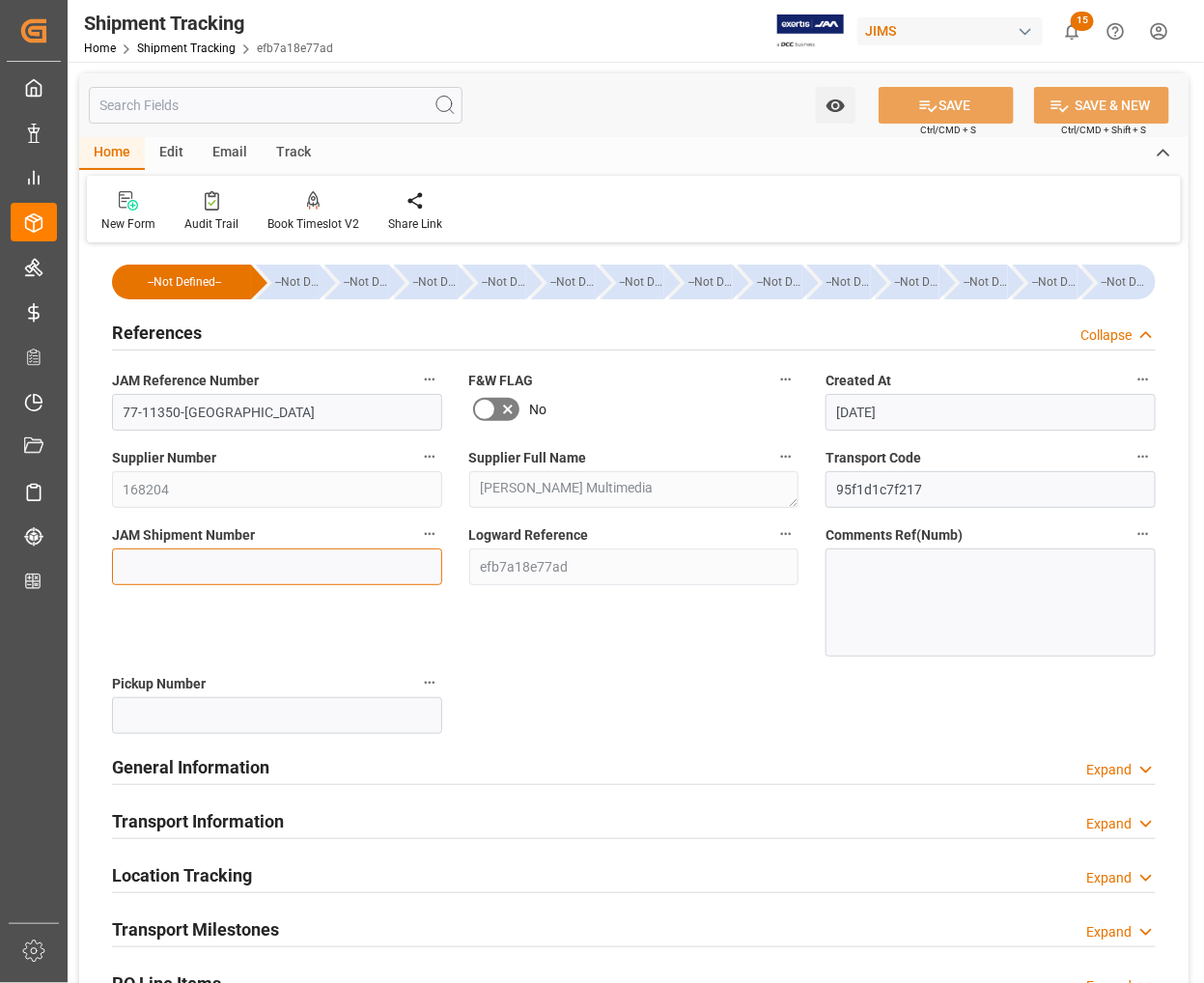
click at [273, 565] on input at bounding box center [277, 566] width 330 height 37
type input "73402"
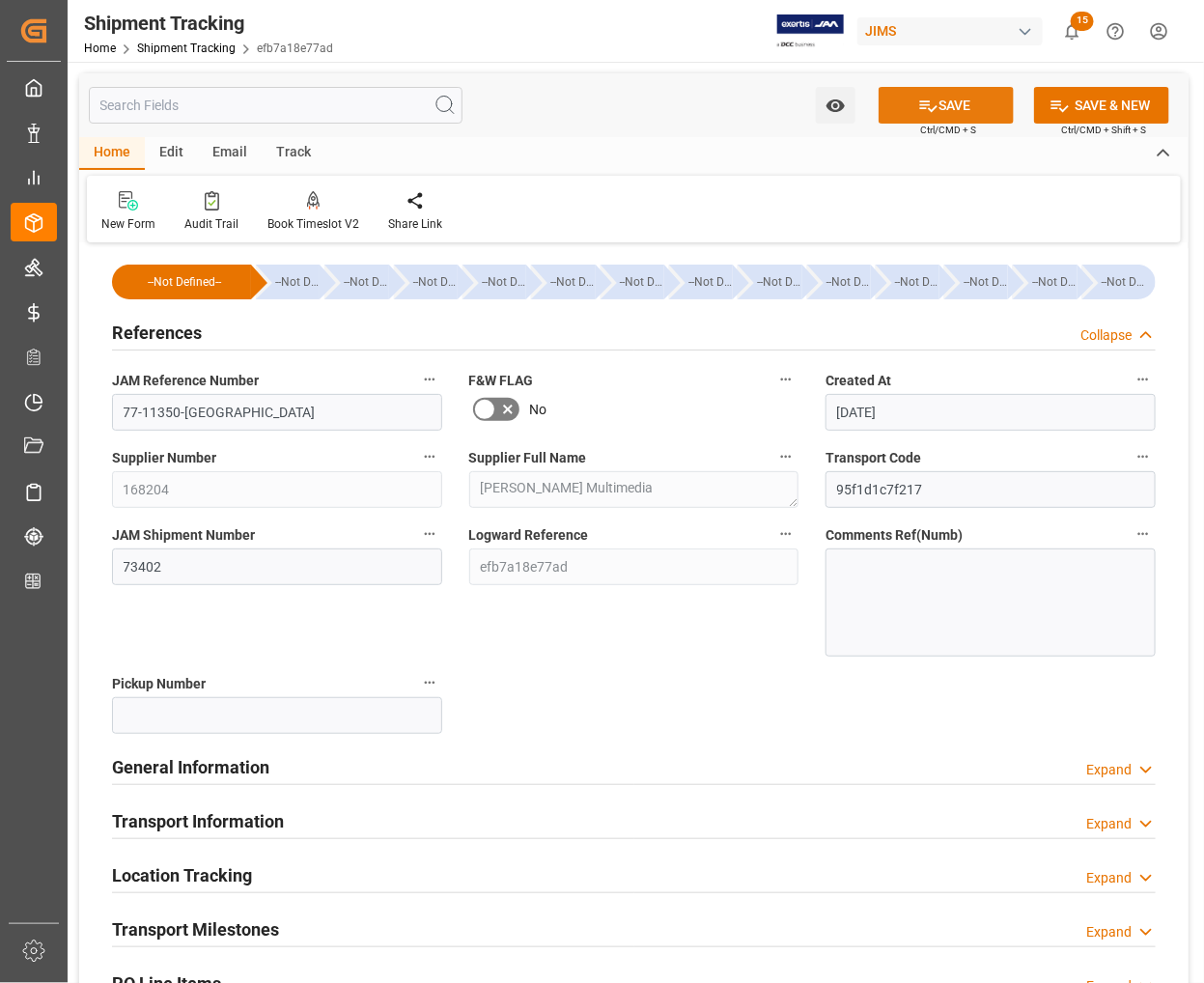
click at [956, 103] on button "SAVE" at bounding box center [945, 105] width 135 height 37
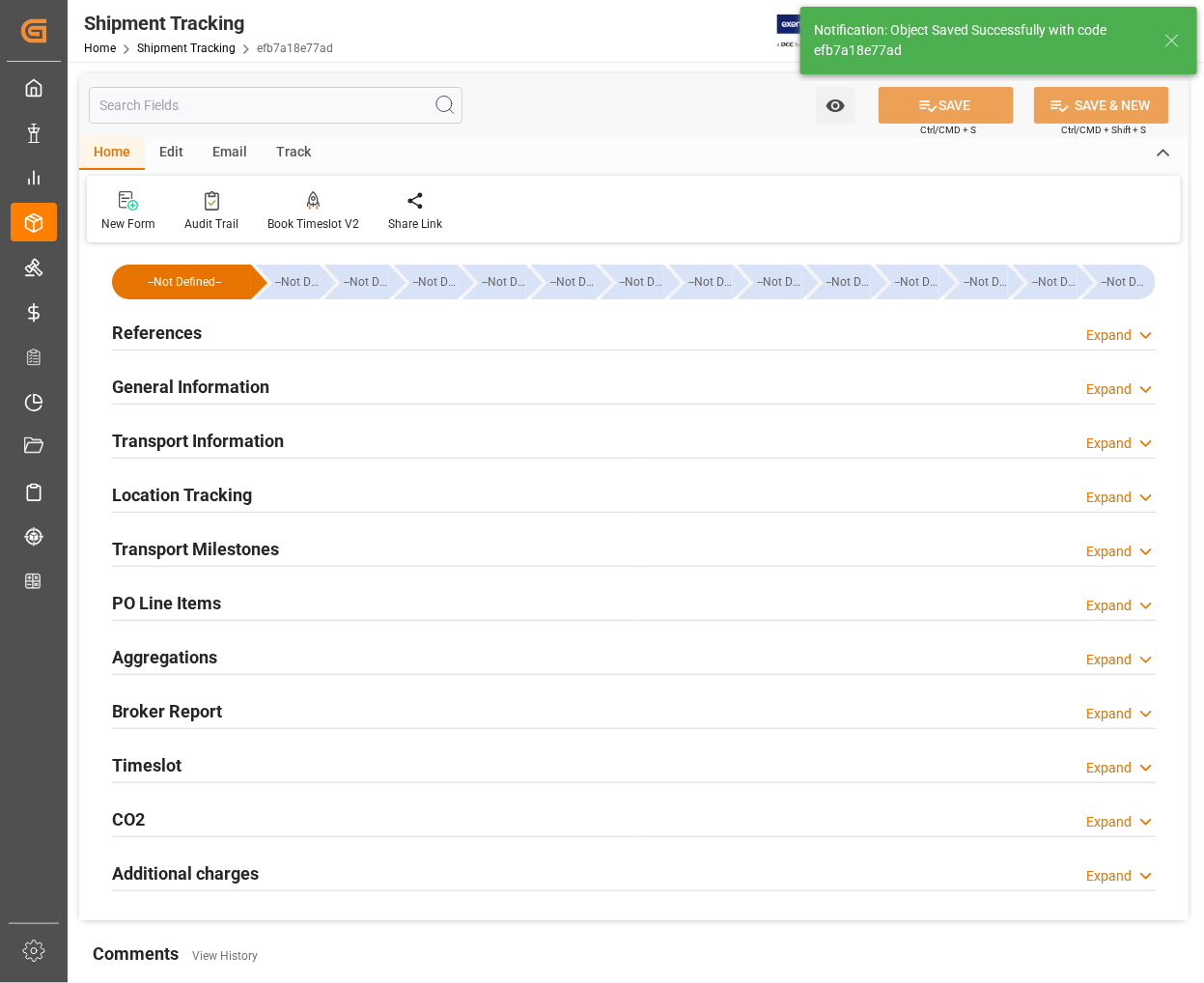
click at [145, 533] on div "Transport Milestones" at bounding box center [195, 547] width 167 height 37
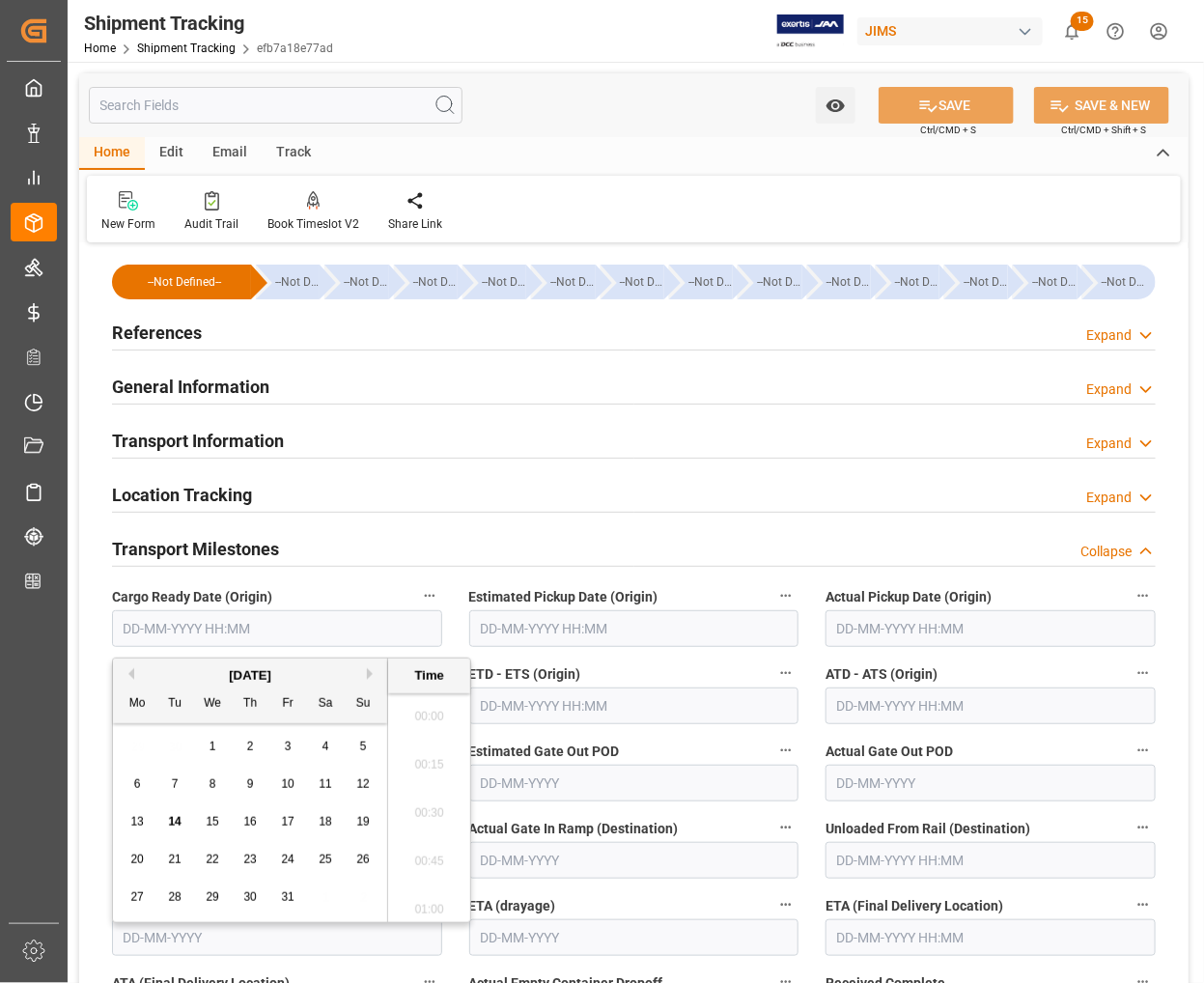
scroll to position [1839, 0]
click at [164, 630] on input "text" at bounding box center [277, 628] width 330 height 37
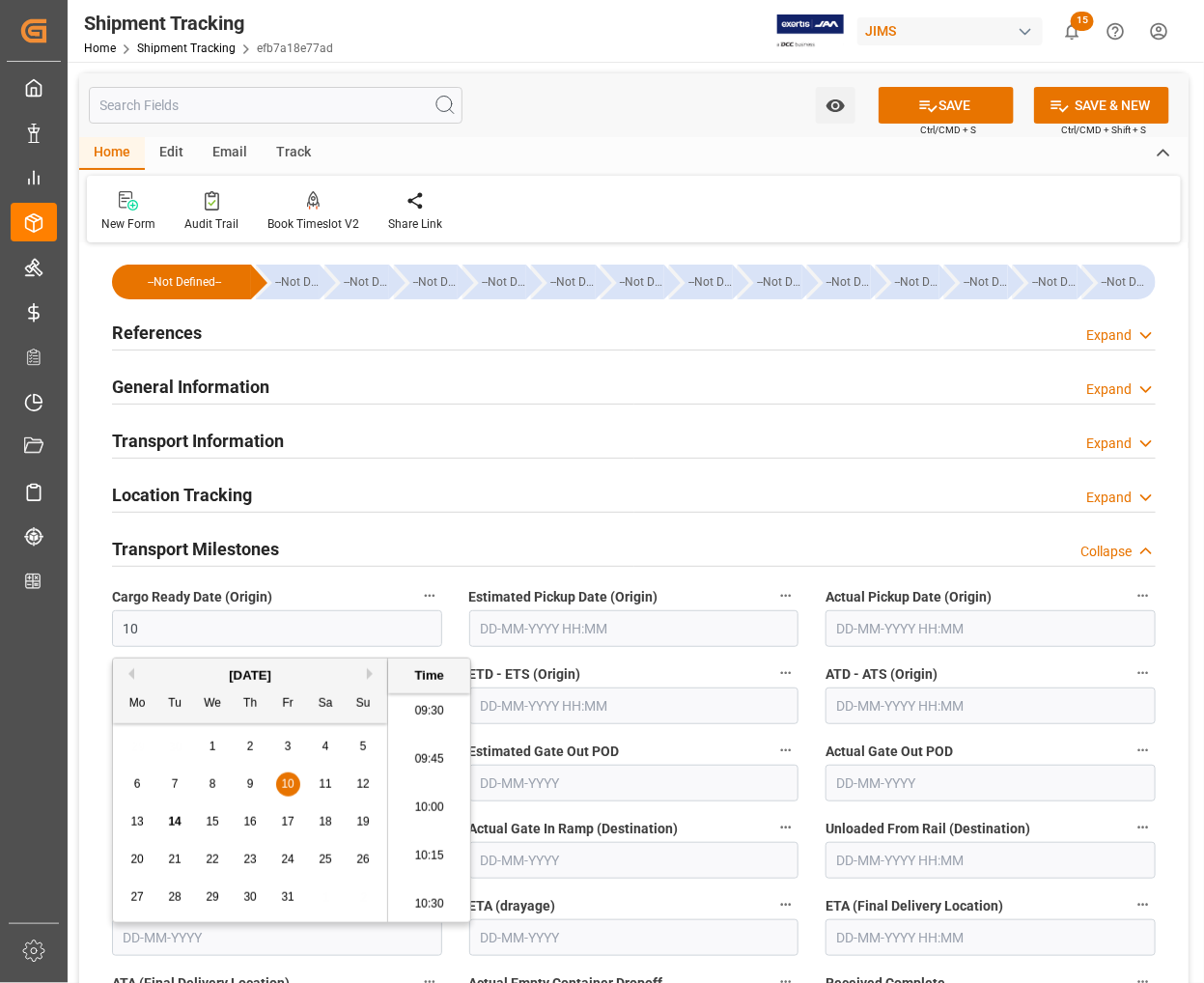
click at [216, 784] on div "8" at bounding box center [213, 784] width 24 height 23
type input "[DATE] 00:00"
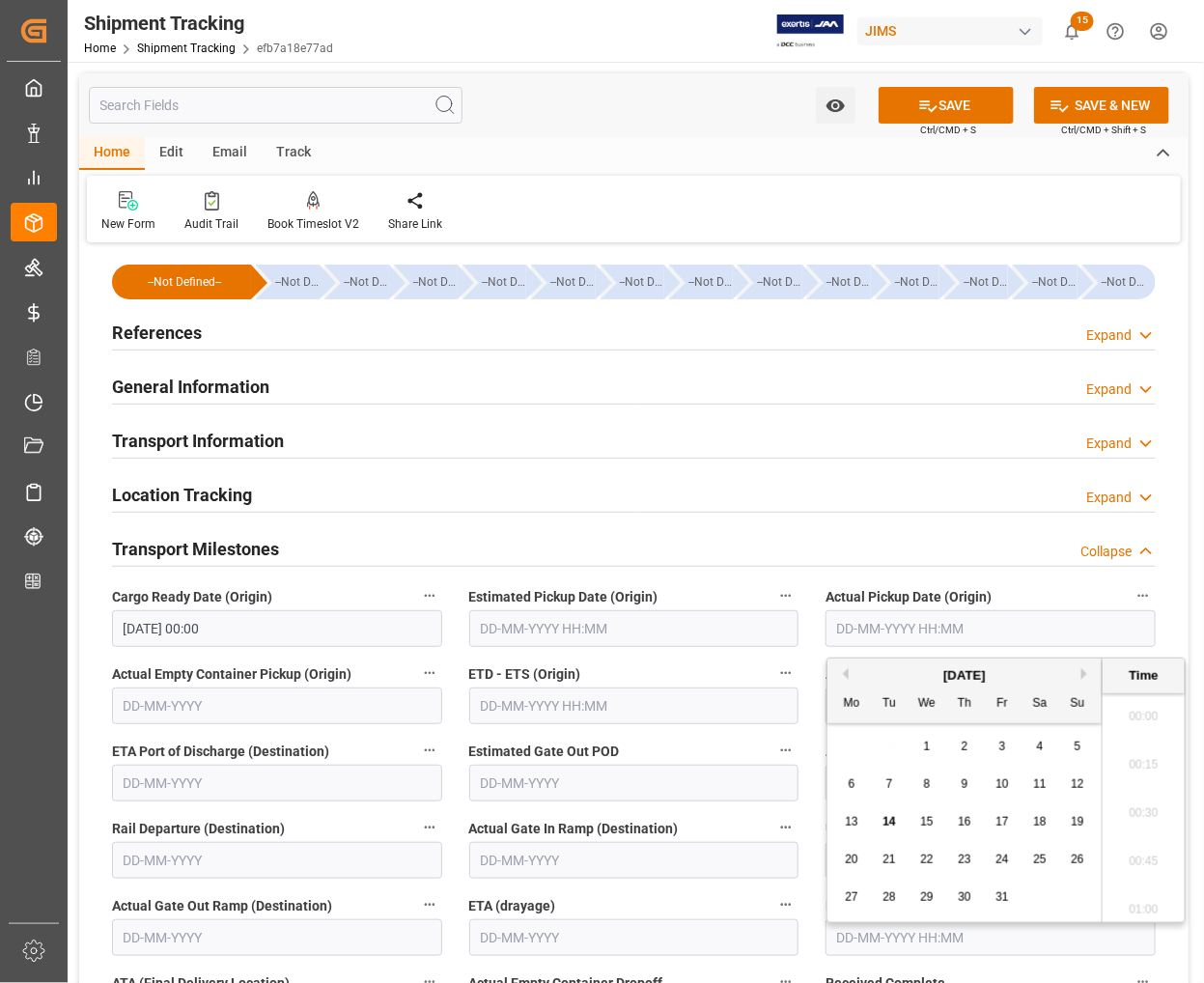
click at [853, 633] on input "text" at bounding box center [990, 628] width 330 height 37
type input "[DATE] 00:00"
click at [1001, 782] on span "10" at bounding box center [1001, 784] width 13 height 14
click at [928, 788] on div "8" at bounding box center [927, 784] width 24 height 23
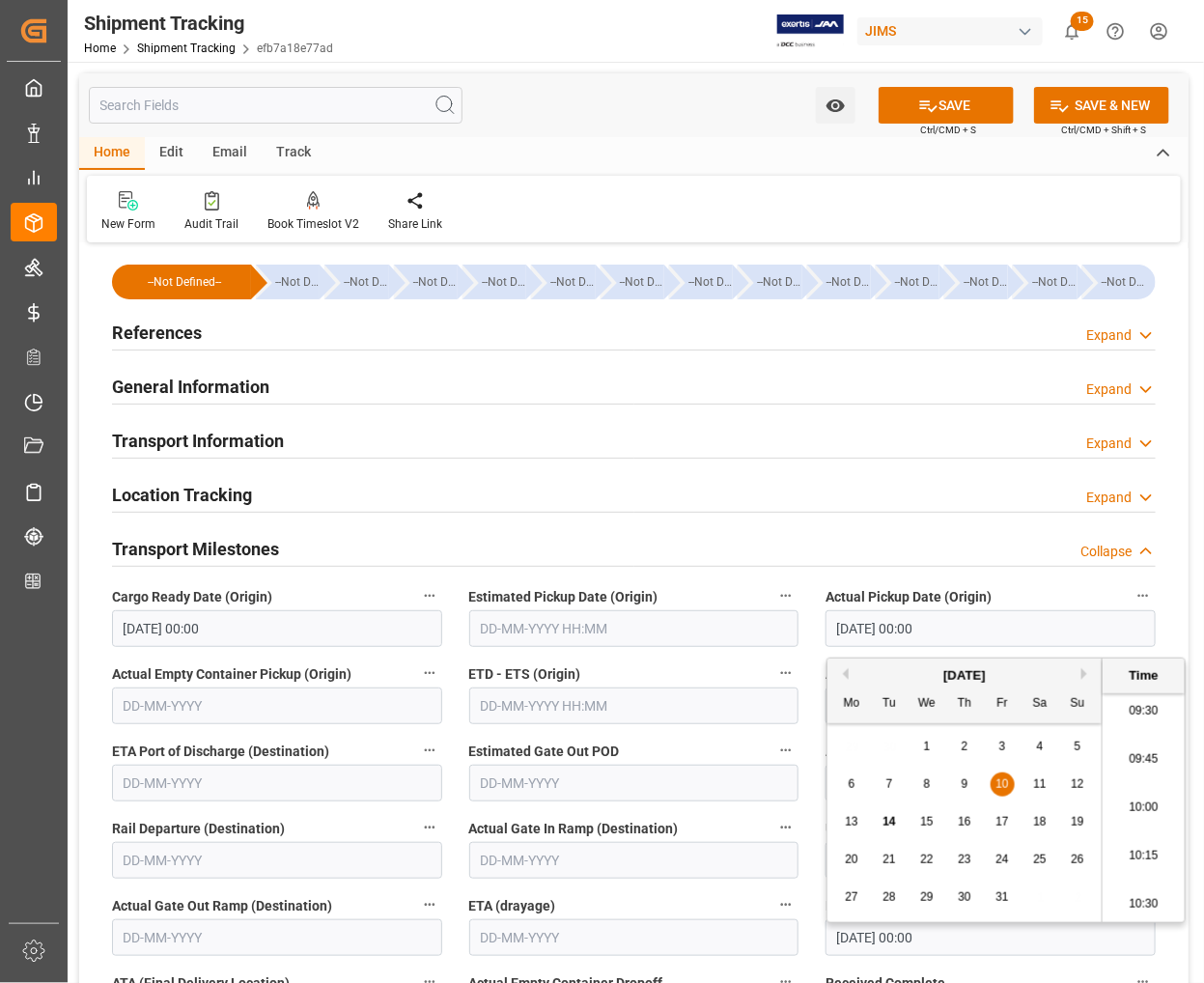
type input "[DATE] 00:00"
click at [697, 891] on div "ETA (drayage)" at bounding box center [635, 923] width 357 height 77
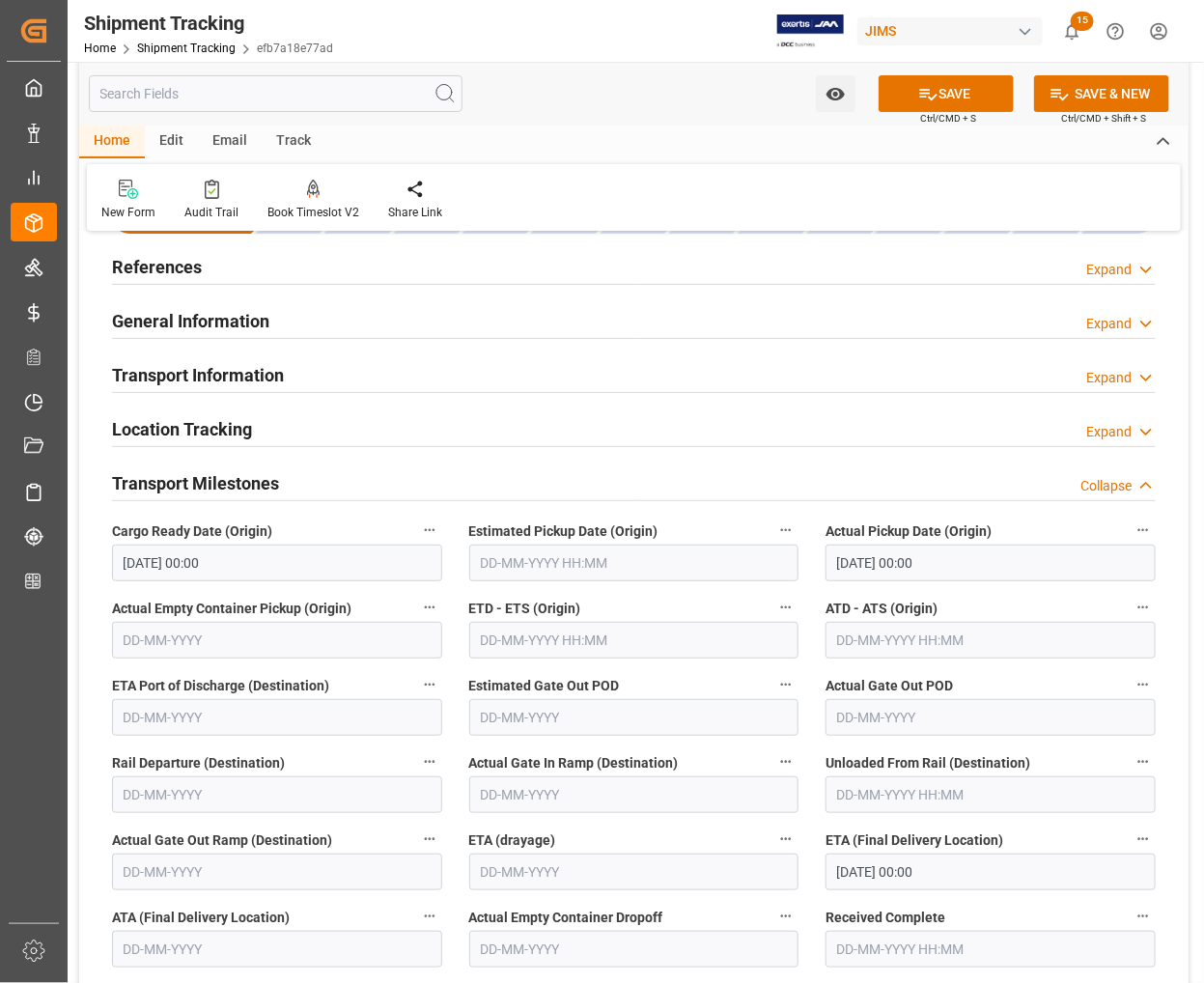
scroll to position [121, 0]
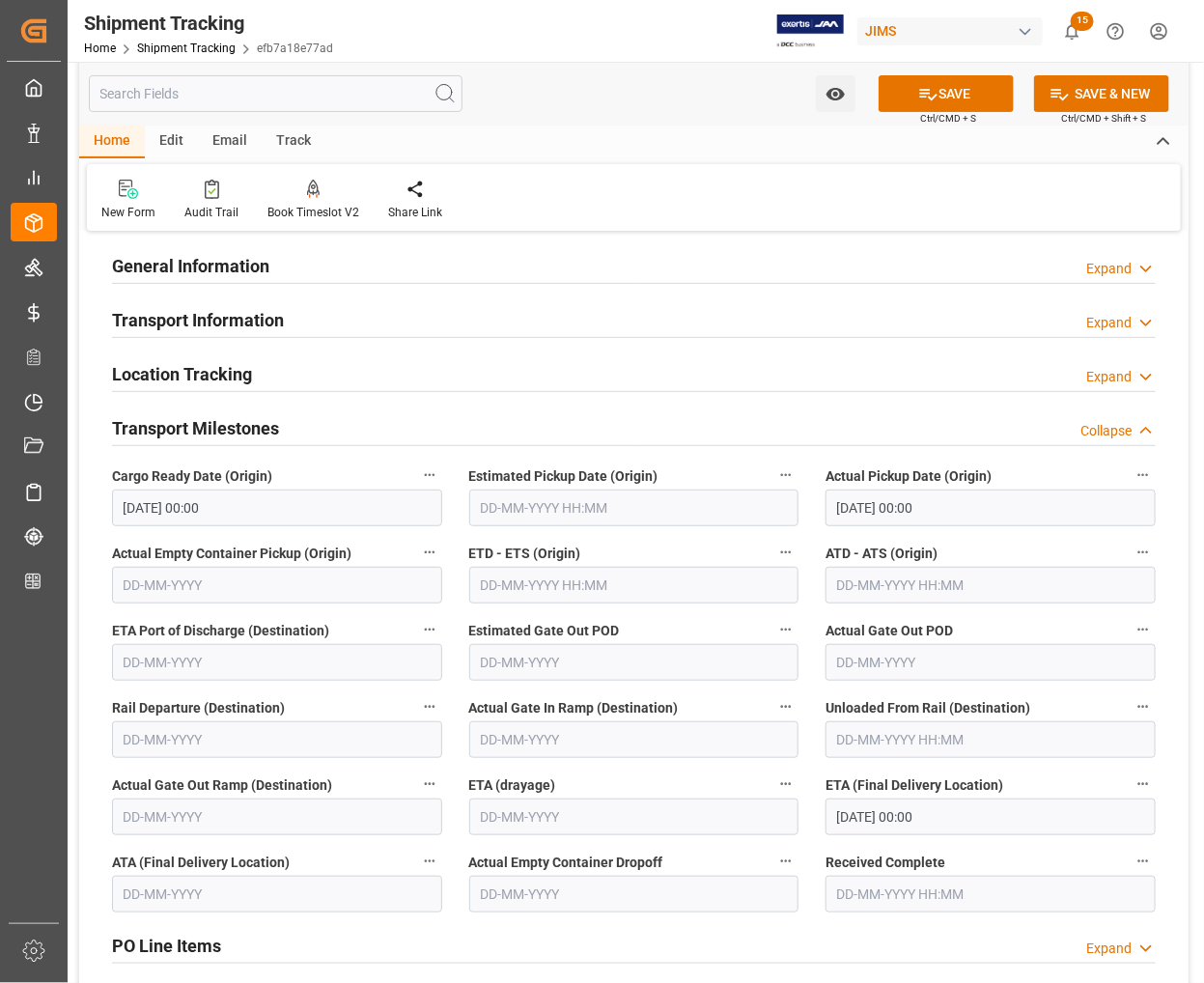
drag, startPoint x: 919, startPoint y: 89, endPoint x: 960, endPoint y: 238, distance: 154.5
click at [960, 238] on div "Watch Option SAVE Ctrl/CMD + S SAVE & NEW Ctrl/CMD + Shift + S Home Edit Email …" at bounding box center [633, 608] width 1109 height 1309
click at [942, 826] on input "[DATE] 00:00" at bounding box center [990, 816] width 330 height 37
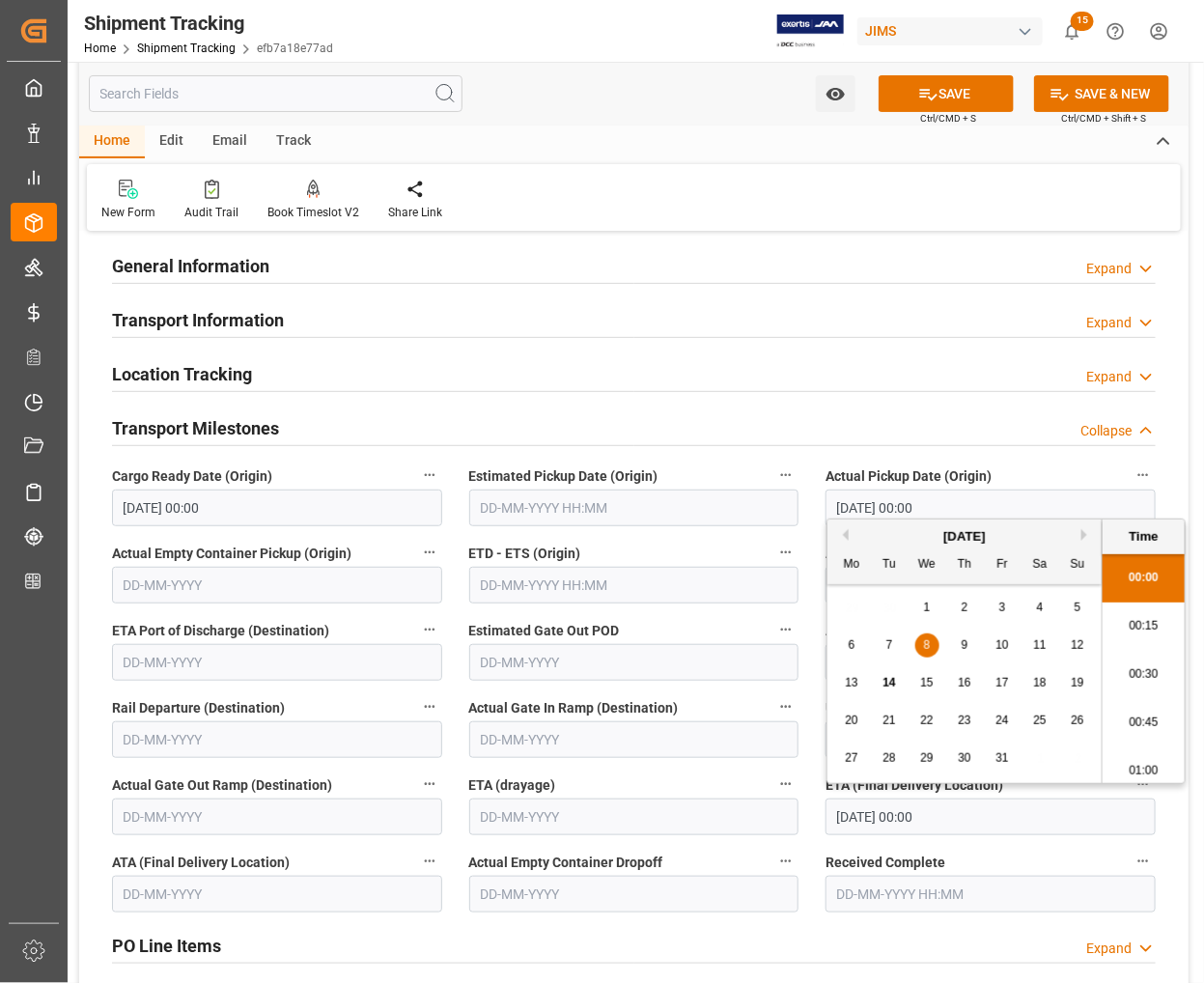
click at [895, 687] on span "14" at bounding box center [889, 683] width 13 height 14
type input "[DATE] 00:00"
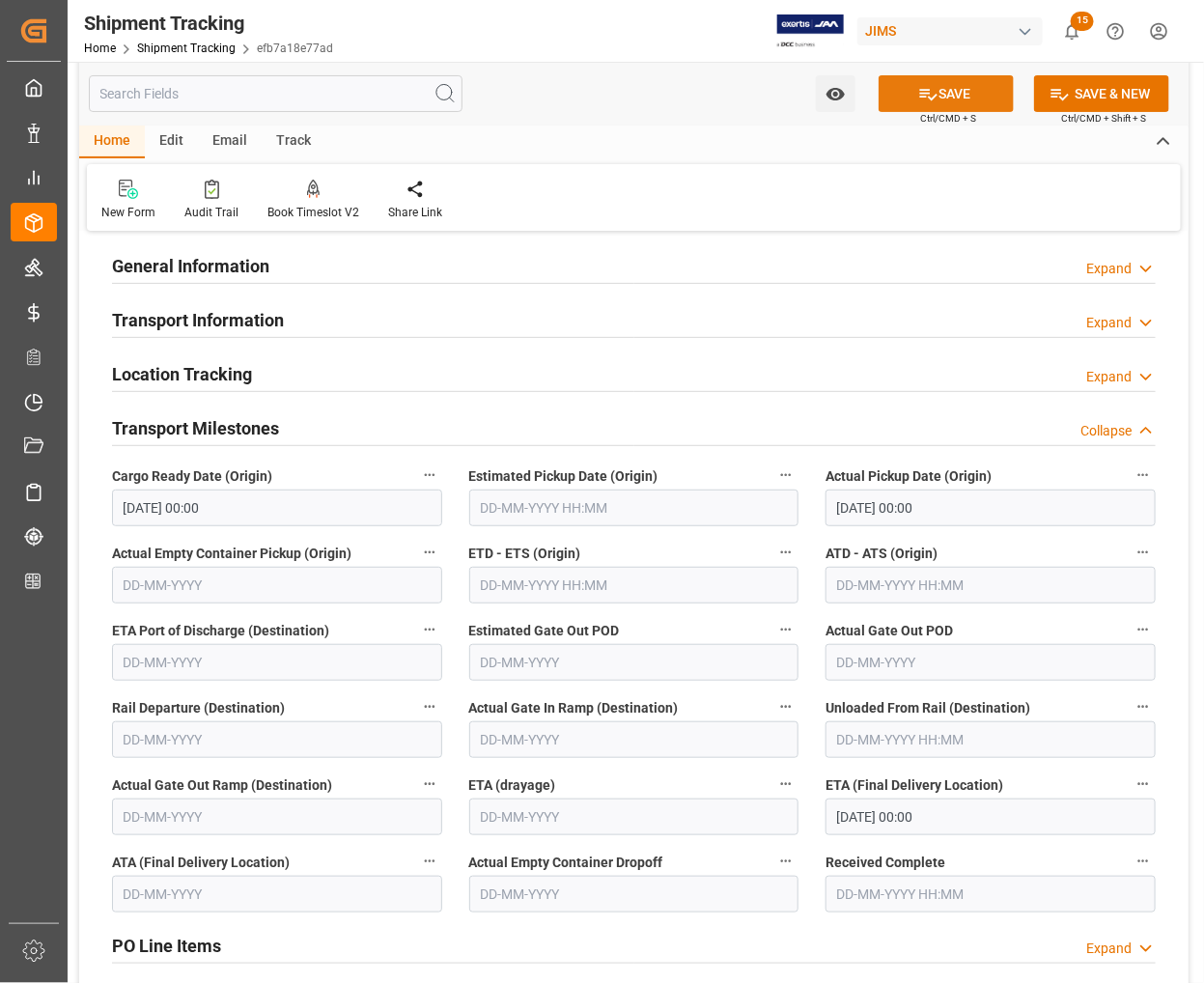
click at [968, 97] on button "SAVE" at bounding box center [945, 93] width 135 height 37
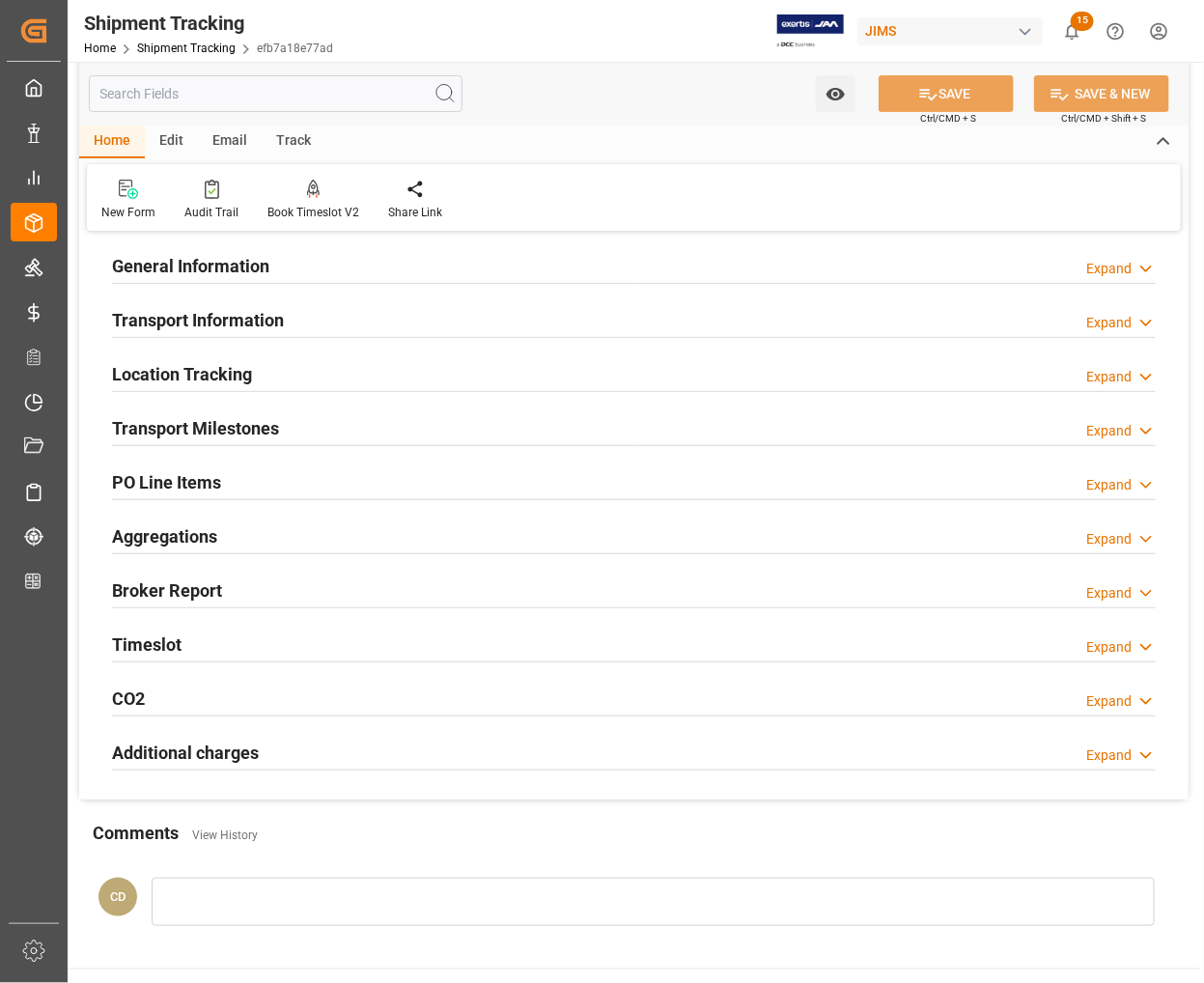
click at [179, 429] on h2 "Transport Milestones" at bounding box center [195, 428] width 167 height 26
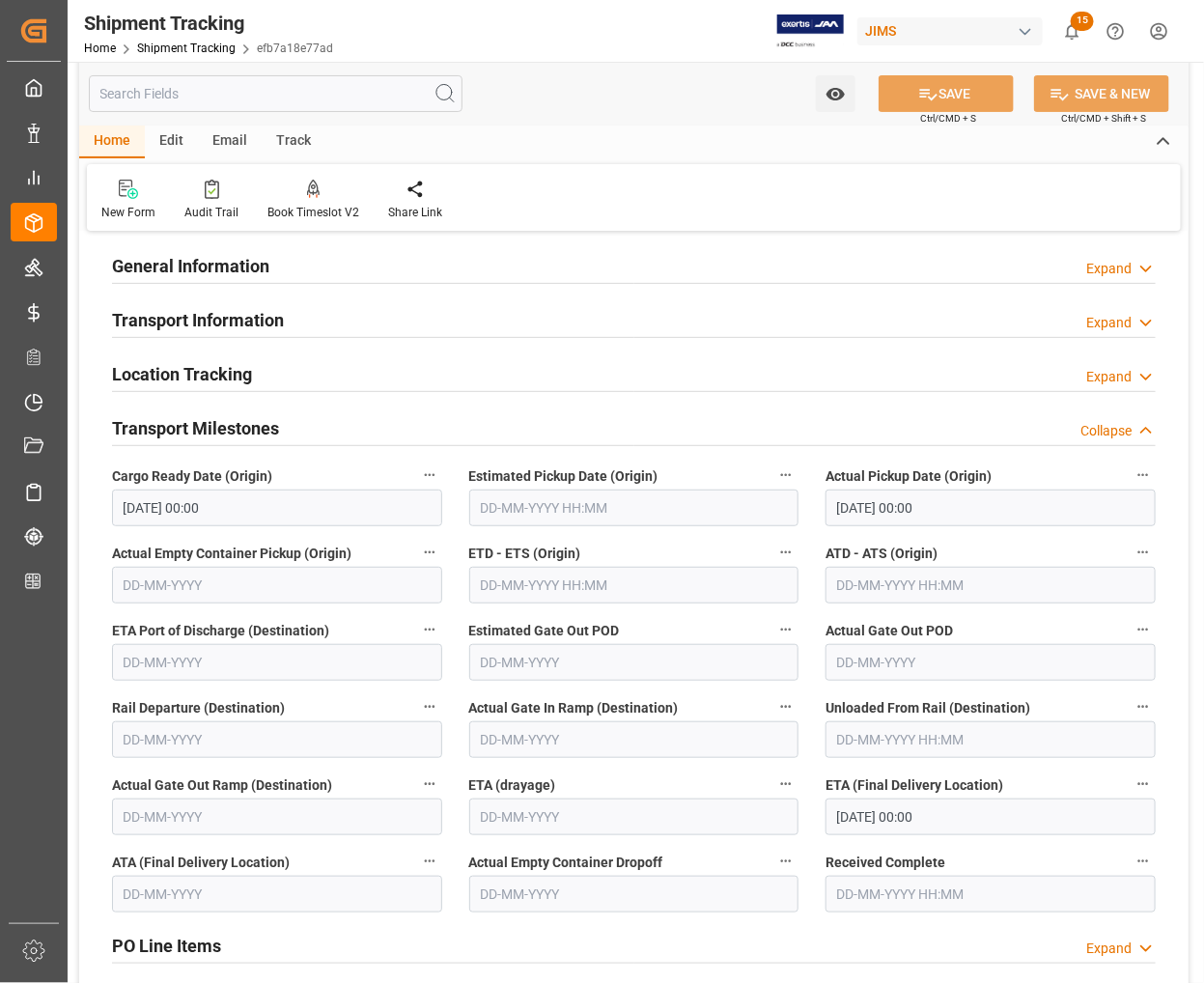
click at [179, 429] on h2 "Transport Milestones" at bounding box center [195, 428] width 167 height 26
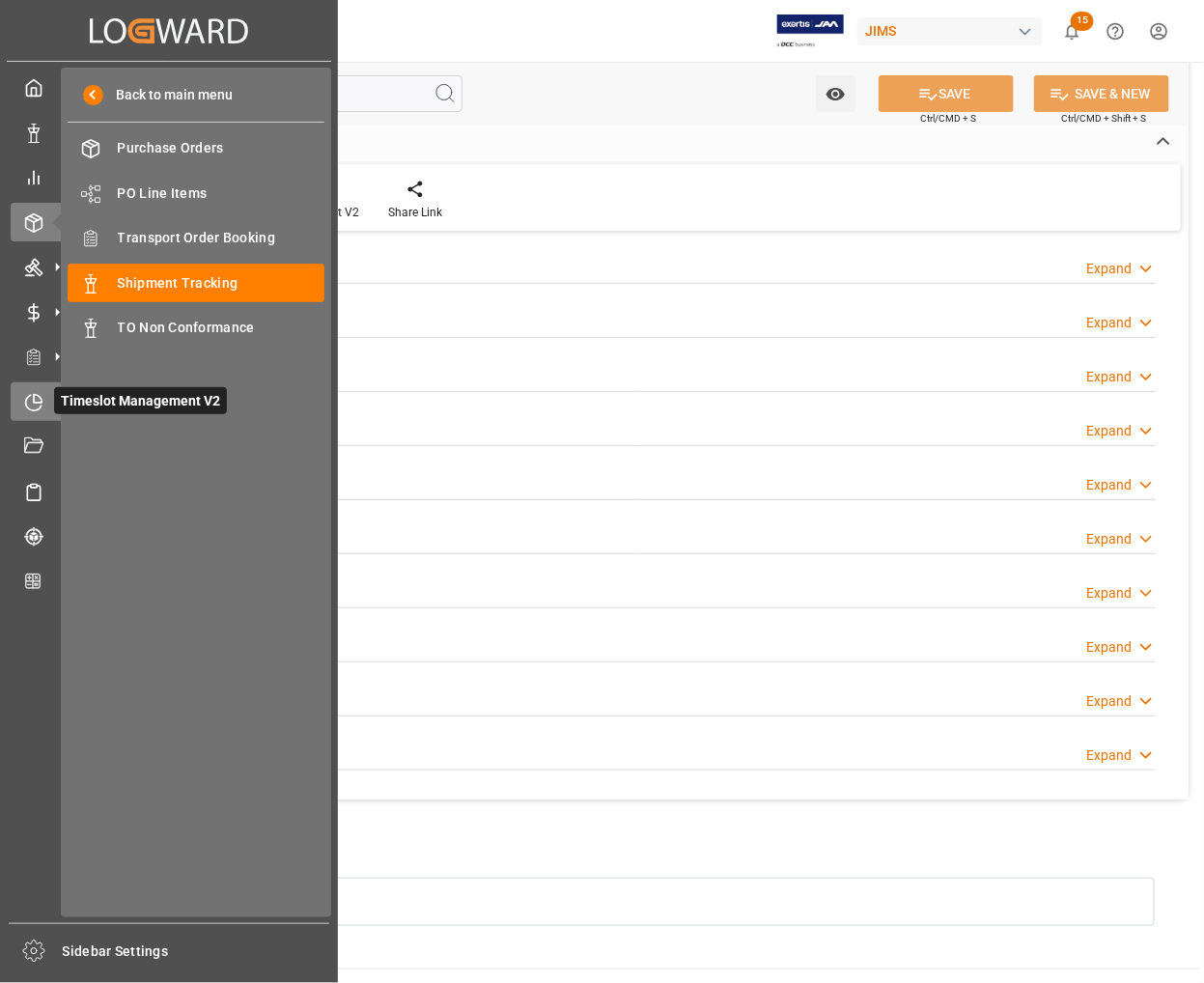
click at [39, 401] on icon at bounding box center [38, 398] width 8 height 8
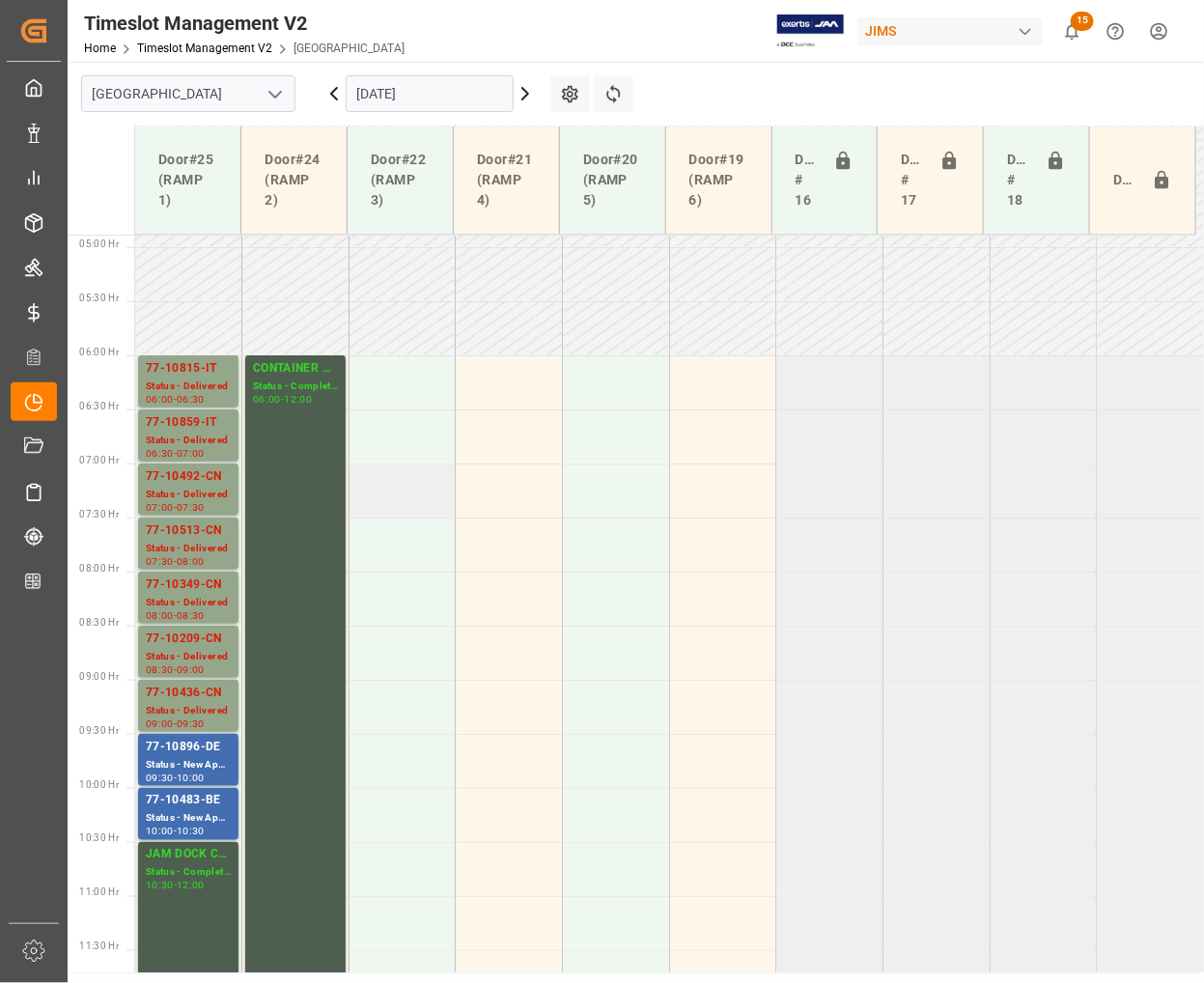
scroll to position [518, 0]
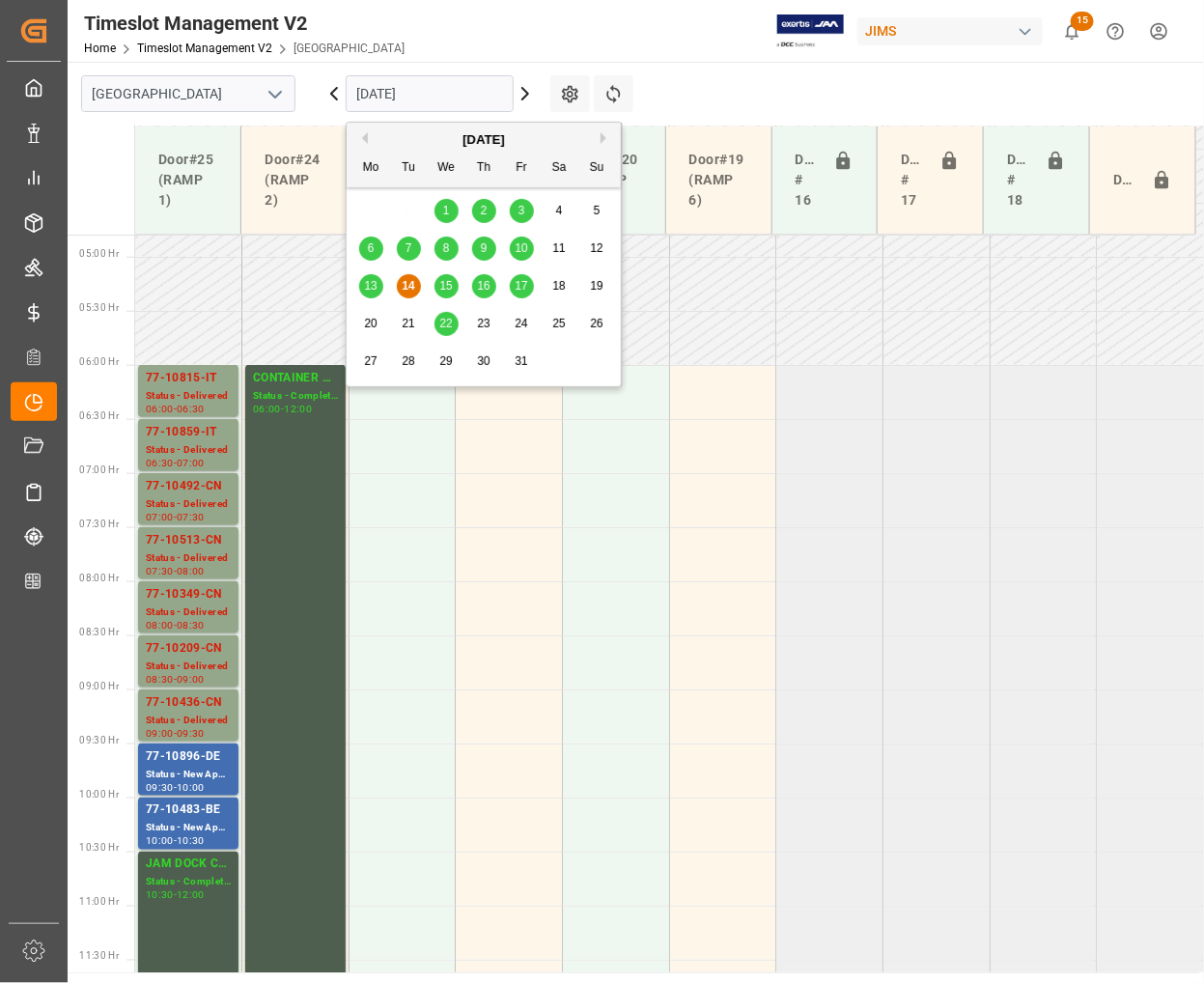
click at [383, 94] on input "[DATE]" at bounding box center [429, 93] width 168 height 37
click at [522, 249] on span "10" at bounding box center [521, 248] width 13 height 14
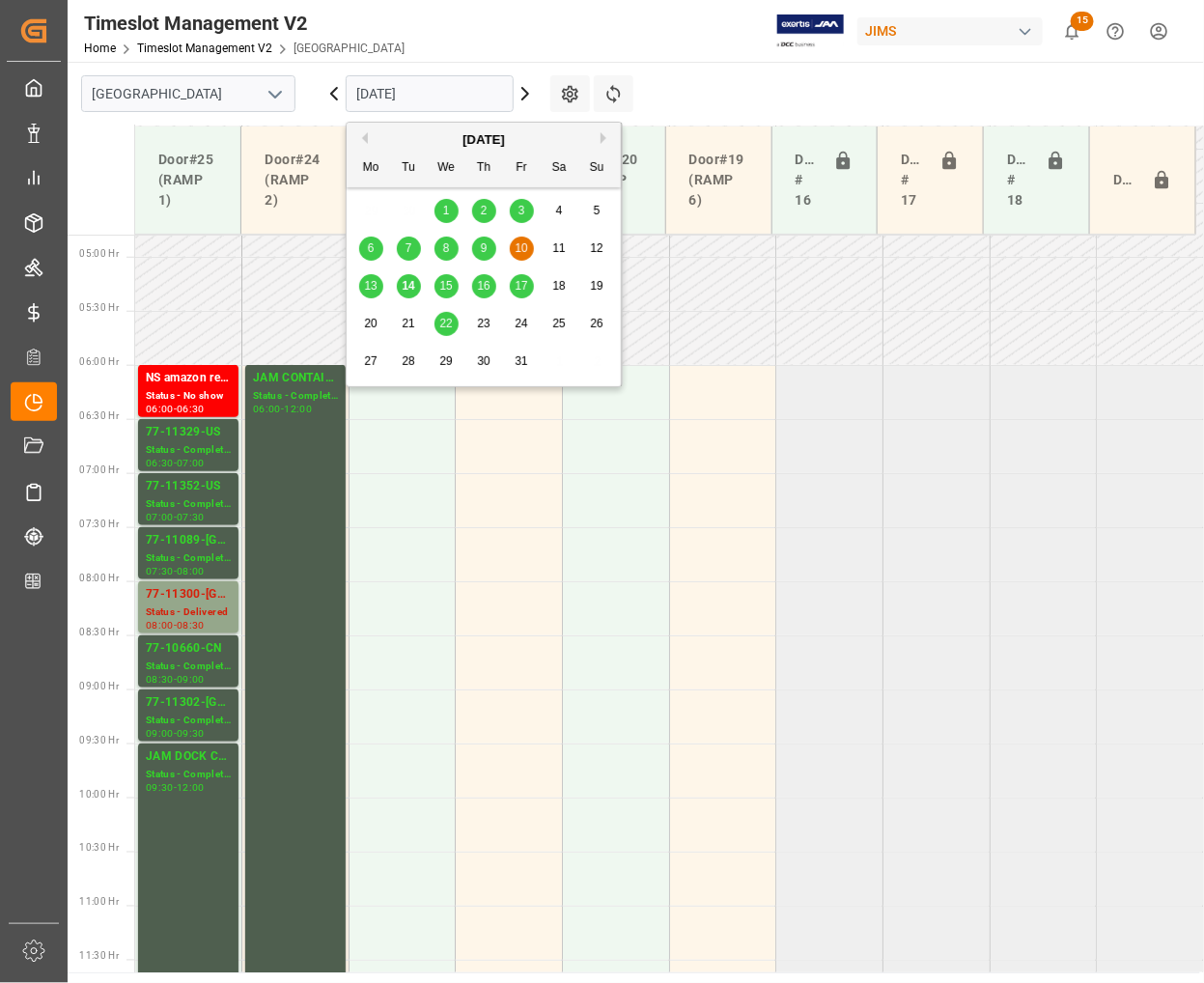
click at [422, 85] on input "[DATE]" at bounding box center [429, 93] width 168 height 37
click at [406, 292] on span "14" at bounding box center [407, 286] width 13 height 14
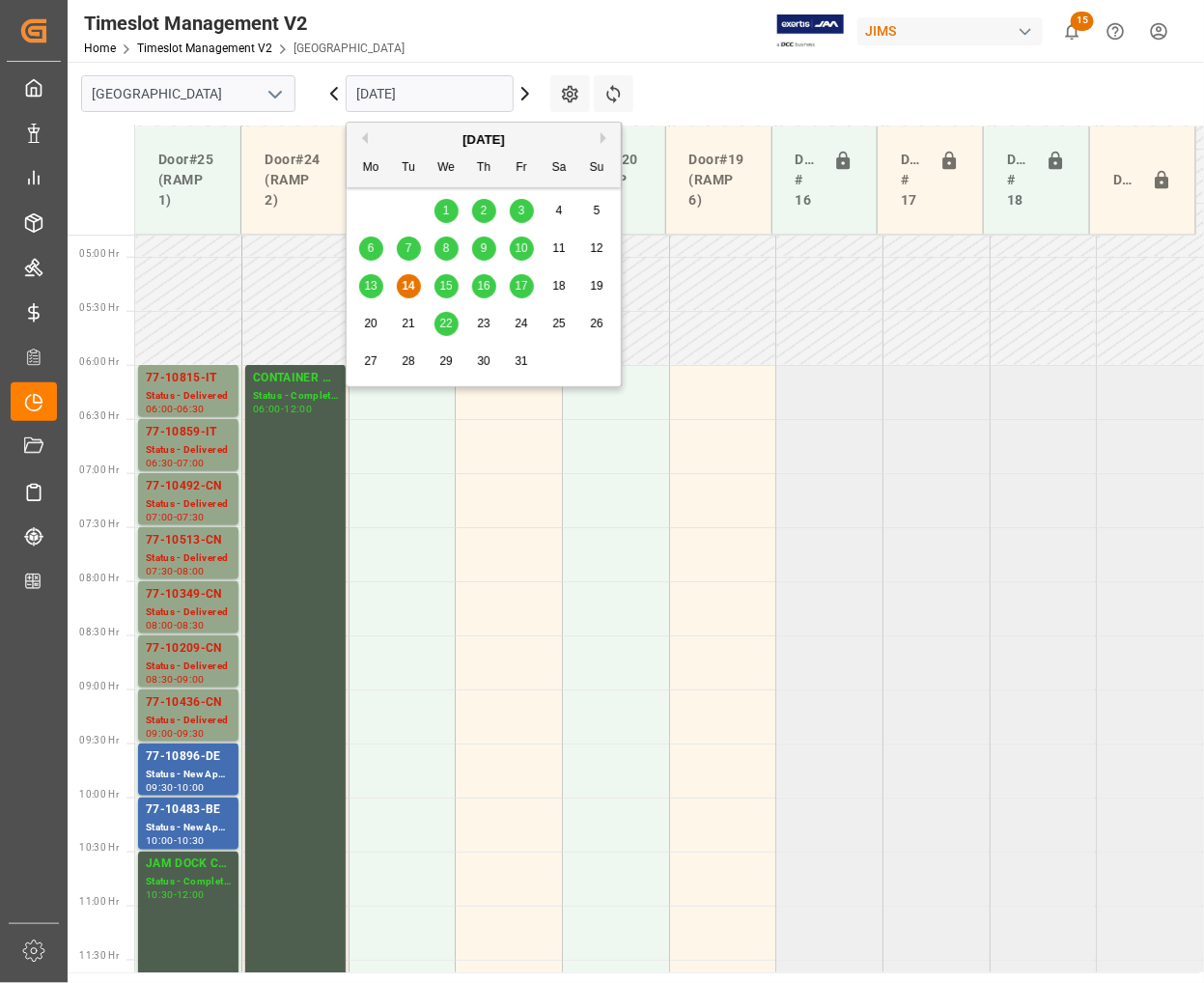
click at [388, 98] on input "[DATE]" at bounding box center [429, 93] width 168 height 37
click at [449, 291] on span "15" at bounding box center [445, 286] width 13 height 14
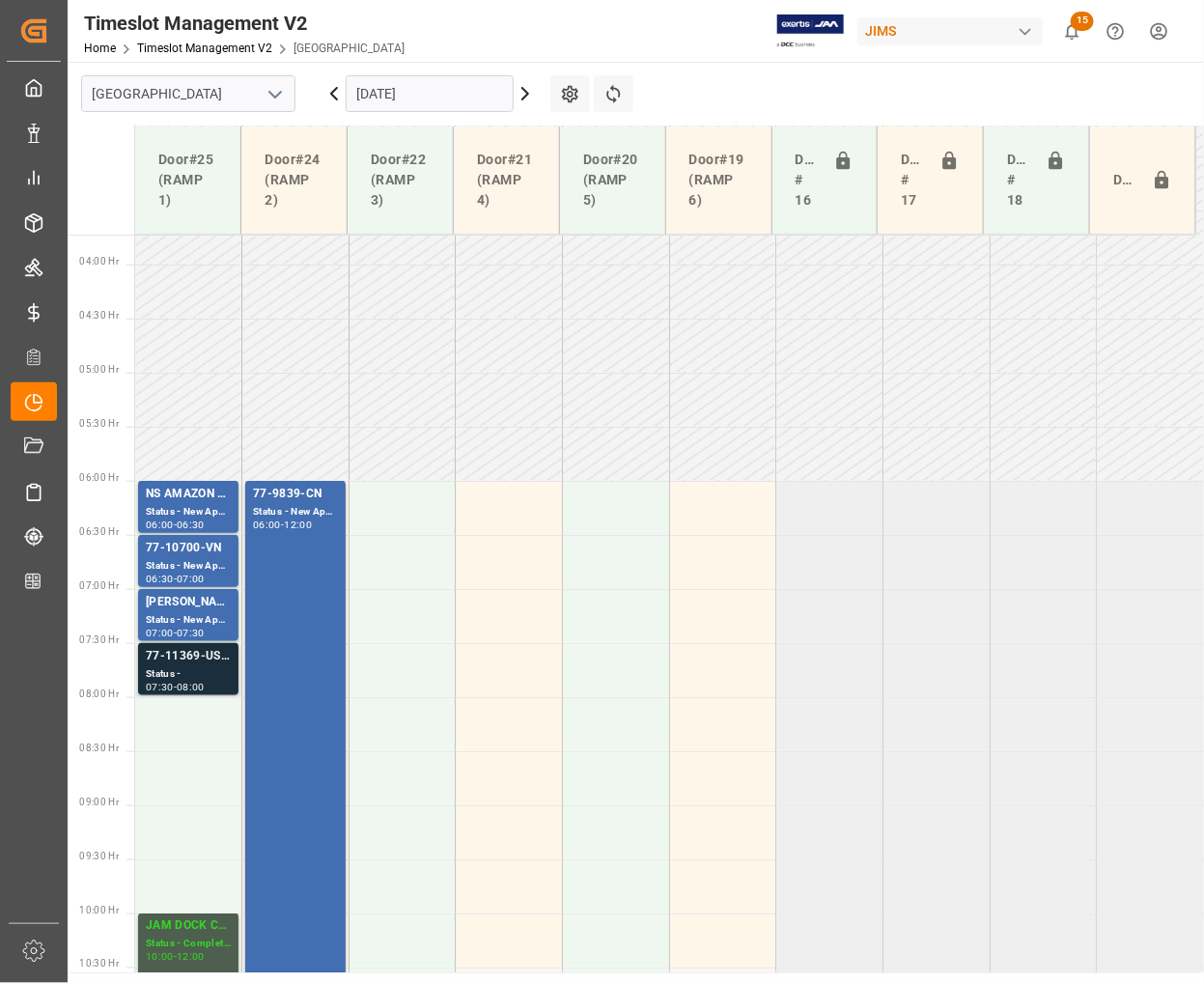
scroll to position [397, 0]
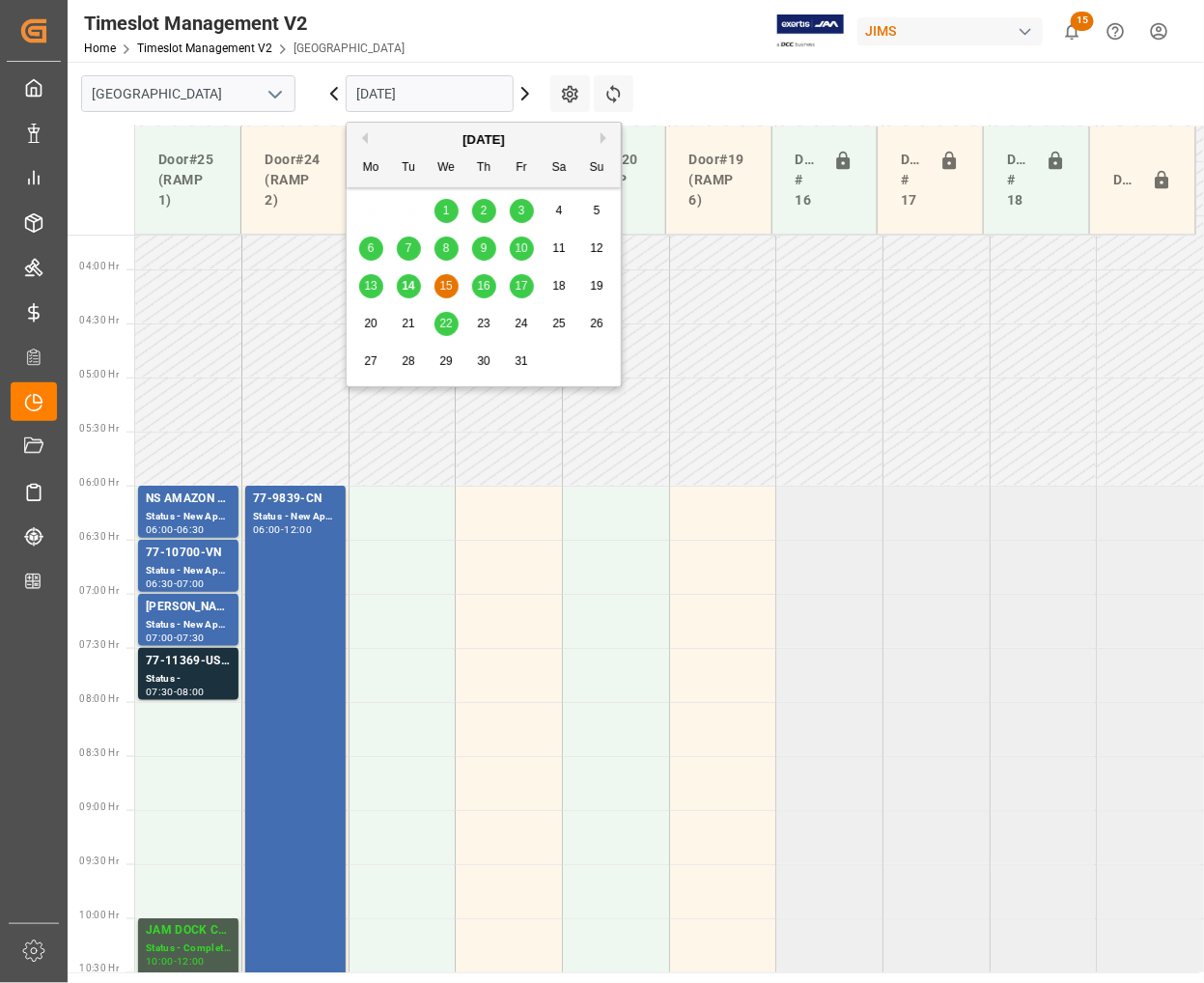
click at [436, 93] on input "[DATE]" at bounding box center [429, 93] width 168 height 37
click at [485, 287] on span "16" at bounding box center [483, 286] width 13 height 14
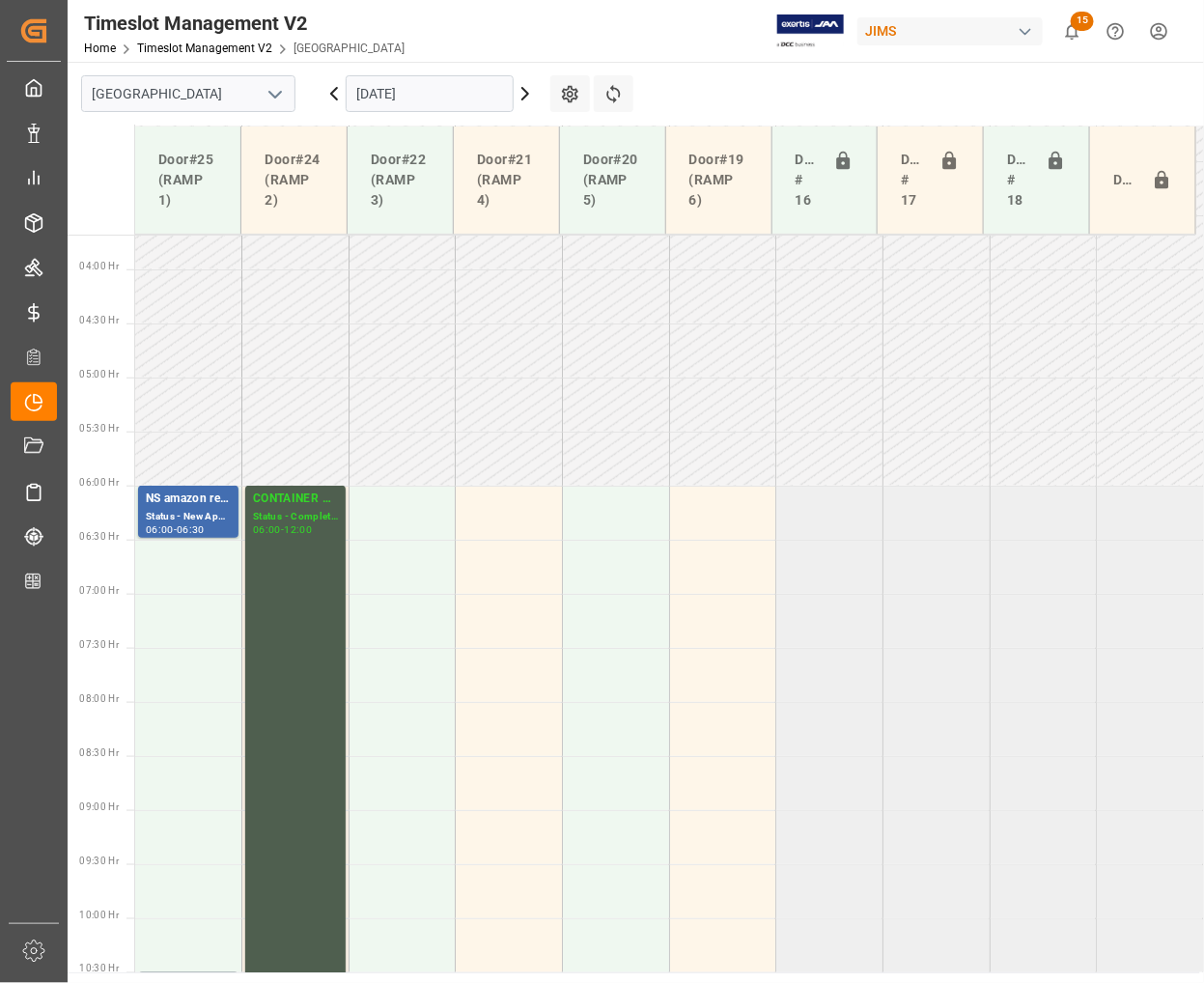
click at [452, 92] on input "[DATE]" at bounding box center [429, 93] width 168 height 37
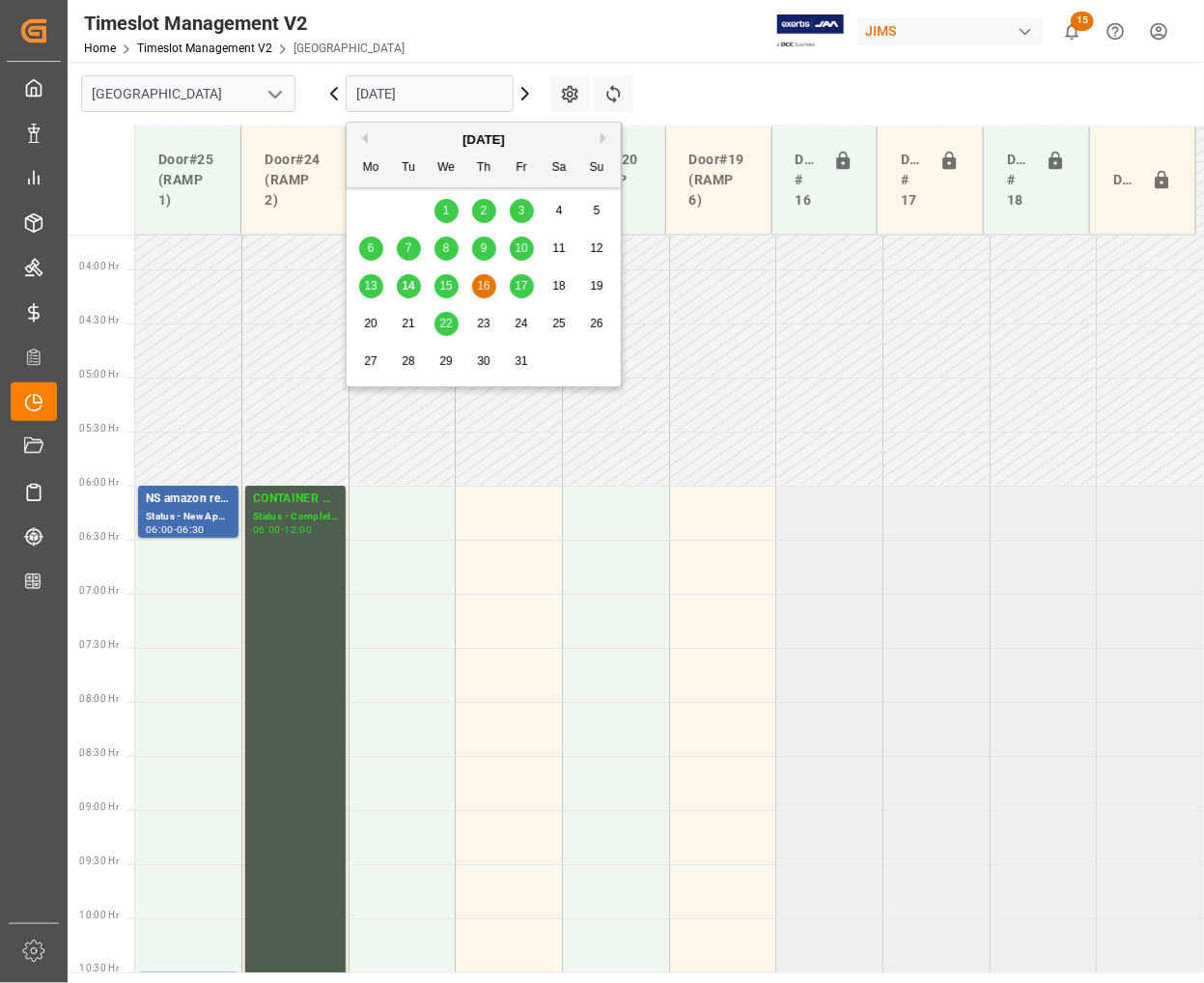
click at [524, 285] on span "17" at bounding box center [521, 286] width 13 height 14
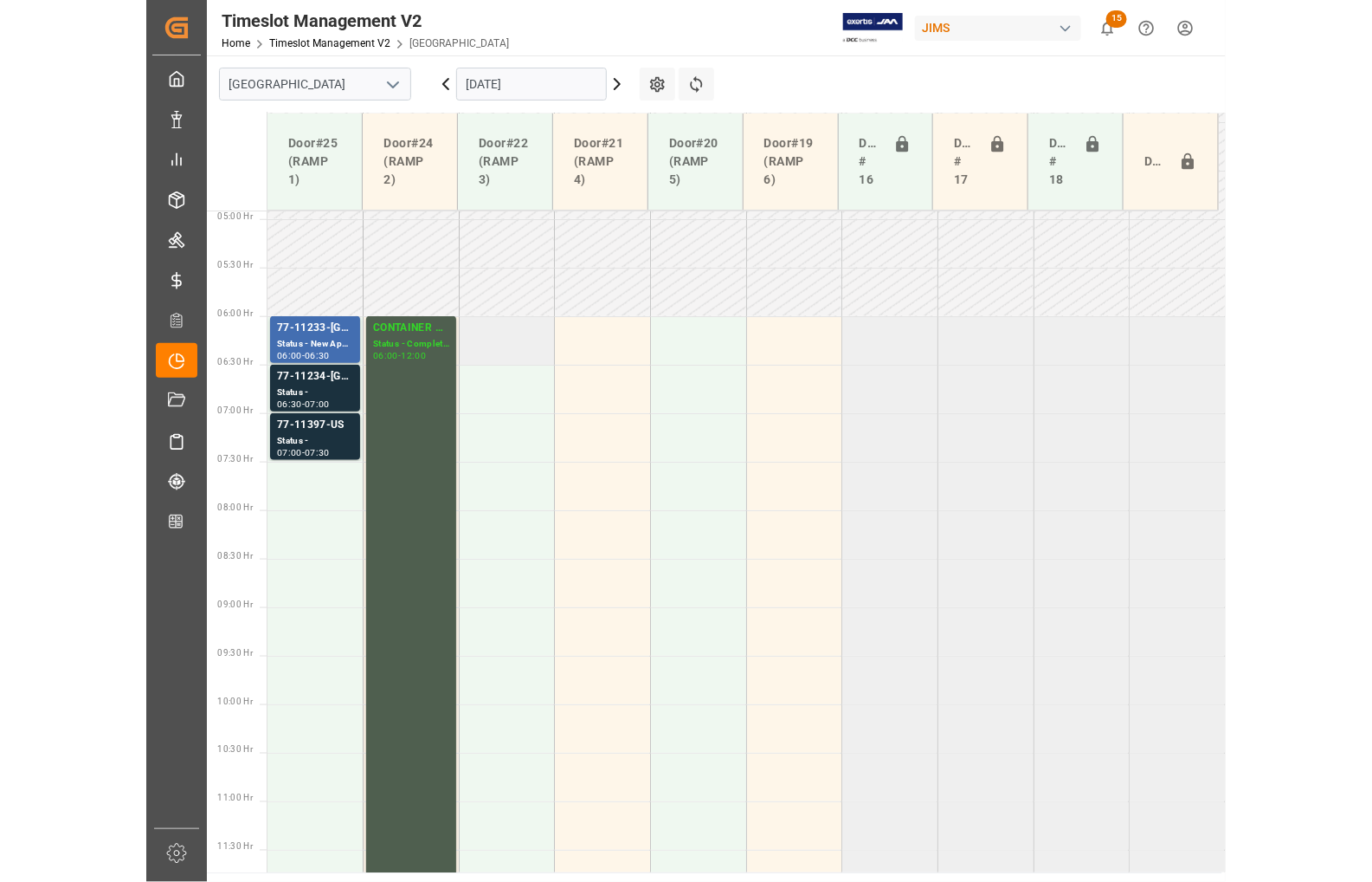
scroll to position [465, 0]
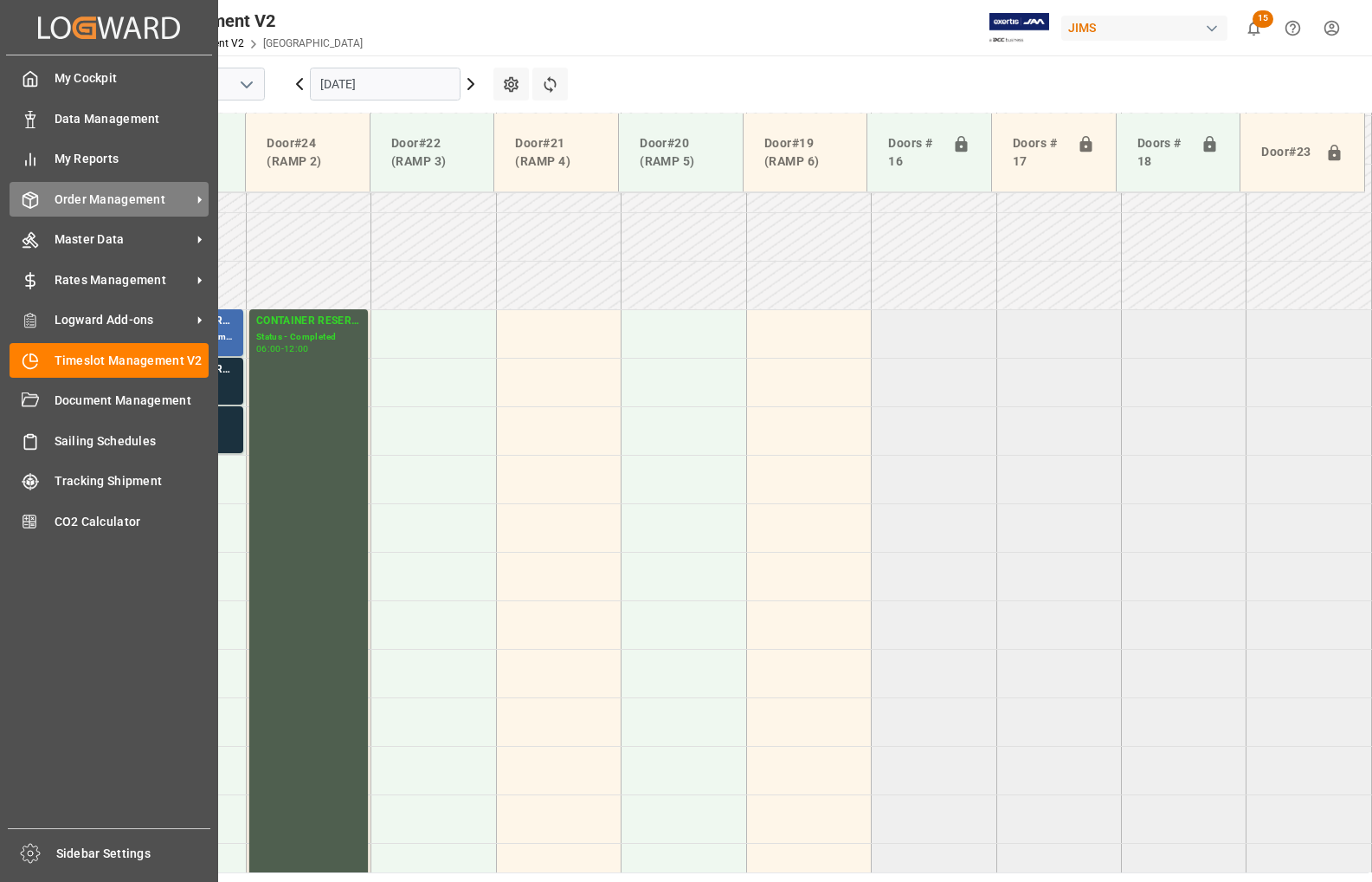
click at [66, 196] on span "Order Management" at bounding box center [123, 200] width 137 height 18
click at [100, 196] on span "Order Management" at bounding box center [123, 200] width 137 height 18
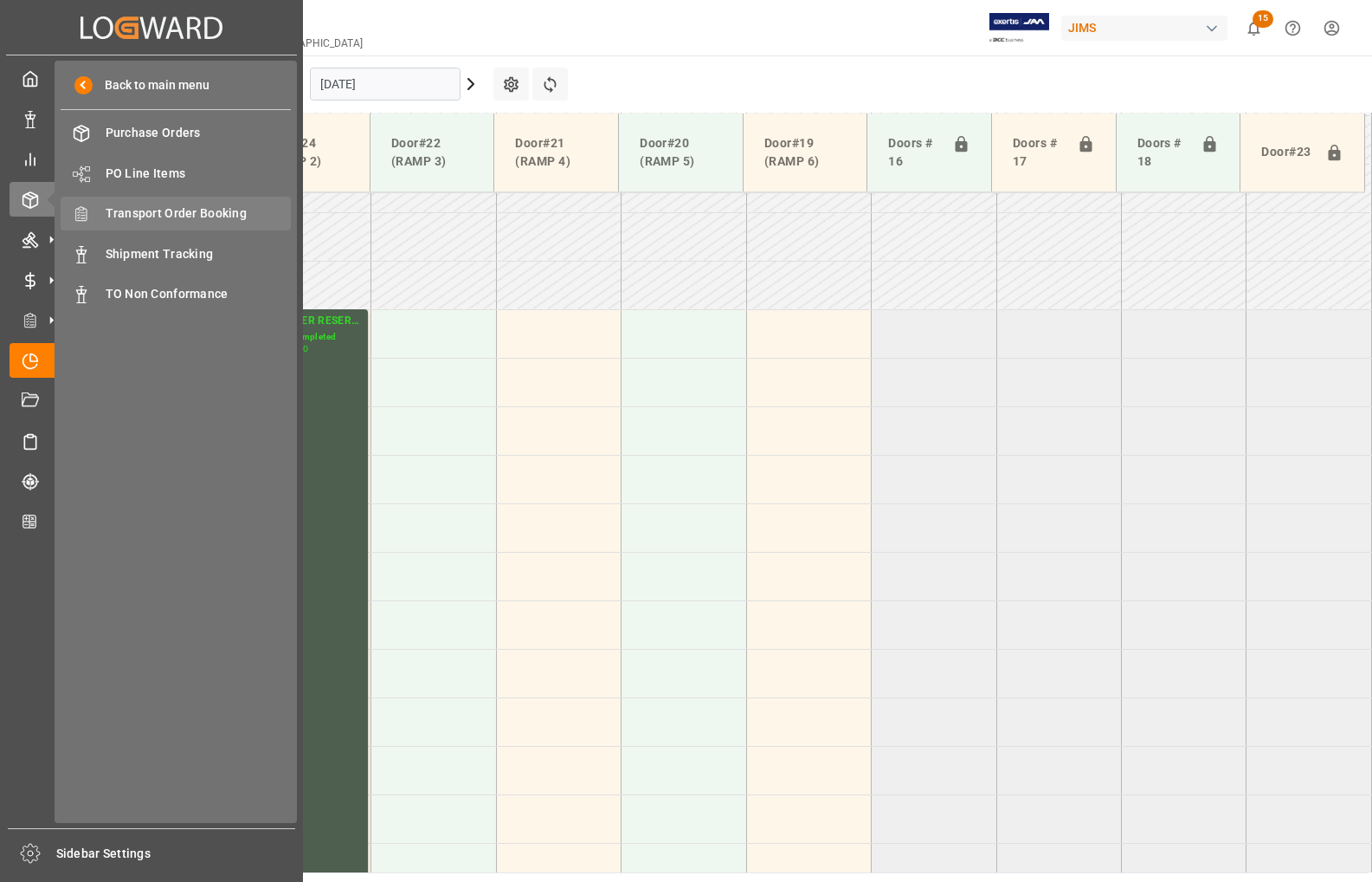
click at [101, 219] on div "Transport Order Booking Transport Order Booking" at bounding box center [175, 214] width 230 height 34
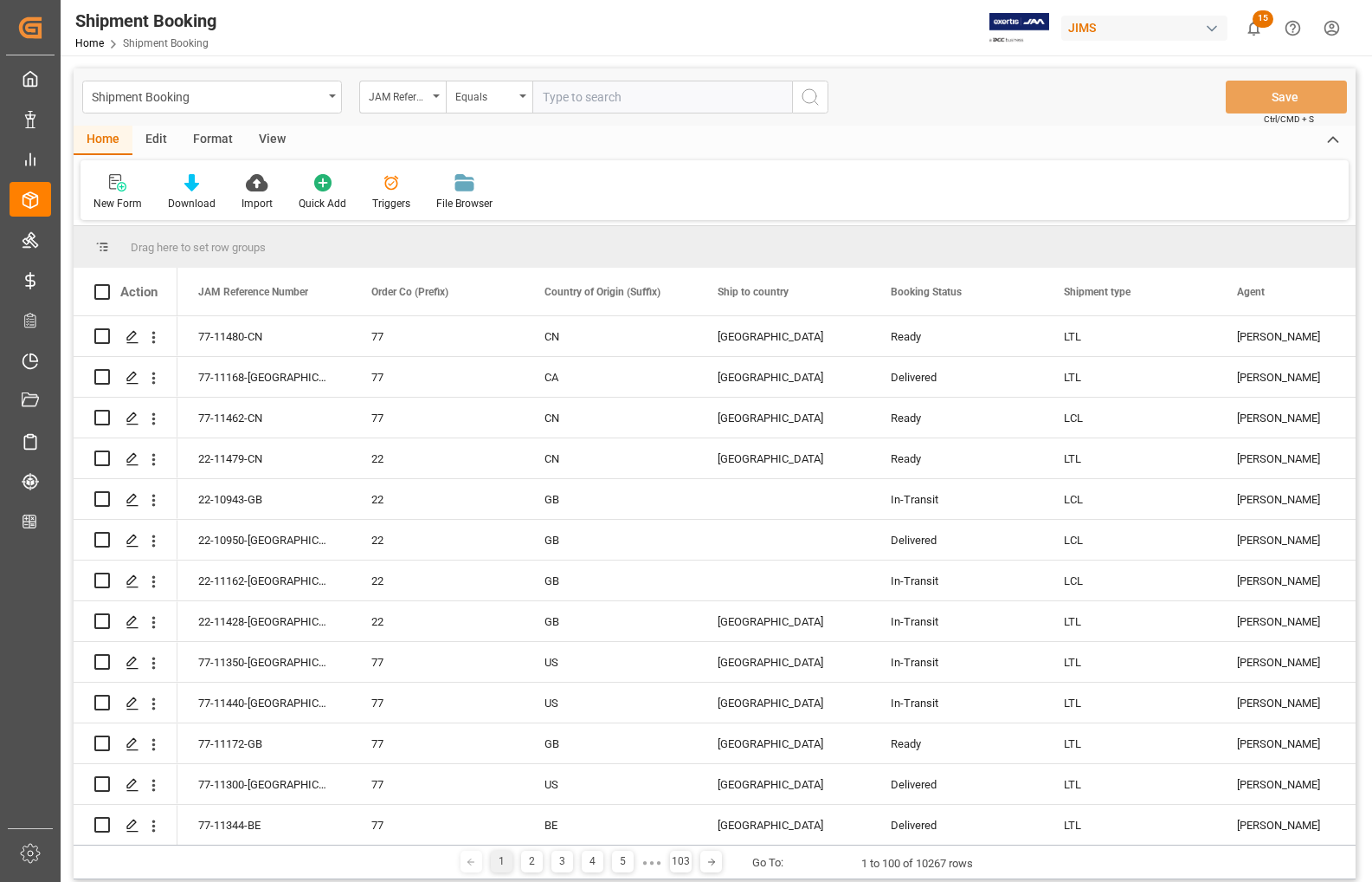
click at [582, 102] on input "text" at bounding box center [662, 97] width 260 height 33
type input "77-10777-CN"
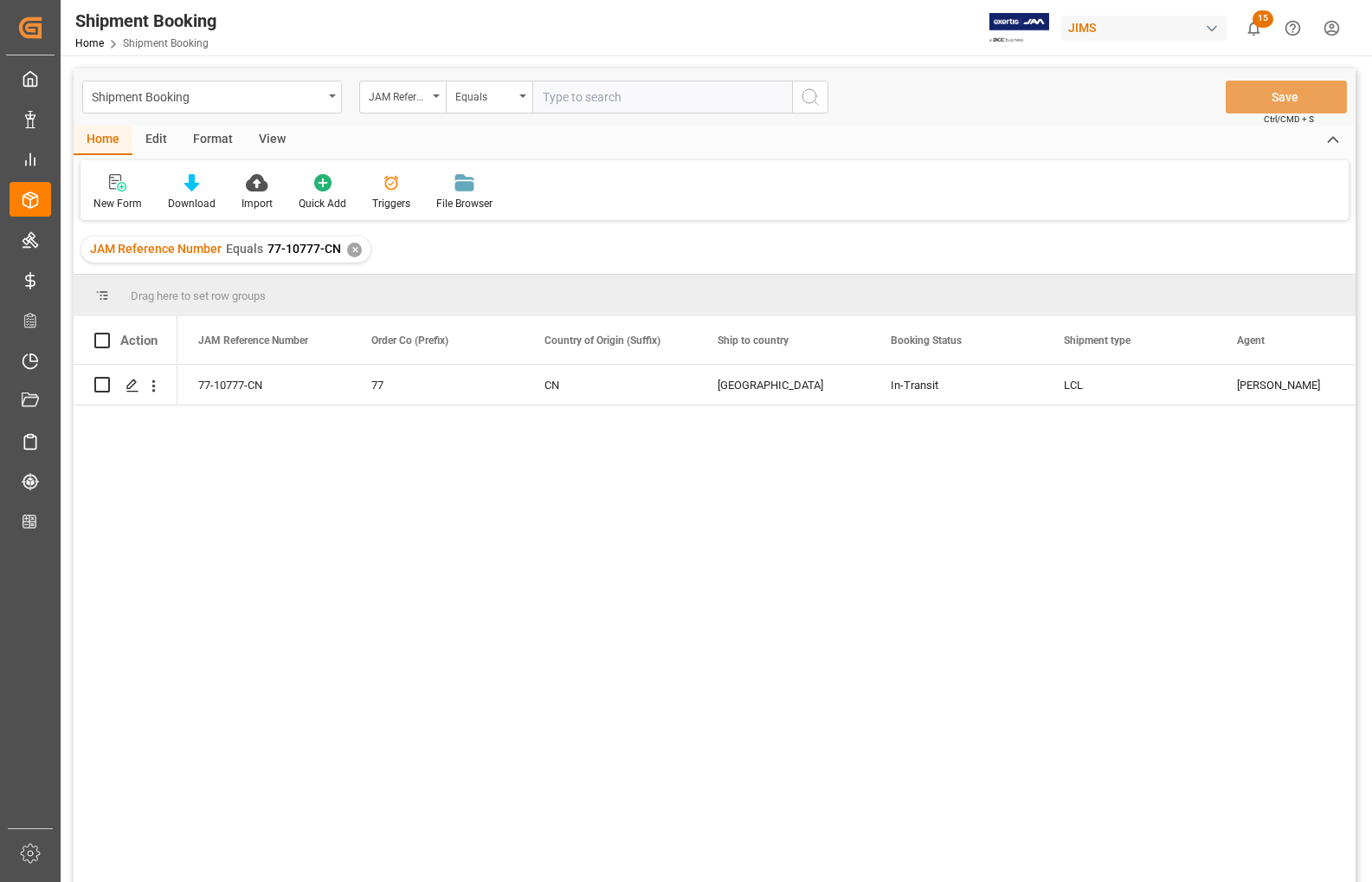
click at [547, 101] on input "text" at bounding box center [662, 97] width 260 height 33
type input "77-10779-CN"
click at [807, 101] on icon "search button" at bounding box center [810, 97] width 21 height 21
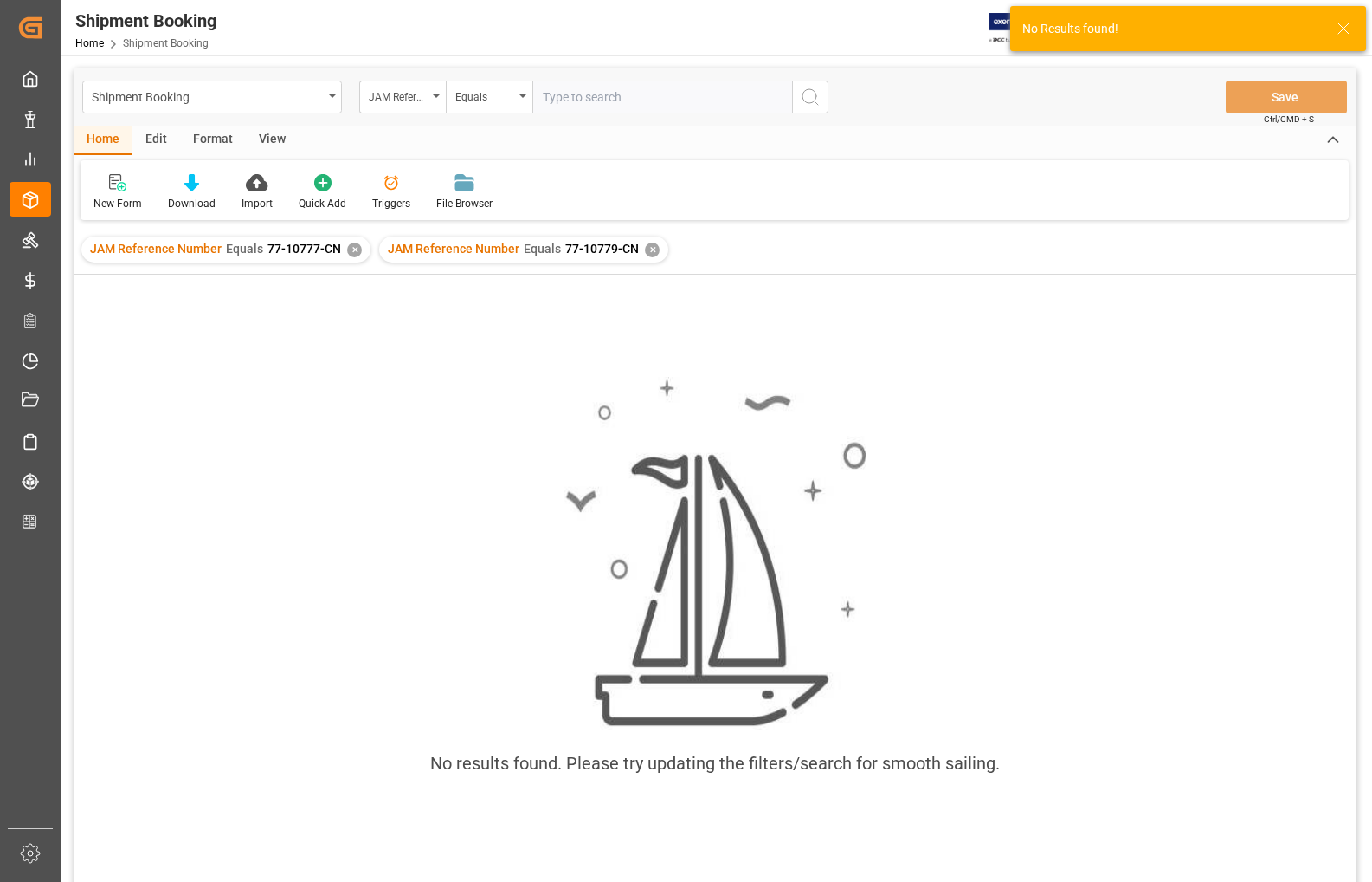
click at [346, 243] on div "JAM Reference Number Equals 77-10777-CN ✕" at bounding box center [226, 249] width 289 height 26
click at [348, 252] on div "✕" at bounding box center [354, 250] width 14 height 14
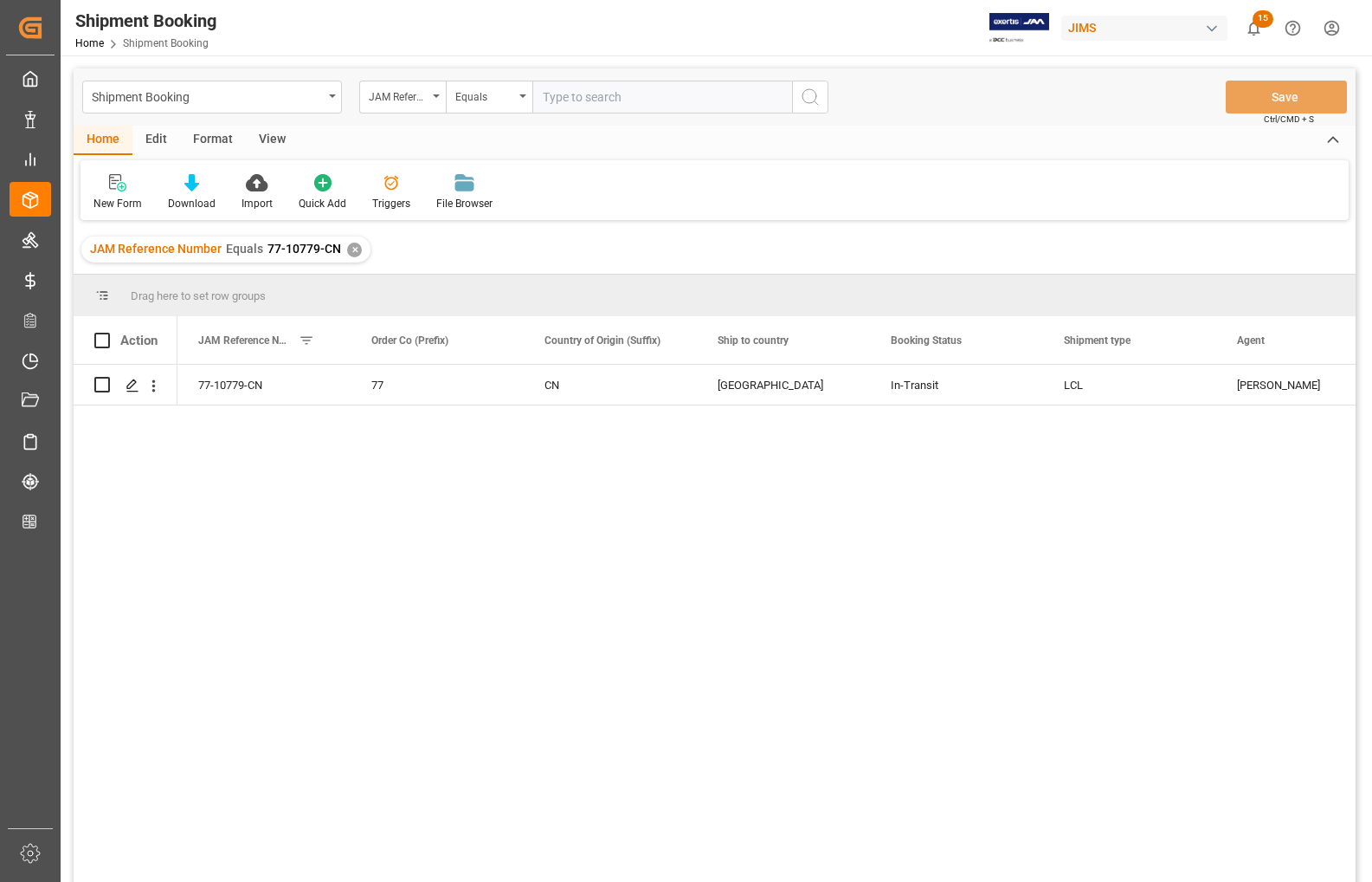
click at [351, 249] on div "✕" at bounding box center [354, 250] width 14 height 14
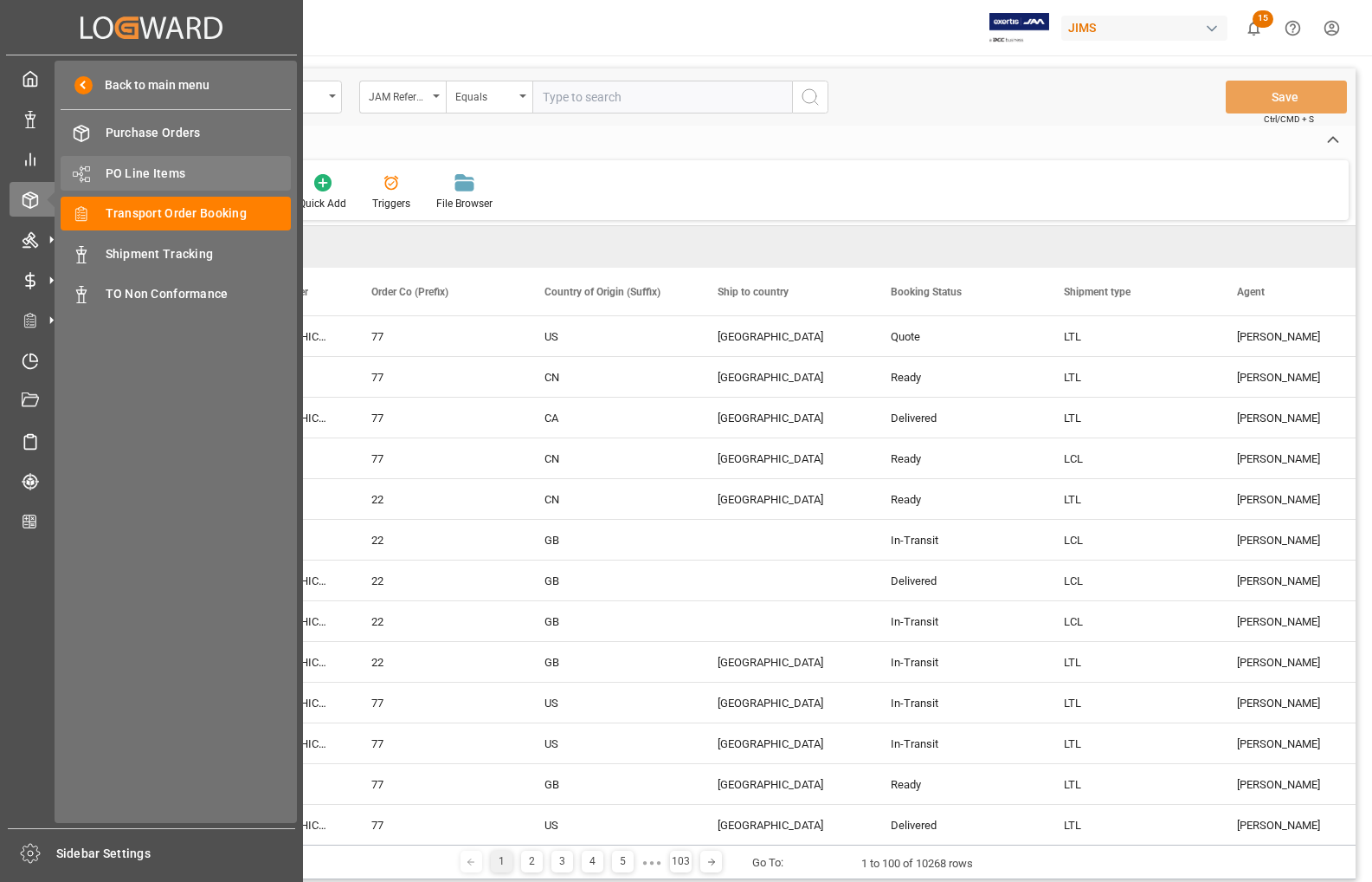
click at [157, 171] on span "PO Line Items" at bounding box center [199, 174] width 186 height 18
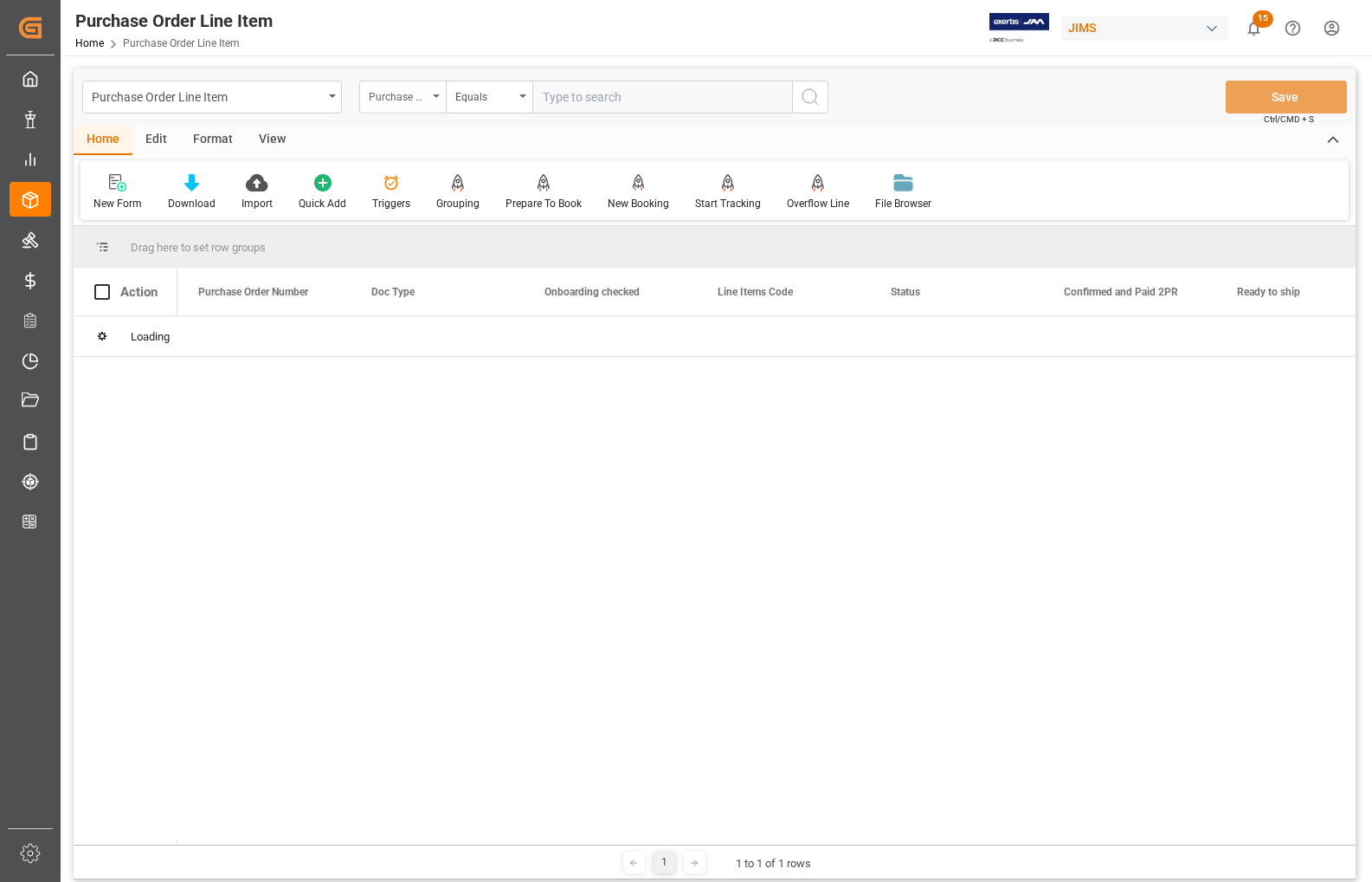
click at [434, 99] on div "Purchase Order Number" at bounding box center [402, 97] width 87 height 33
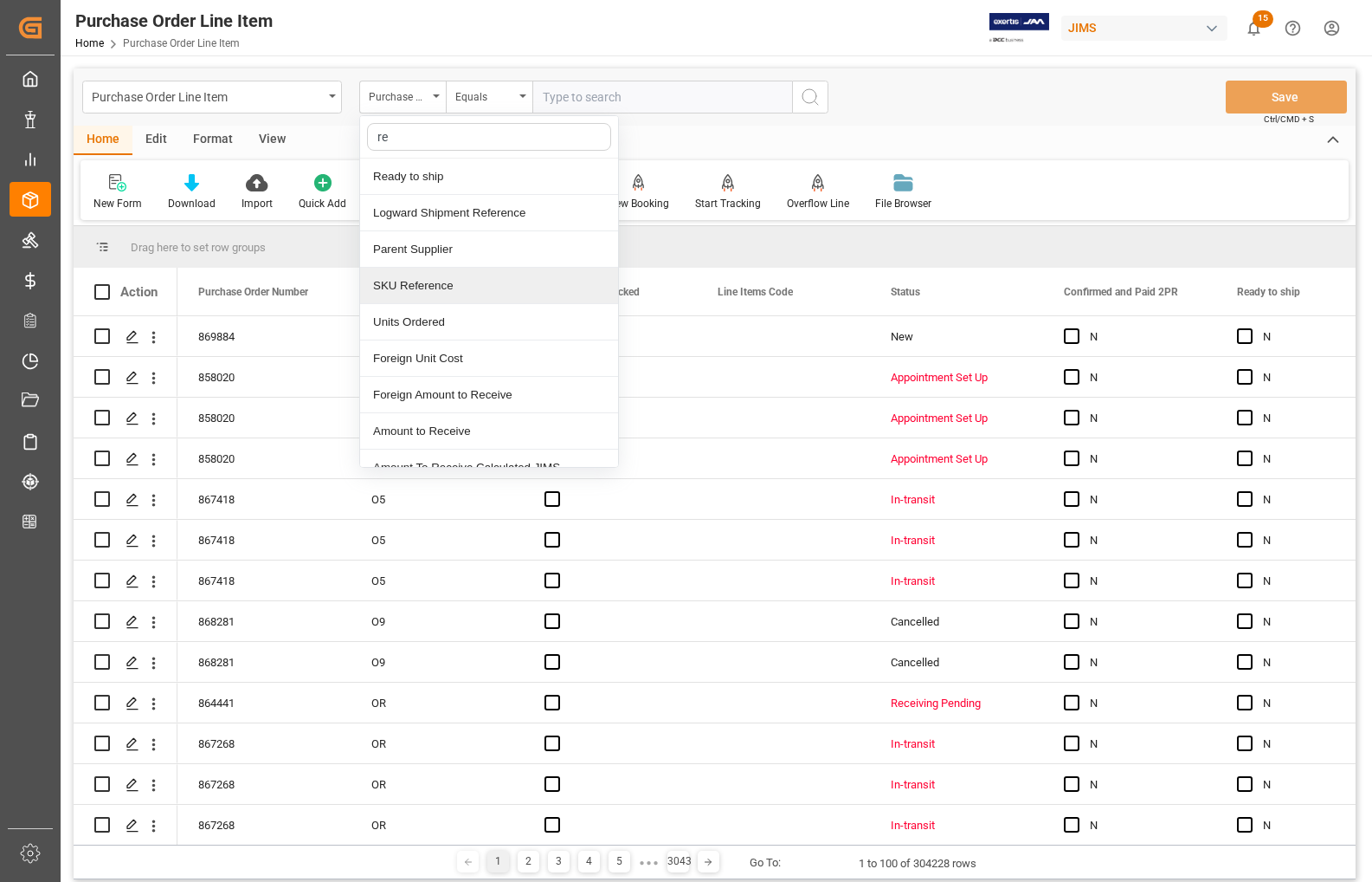
type input "ref"
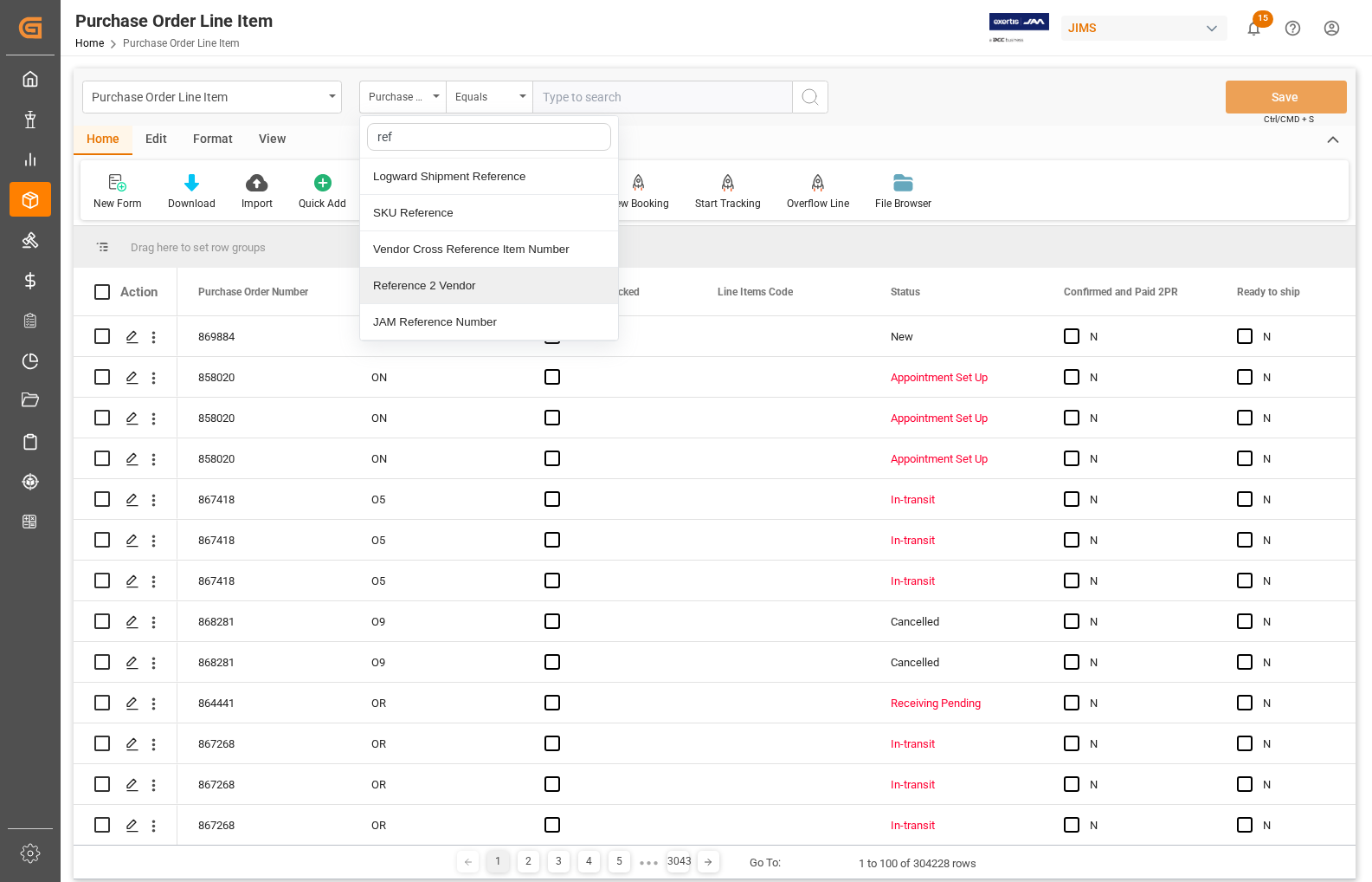
click at [417, 290] on div "Reference 2 Vendor" at bounding box center [489, 286] width 258 height 37
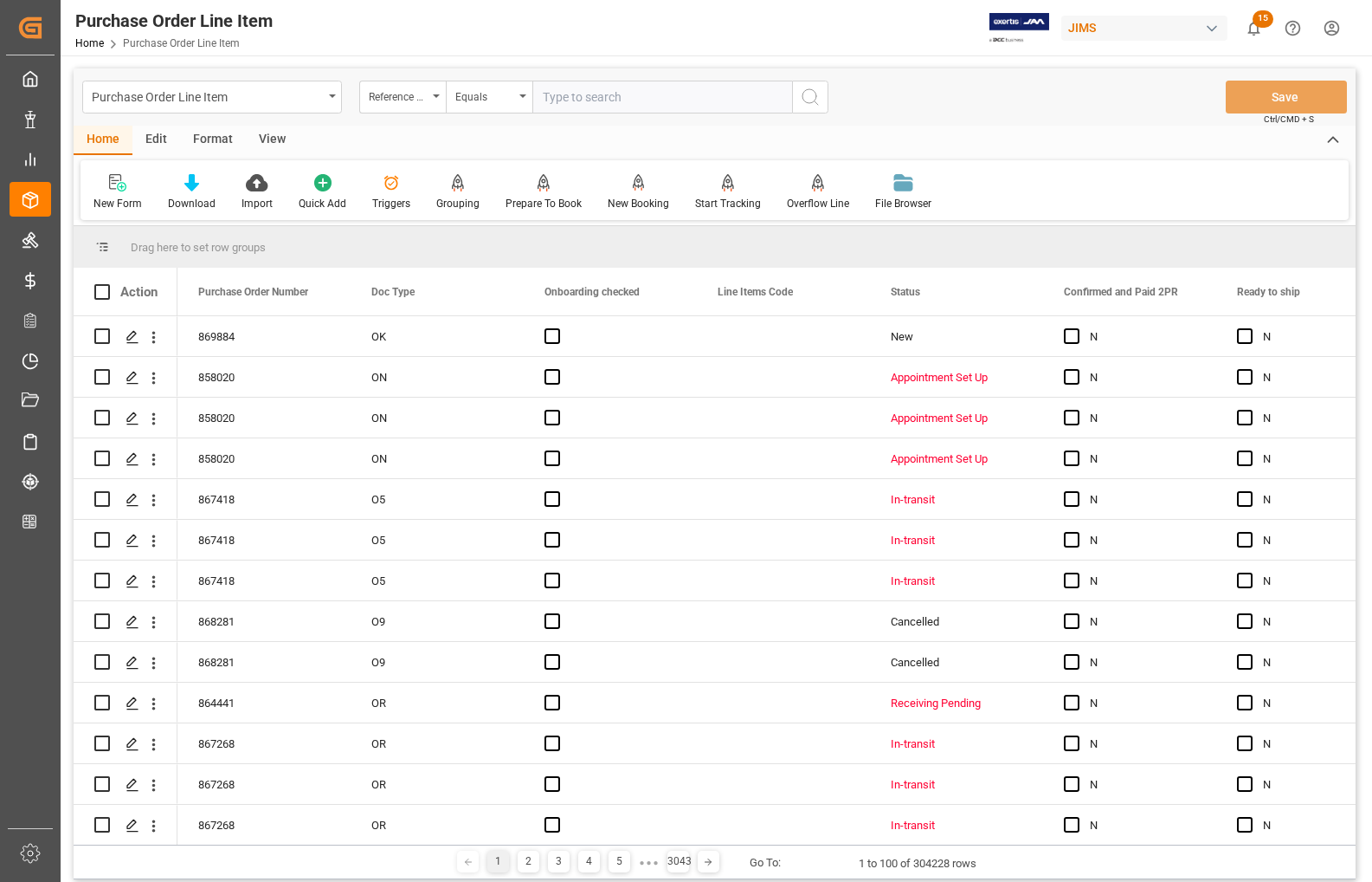
click at [269, 135] on div "View" at bounding box center [272, 140] width 53 height 30
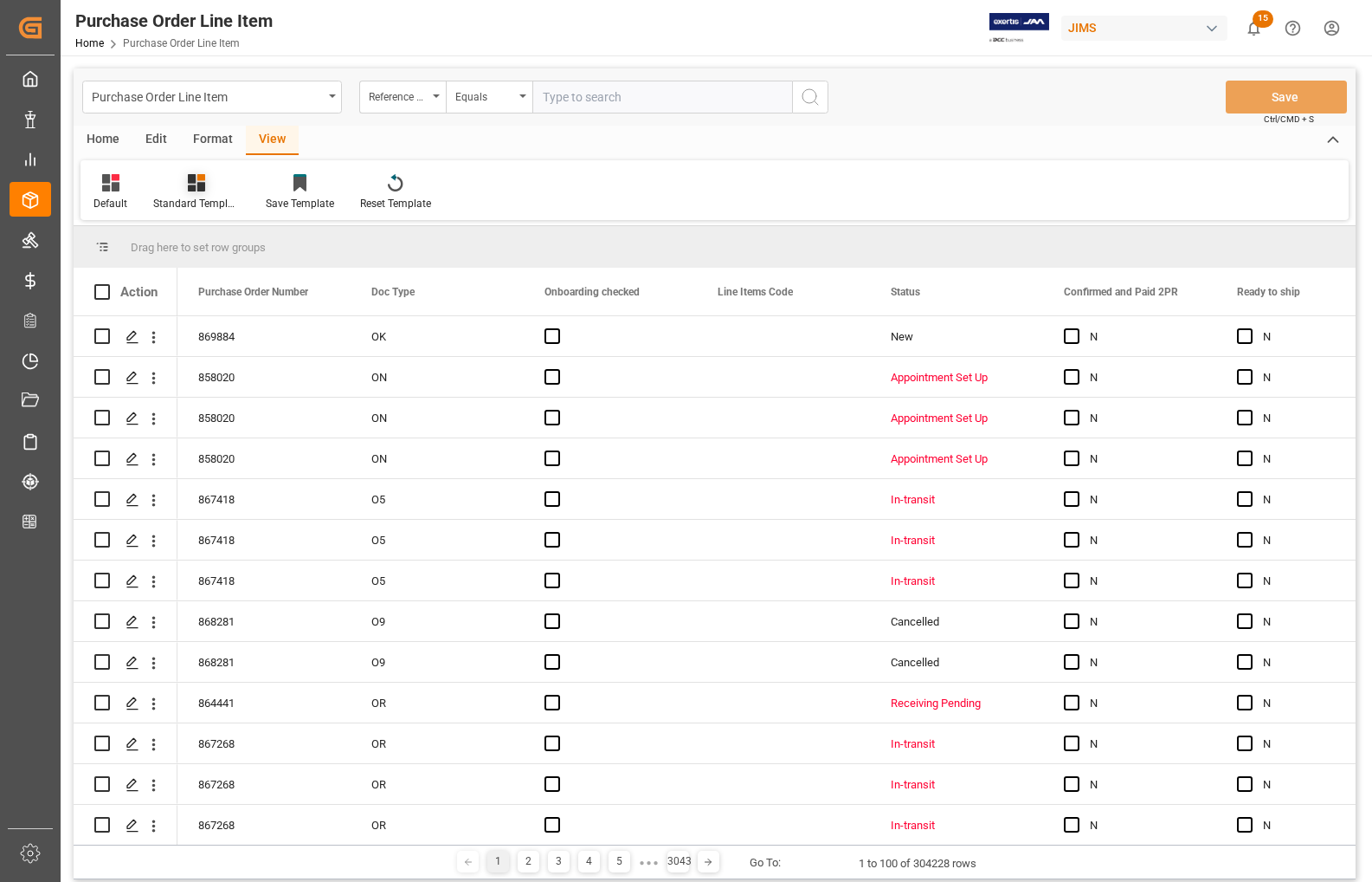
click at [209, 204] on div "Standard Templates" at bounding box center [196, 203] width 87 height 15
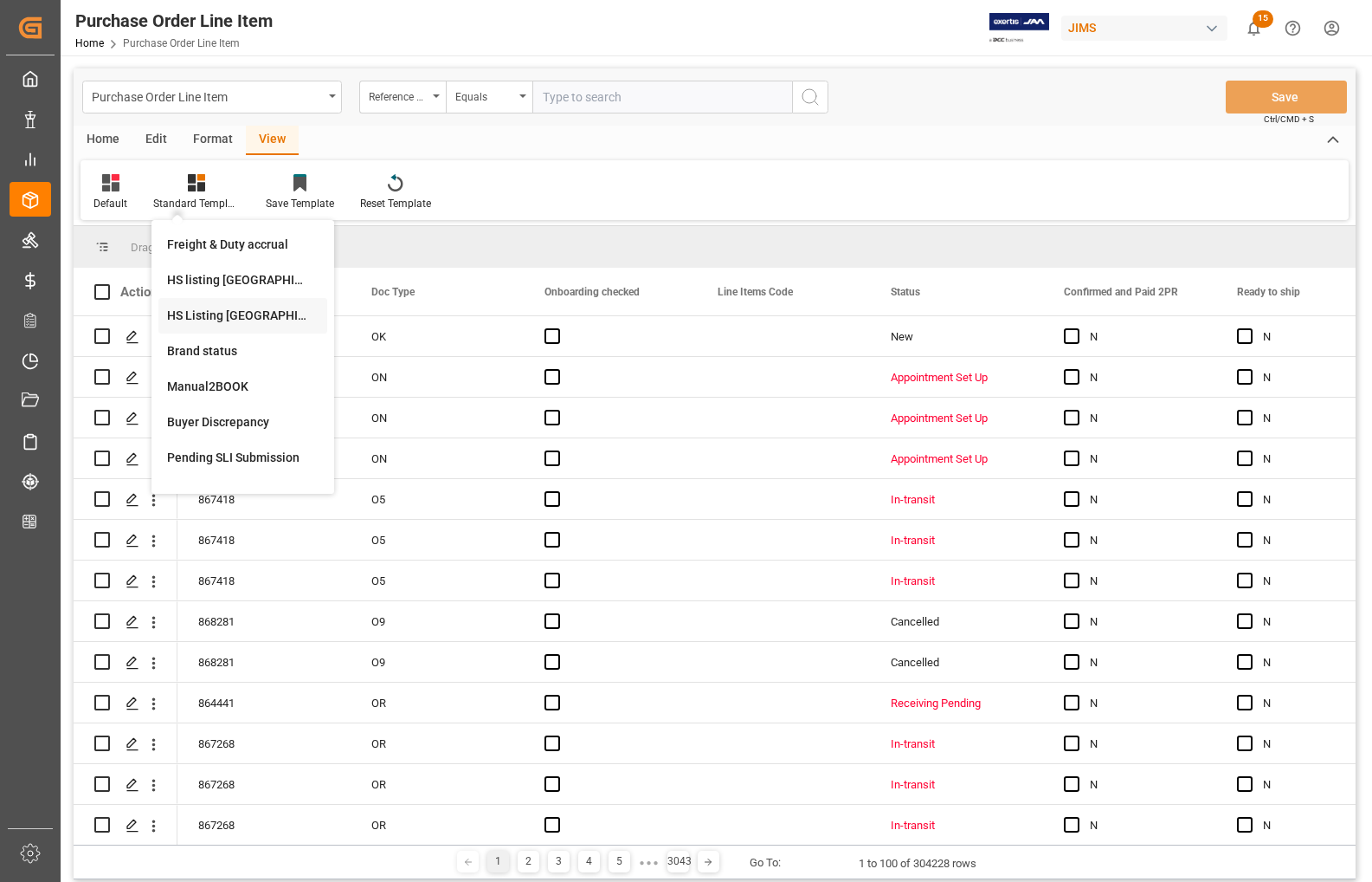
click at [186, 306] on div "HS Listing [GEOGRAPHIC_DATA]" at bounding box center [243, 315] width 151 height 18
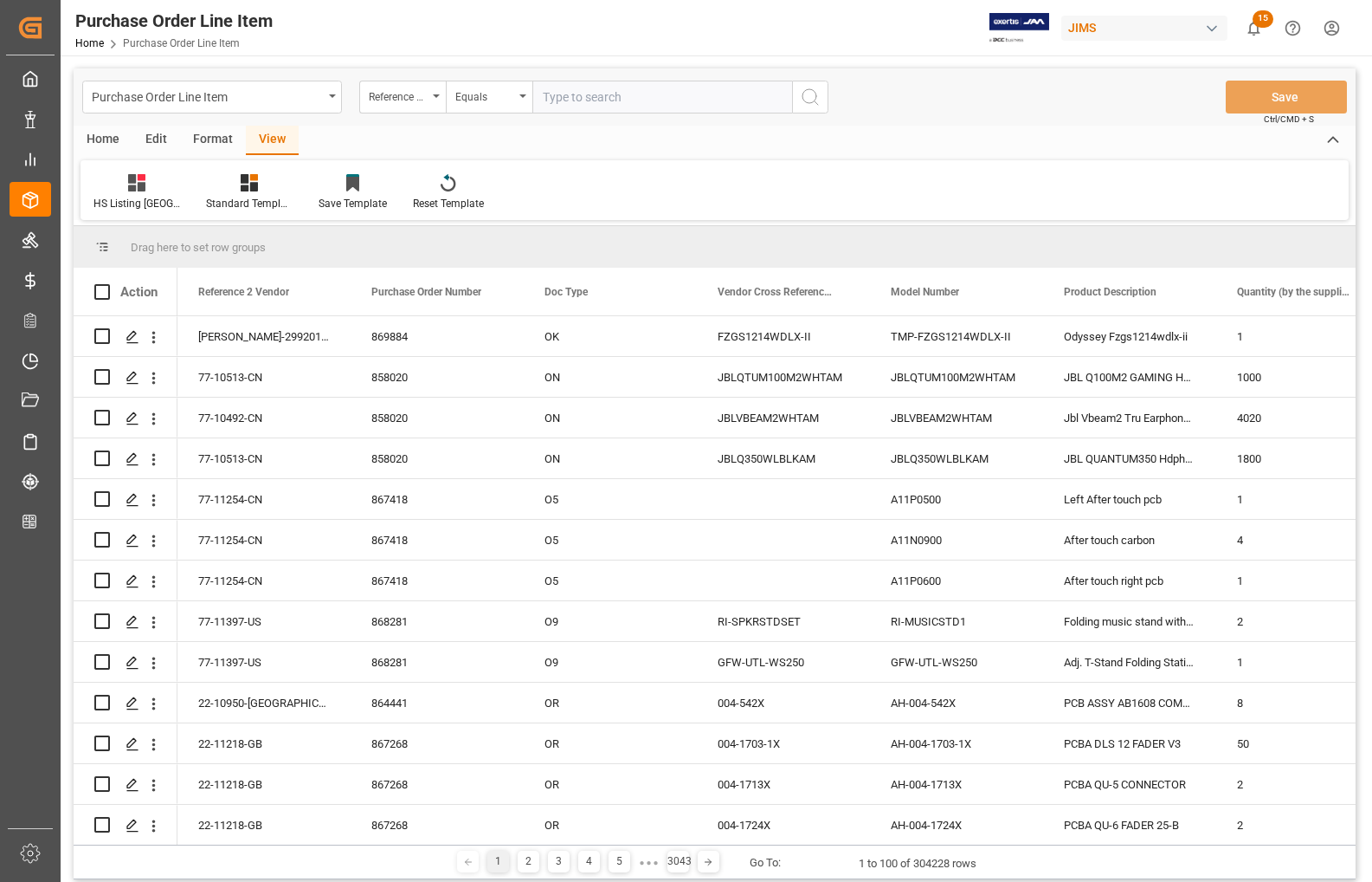
click at [577, 99] on input "text" at bounding box center [662, 97] width 260 height 33
type input "77-11441-RO"
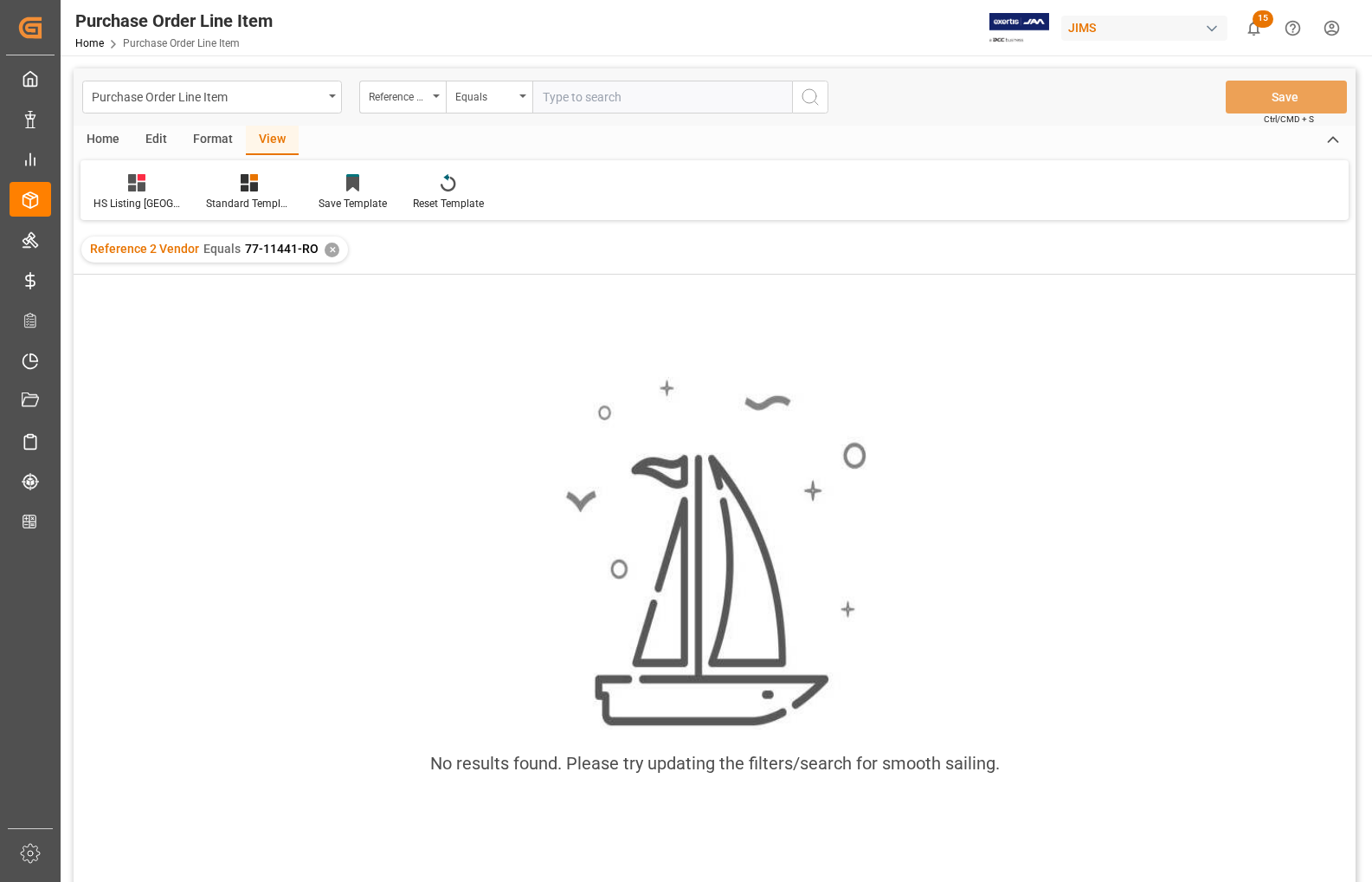
click at [328, 244] on div "✕" at bounding box center [332, 250] width 14 height 14
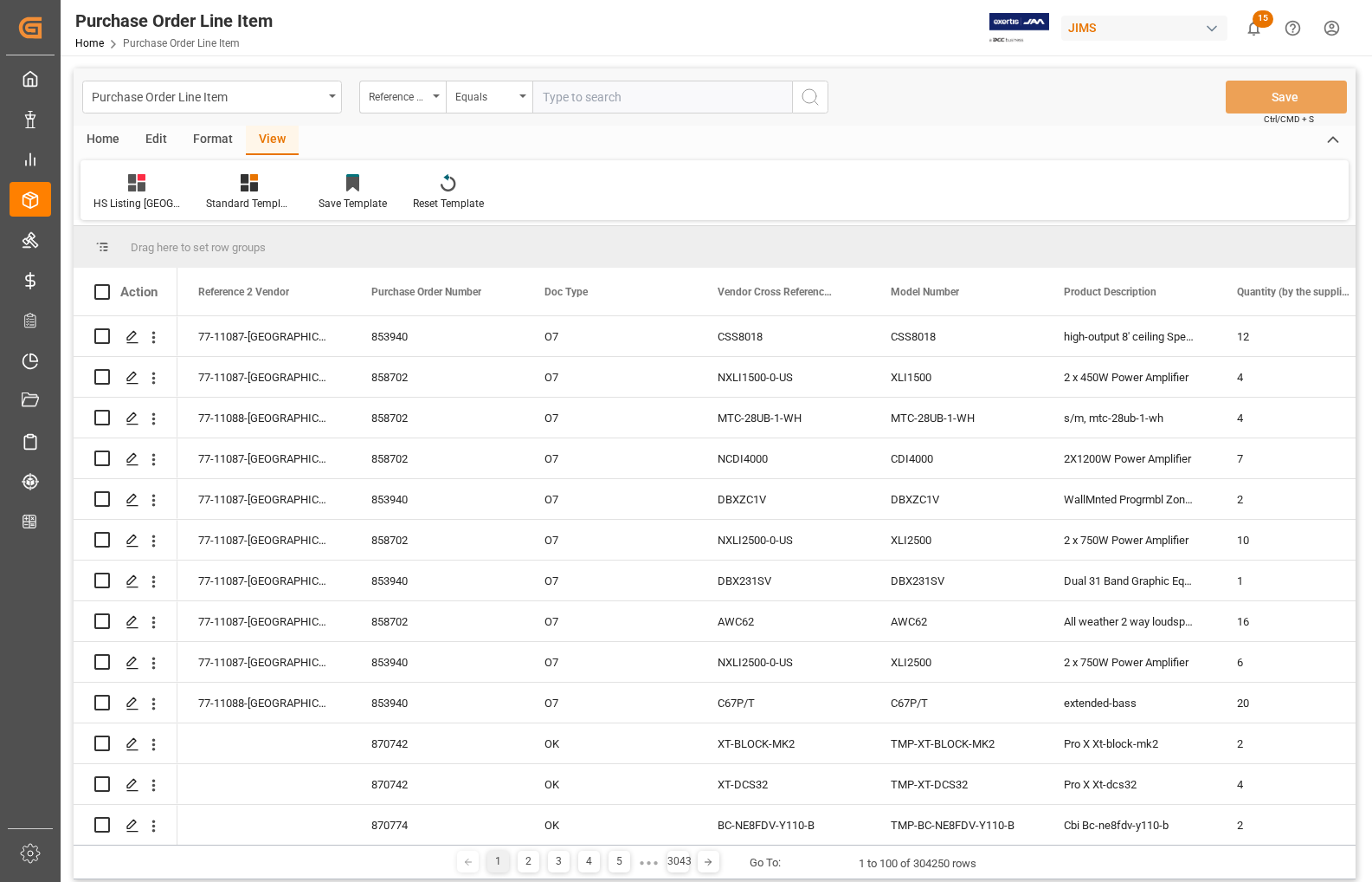
click at [574, 100] on input "text" at bounding box center [662, 97] width 260 height 33
type input "77-11441-RO"
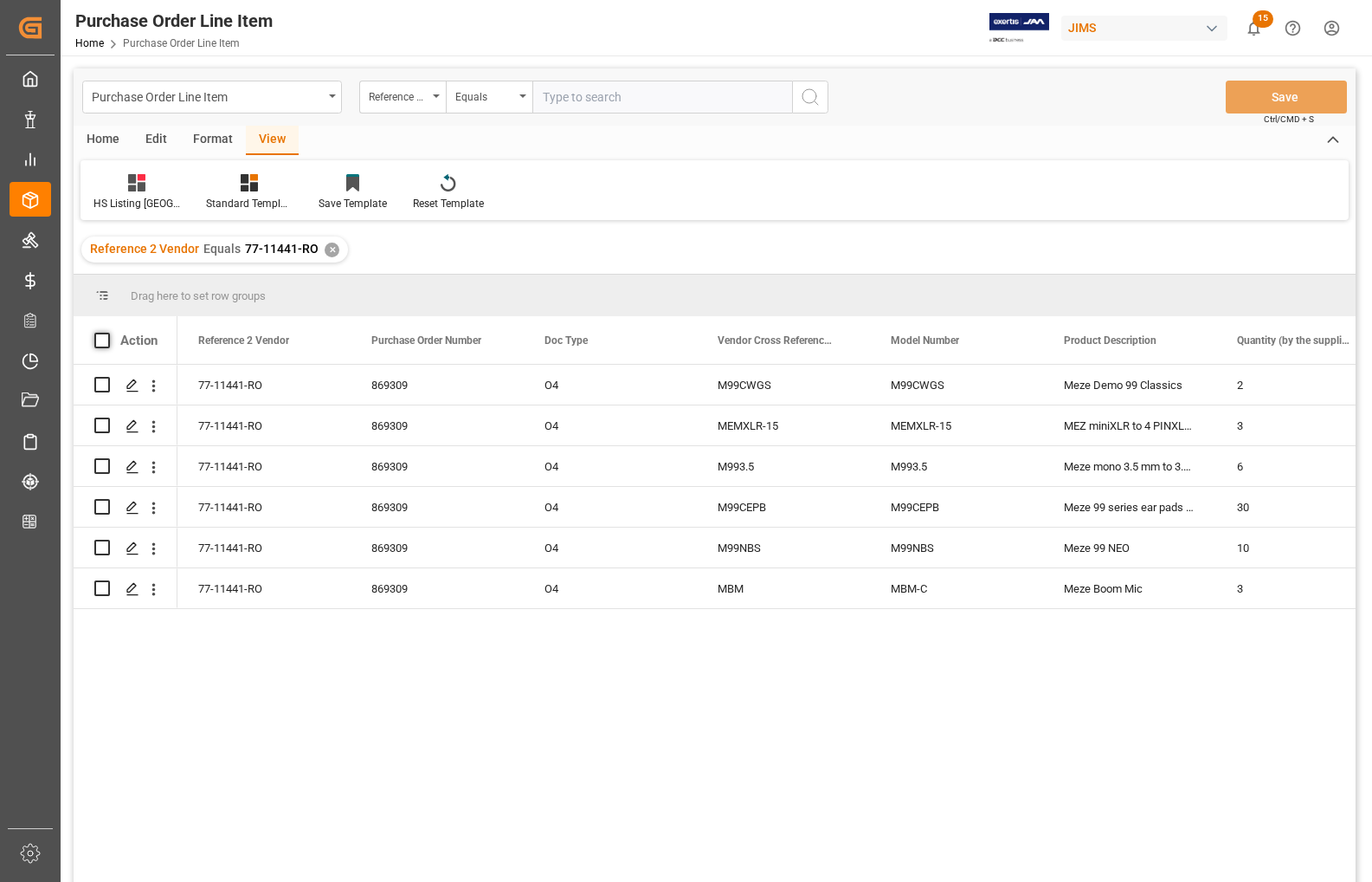
click at [101, 339] on span at bounding box center [101, 339] width 15 height 15
click at [107, 332] on input "checkbox" at bounding box center [107, 332] width 0 height 0
checkbox input "true"
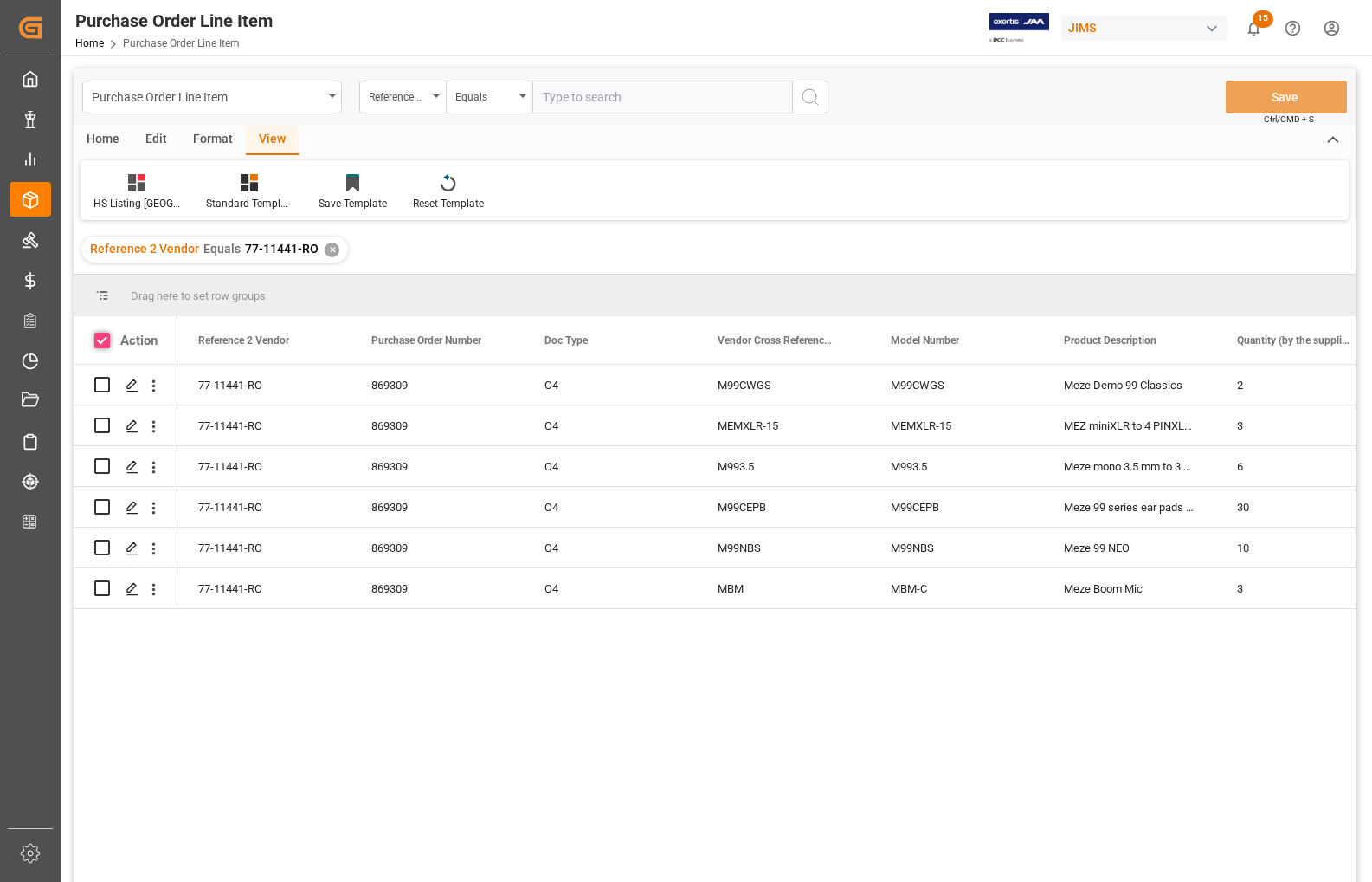
checkbox input "true"
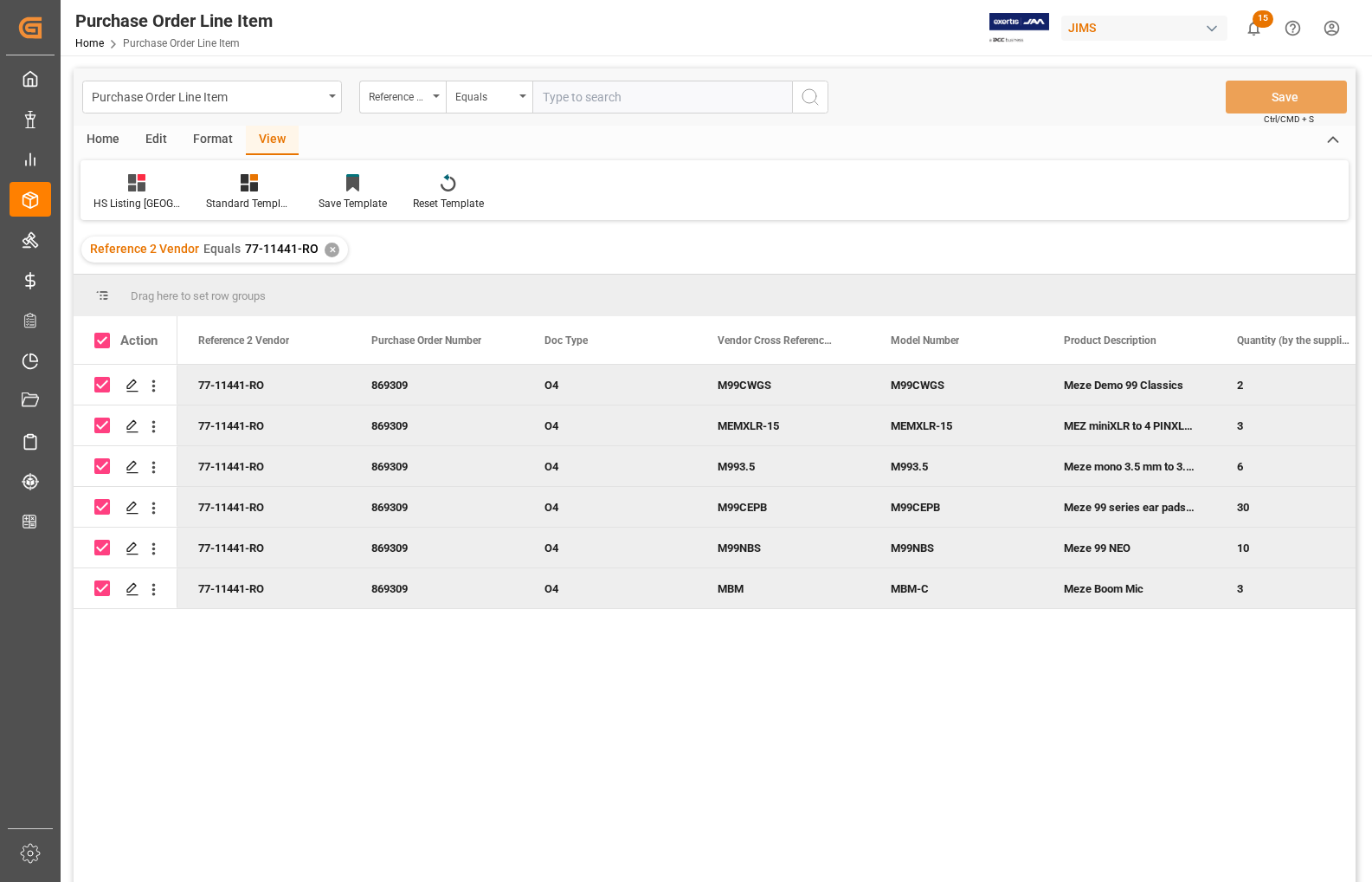
click at [99, 140] on div "Home" at bounding box center [103, 140] width 59 height 30
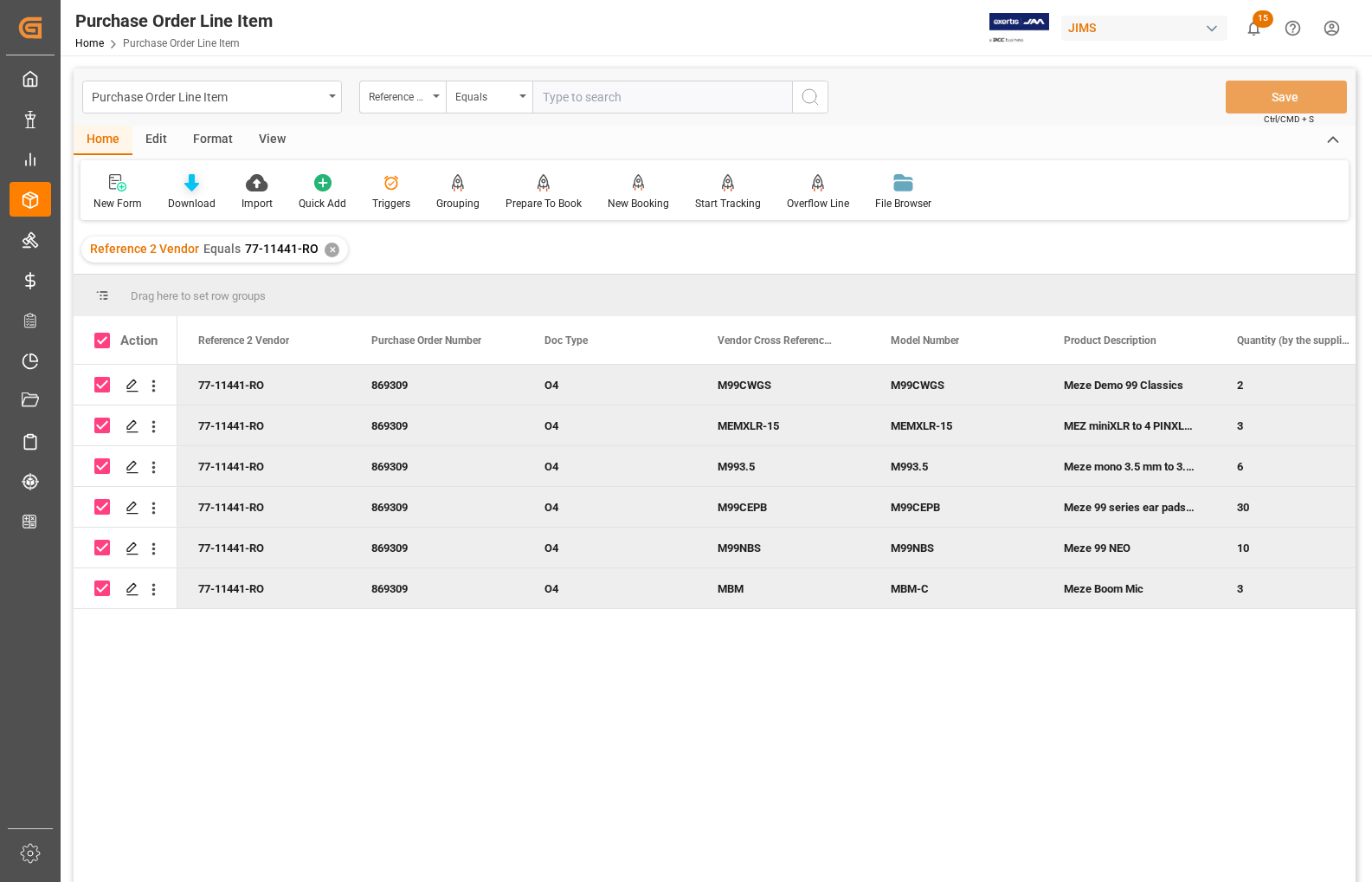
click at [188, 196] on div "Download" at bounding box center [192, 203] width 47 height 15
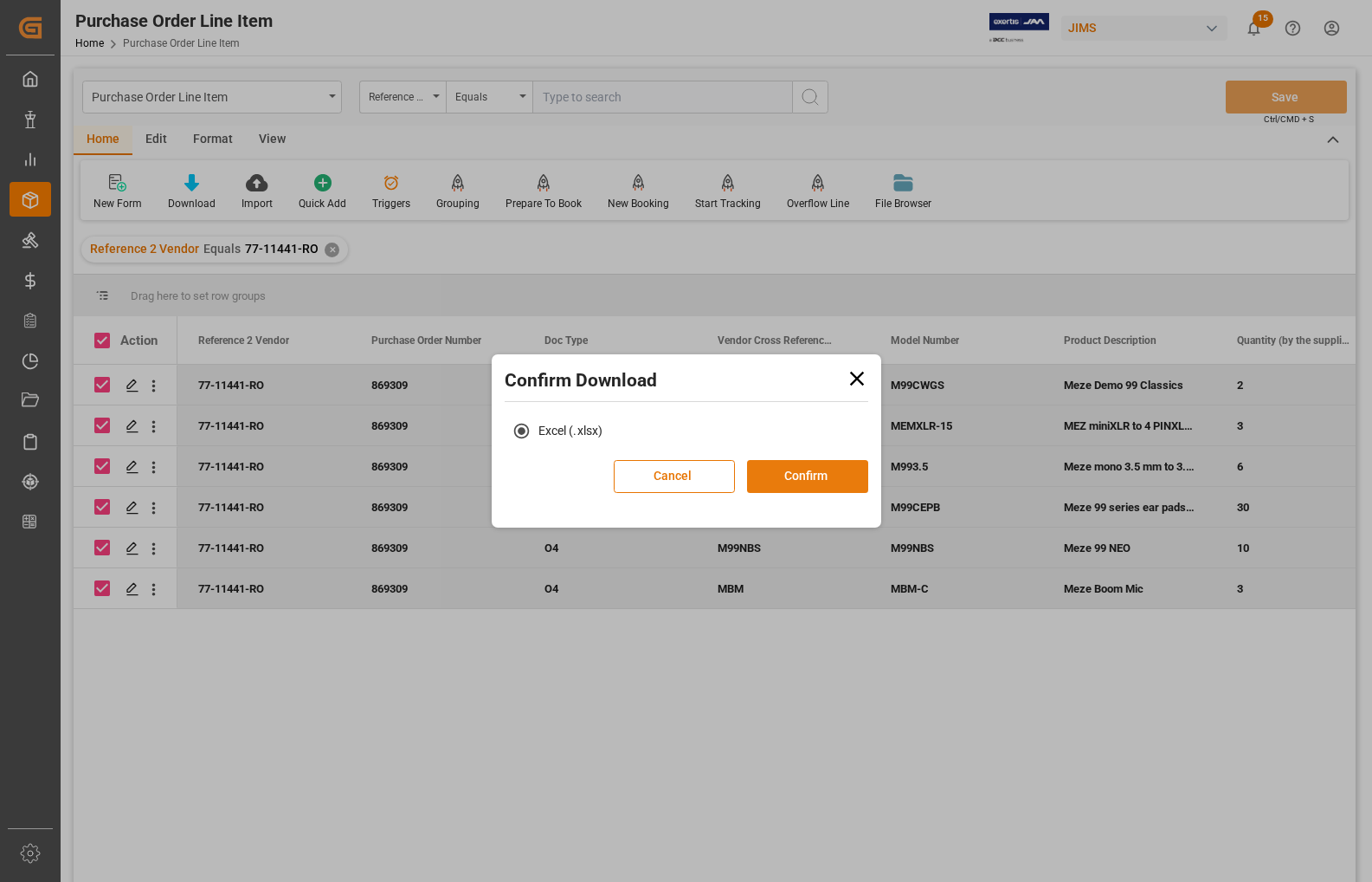
click at [803, 479] on button "Confirm" at bounding box center [807, 476] width 121 height 33
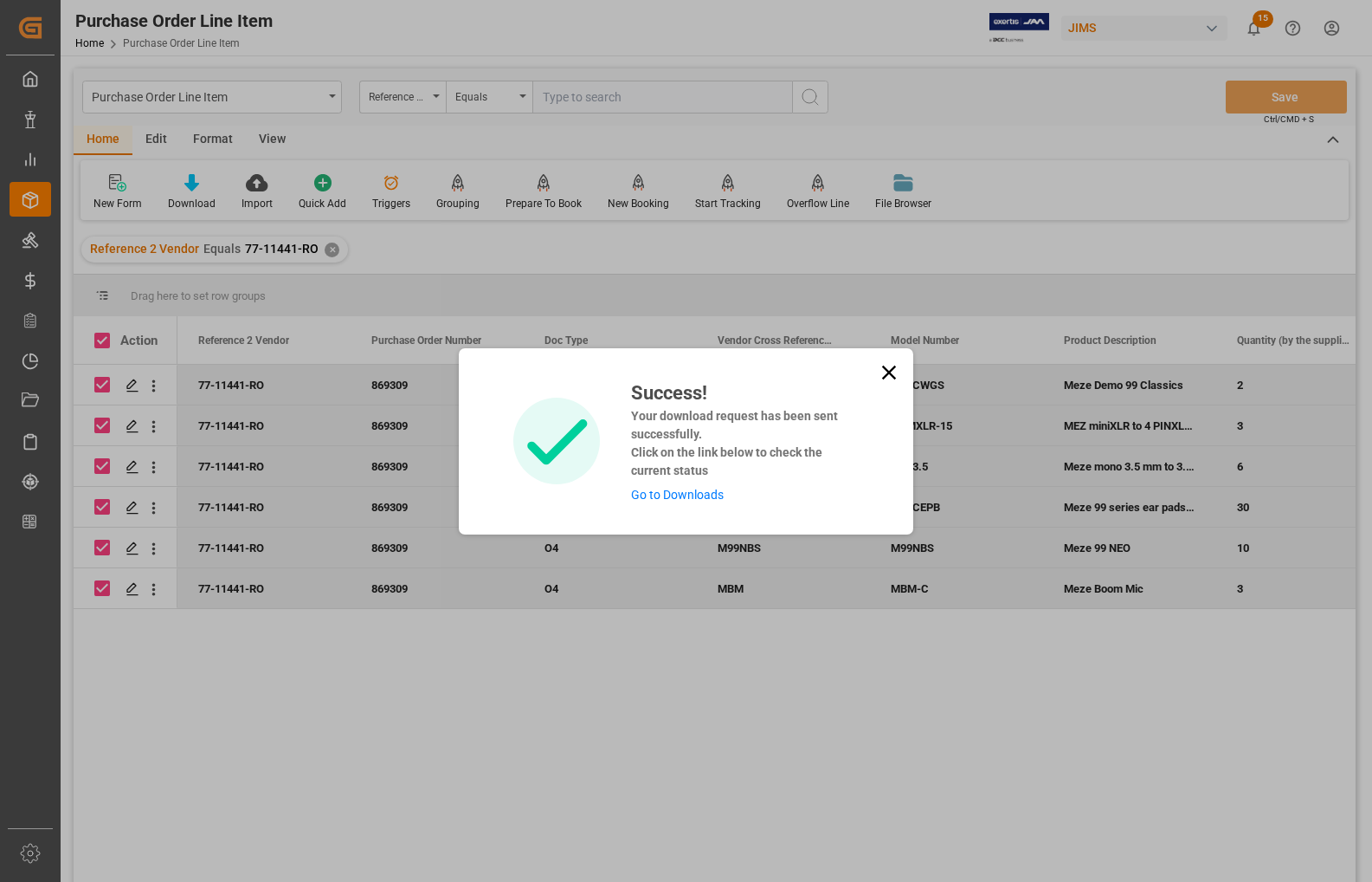
click at [686, 495] on link "Go to Downloads" at bounding box center [677, 494] width 92 height 13
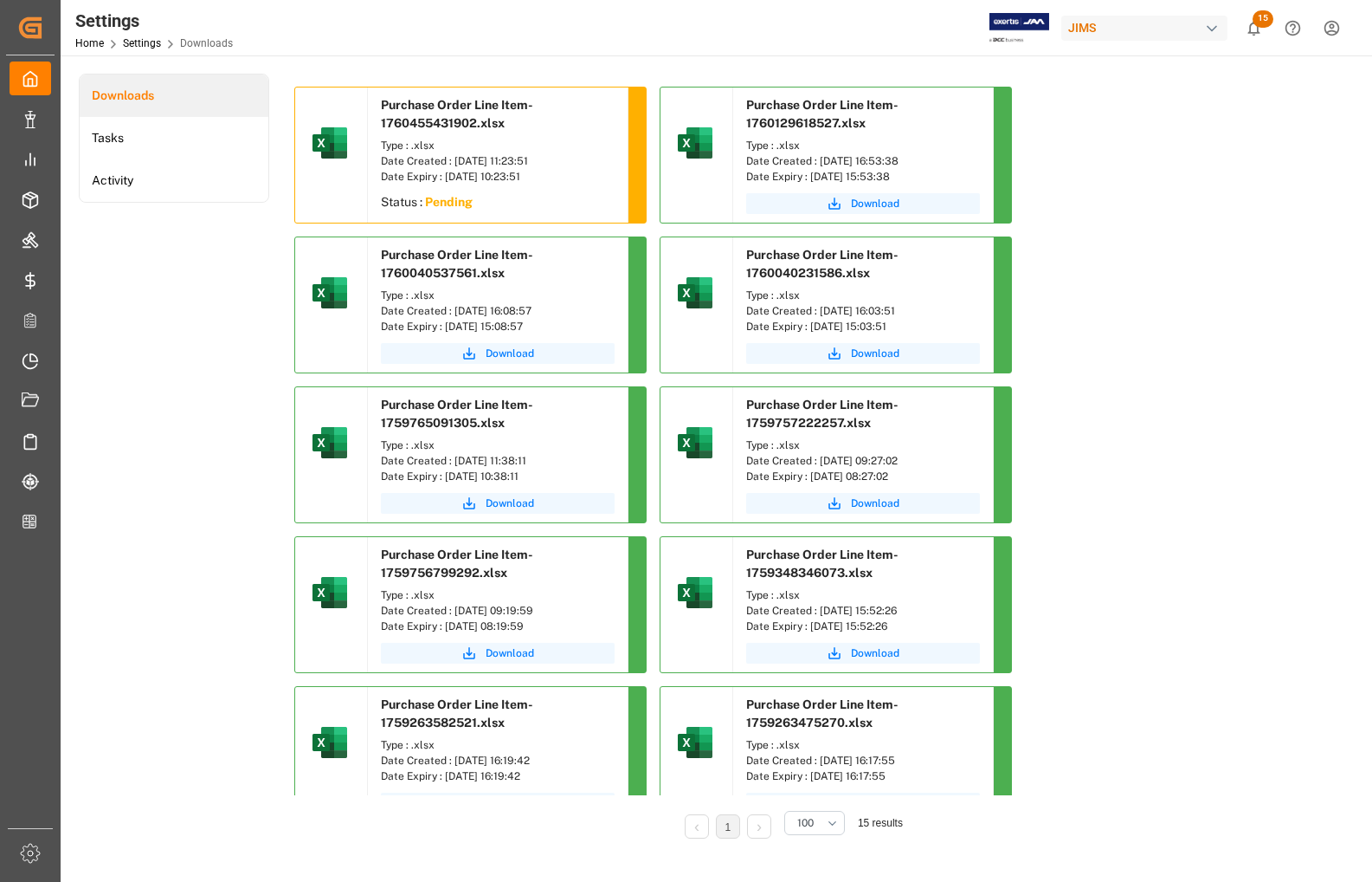
click at [450, 191] on div "Status : Pending" at bounding box center [498, 204] width 260 height 31
click at [866, 201] on span "Download" at bounding box center [875, 203] width 48 height 15
click at [461, 176] on div "Date Expiry : [DATE] 10:23:51" at bounding box center [498, 176] width 234 height 15
click at [456, 204] on sapn "Pending" at bounding box center [448, 201] width 47 height 13
click at [442, 204] on sapn "Pending" at bounding box center [448, 201] width 47 height 13
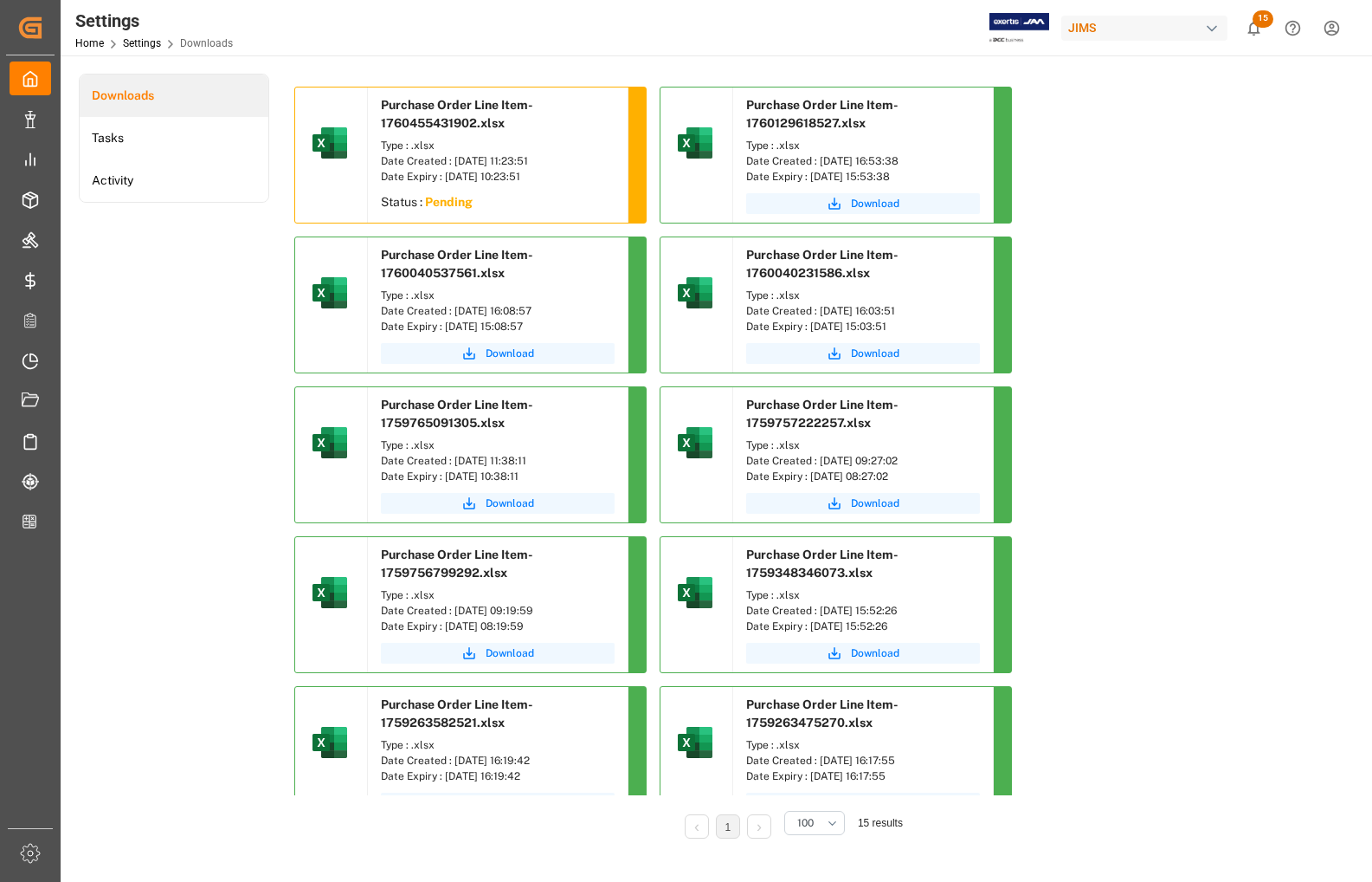
click at [460, 177] on div "Date Expiry : [DATE] 10:23:51" at bounding box center [498, 176] width 234 height 15
click at [447, 204] on sapn "Pending" at bounding box center [448, 201] width 47 height 13
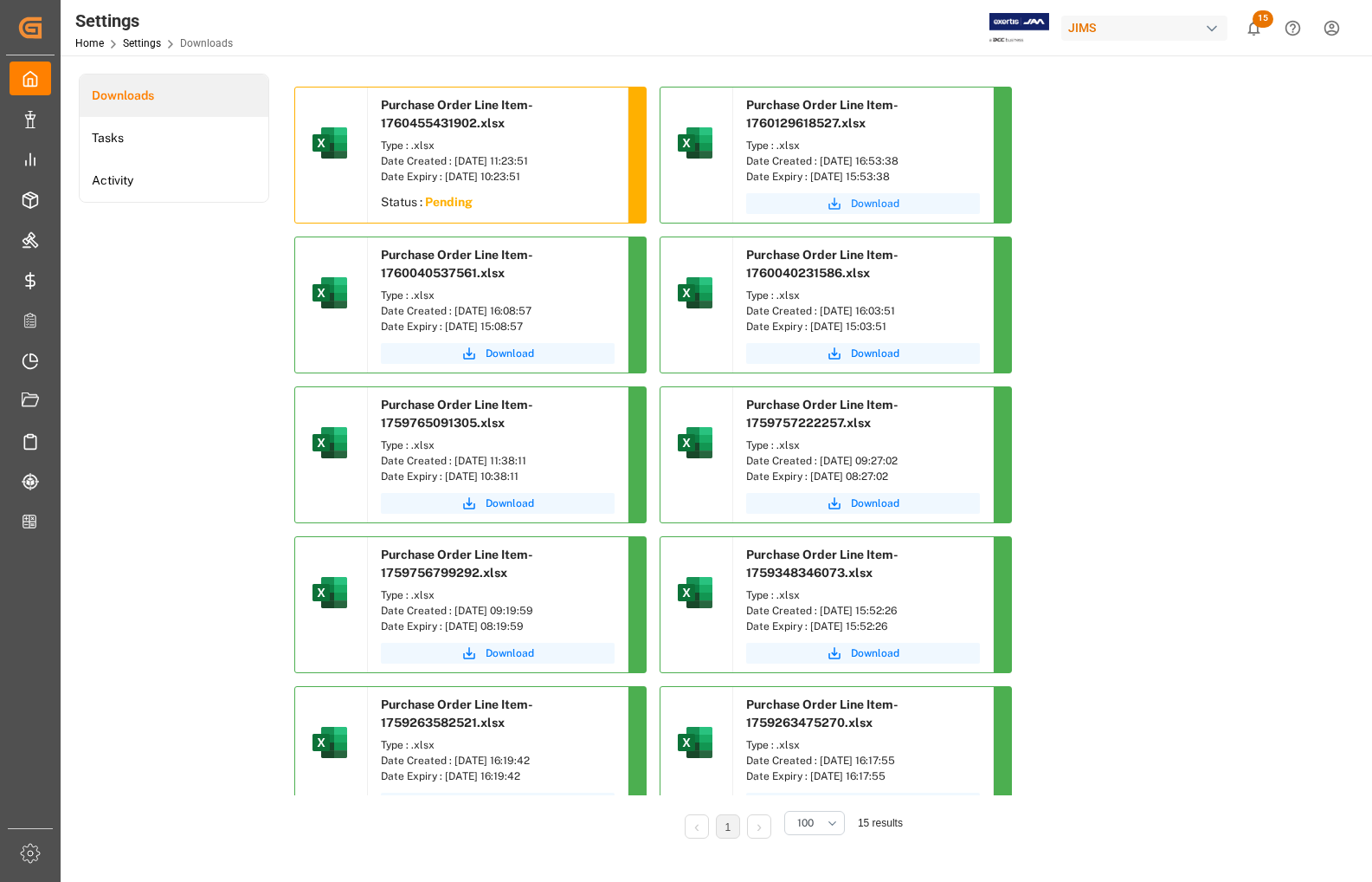
click at [882, 204] on span "Download" at bounding box center [875, 203] width 48 height 15
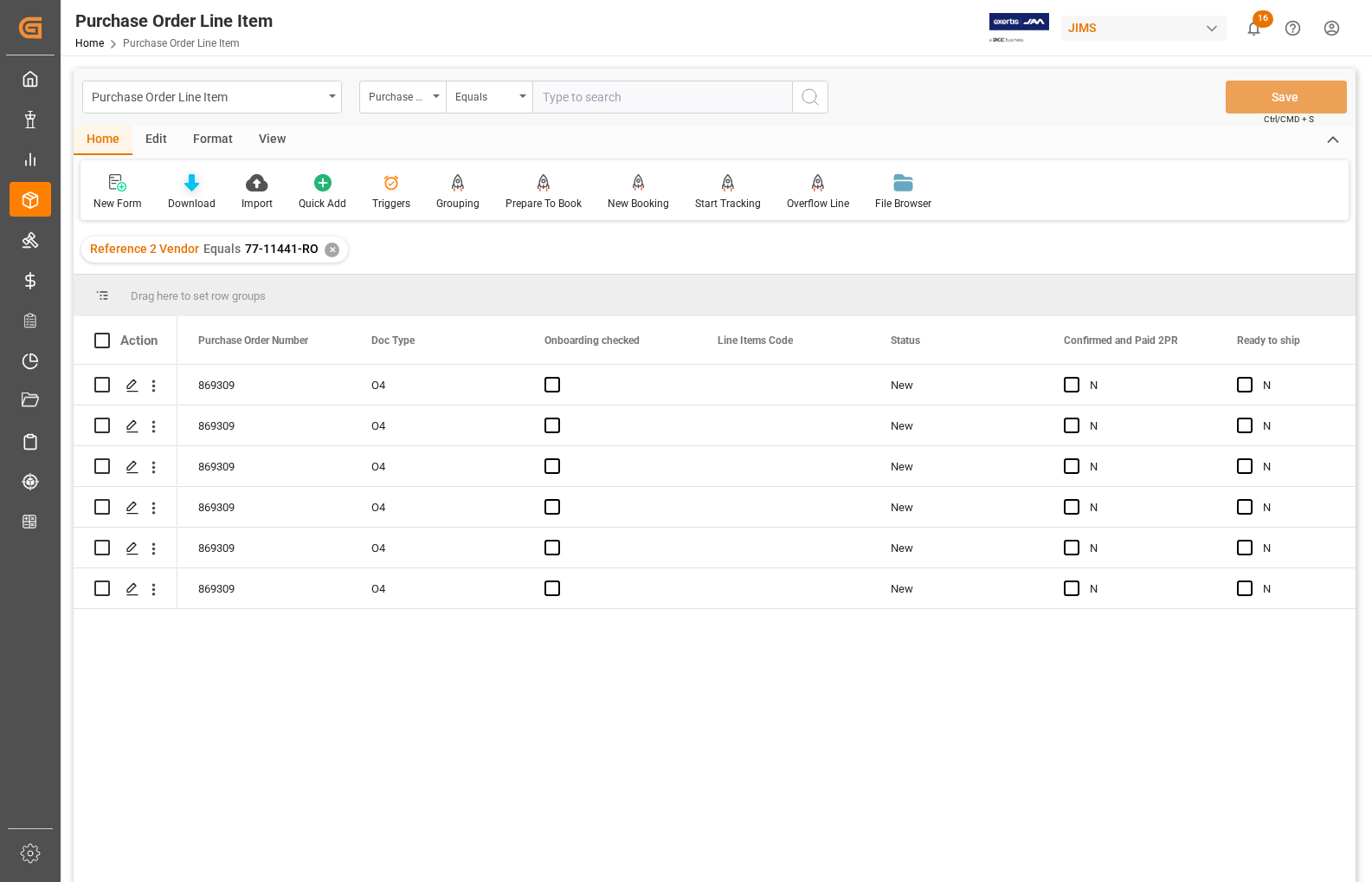
click at [186, 191] on icon at bounding box center [192, 182] width 14 height 17
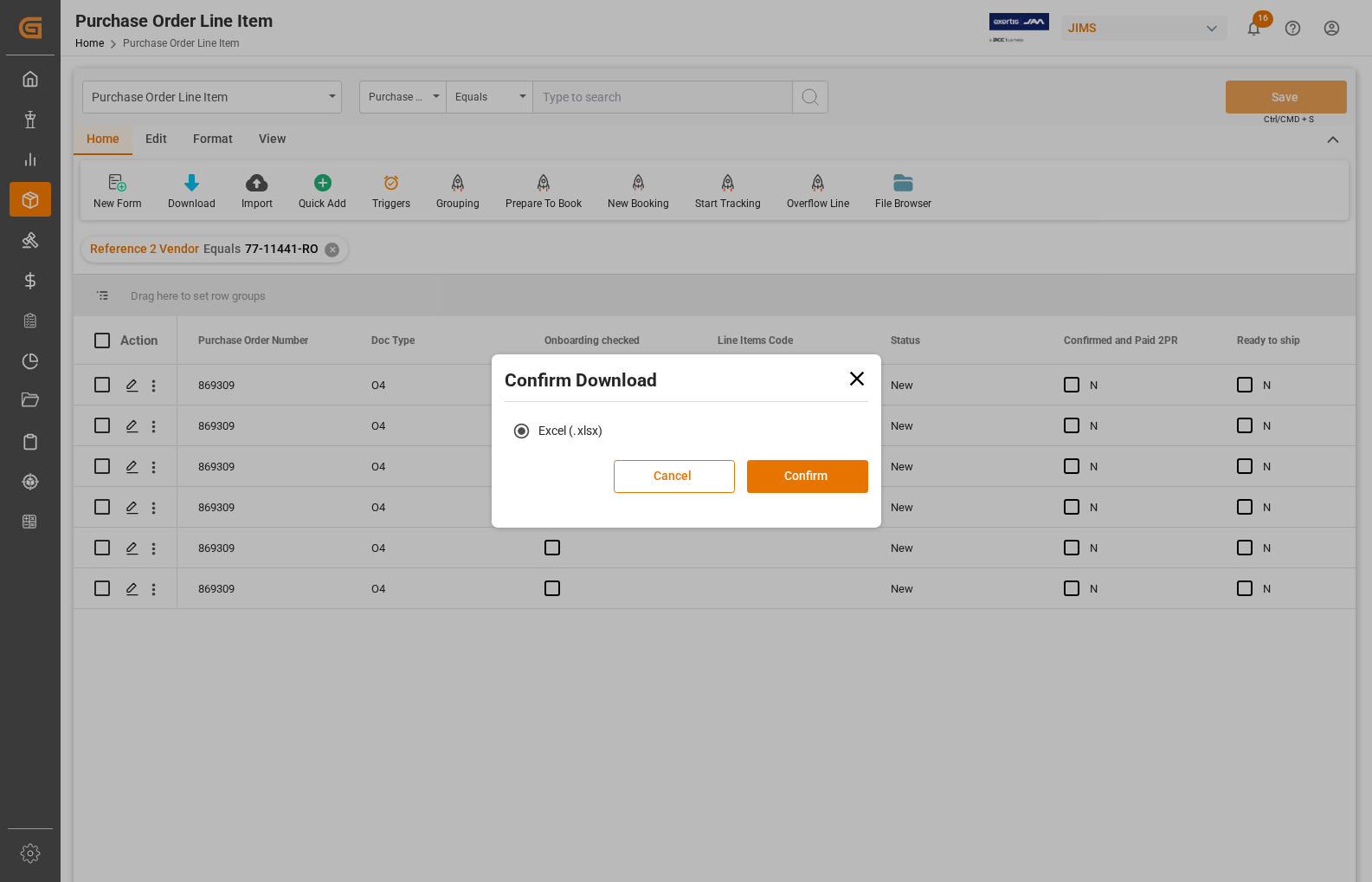
click at [101, 338] on div "Confirm Download Excel (.xlsx) Cancel Confirm" at bounding box center [686, 441] width 1372 height 882
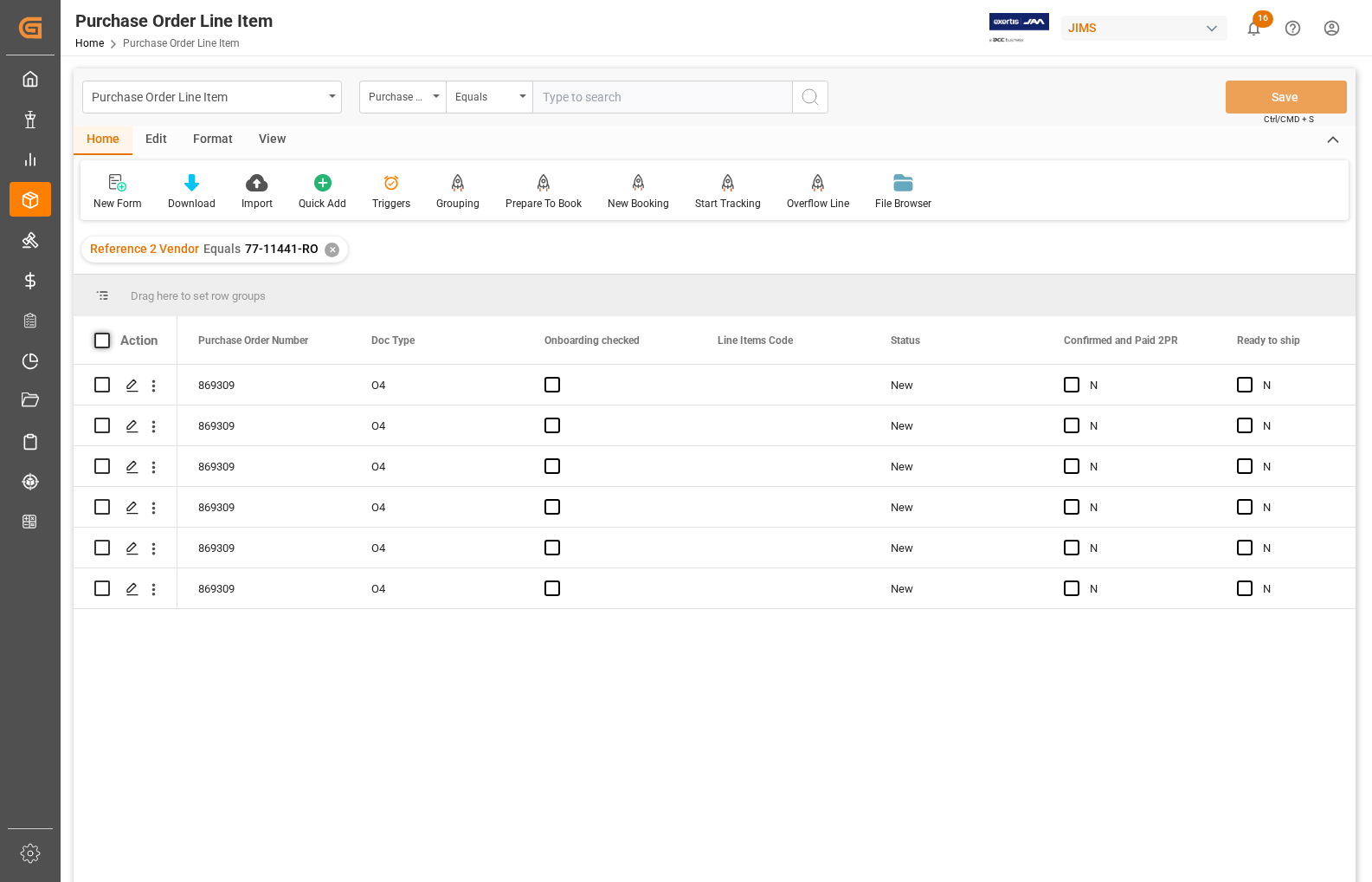
click at [109, 338] on span at bounding box center [101, 339] width 15 height 15
click at [107, 332] on input "checkbox" at bounding box center [107, 332] width 0 height 0
checkbox input "true"
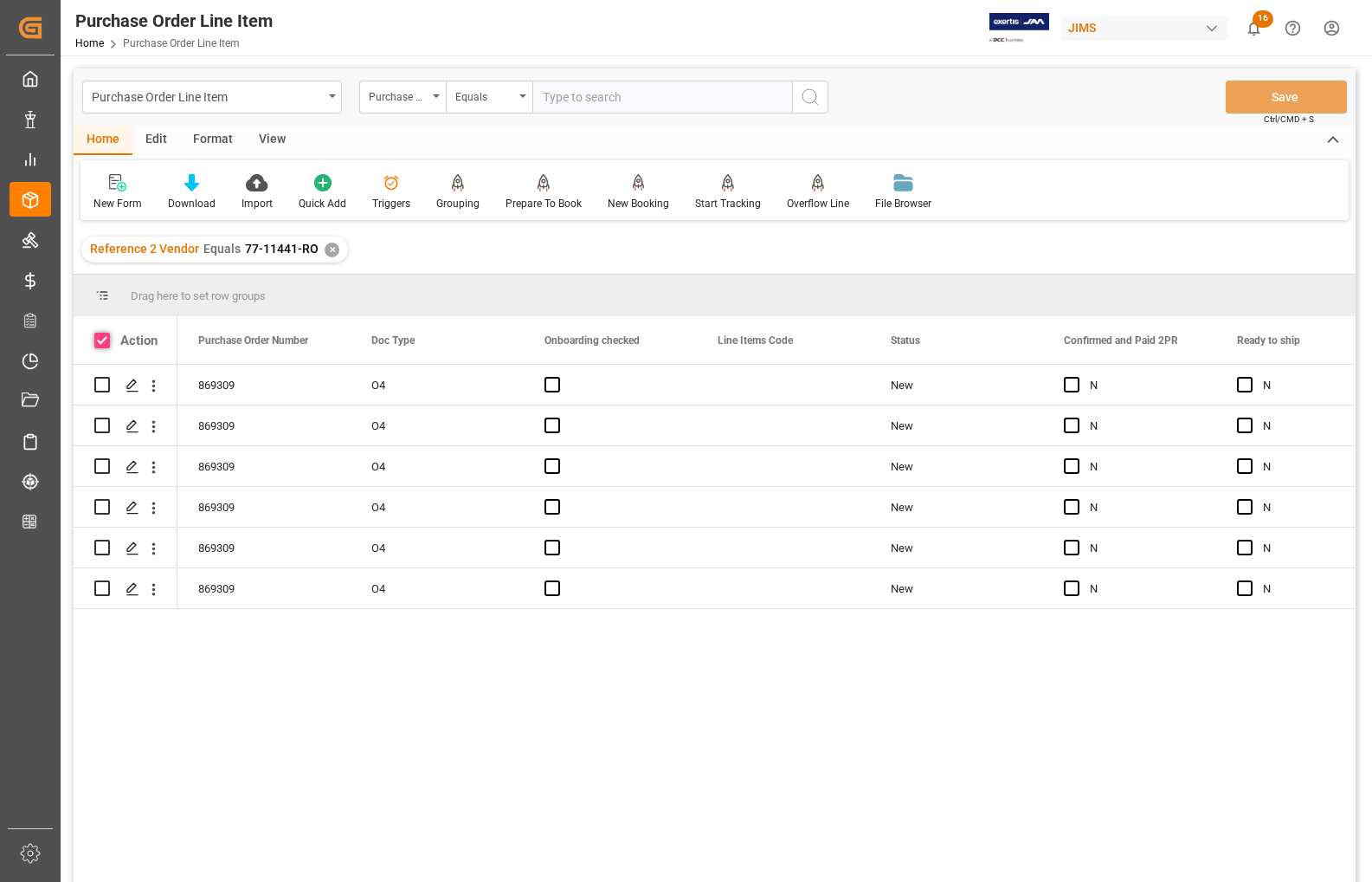
checkbox input "true"
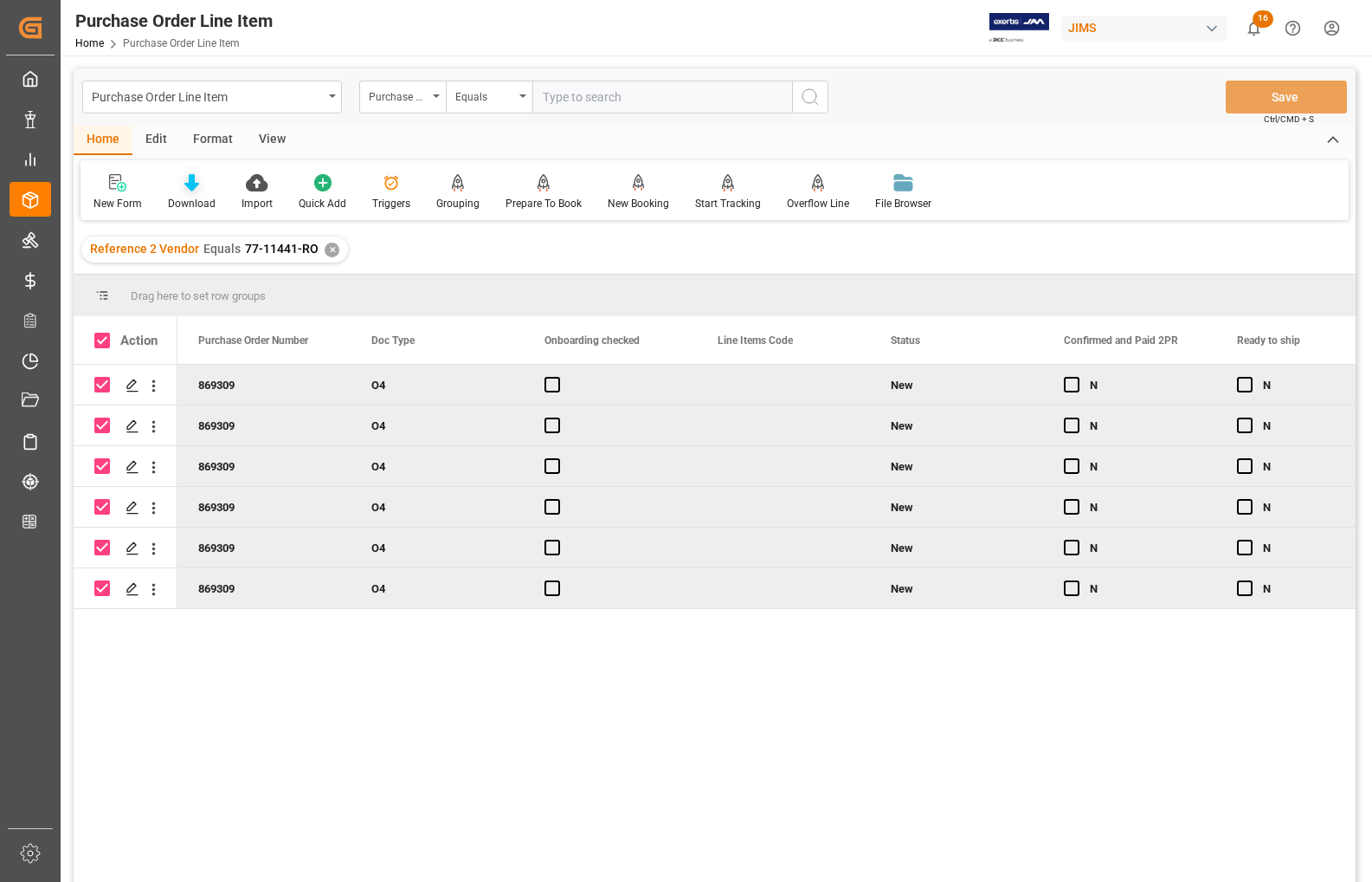
click at [195, 196] on div "Download" at bounding box center [192, 203] width 47 height 15
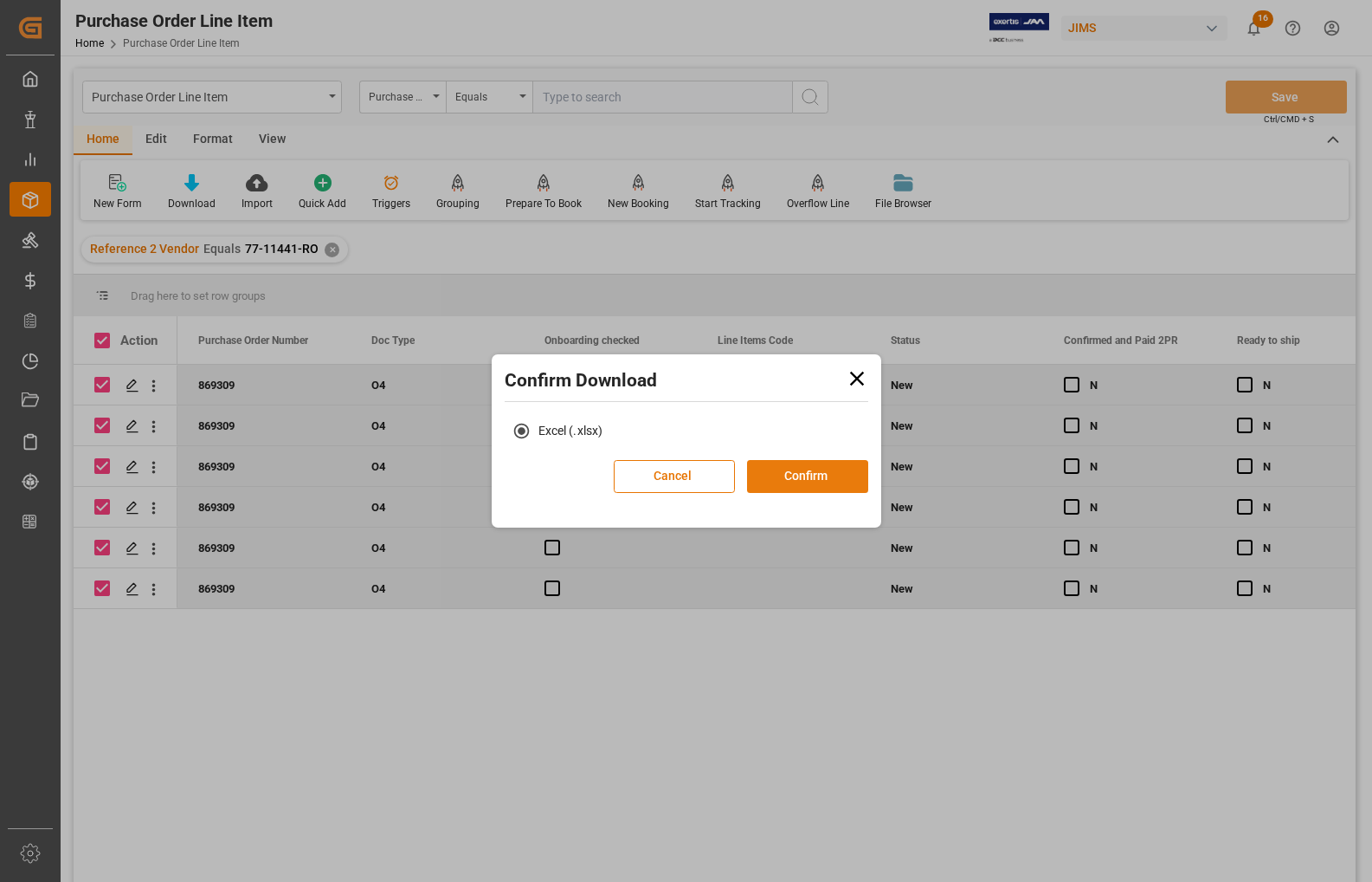
click at [833, 481] on button "Confirm" at bounding box center [807, 476] width 121 height 33
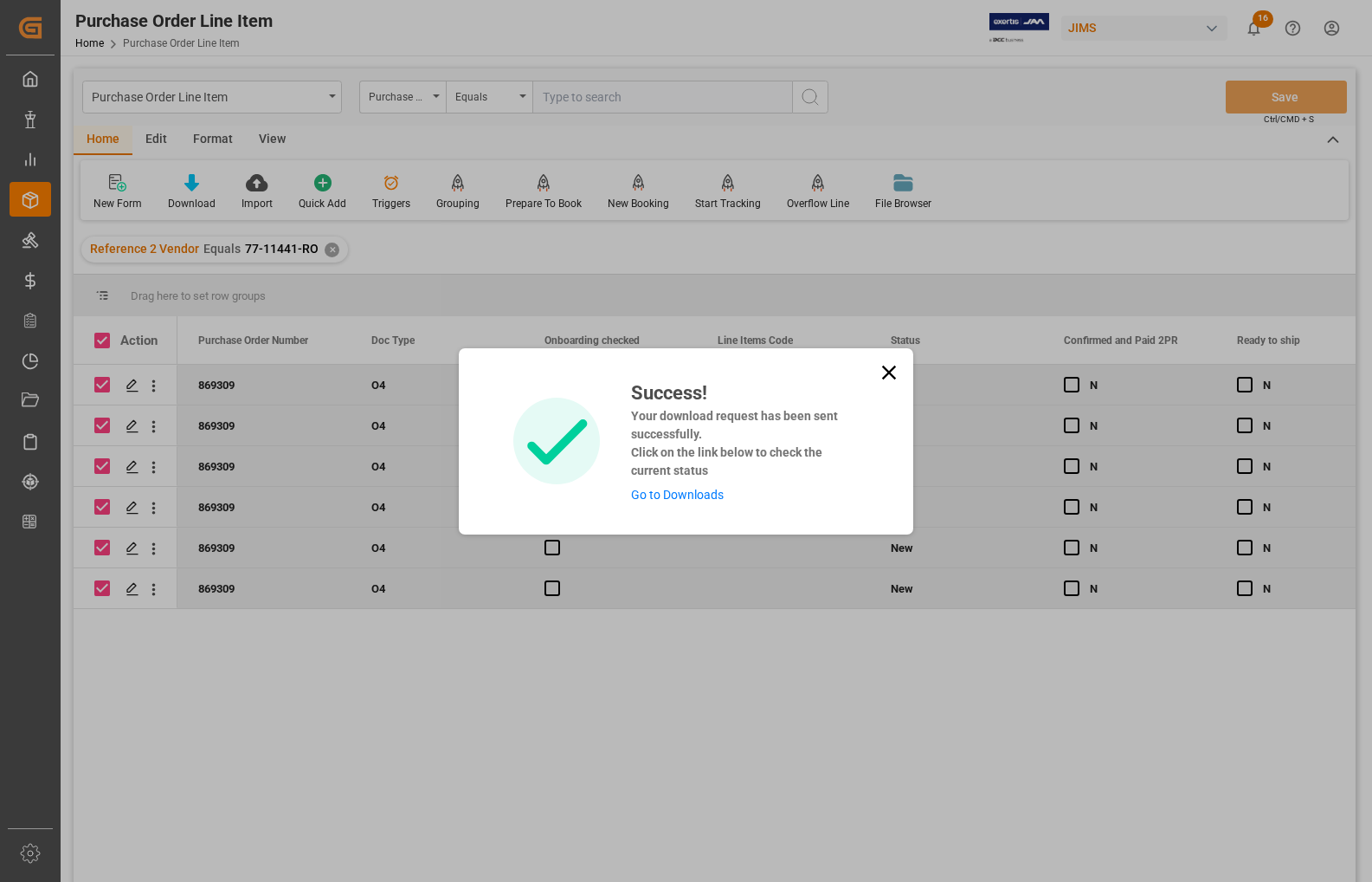
click at [701, 494] on link "Go to Downloads" at bounding box center [677, 494] width 92 height 13
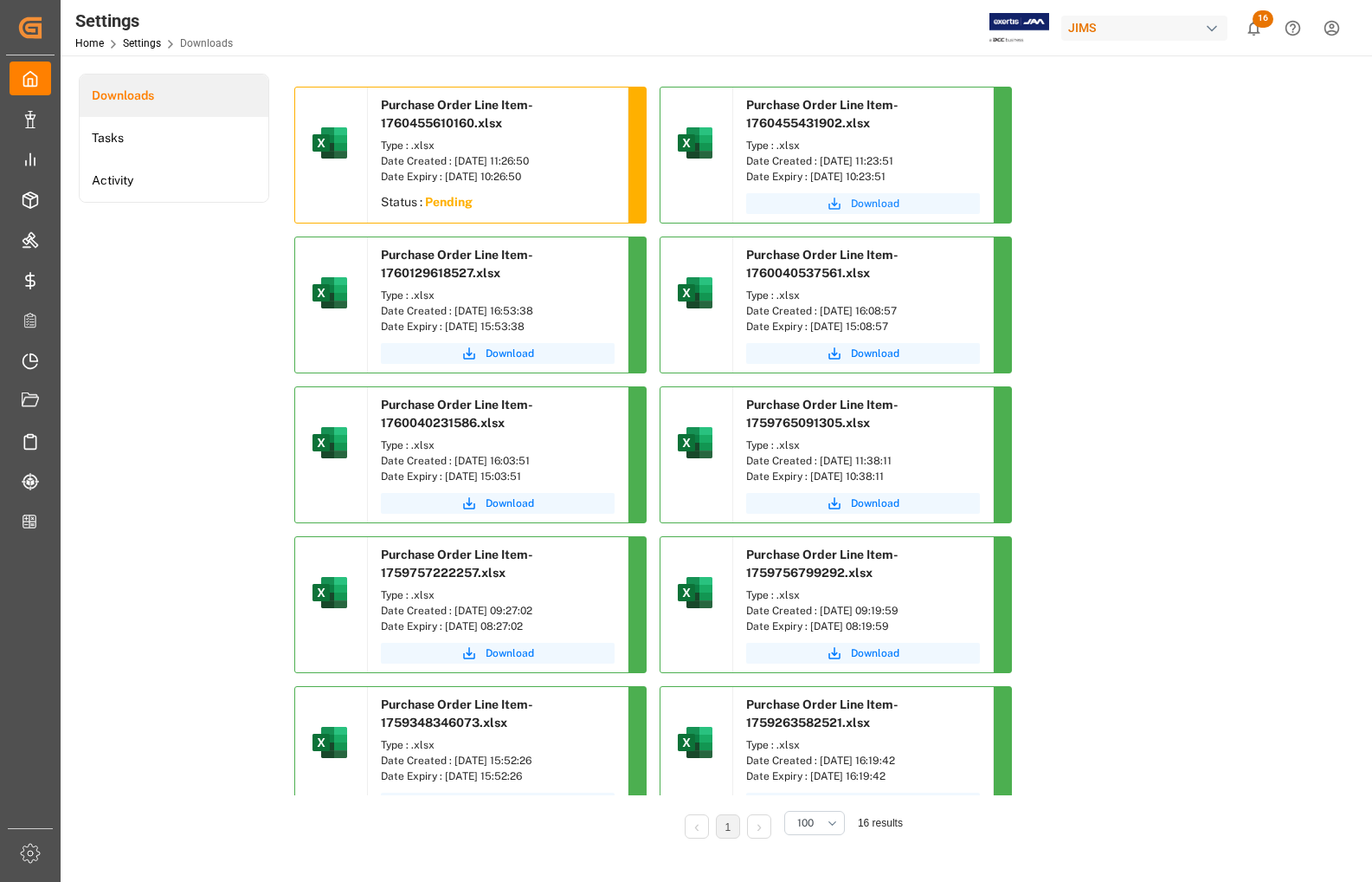
click at [867, 200] on span "Download" at bounding box center [875, 203] width 48 height 15
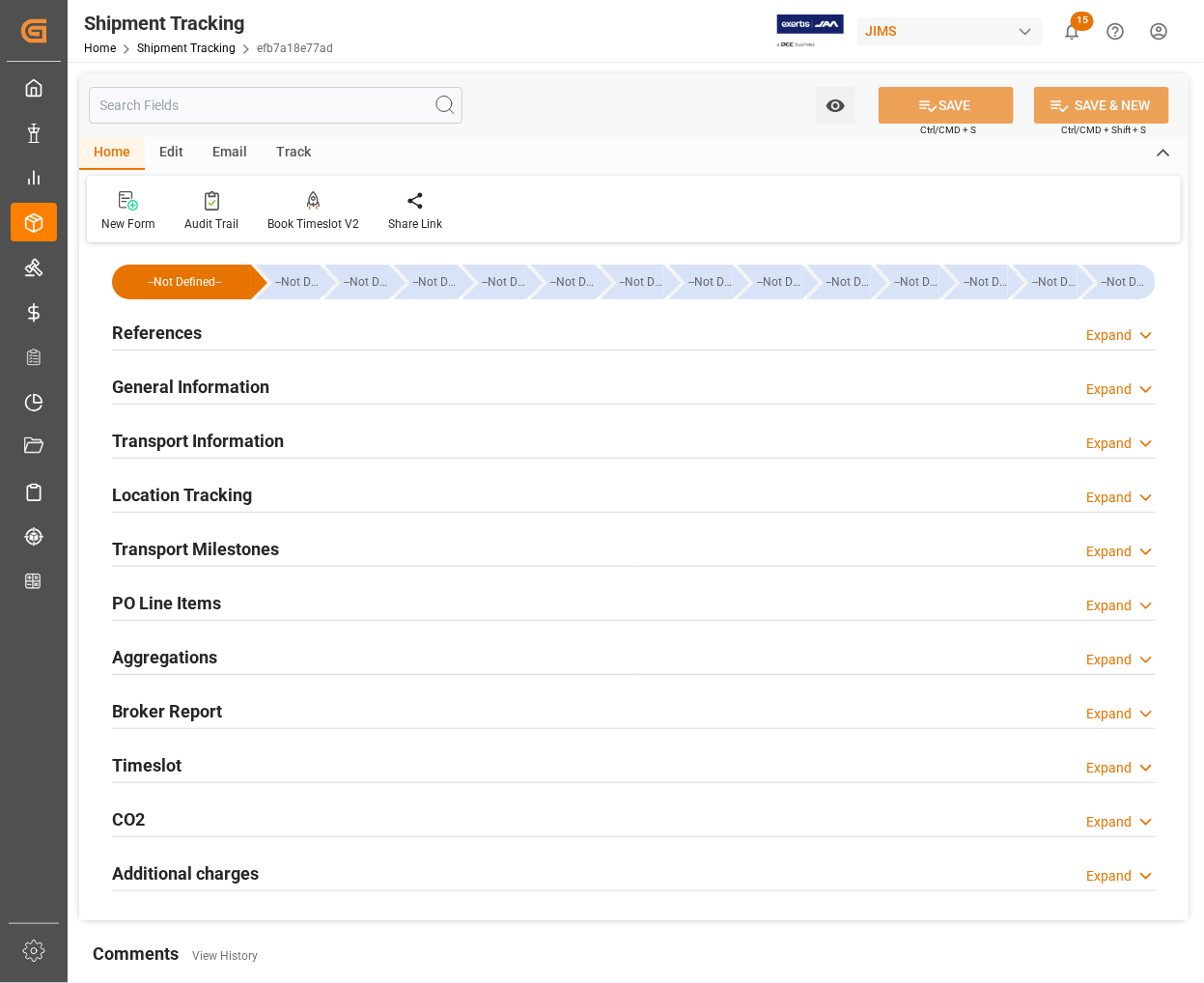
click at [165, 555] on h2 "Transport Milestones" at bounding box center [195, 549] width 167 height 26
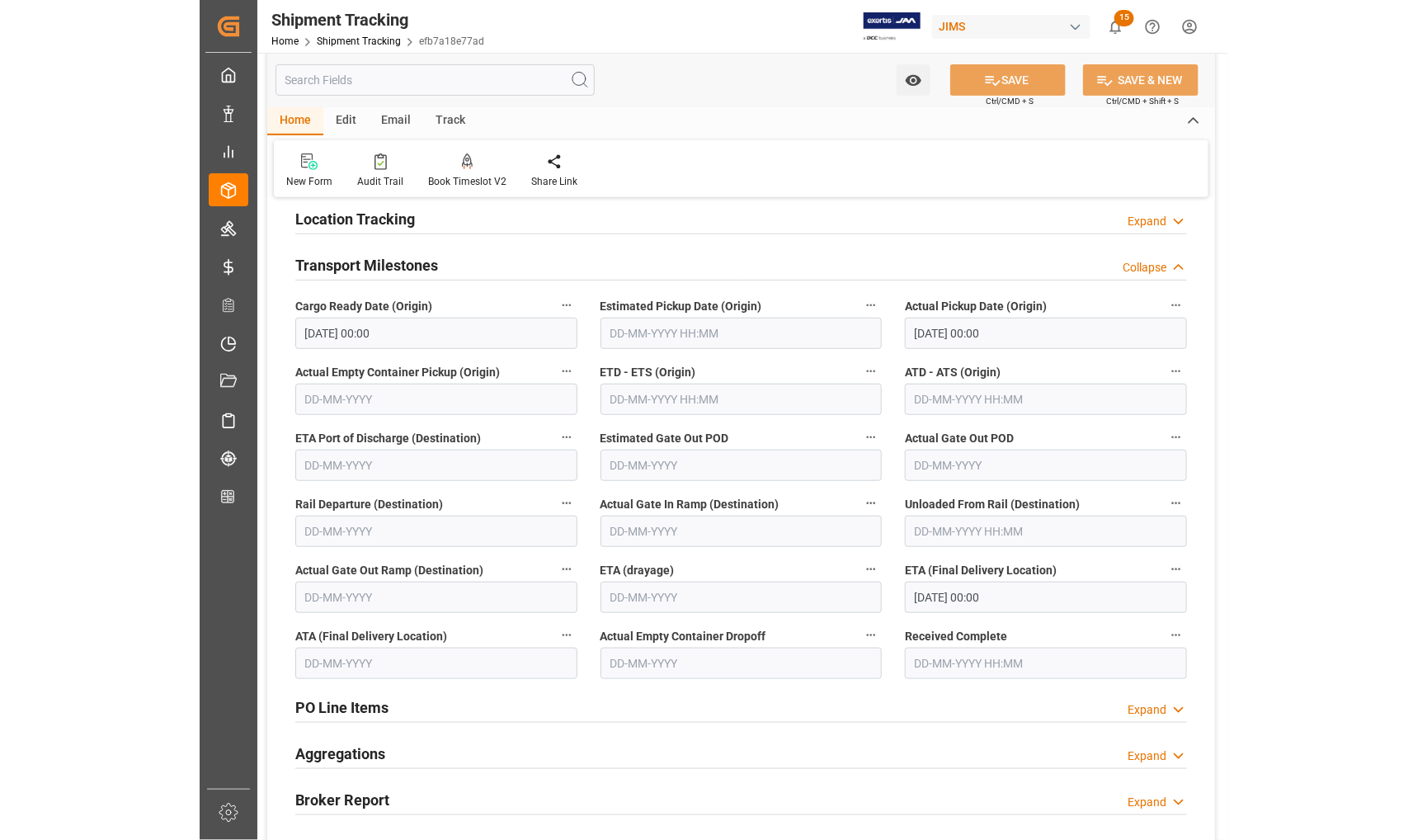
scroll to position [206, 0]
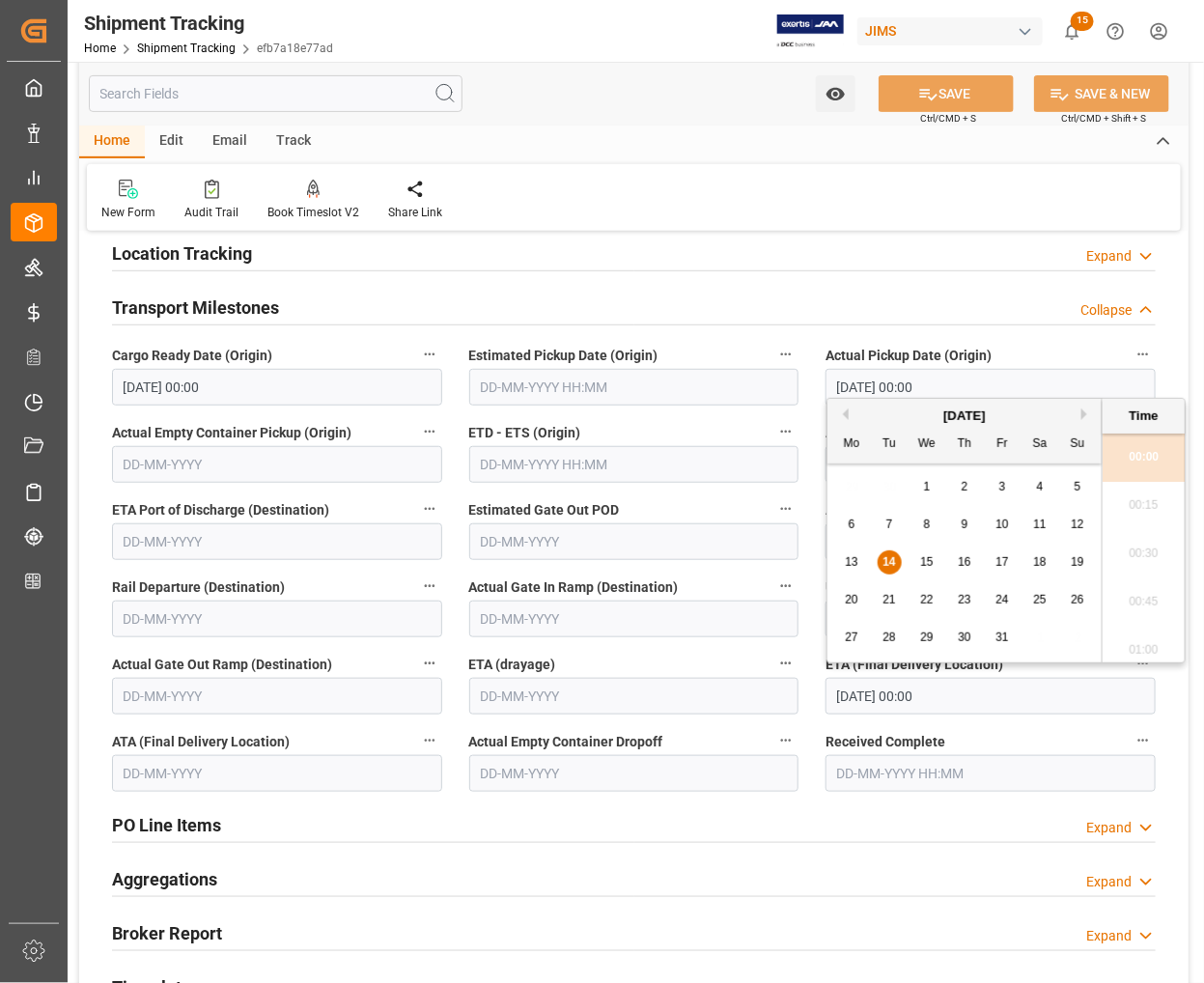
click at [898, 691] on input "[DATE] 00:00" at bounding box center [990, 696] width 330 height 37
click at [926, 561] on span "15" at bounding box center [926, 562] width 13 height 14
type input "15-10-2025 00:00"
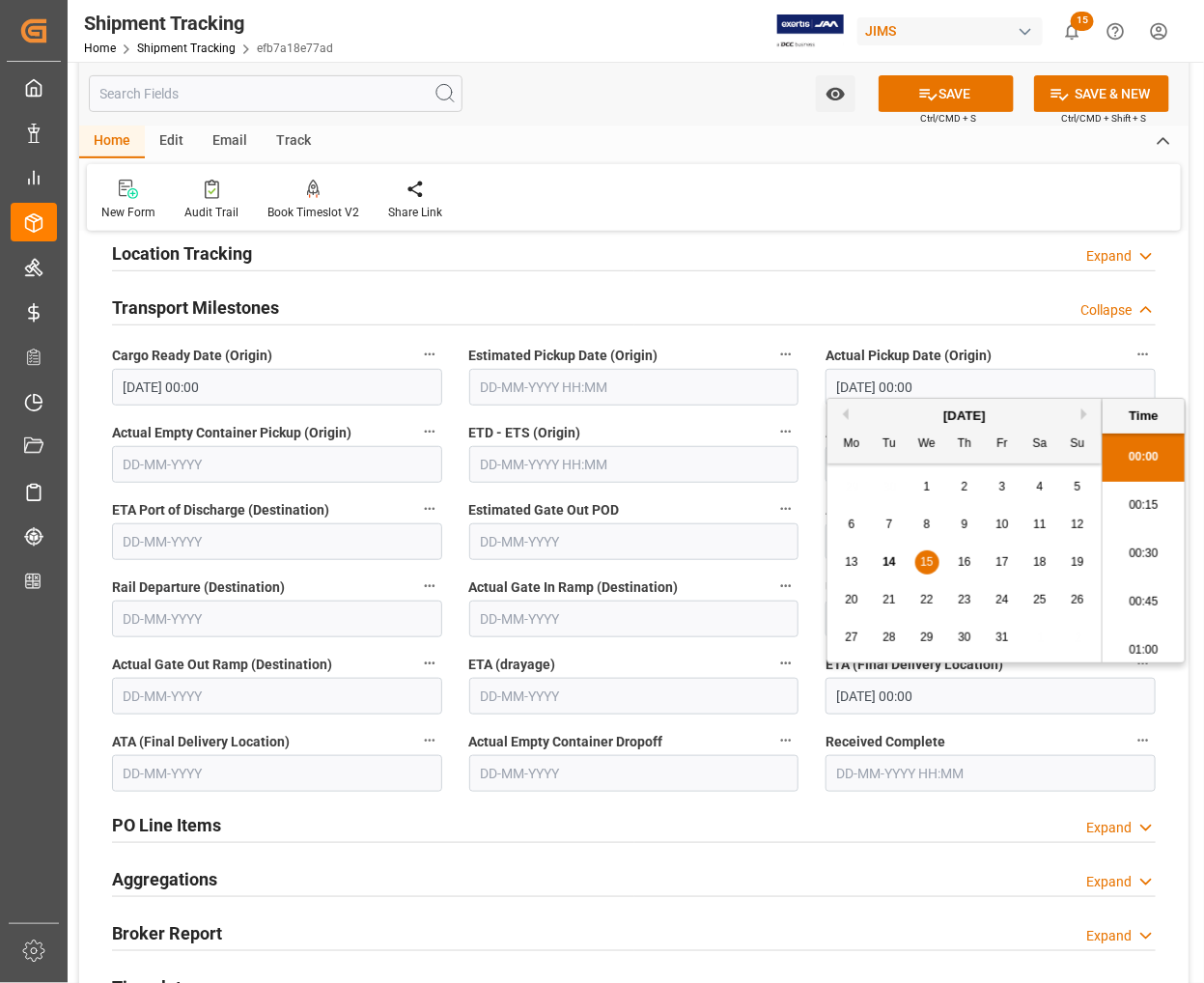
click at [927, 562] on span "15" at bounding box center [926, 562] width 13 height 14
click at [674, 252] on div "Location Tracking Expand" at bounding box center [634, 251] width 1044 height 37
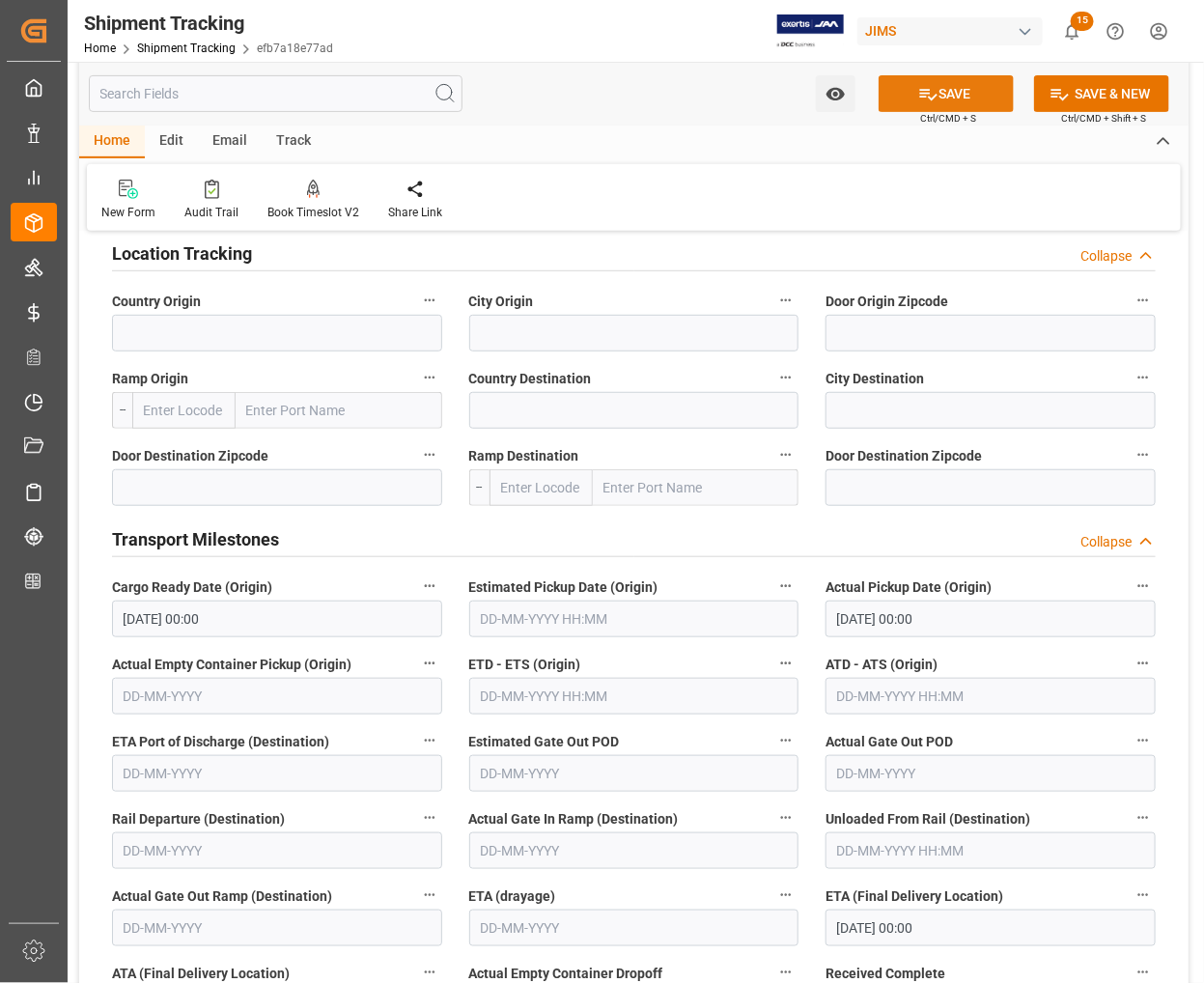
click at [944, 88] on button "SAVE" at bounding box center [945, 93] width 135 height 37
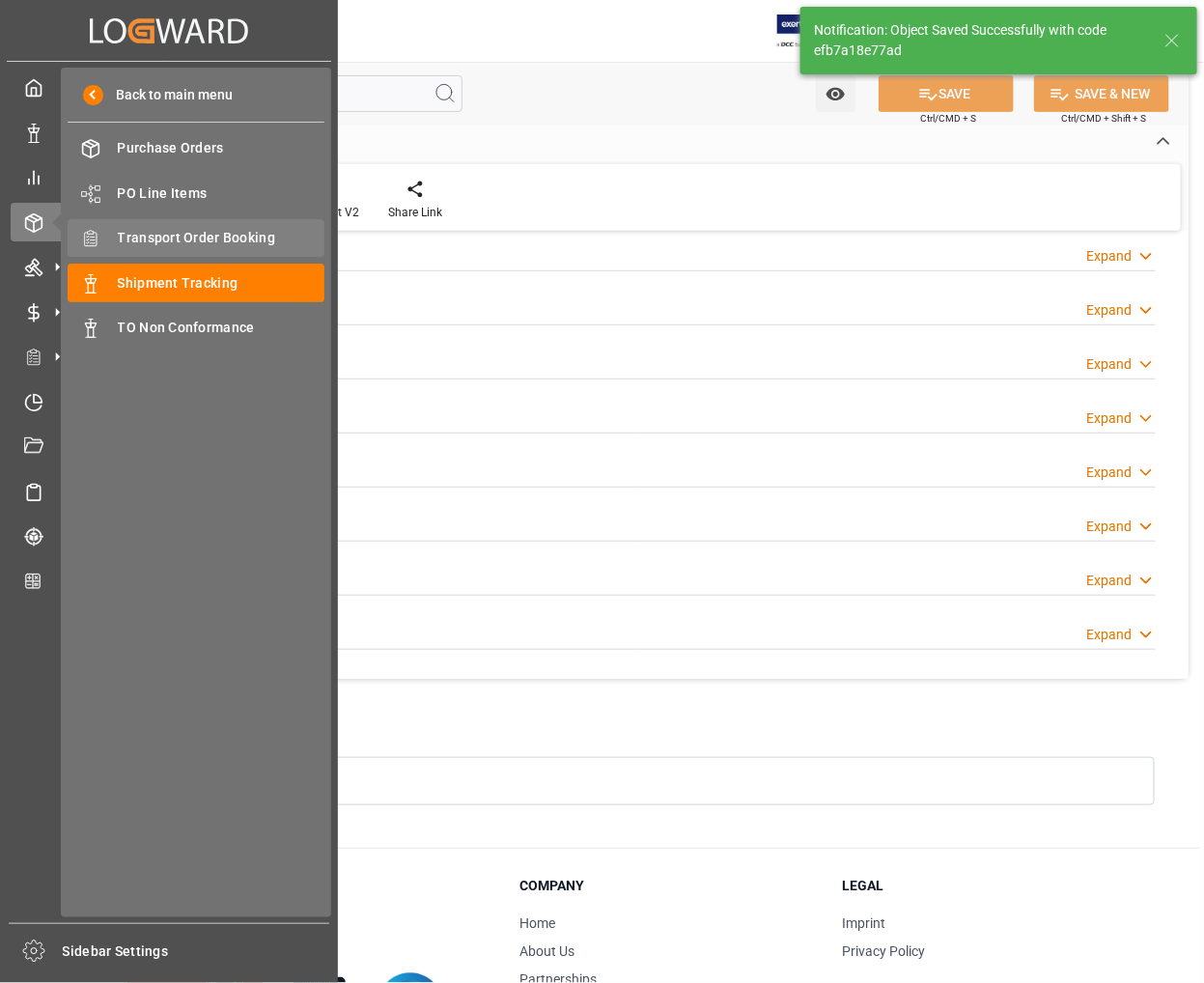
click at [99, 237] on icon at bounding box center [90, 238] width 19 height 19
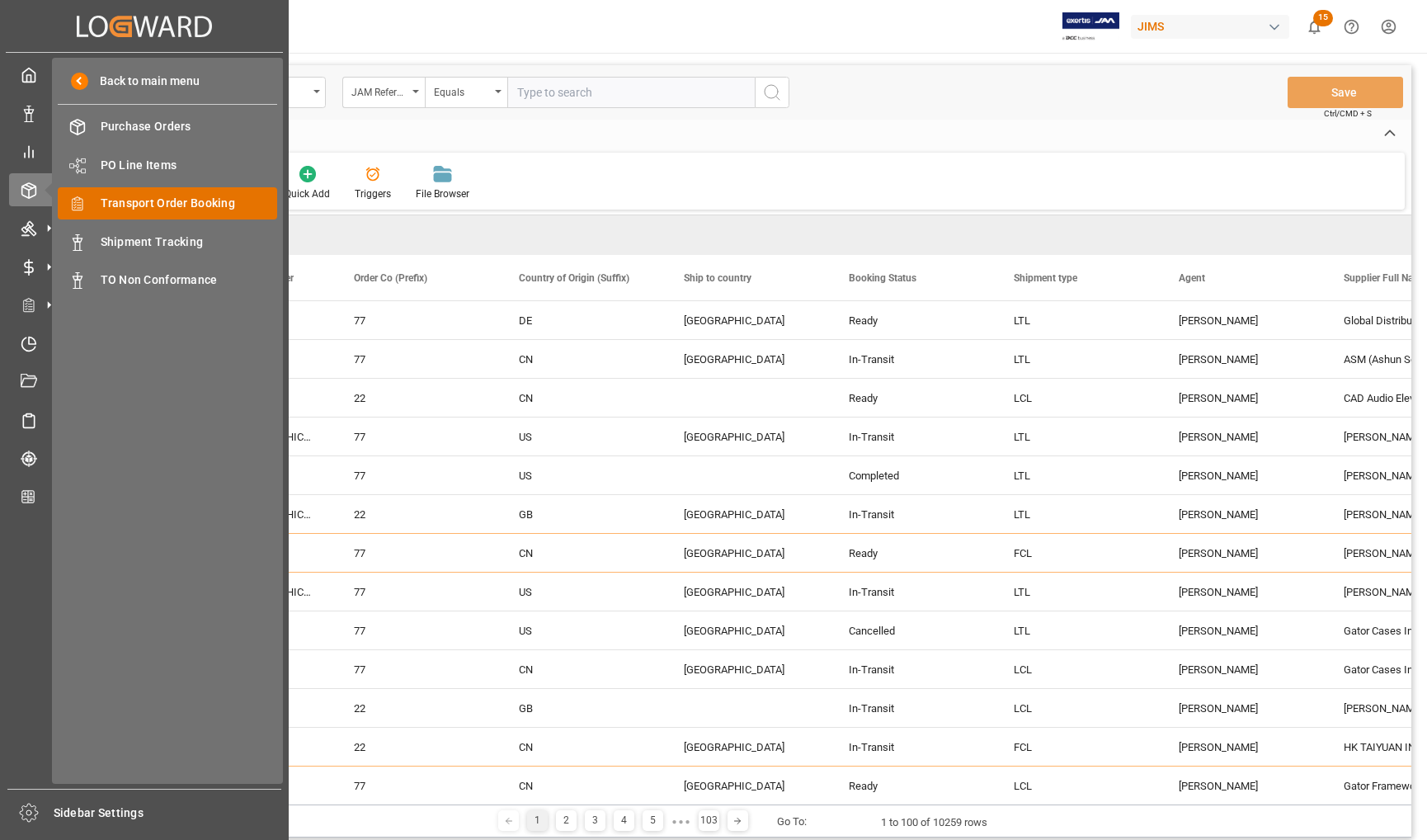
click at [129, 208] on span "Transport Order Booking" at bounding box center [189, 203] width 177 height 17
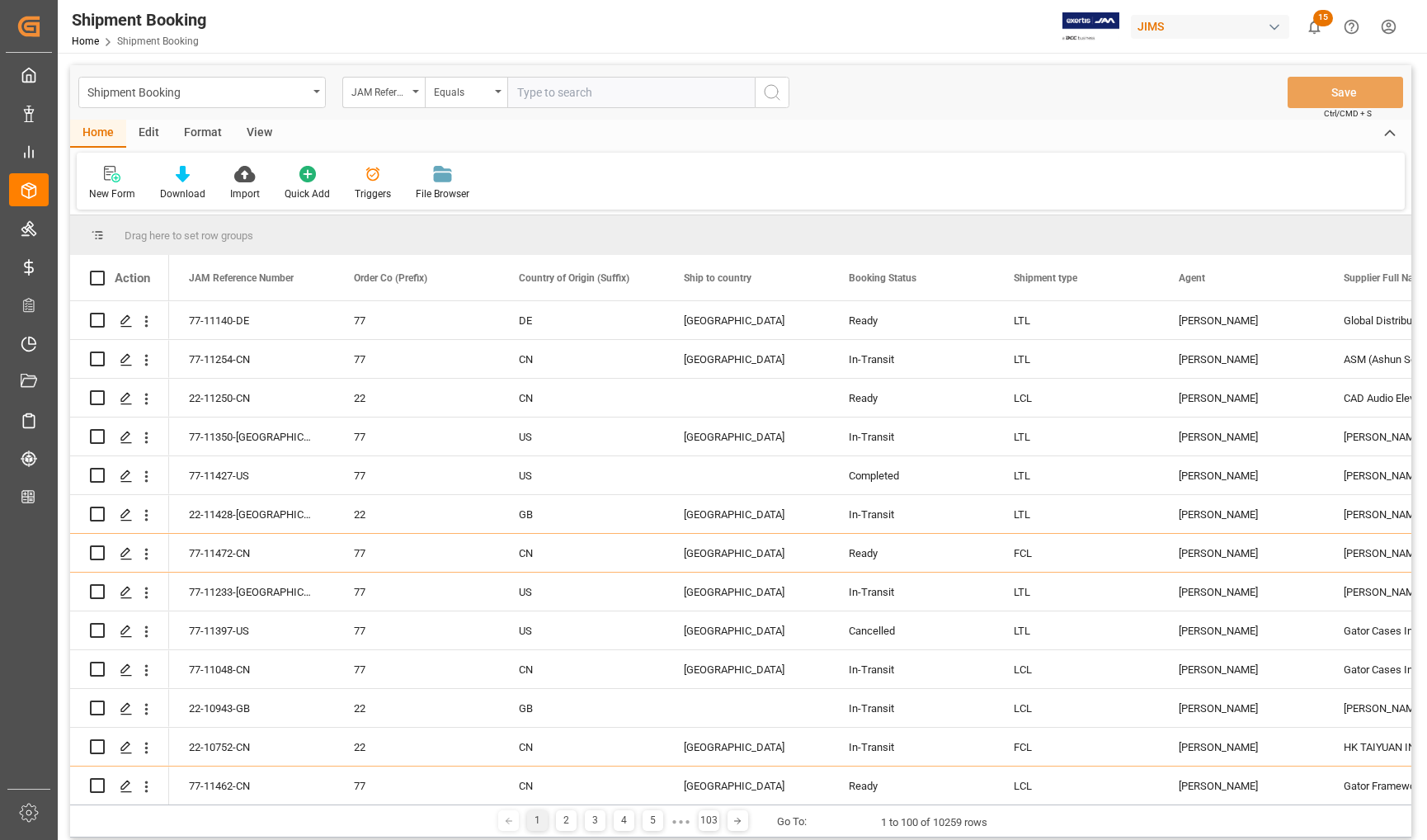
click at [641, 88] on input "text" at bounding box center [631, 92] width 247 height 32
type input "77-10095-RO"
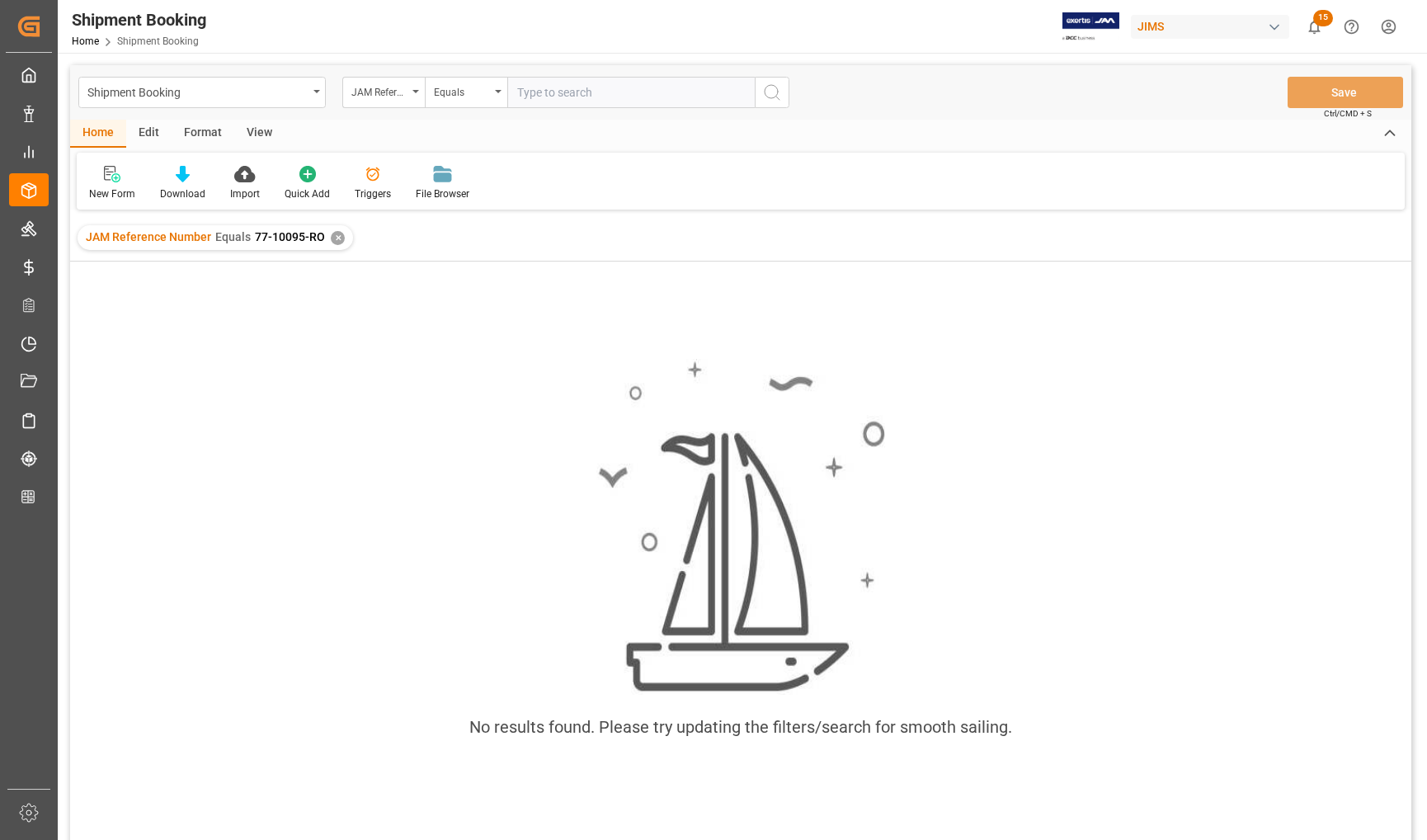
click at [332, 237] on div "✕" at bounding box center [338, 238] width 14 height 14
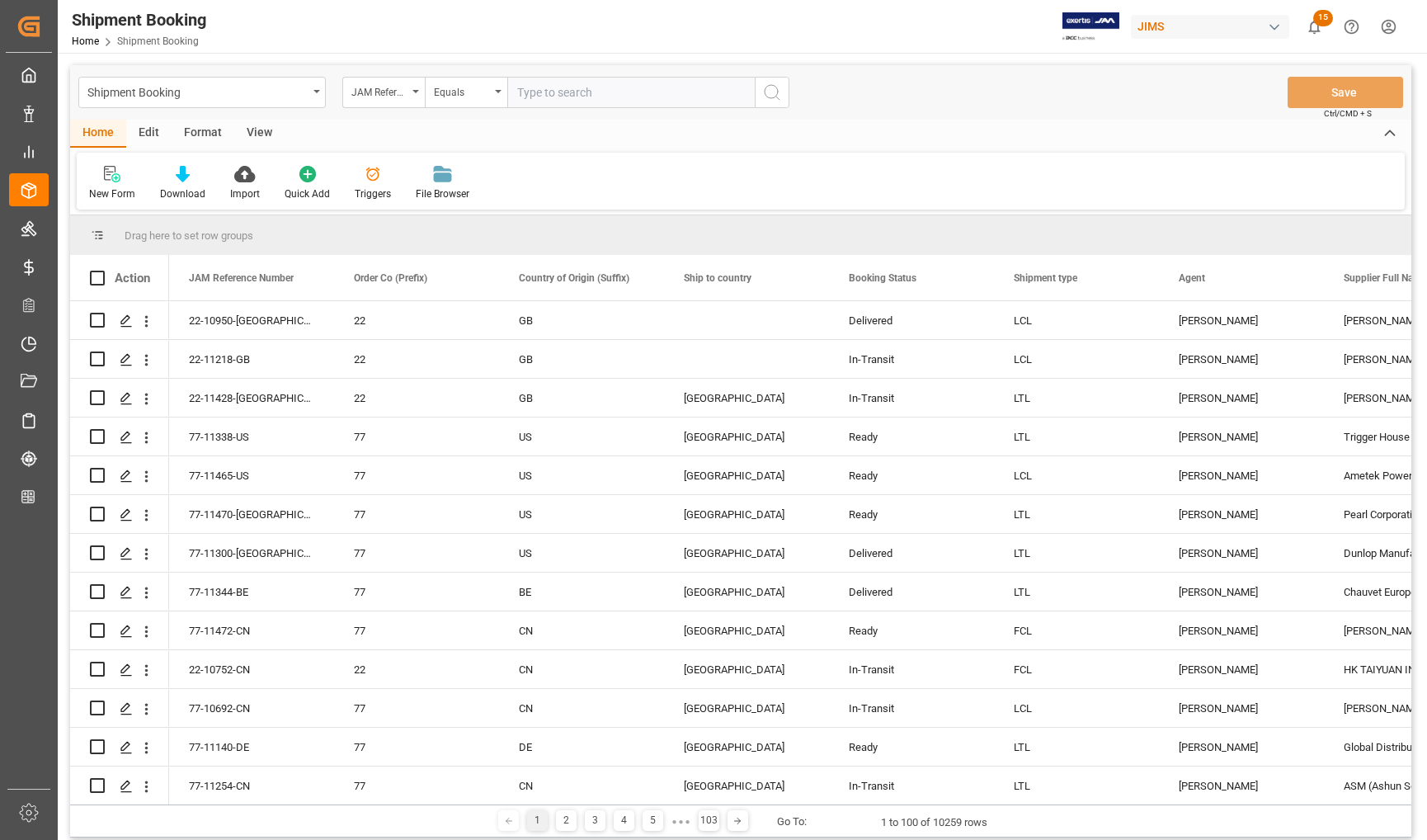
click at [1028, 286] on div "Supplier Full Name" at bounding box center [1400, 277] width 111 height 45
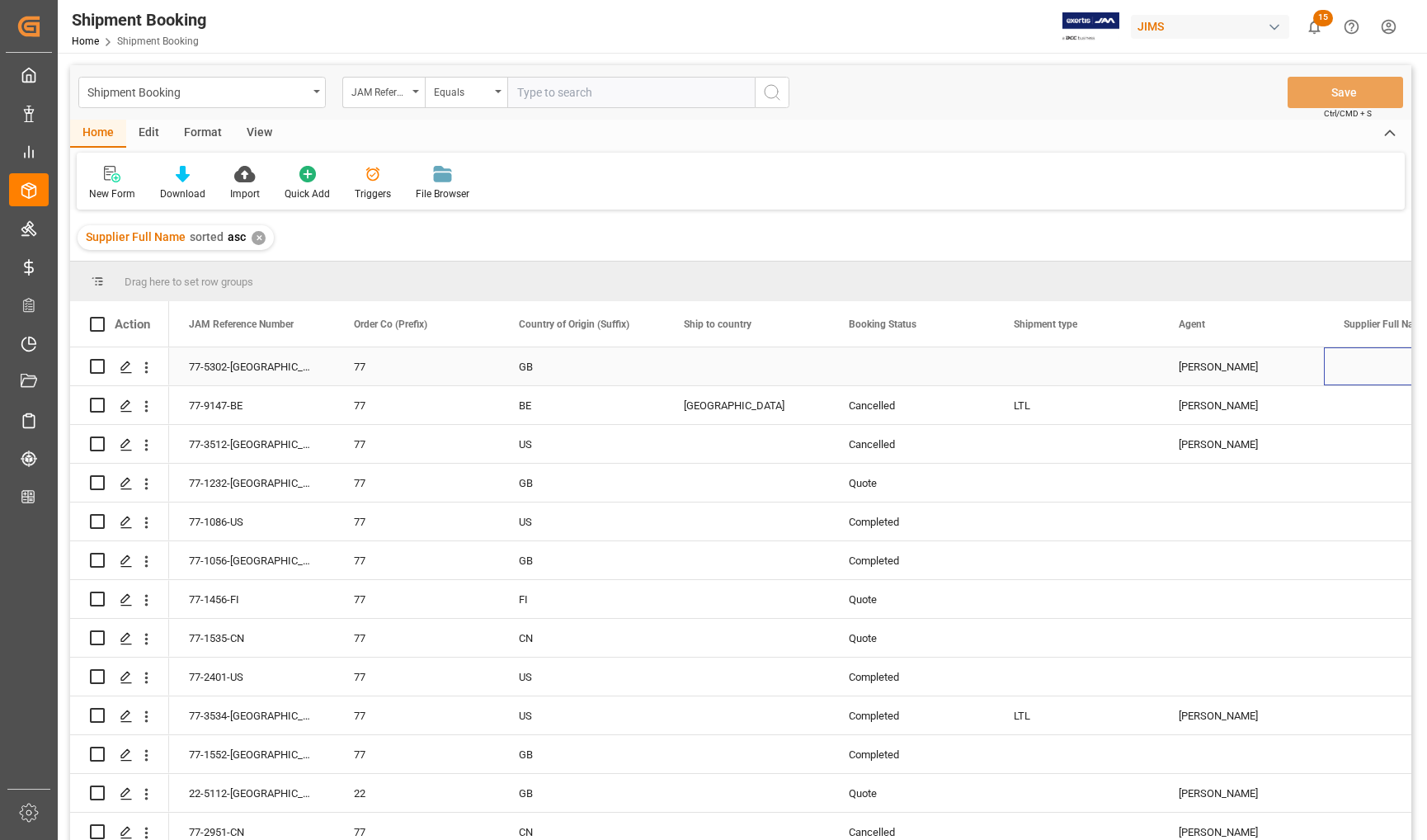
click at [1028, 368] on div "Press SPACE to select this row." at bounding box center [1406, 366] width 165 height 38
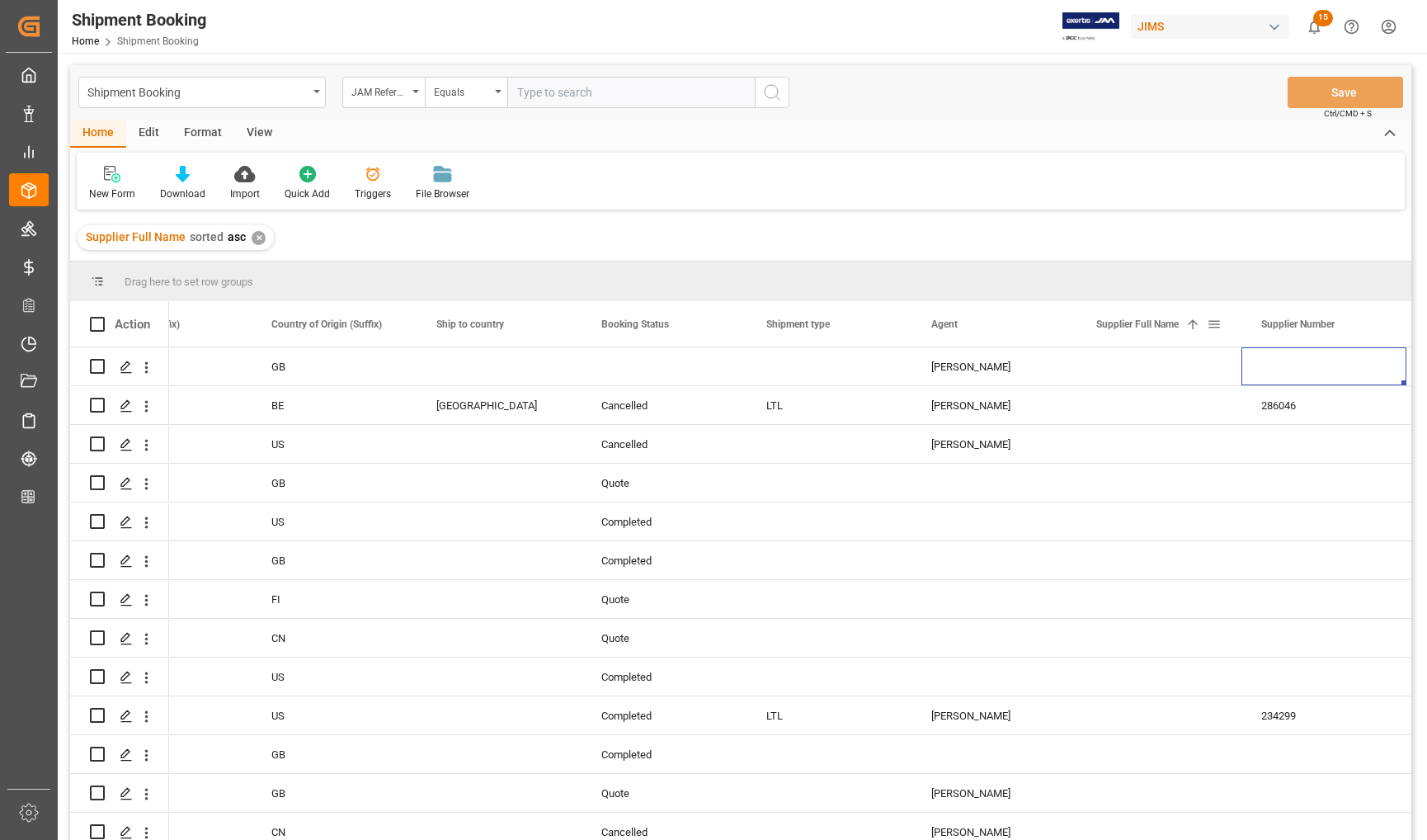
click at [1028, 327] on span "Supplier Full Name" at bounding box center [1137, 324] width 83 height 12
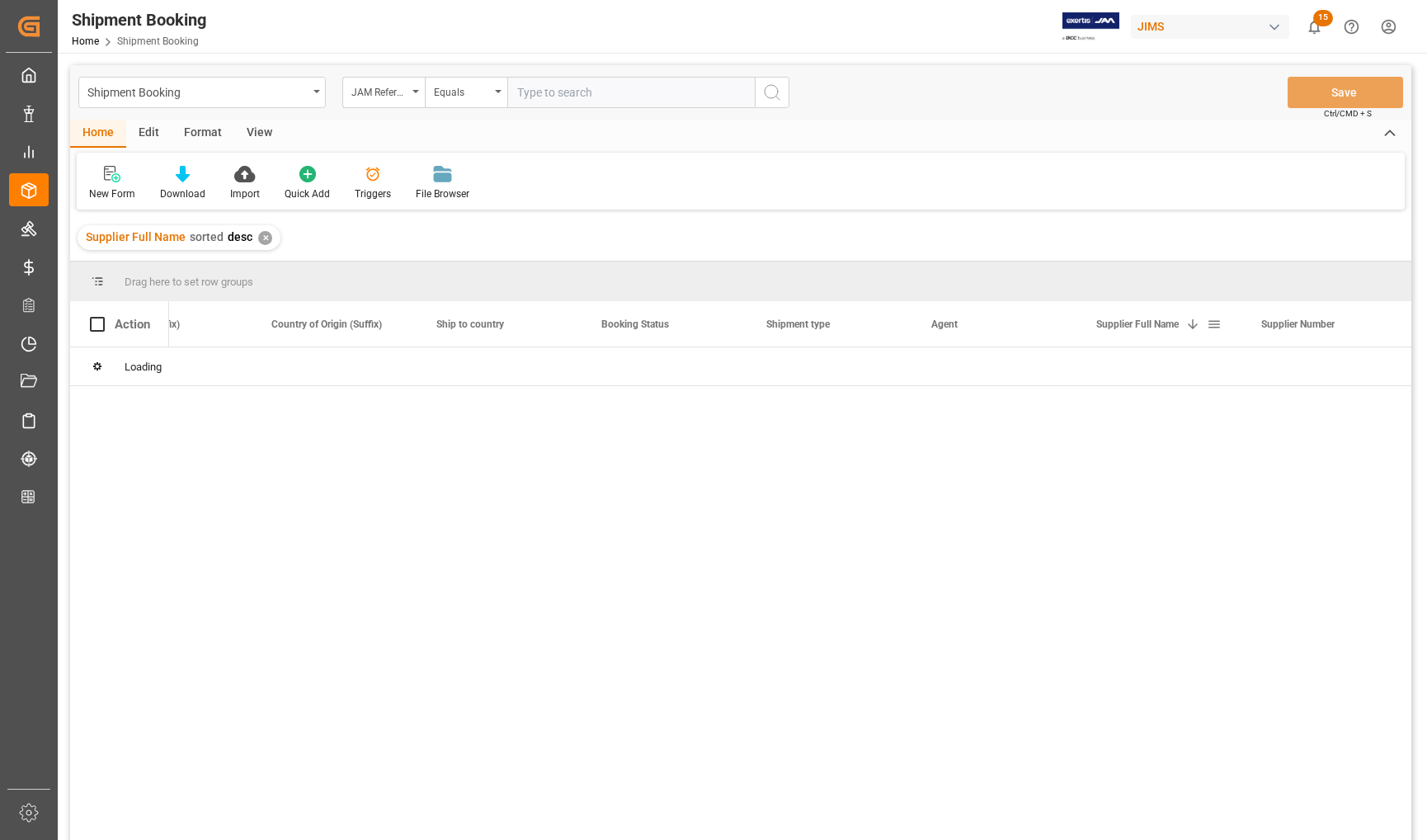
click at [1028, 330] on span at bounding box center [1214, 323] width 15 height 14
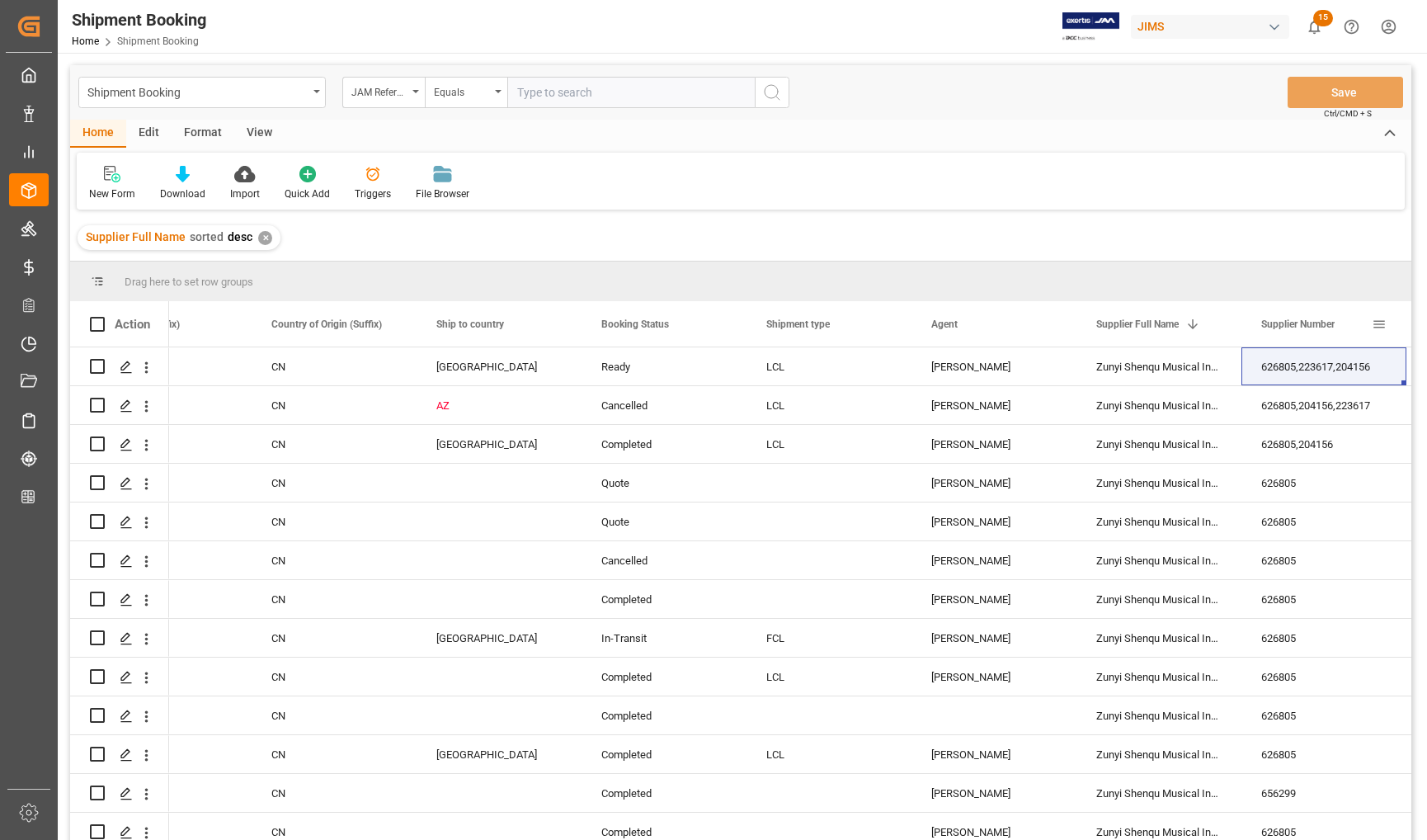
click at [1028, 327] on span "Supplier Number" at bounding box center [1298, 324] width 73 height 12
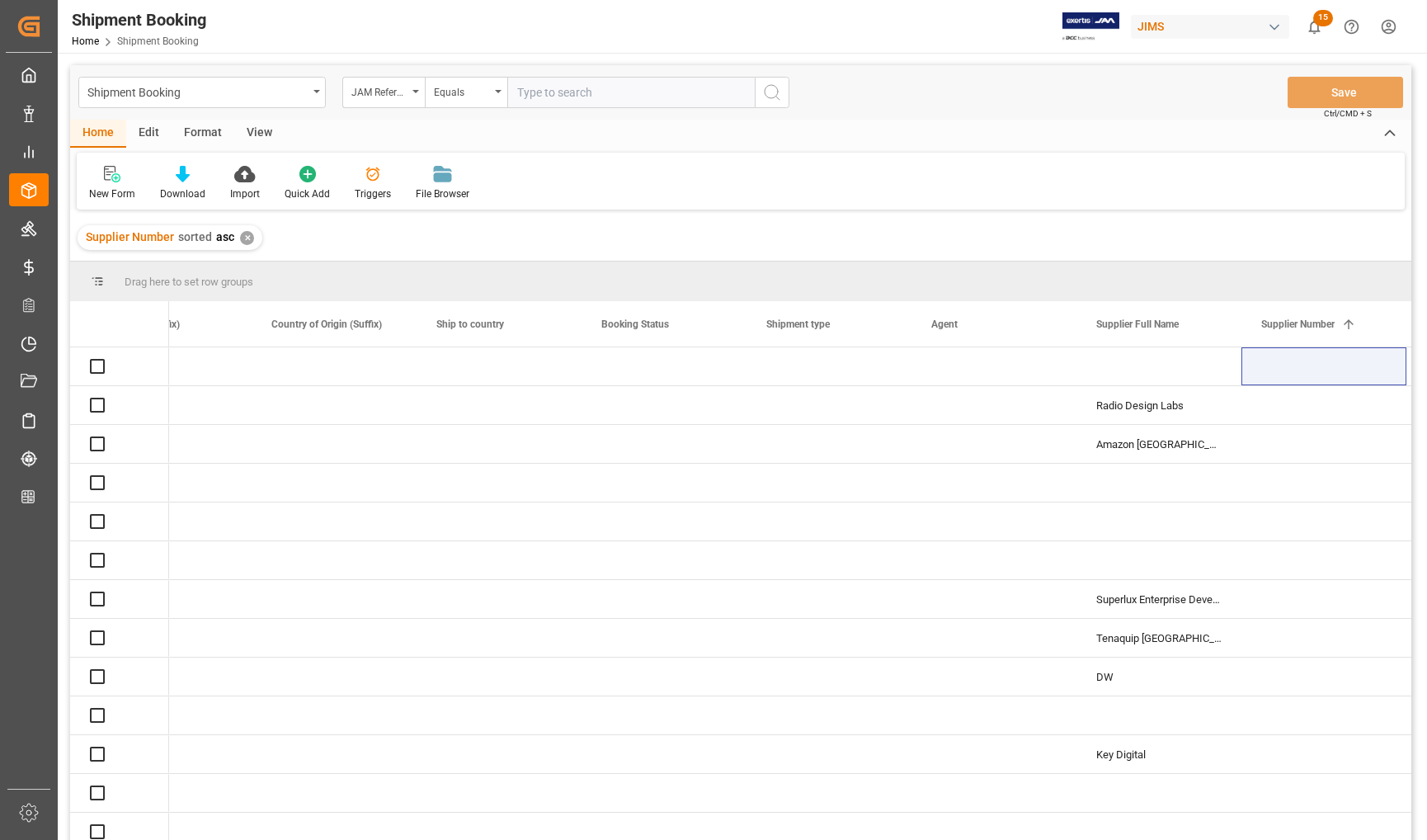
click at [1028, 320] on span at bounding box center [1214, 323] width 15 height 14
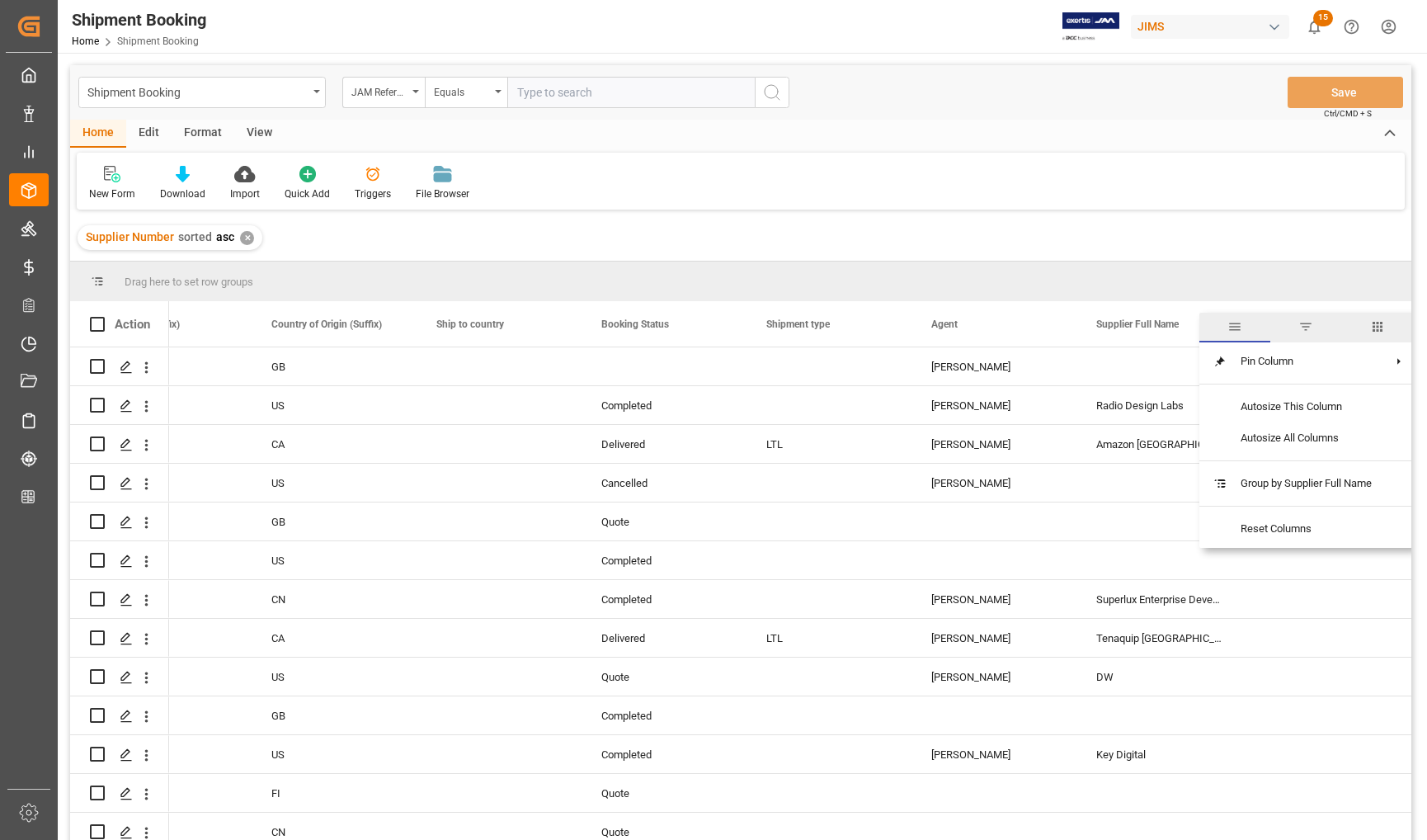
click at [1028, 327] on span "filter" at bounding box center [1305, 326] width 15 height 14
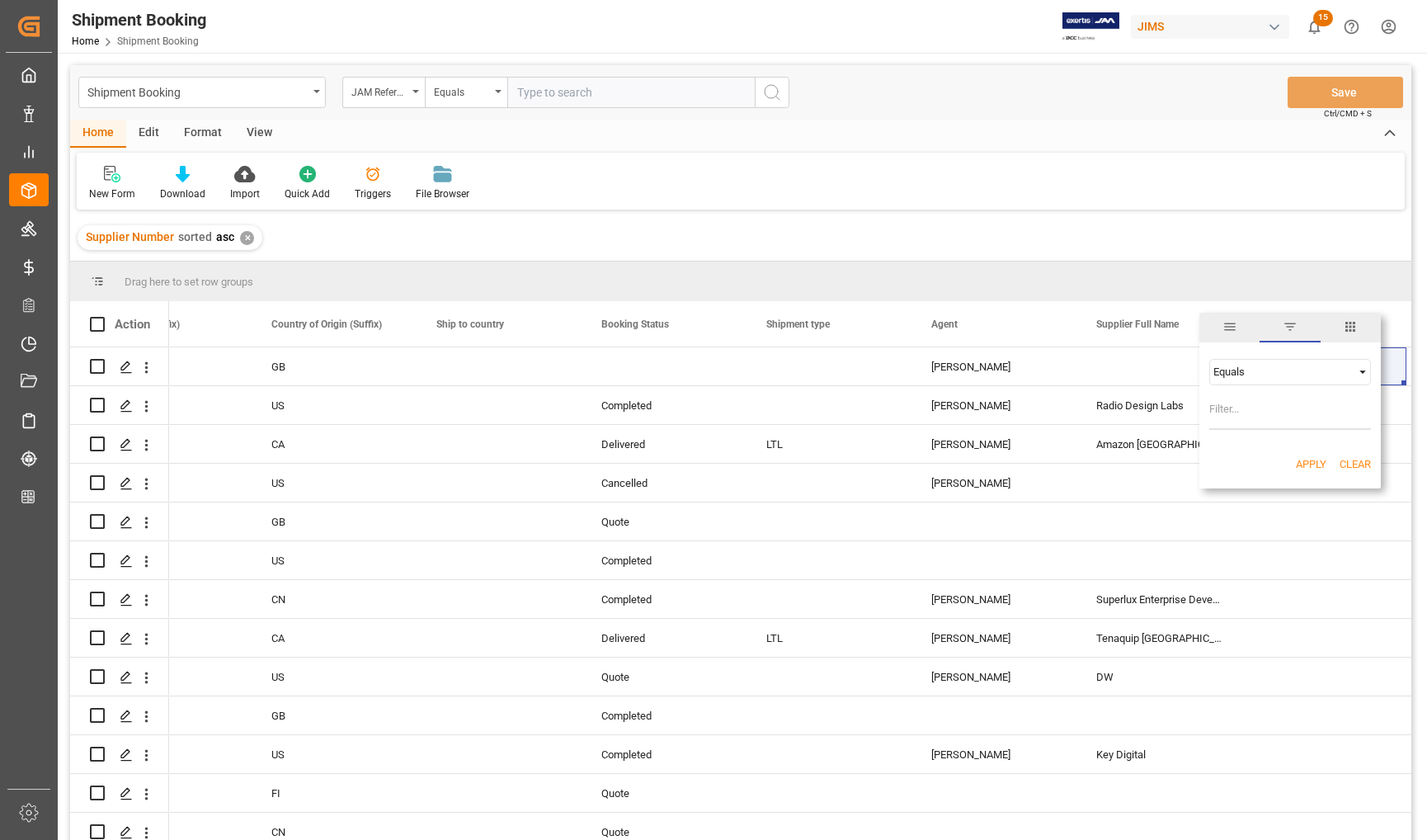
click at [1028, 375] on div "Equals" at bounding box center [1283, 371] width 138 height 13
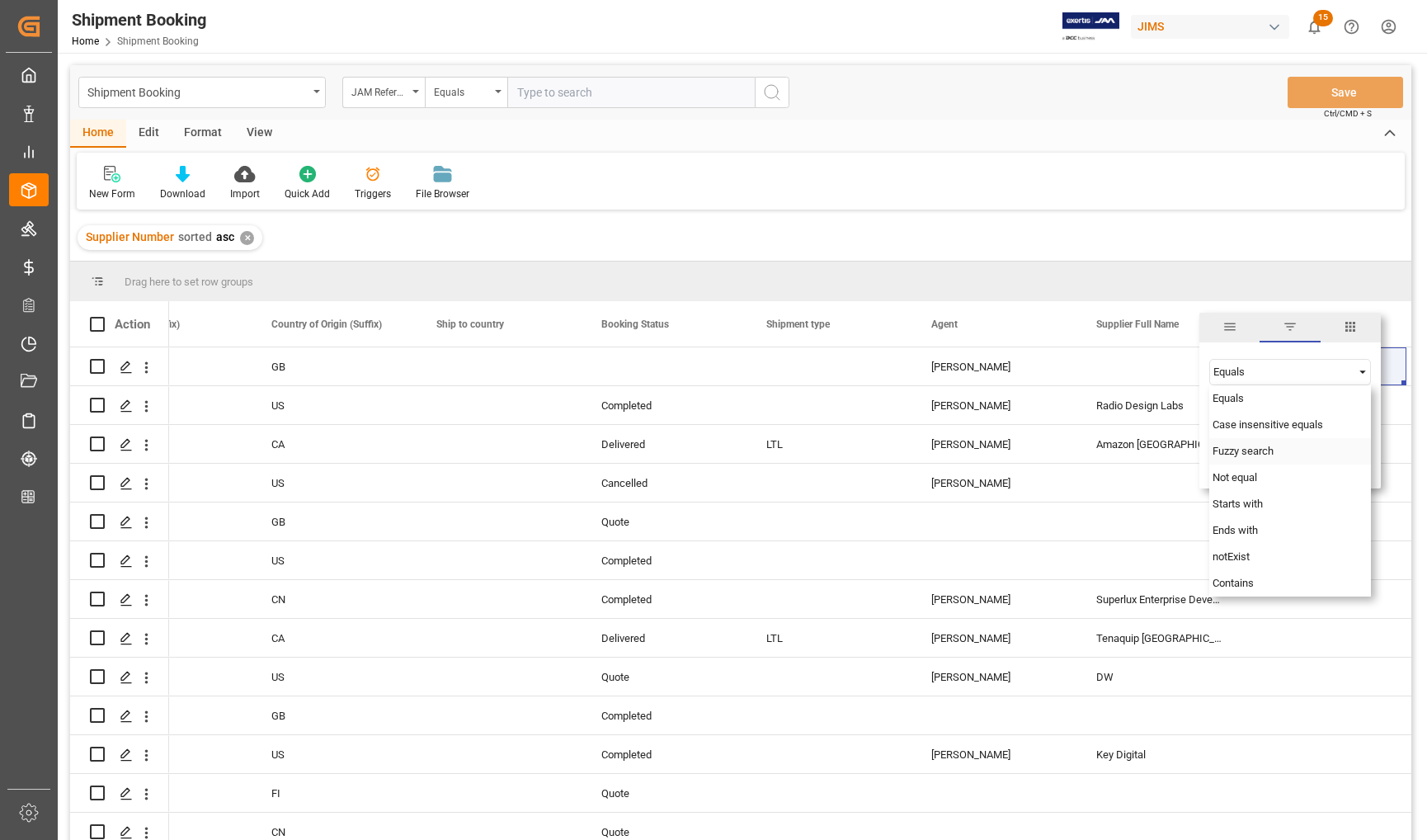
click at [1028, 450] on span "Fuzzy search" at bounding box center [1244, 450] width 61 height 13
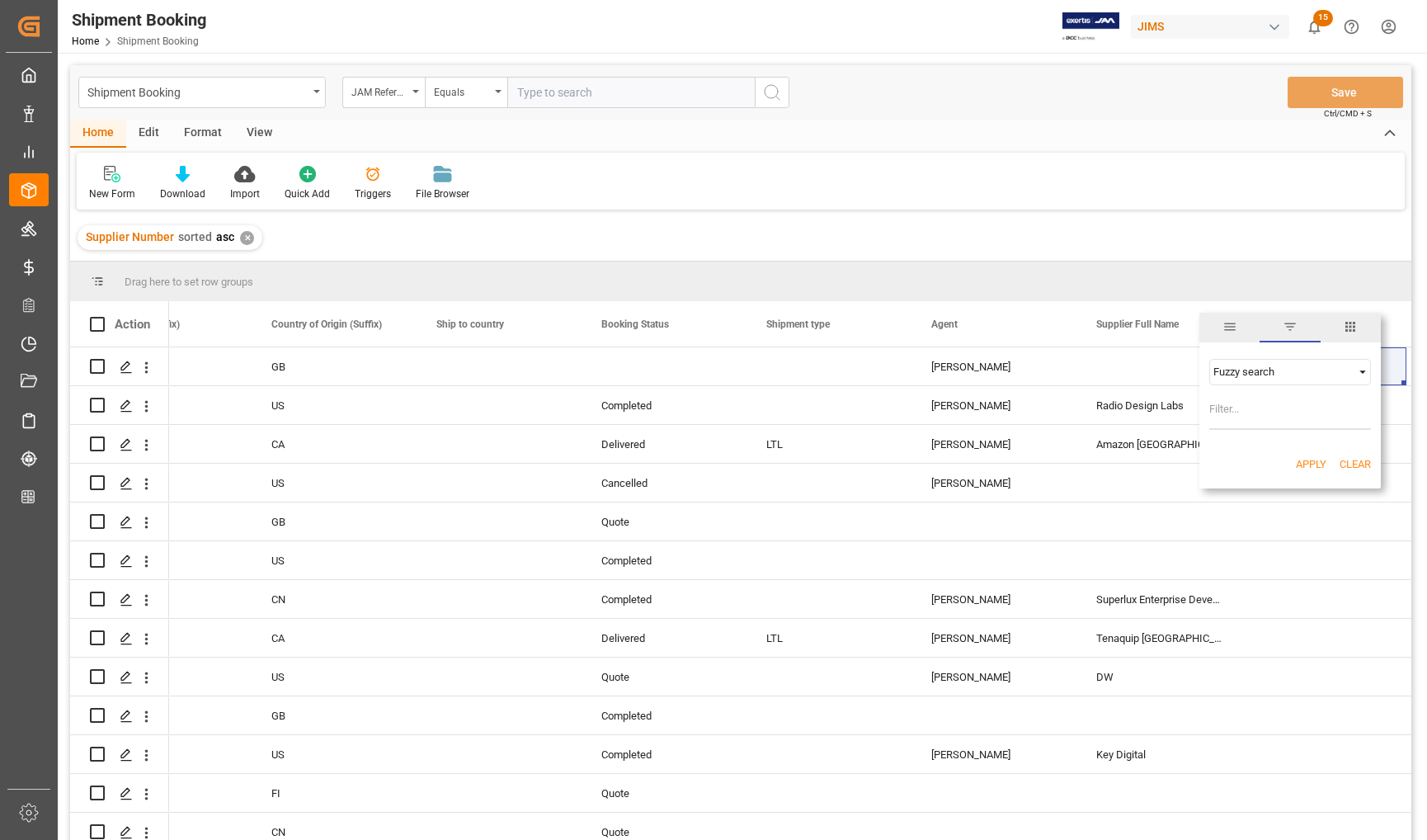
click at [1028, 421] on input "Filter Value" at bounding box center [1291, 413] width 162 height 33
type input "Meze"
click at [1028, 468] on button "Apply" at bounding box center [1311, 464] width 31 height 16
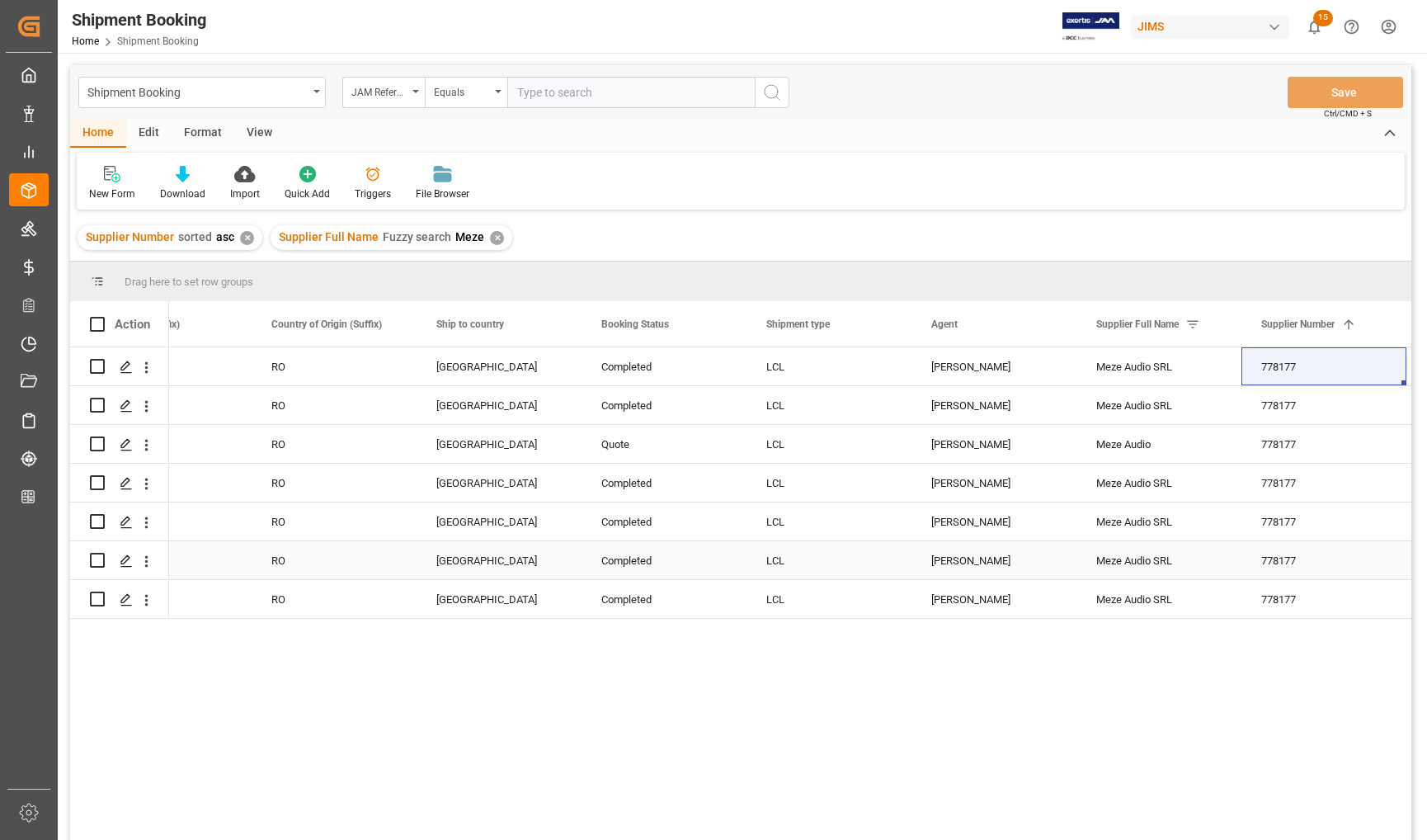
click at [434, 567] on div "[GEOGRAPHIC_DATA]" at bounding box center [498, 559] width 165 height 38
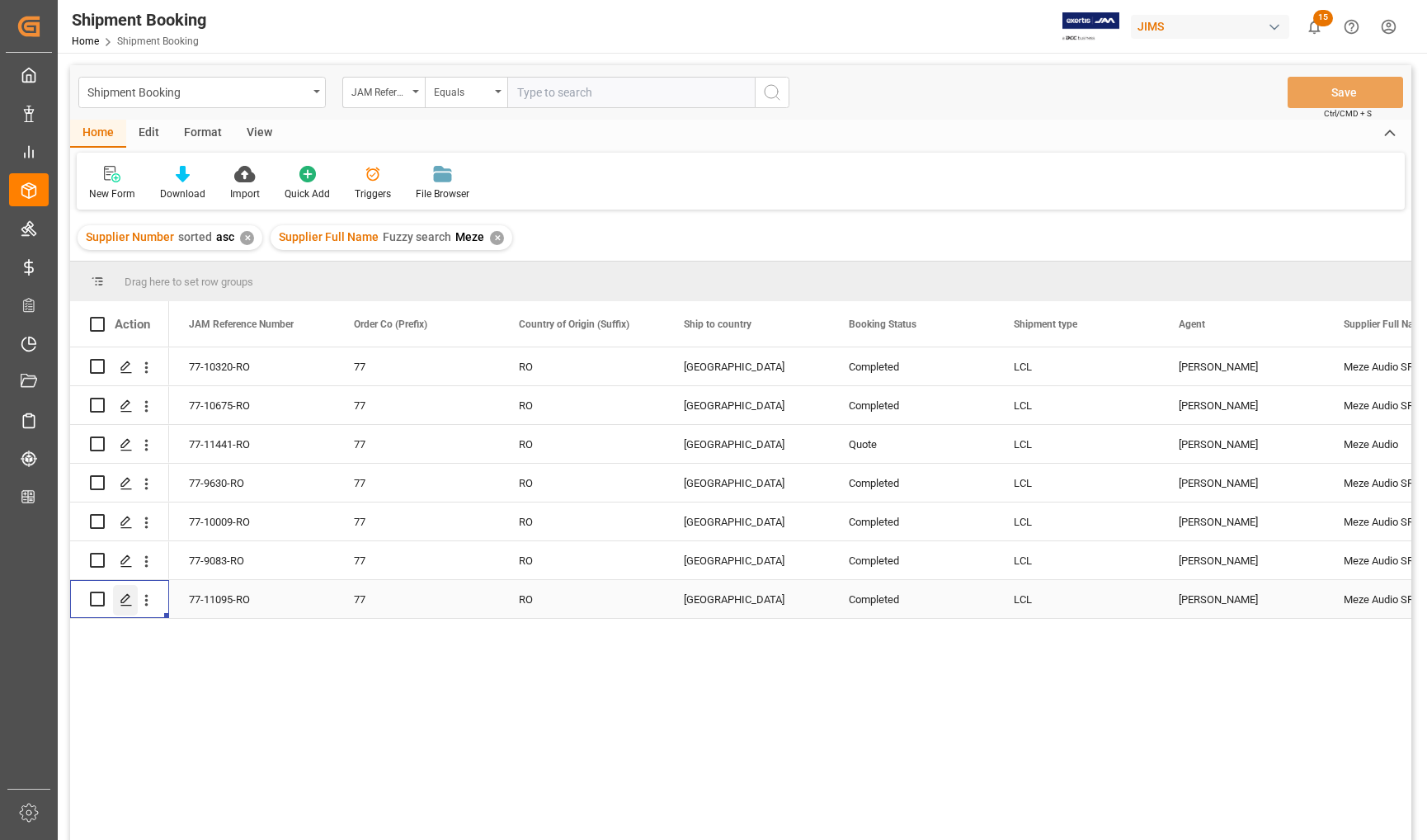
click at [126, 603] on icon "Press SPACE to select this row." at bounding box center [125, 599] width 13 height 13
type input "11"
drag, startPoint x: 551, startPoint y: 91, endPoint x: 524, endPoint y: 88, distance: 27.2
click at [524, 88] on input "11" at bounding box center [631, 92] width 247 height 32
click at [490, 232] on div "✕" at bounding box center [497, 238] width 14 height 14
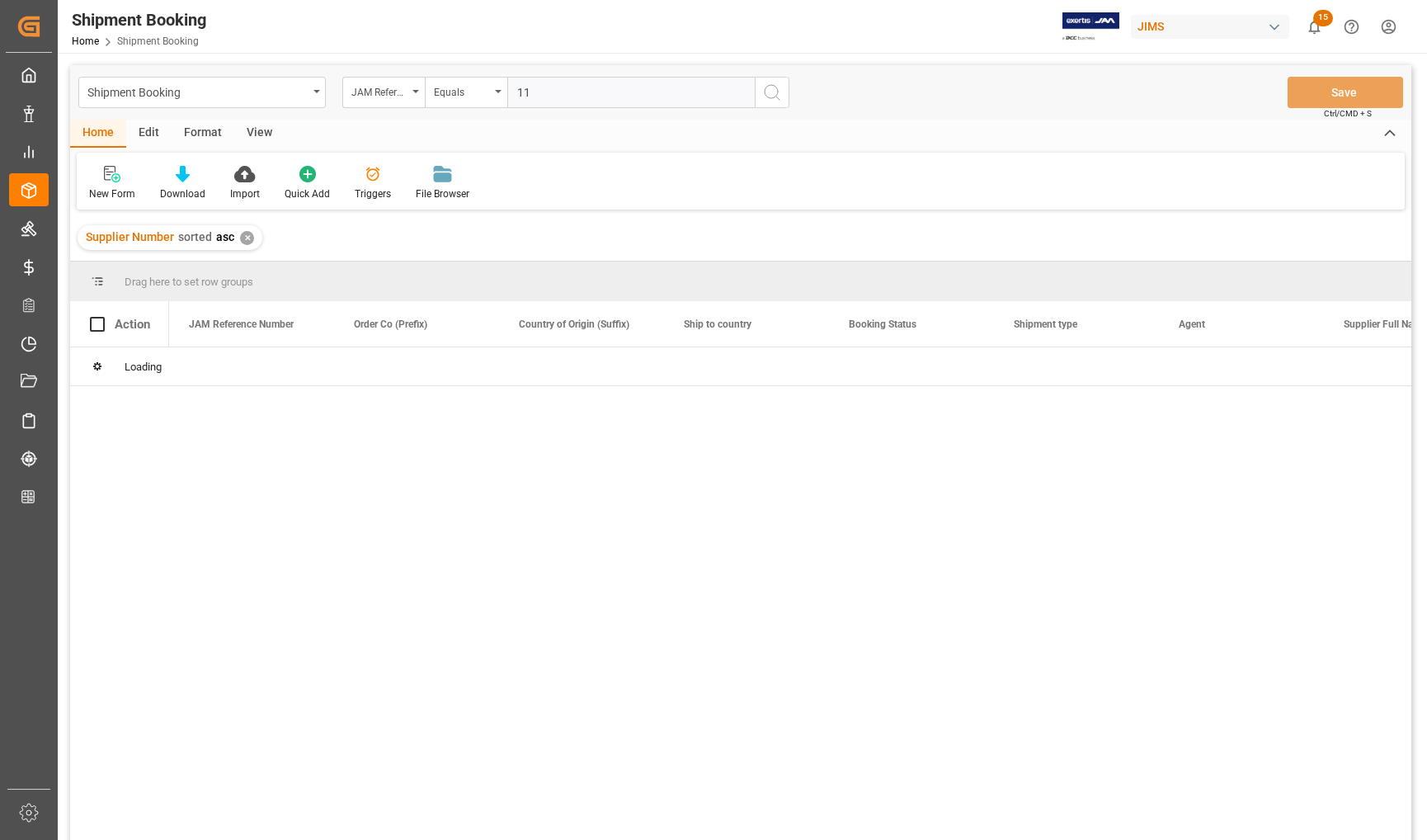
click at [245, 238] on div "✕" at bounding box center [247, 238] width 14 height 14
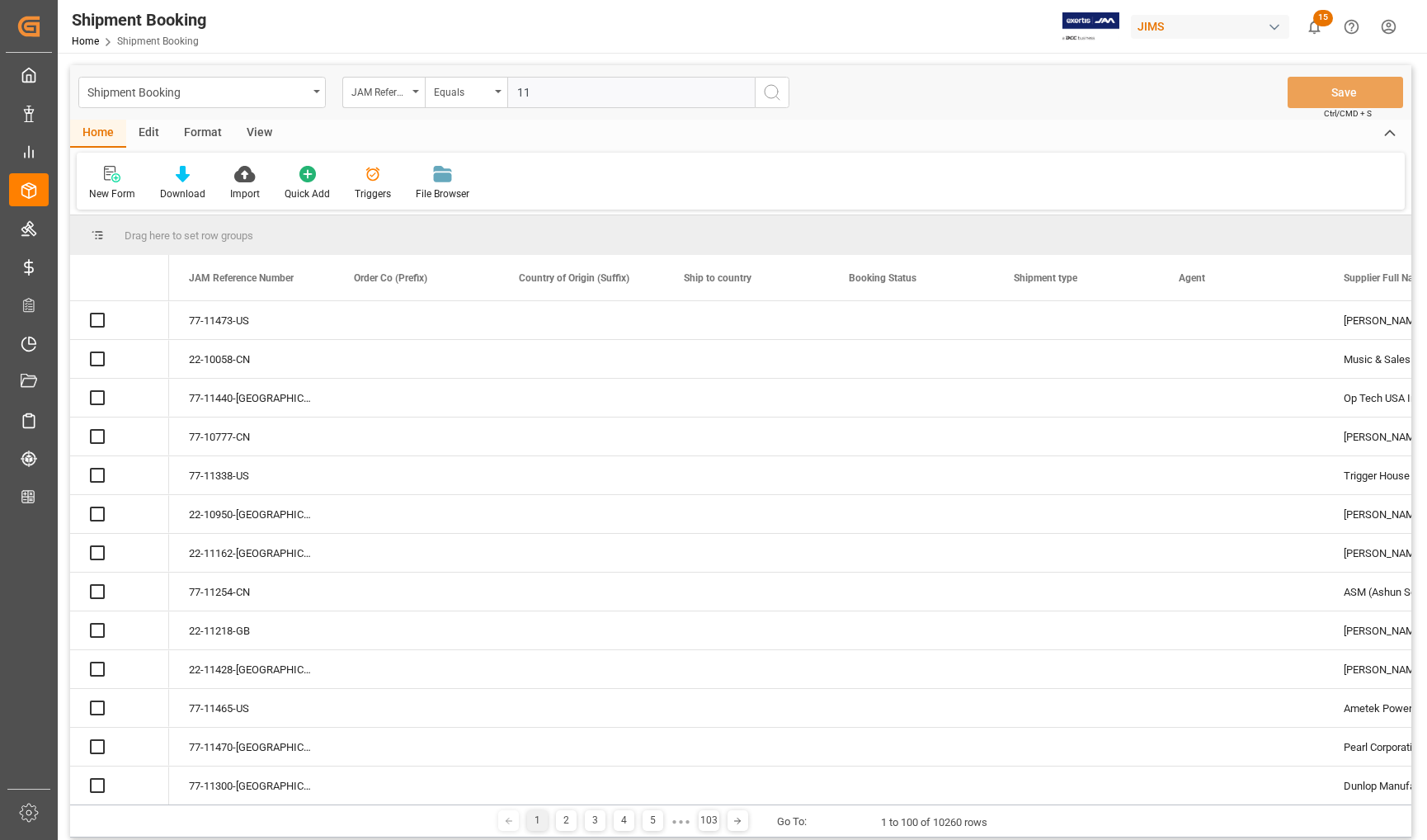
click at [555, 97] on input "11" at bounding box center [631, 92] width 247 height 32
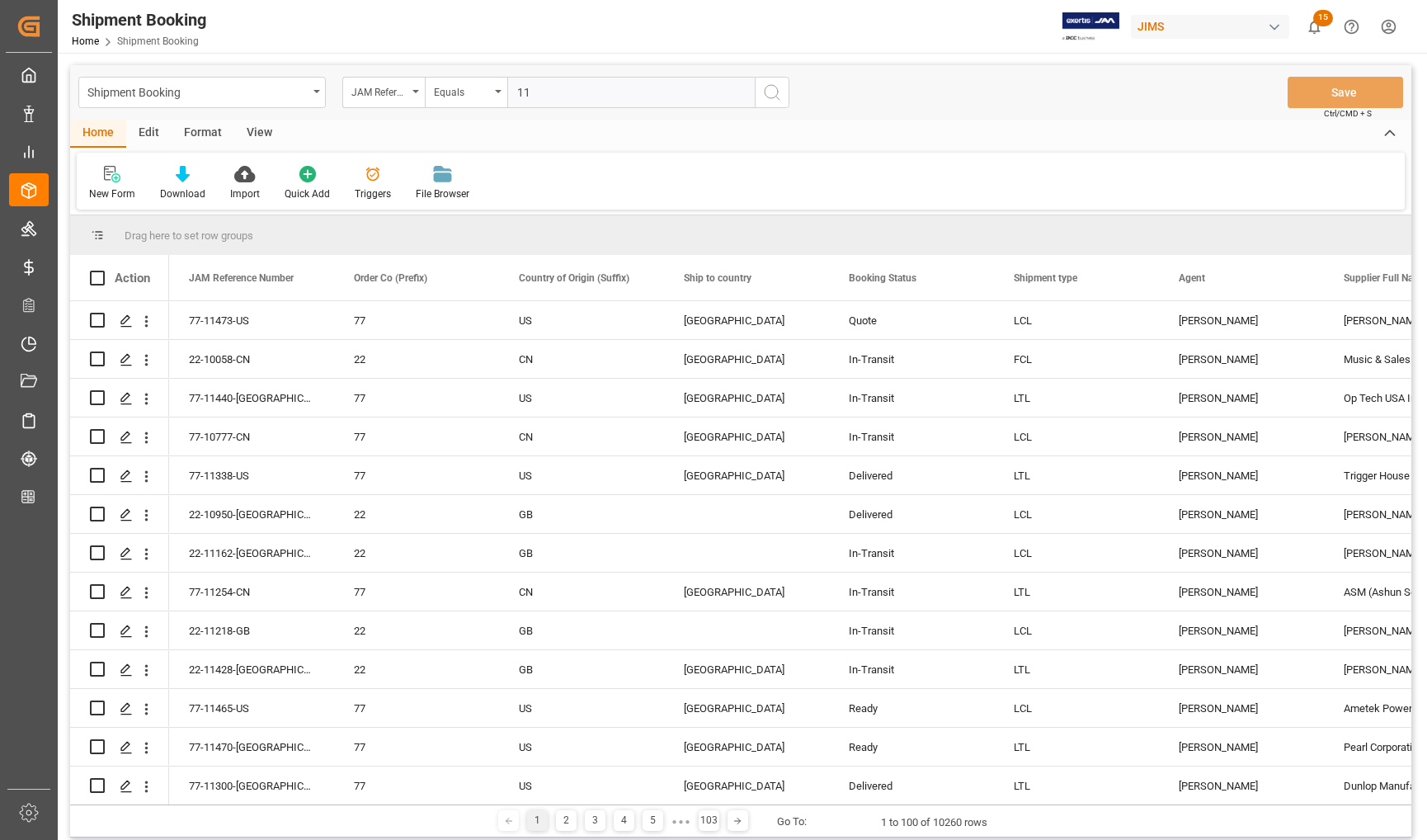
drag, startPoint x: 555, startPoint y: 97, endPoint x: 503, endPoint y: 72, distance: 57.7
click at [503, 72] on div "Shipment Booking JAM Reference Number Equals 11 Save Ctrl/CMD + S" at bounding box center [740, 92] width 1342 height 55
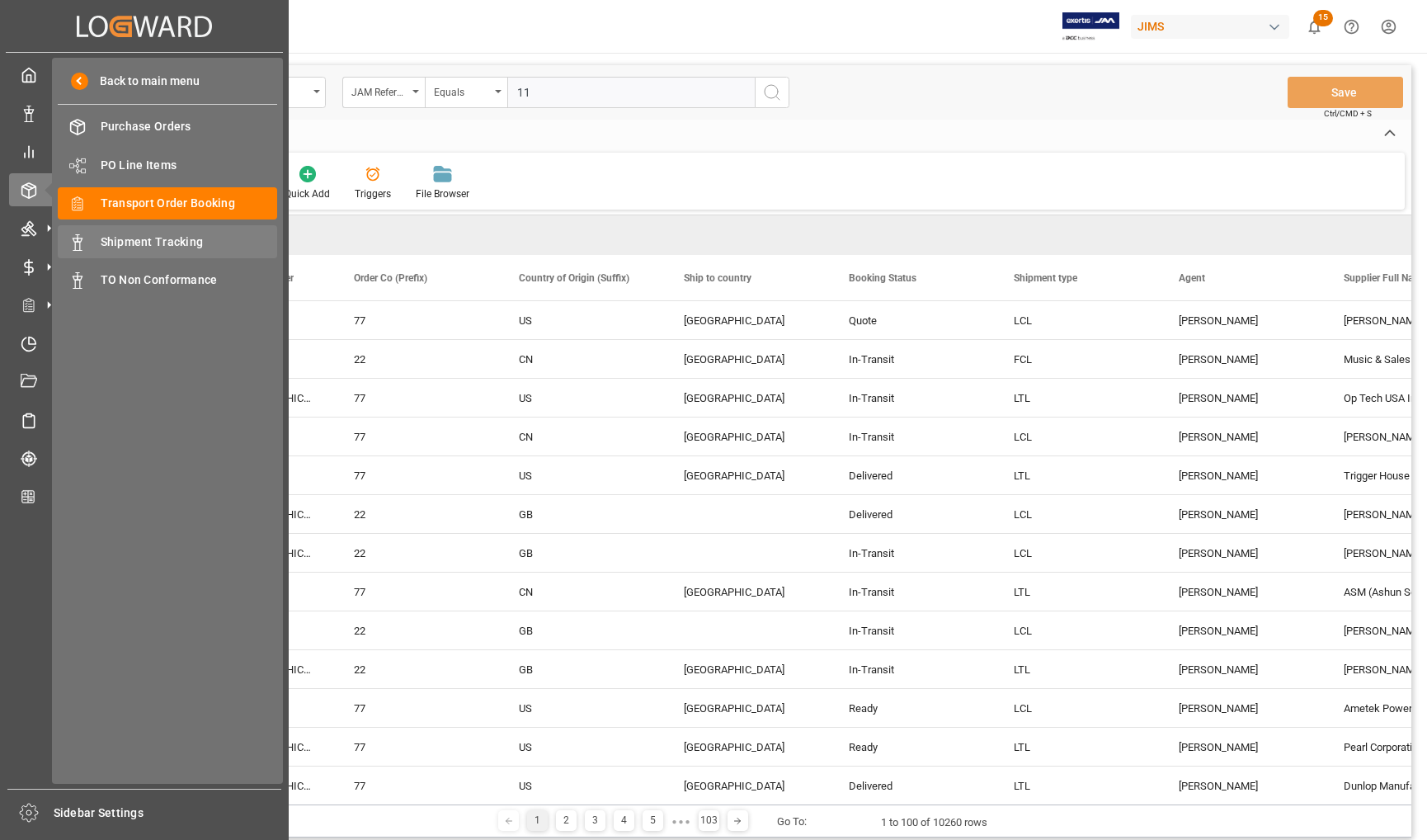
click at [135, 246] on span "Shipment Tracking" at bounding box center [189, 242] width 177 height 17
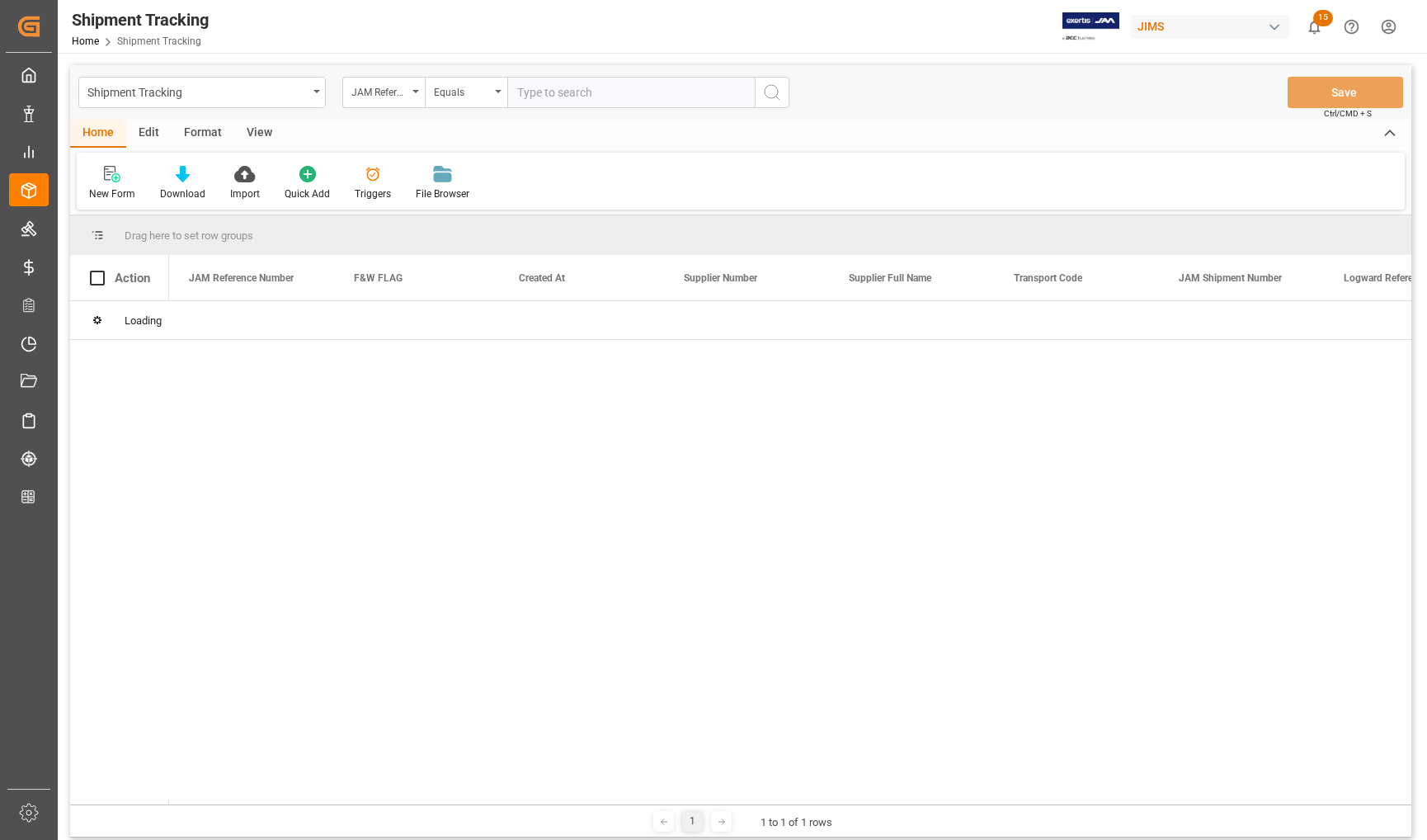
click at [564, 89] on input "text" at bounding box center [631, 92] width 247 height 32
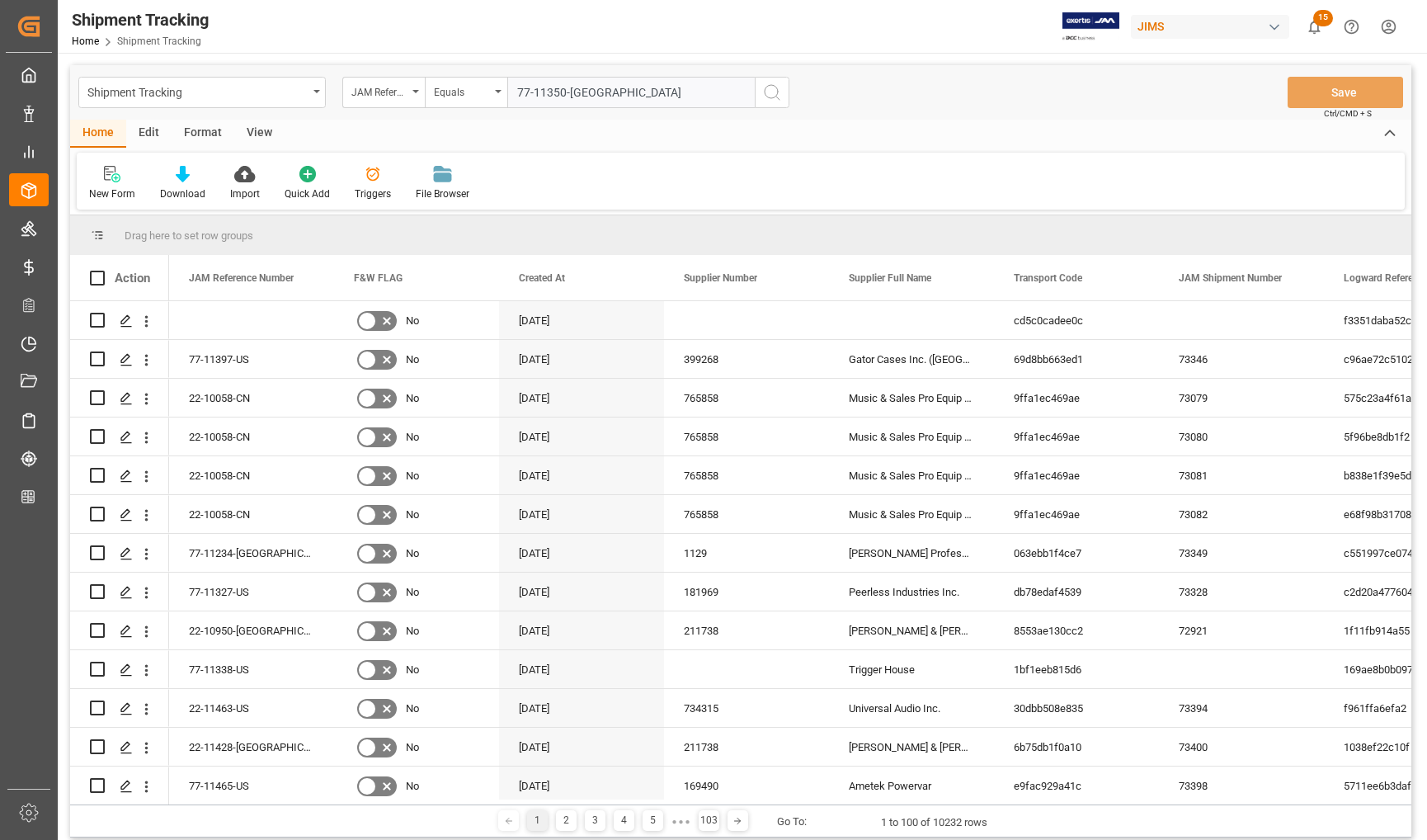
type input "77-11350-[GEOGRAPHIC_DATA]"
drag, startPoint x: 784, startPoint y: 101, endPoint x: 777, endPoint y: 96, distance: 8.6
click at [780, 96] on button "search button" at bounding box center [772, 92] width 35 height 32
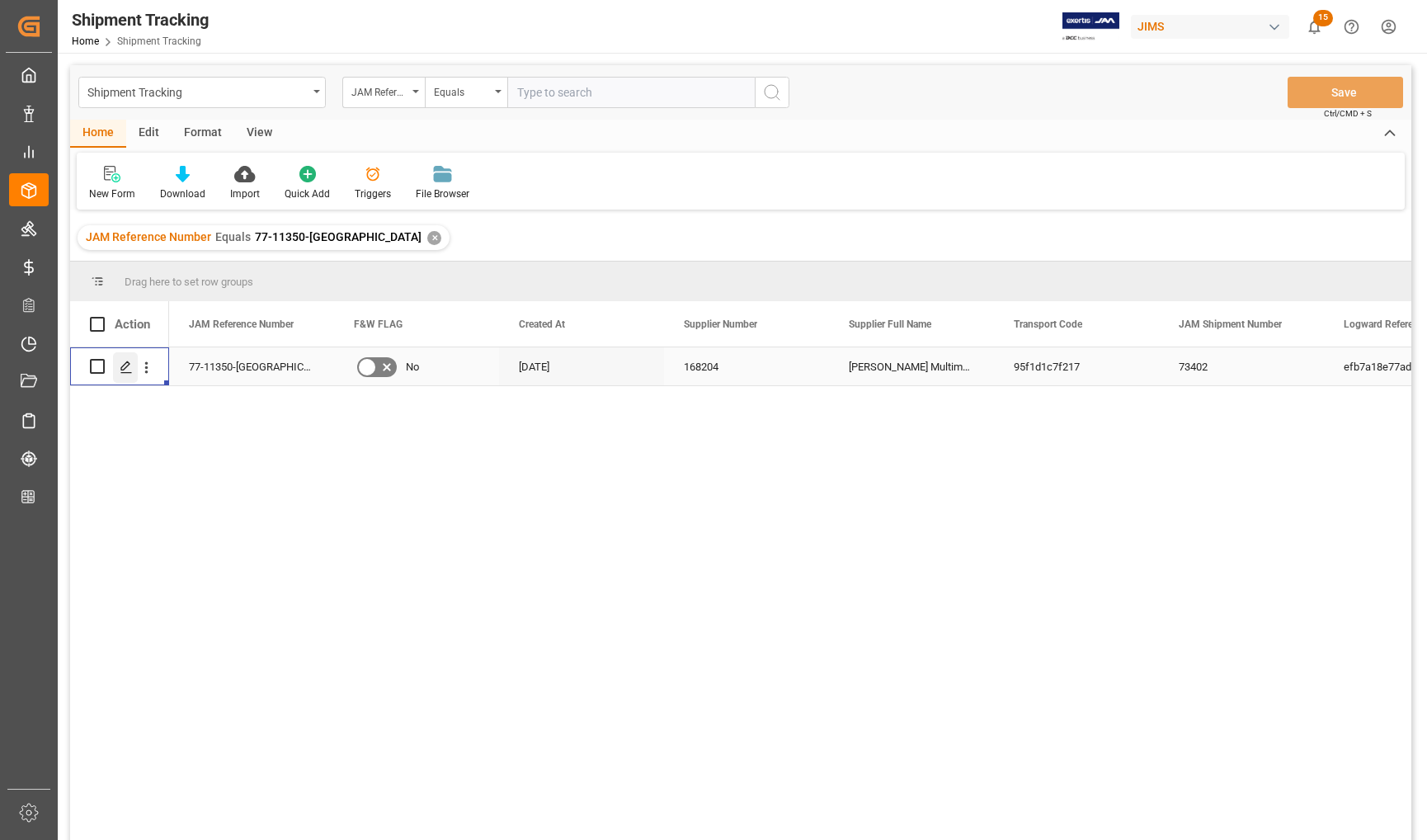
click at [126, 364] on icon "Press SPACE to select this row." at bounding box center [125, 367] width 13 height 13
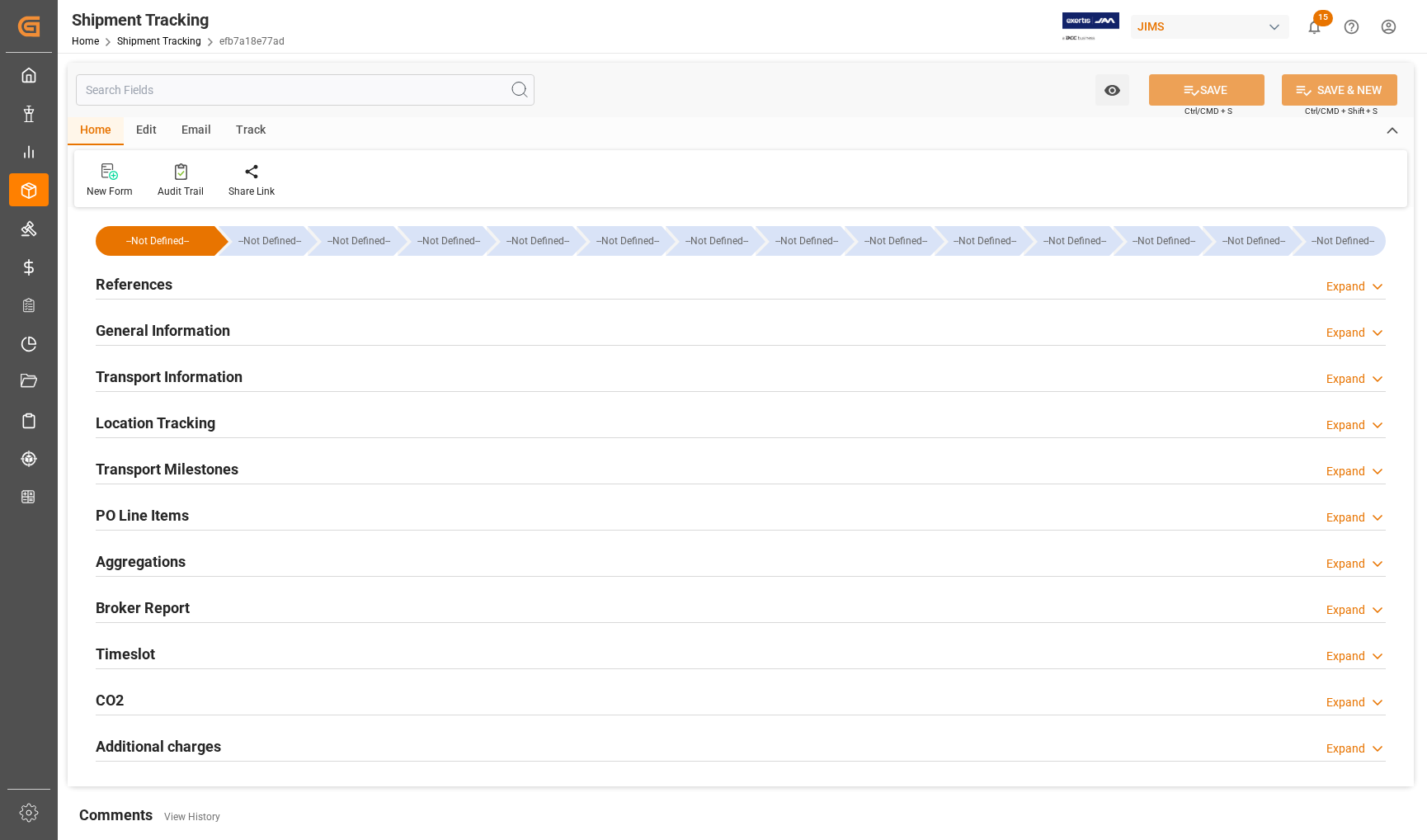
type input "[DATE]"
click at [117, 277] on h2 "References" at bounding box center [134, 284] width 77 height 22
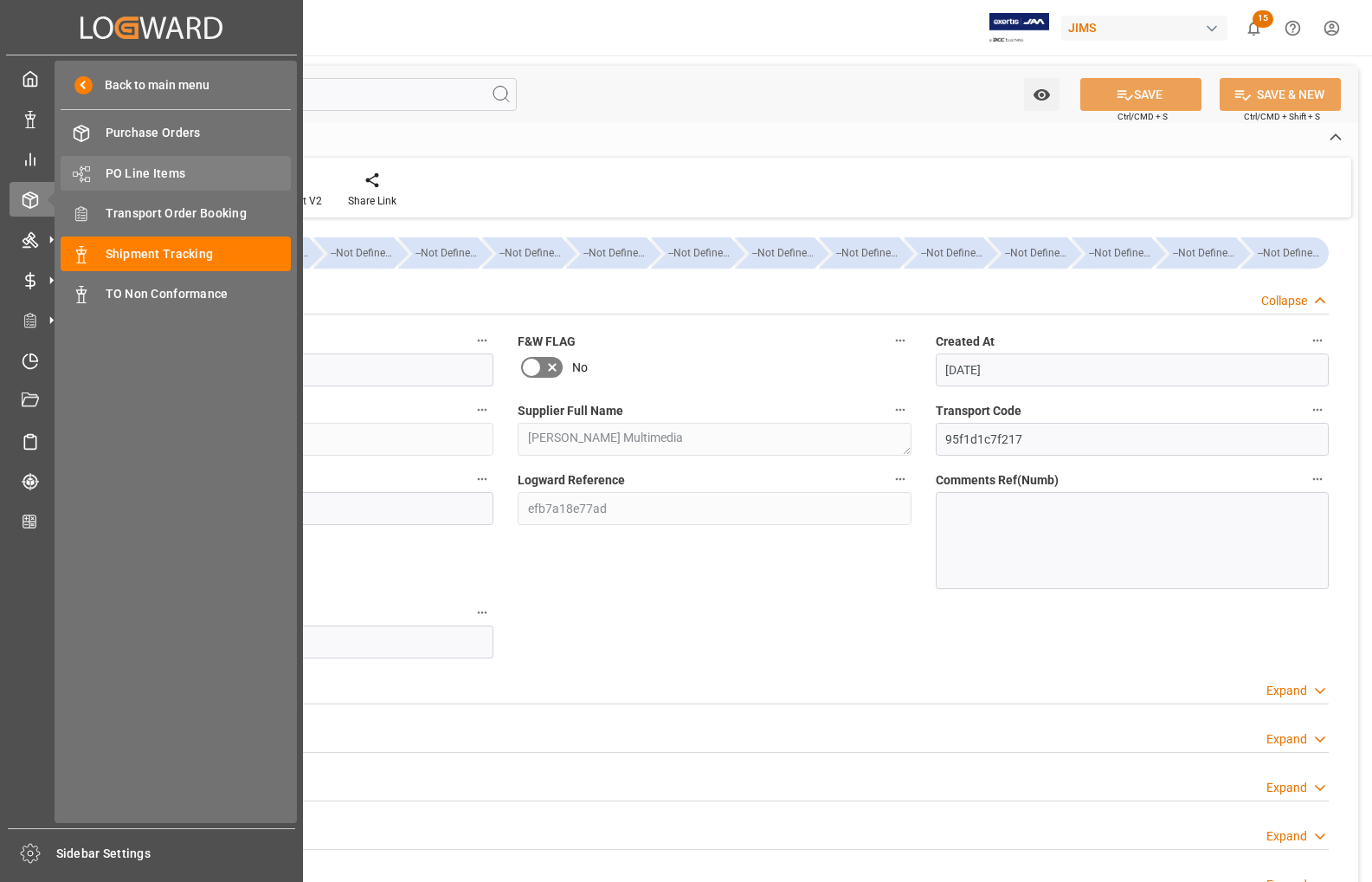
click at [137, 174] on span "PO Line Items" at bounding box center [199, 174] width 186 height 18
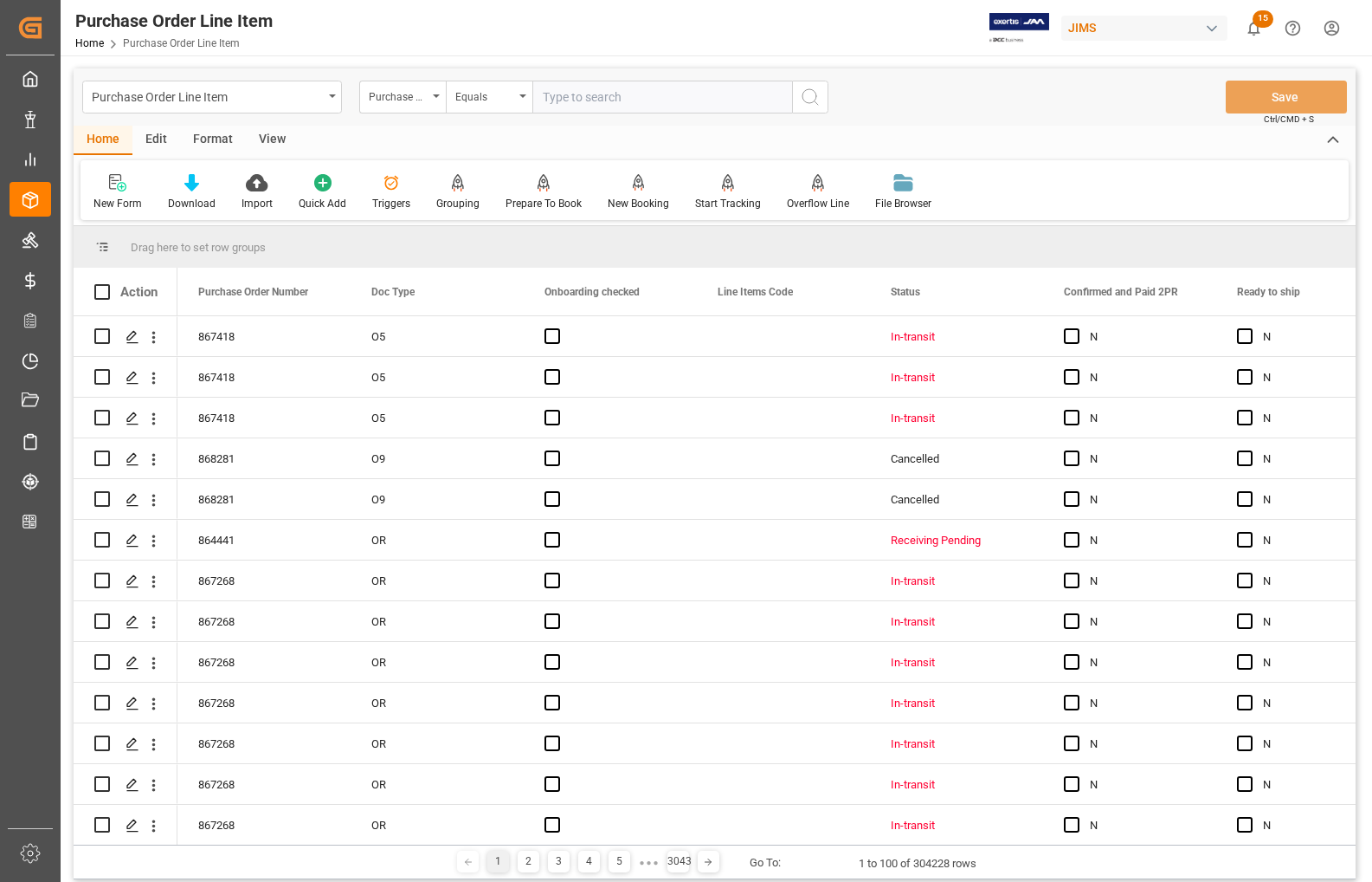
click at [392, 100] on div "Purchase Order Number" at bounding box center [398, 95] width 59 height 20
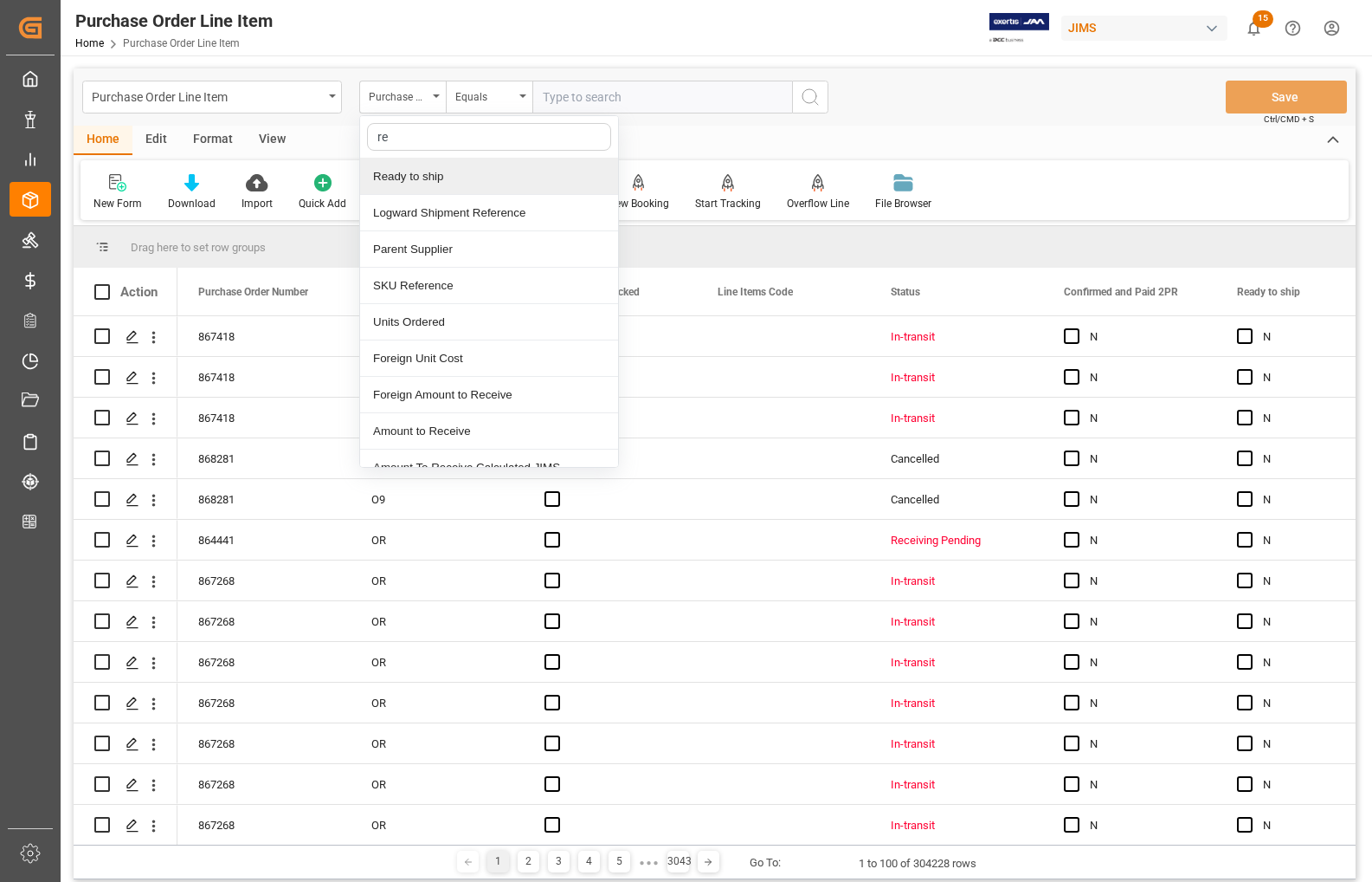
type input "ref"
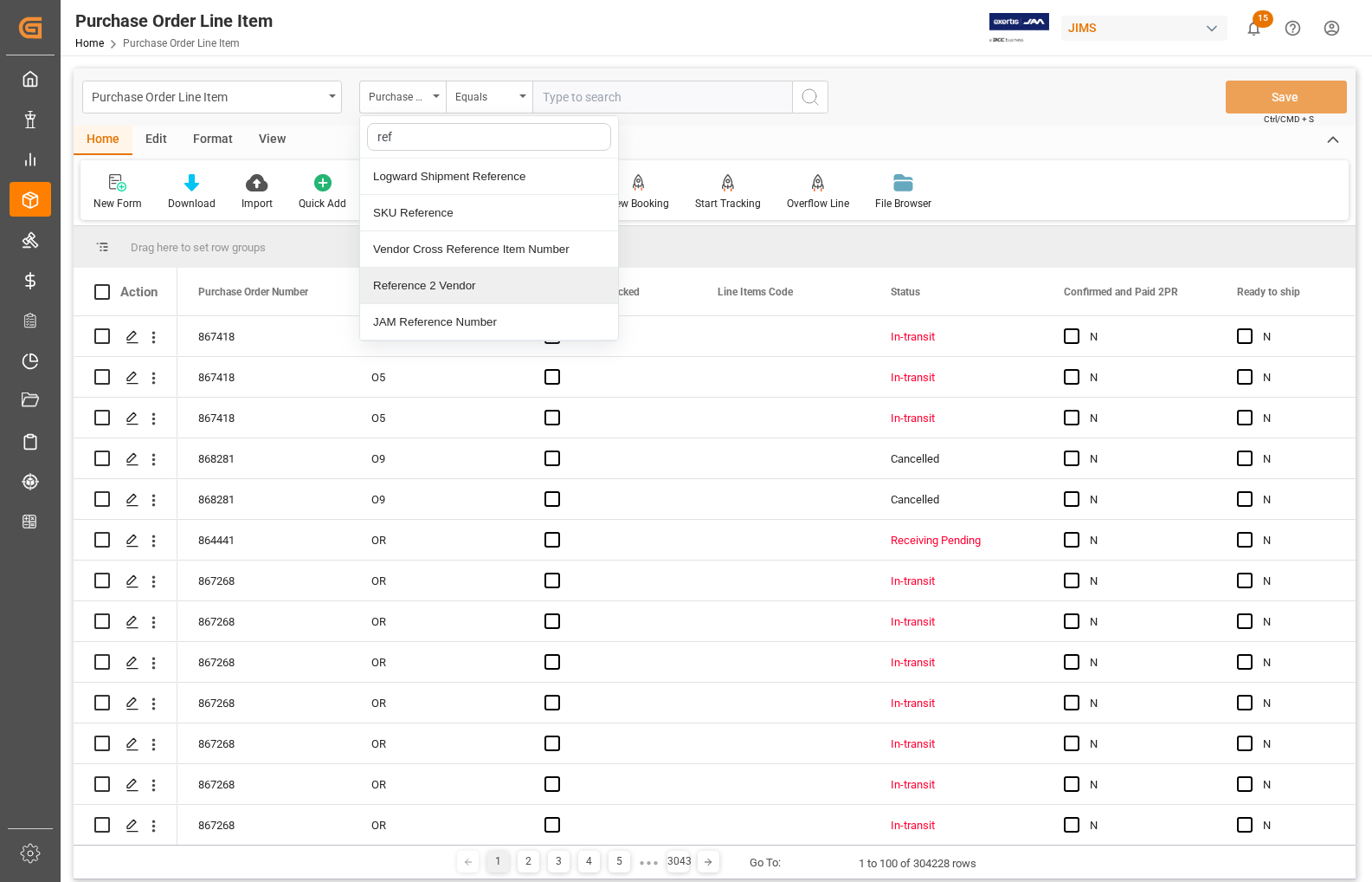
click at [400, 286] on div "Reference 2 Vendor" at bounding box center [489, 286] width 258 height 37
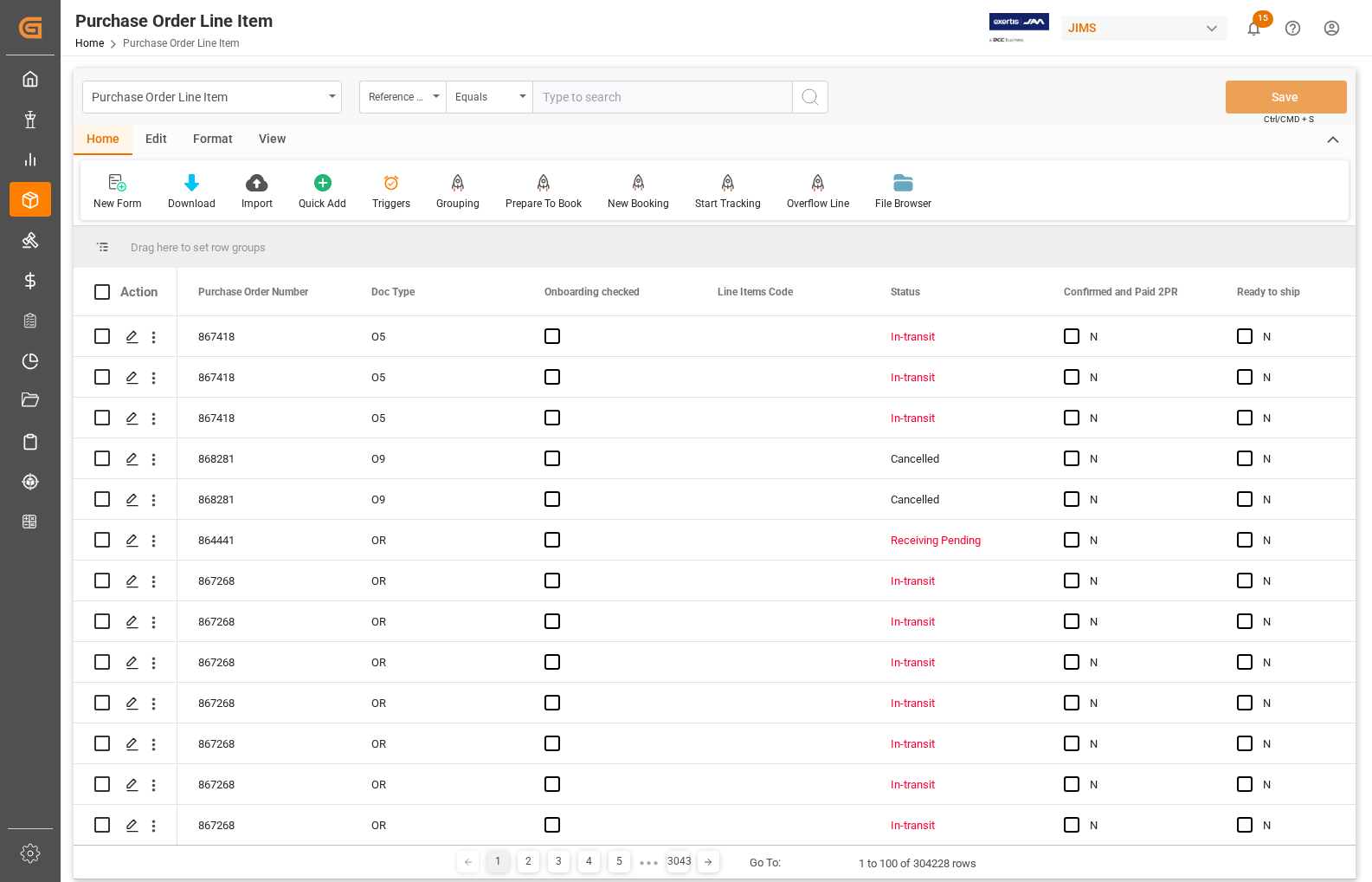
click at [261, 134] on div "View" at bounding box center [272, 140] width 53 height 30
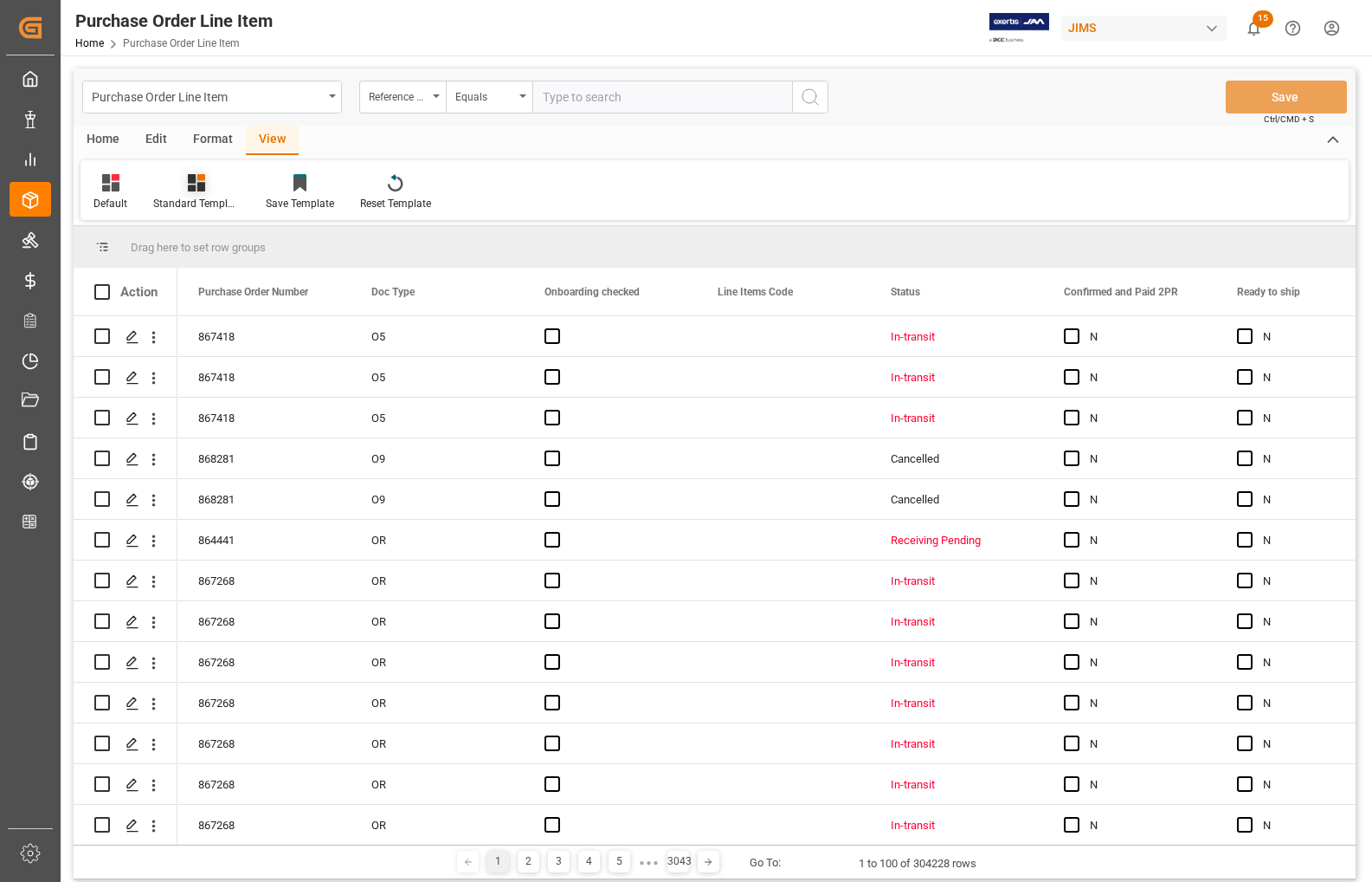
click at [195, 191] on icon at bounding box center [196, 182] width 17 height 17
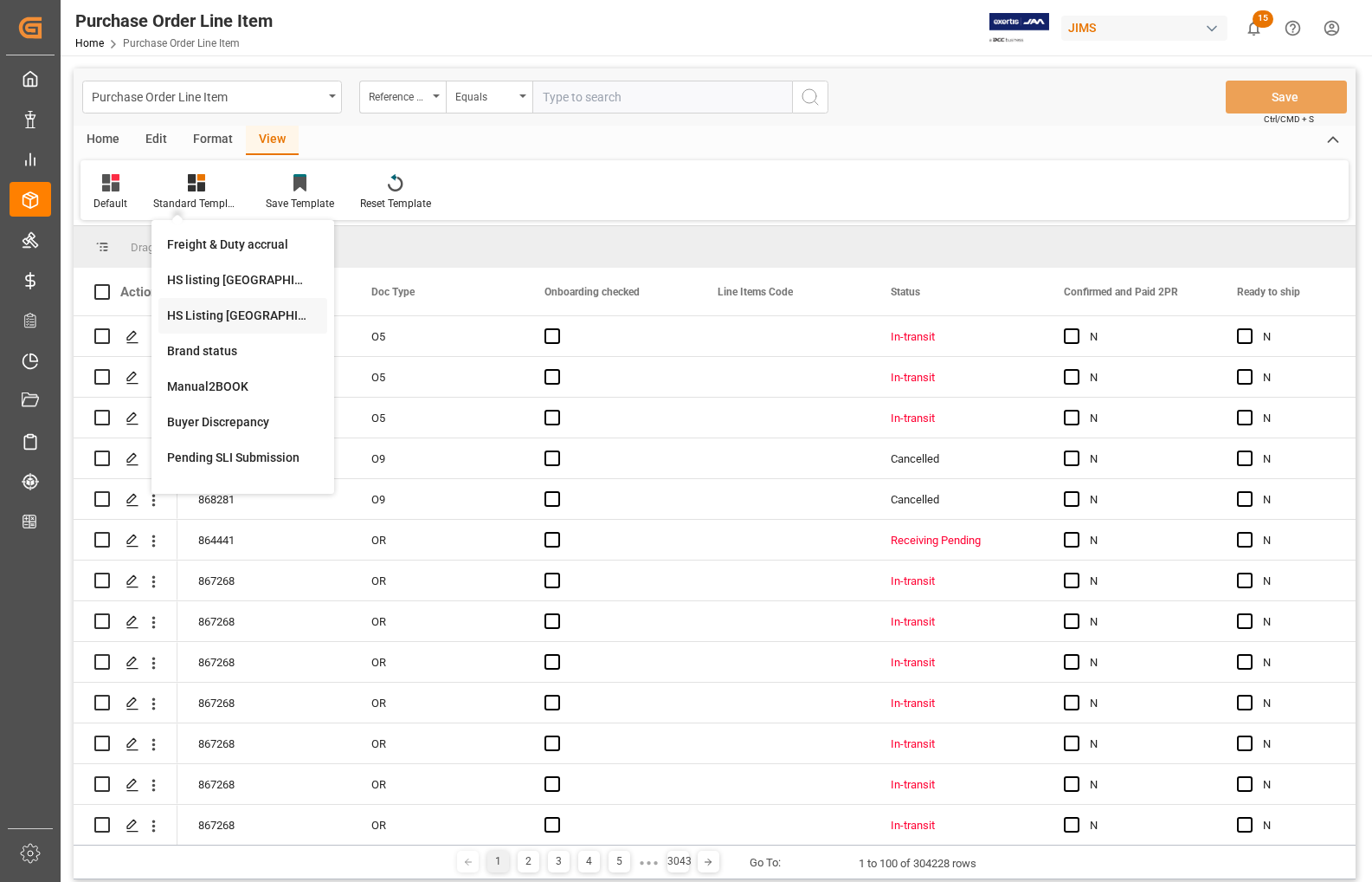
click at [217, 309] on div "HS Listing [GEOGRAPHIC_DATA]" at bounding box center [243, 315] width 151 height 18
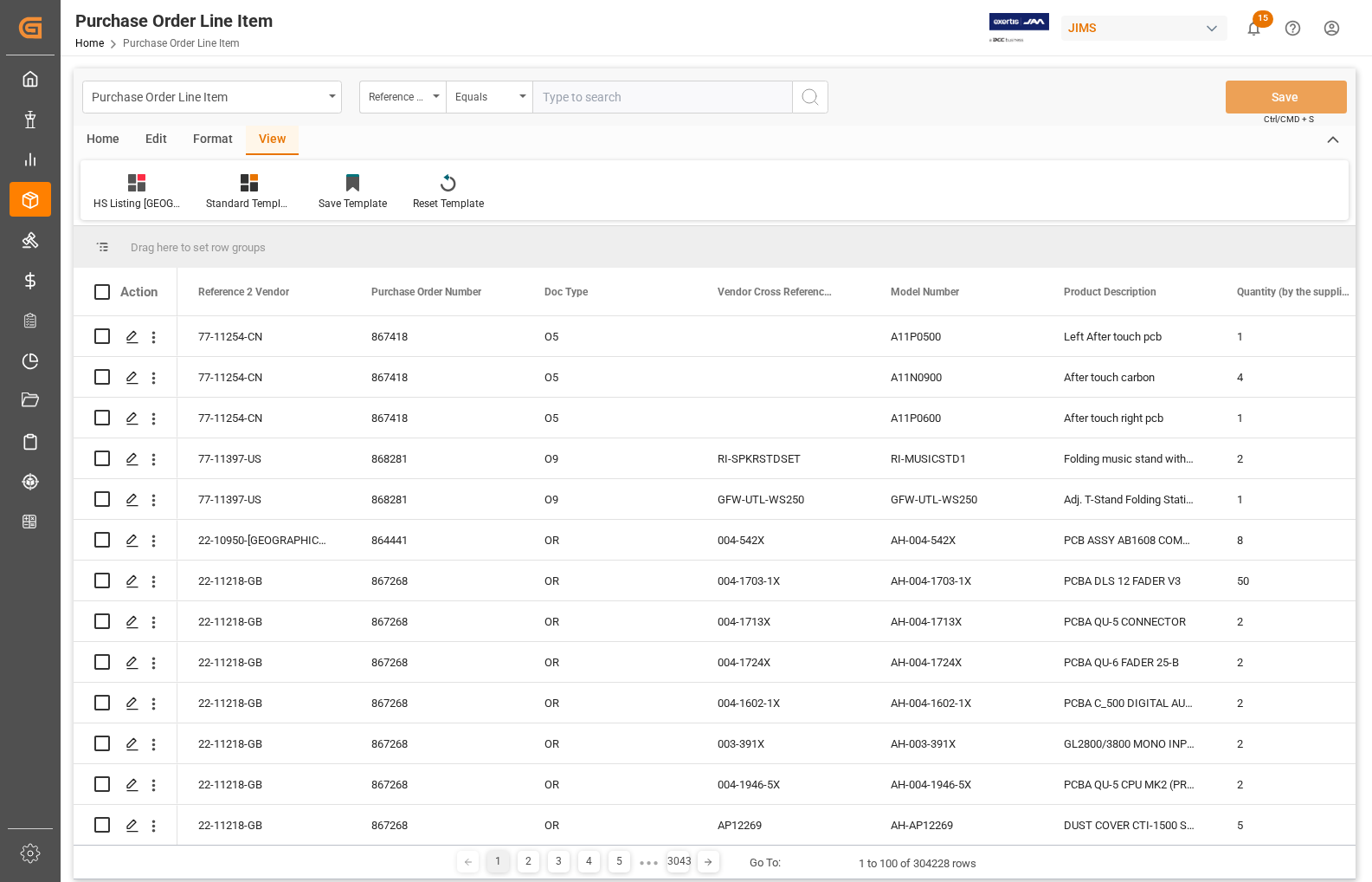
click at [552, 90] on input "text" at bounding box center [662, 97] width 260 height 33
type input "77-11441-RO"
click at [810, 92] on icon "search button" at bounding box center [810, 97] width 21 height 21
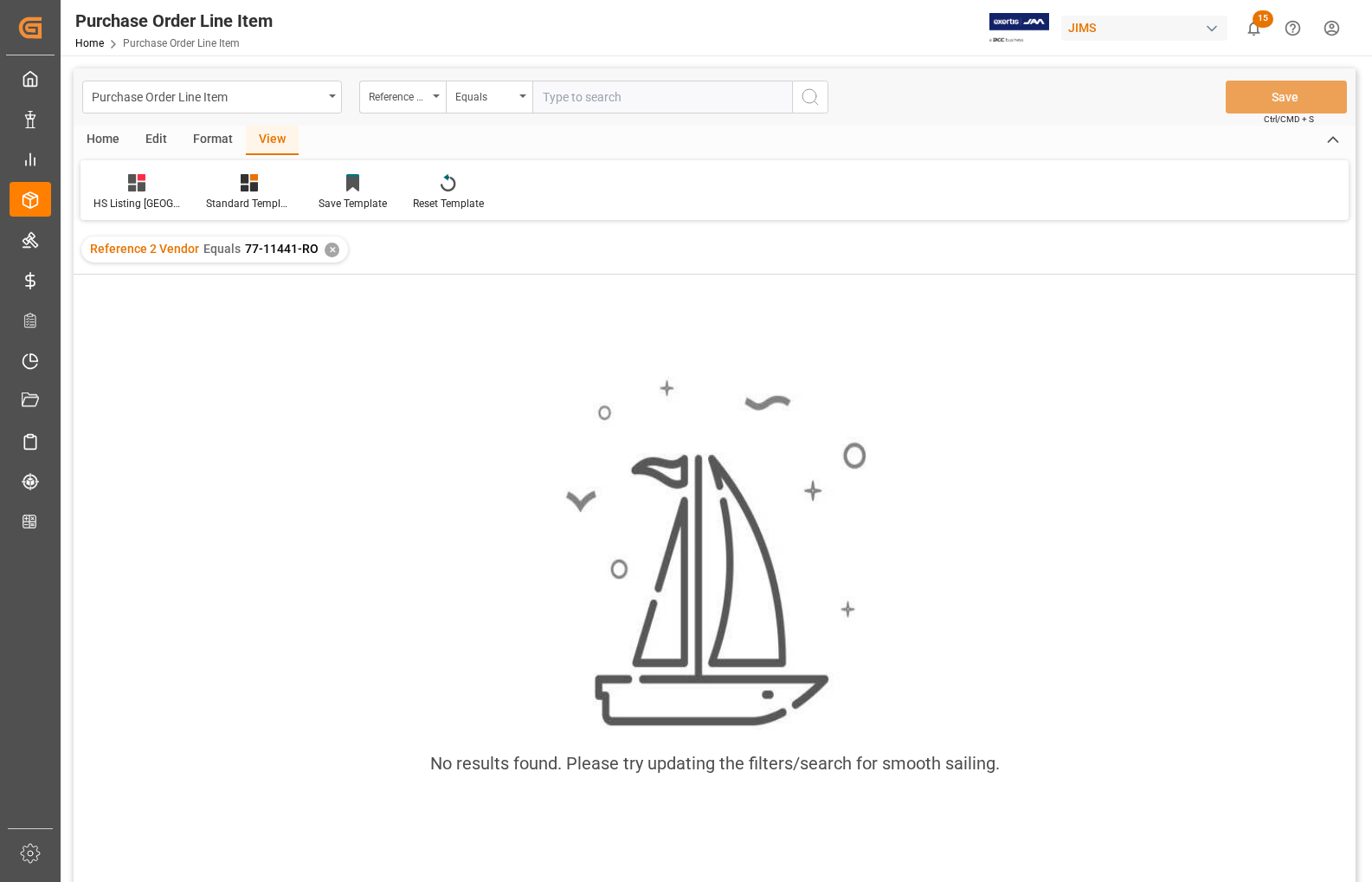
click at [327, 249] on div "✕" at bounding box center [332, 250] width 14 height 14
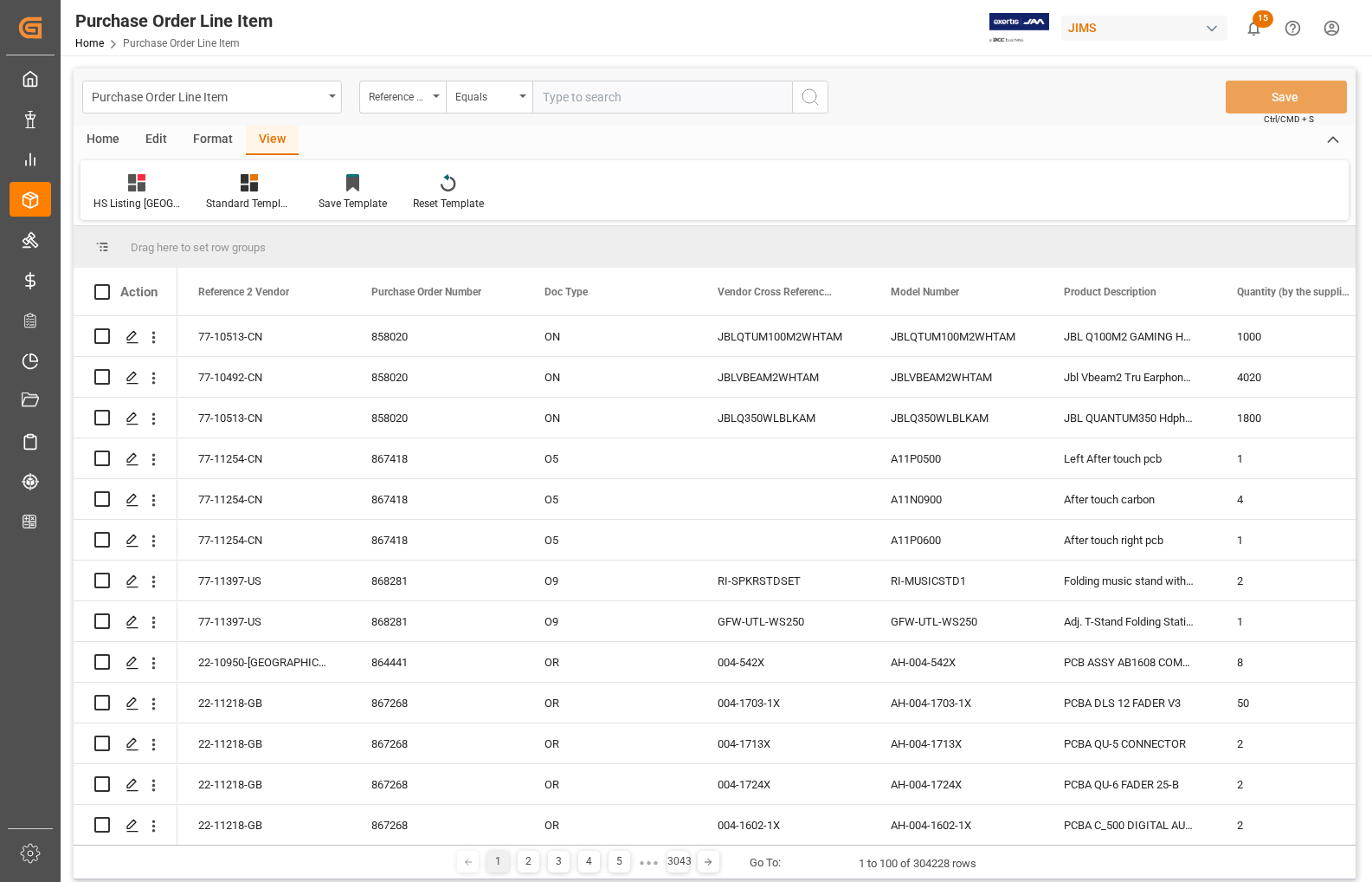
click at [584, 101] on input "text" at bounding box center [662, 97] width 260 height 33
type input "77-11441-RO"
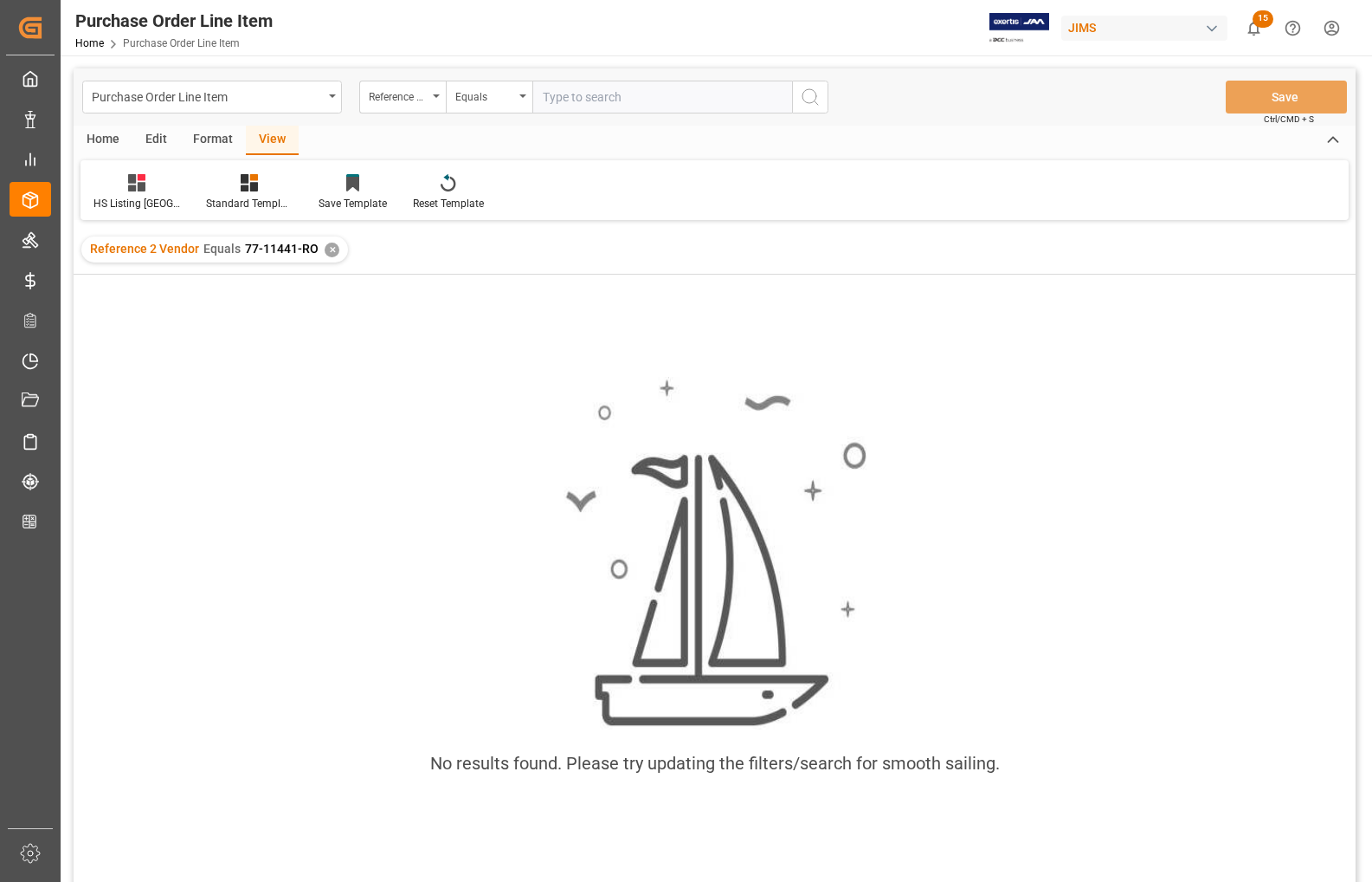
click at [327, 248] on div "✕" at bounding box center [332, 250] width 14 height 14
